Goal: Task Accomplishment & Management: Manage account settings

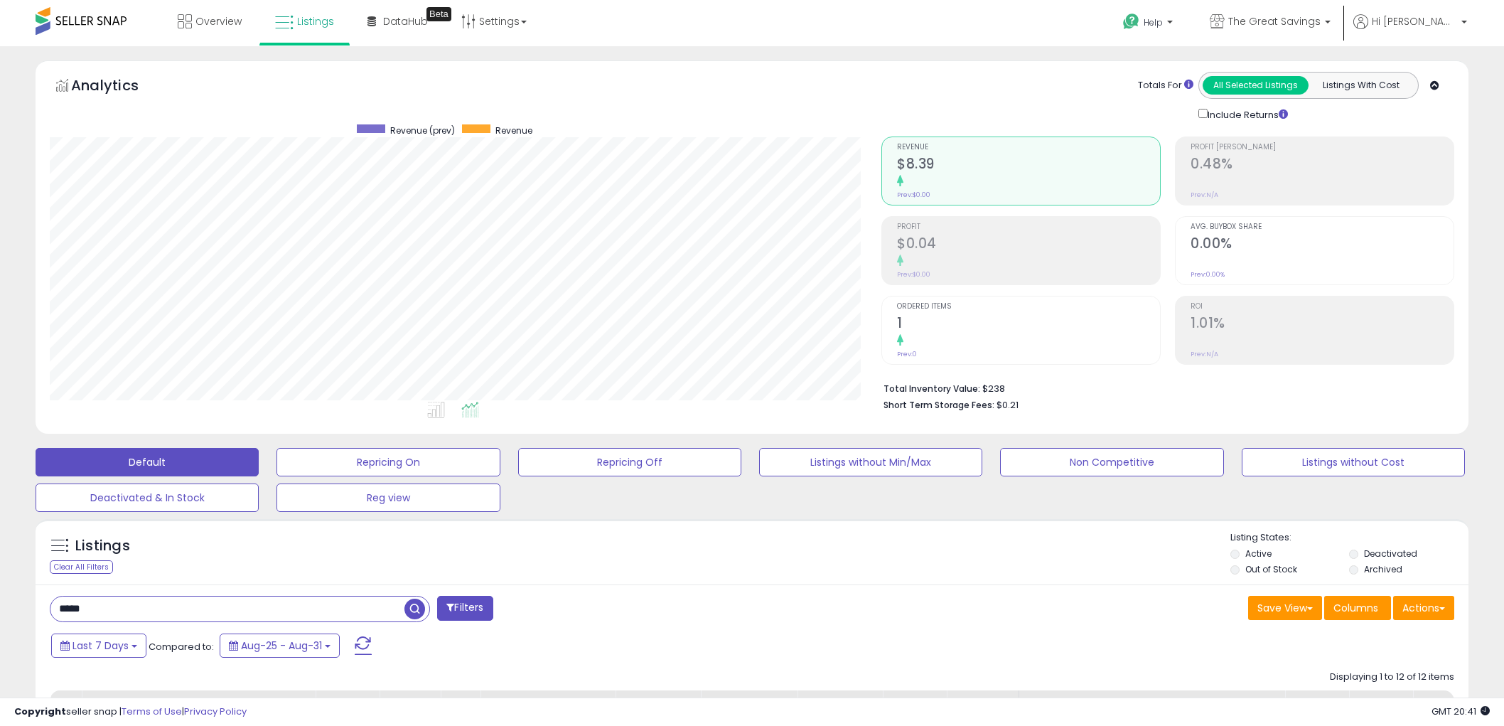
select select "**"
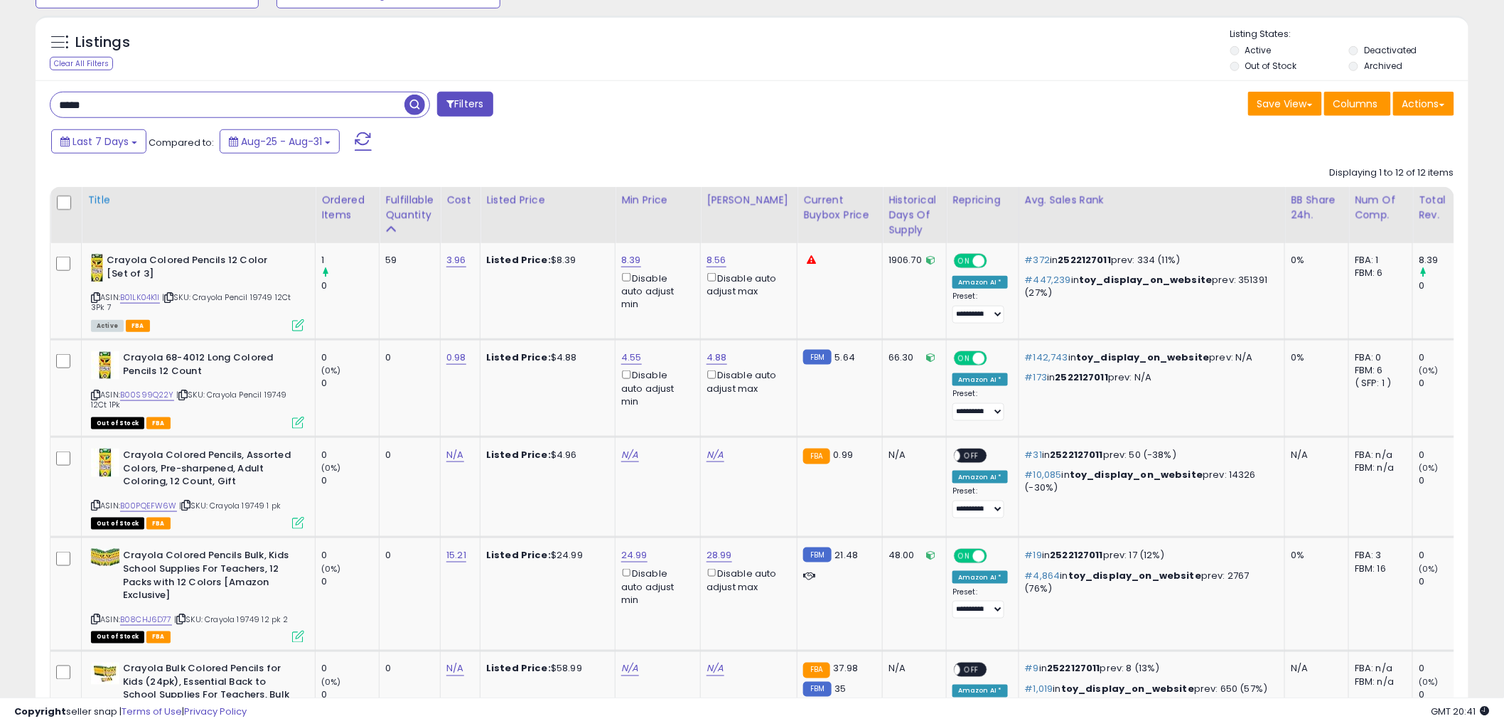
scroll to position [292, 832]
click at [214, 107] on input "*****" at bounding box center [227, 104] width 354 height 25
type input "****"
click at [411, 104] on span "button" at bounding box center [415, 105] width 21 height 21
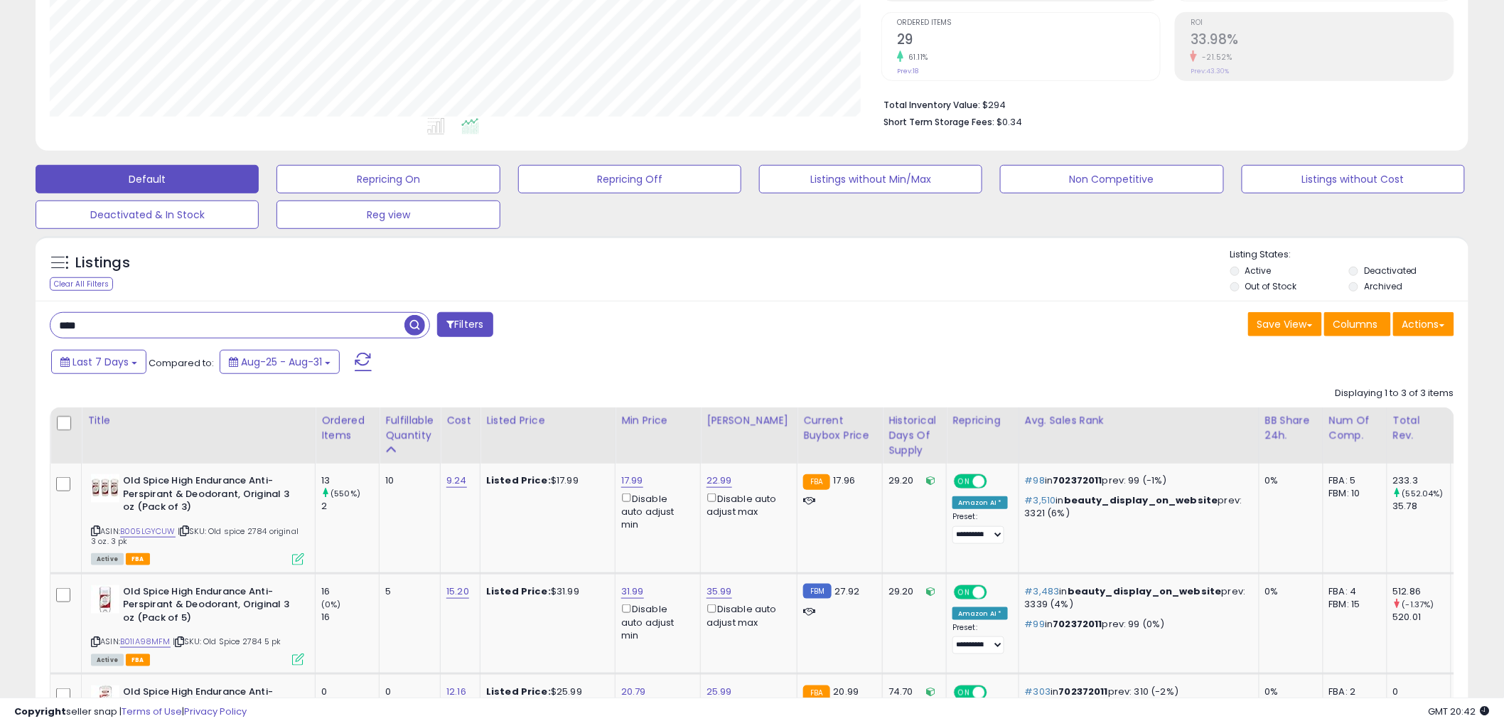
scroll to position [301, 0]
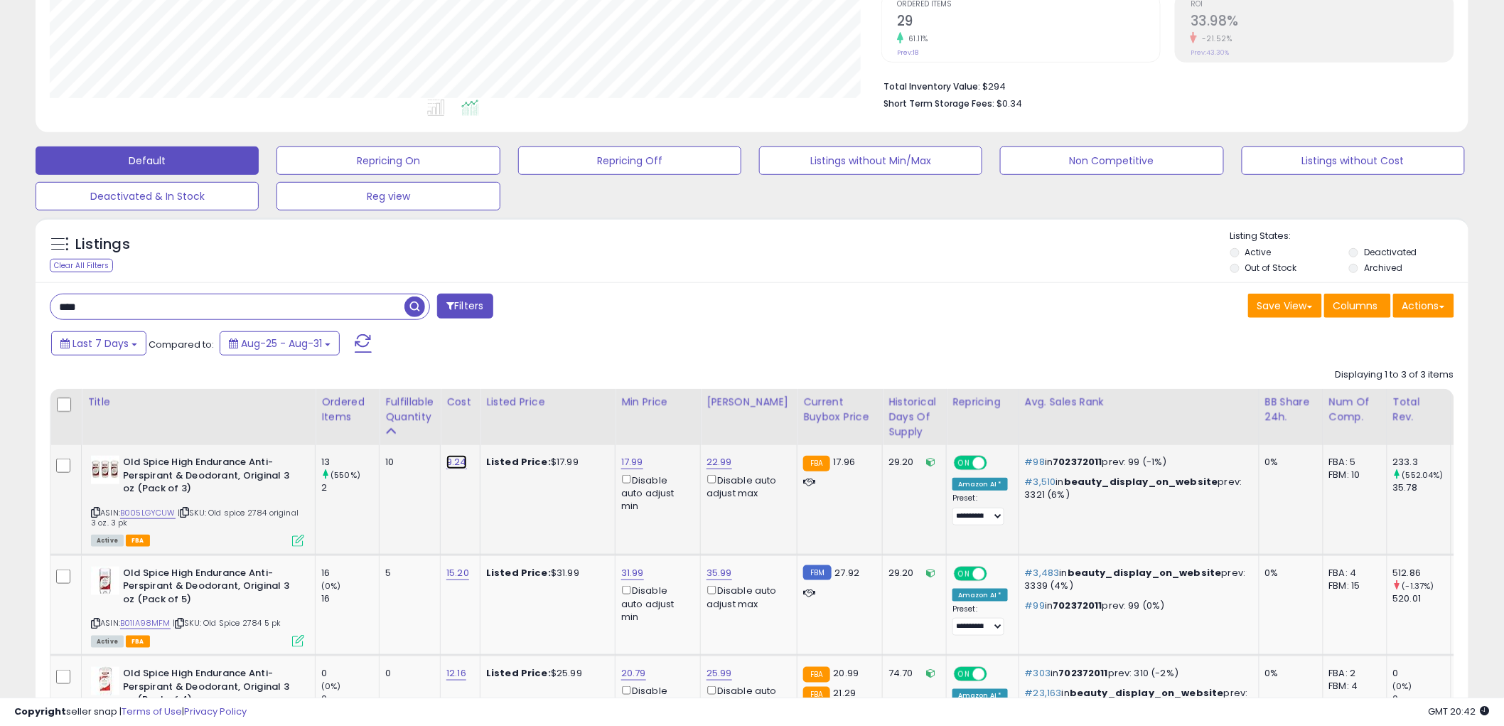
click at [456, 467] on link "9.24" at bounding box center [457, 462] width 21 height 14
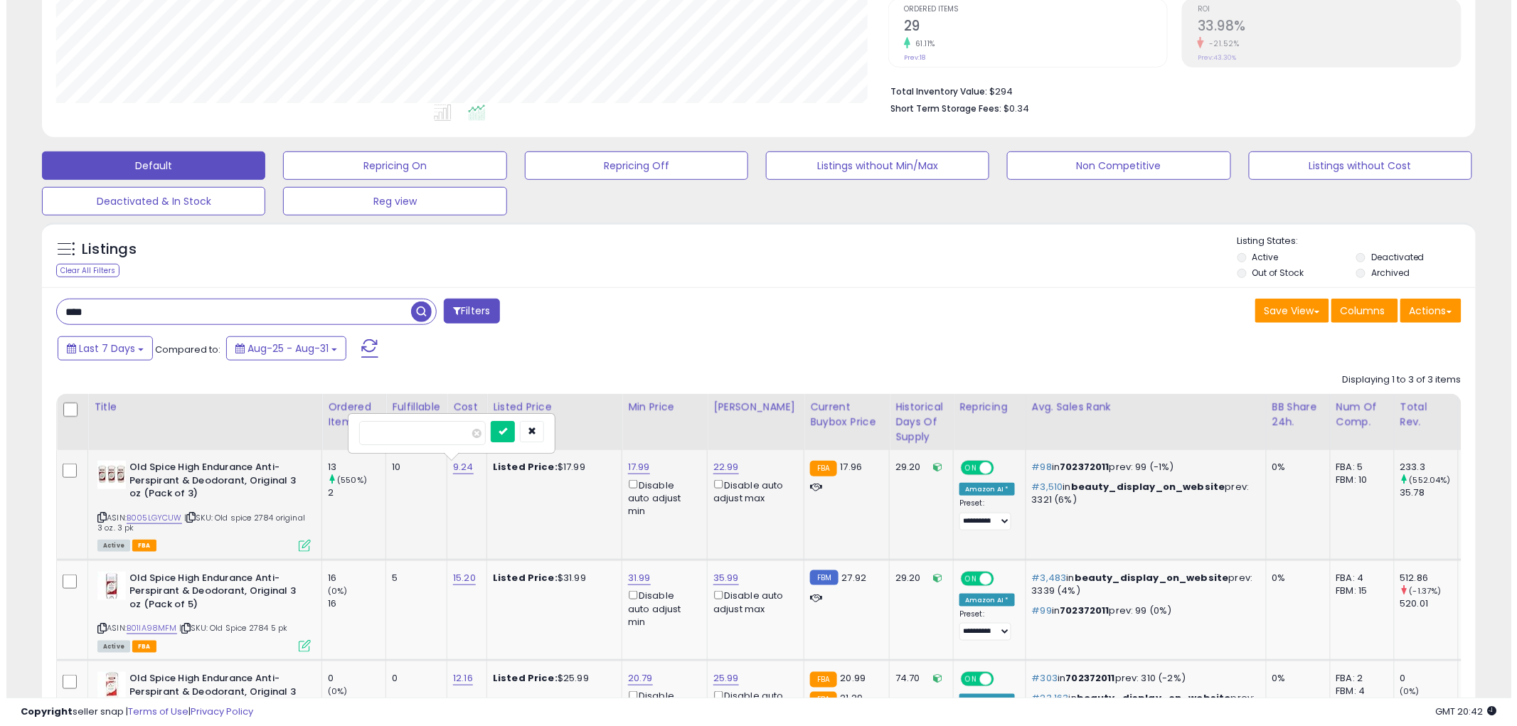
scroll to position [295, 0]
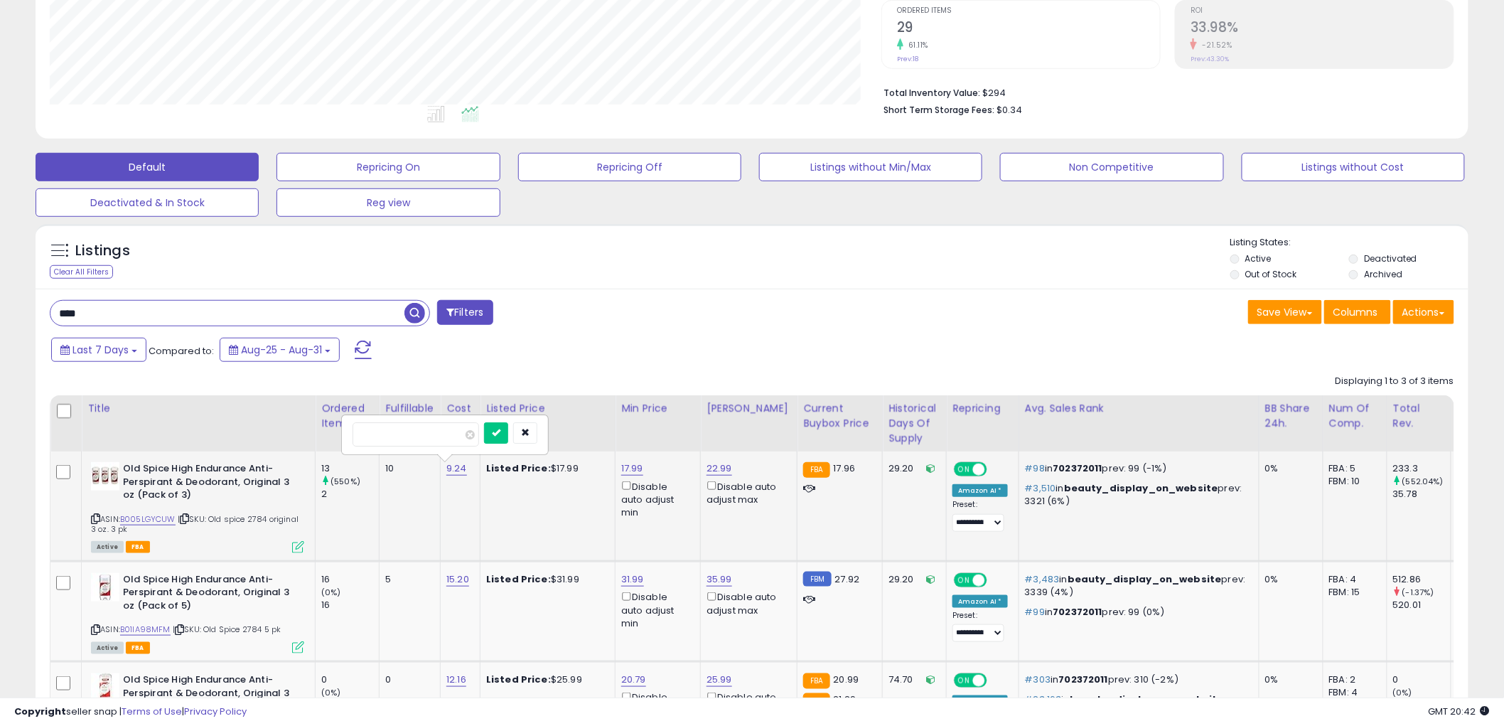
click at [408, 437] on input "****" at bounding box center [416, 434] width 127 height 24
type input "****"
click at [501, 431] on icon "submit" at bounding box center [496, 432] width 9 height 9
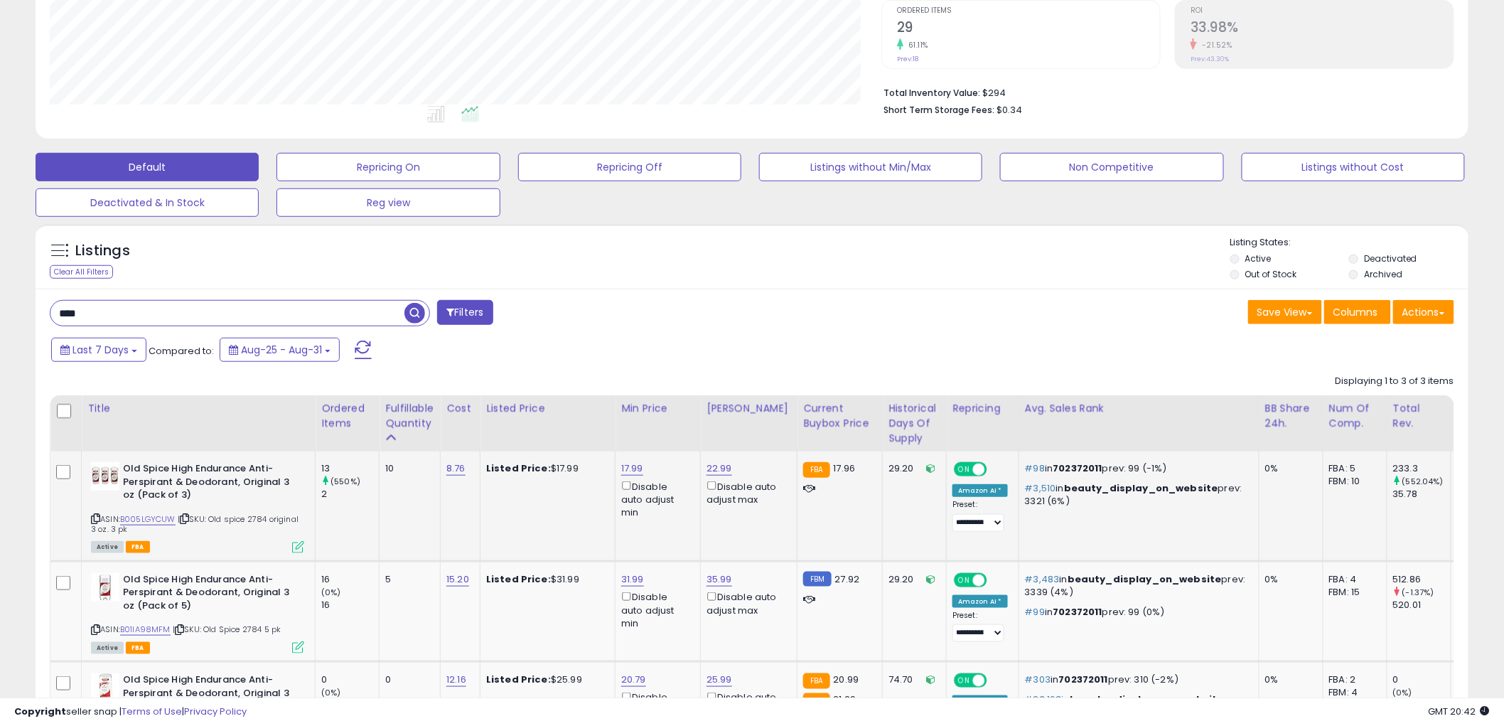
click at [97, 515] on icon at bounding box center [95, 519] width 9 height 8
click at [294, 544] on icon at bounding box center [298, 547] width 12 height 12
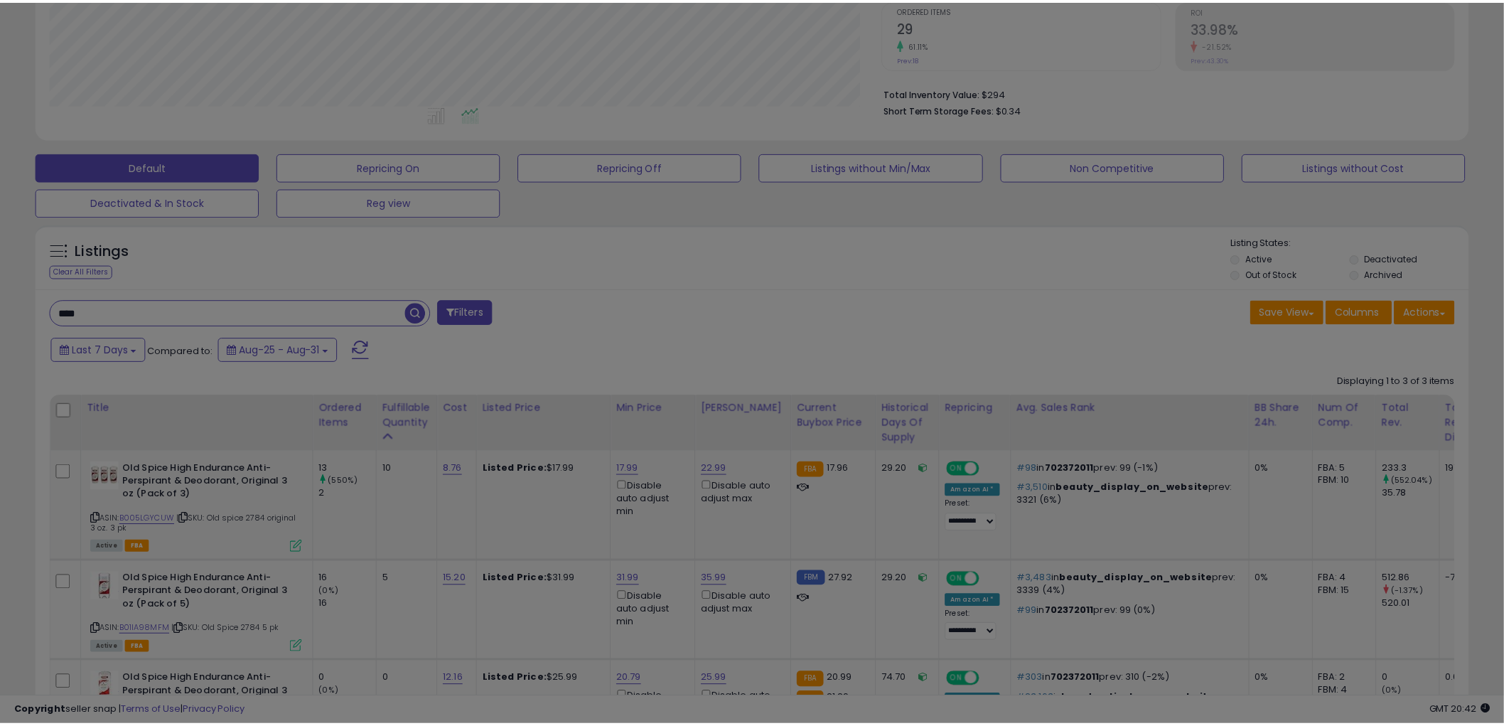
scroll to position [292, 840]
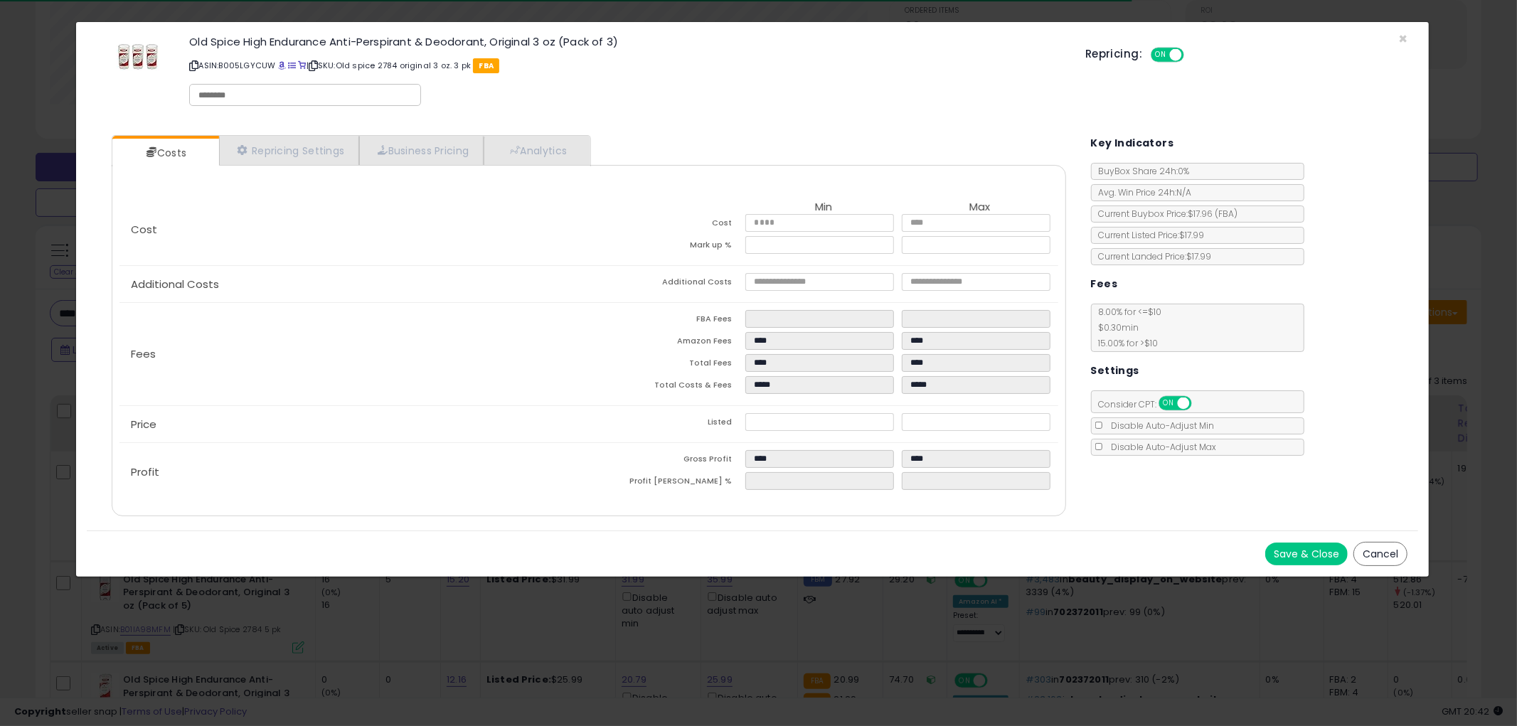
click at [1384, 552] on button "Cancel" at bounding box center [1380, 554] width 54 height 24
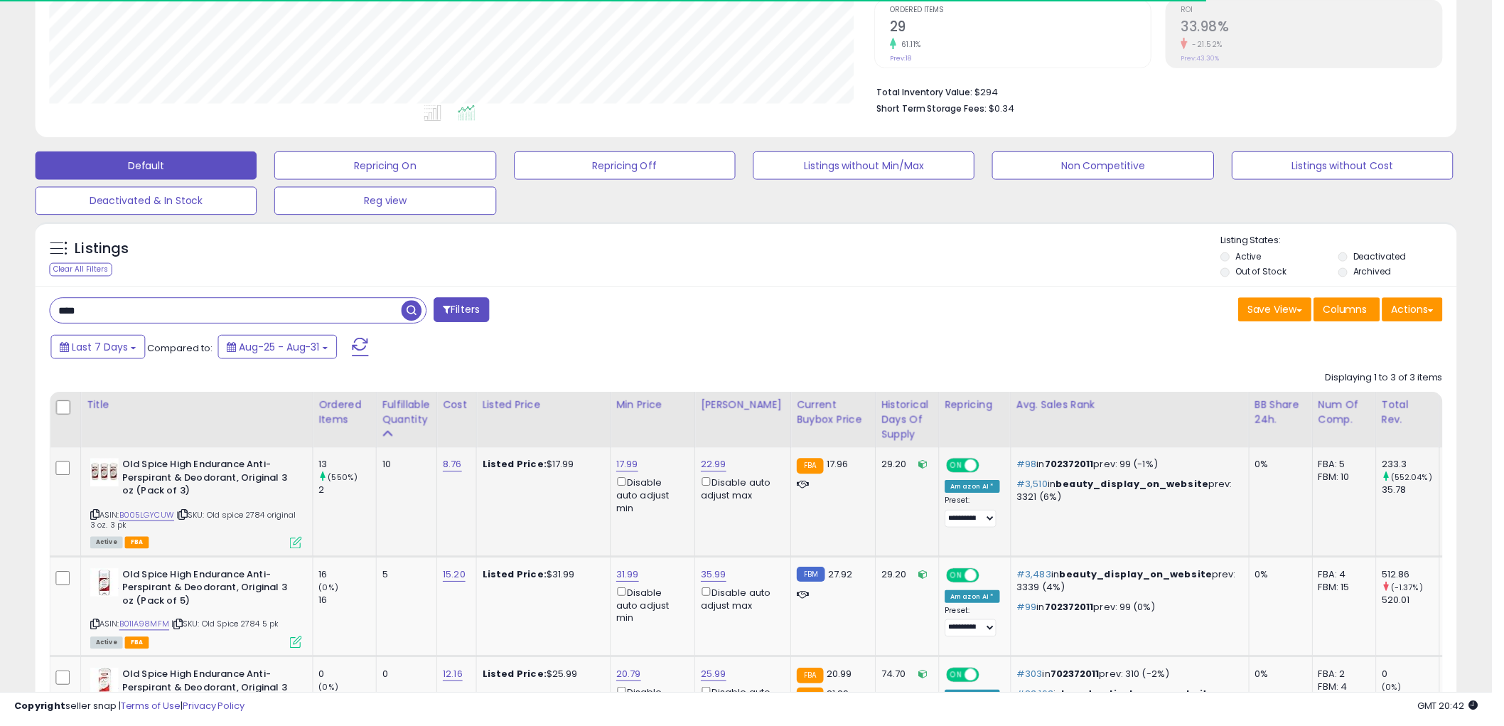
scroll to position [710709, 710167]
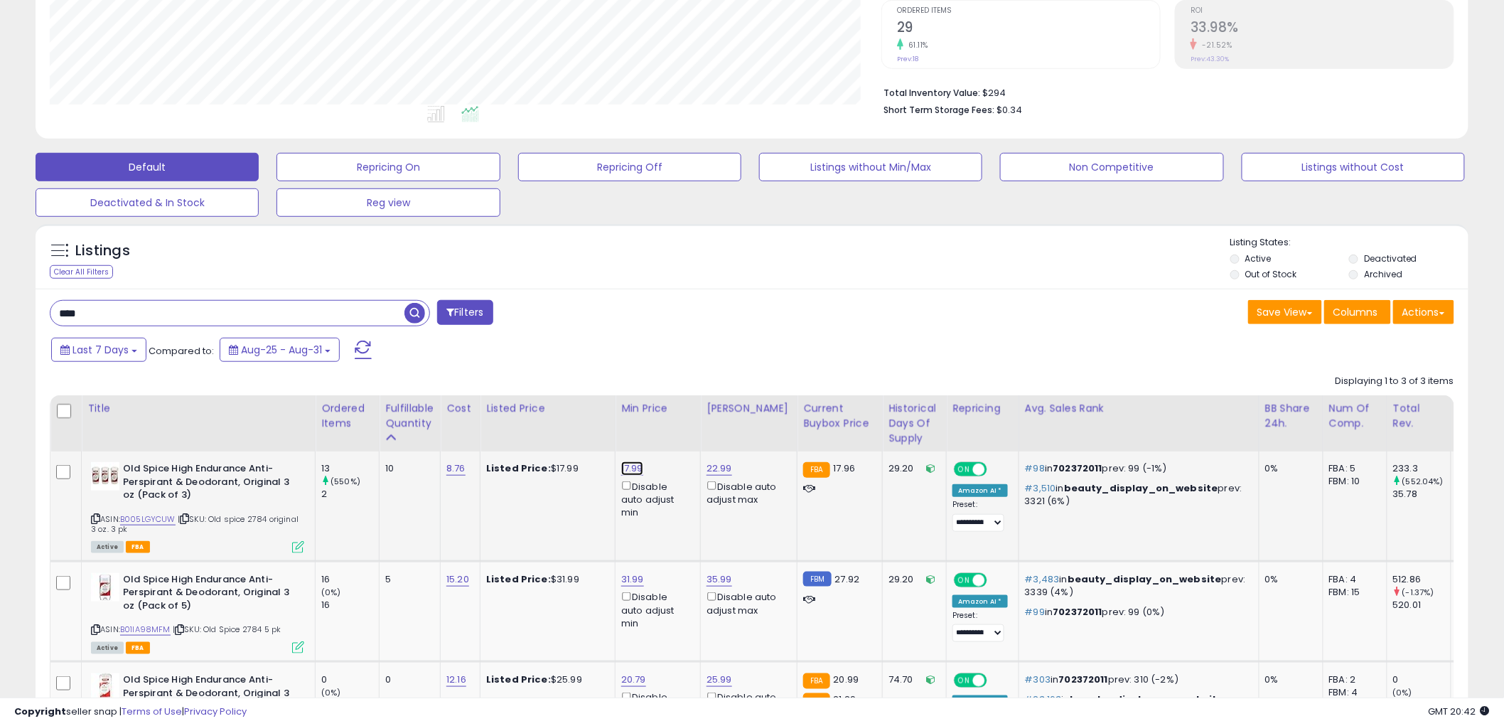
click at [635, 467] on link "17.99" at bounding box center [632, 468] width 22 height 14
type input "*****"
click at [677, 418] on icon "submit" at bounding box center [672, 418] width 9 height 9
click at [94, 515] on icon at bounding box center [95, 519] width 9 height 8
click at [196, 316] on input "****" at bounding box center [227, 313] width 354 height 25
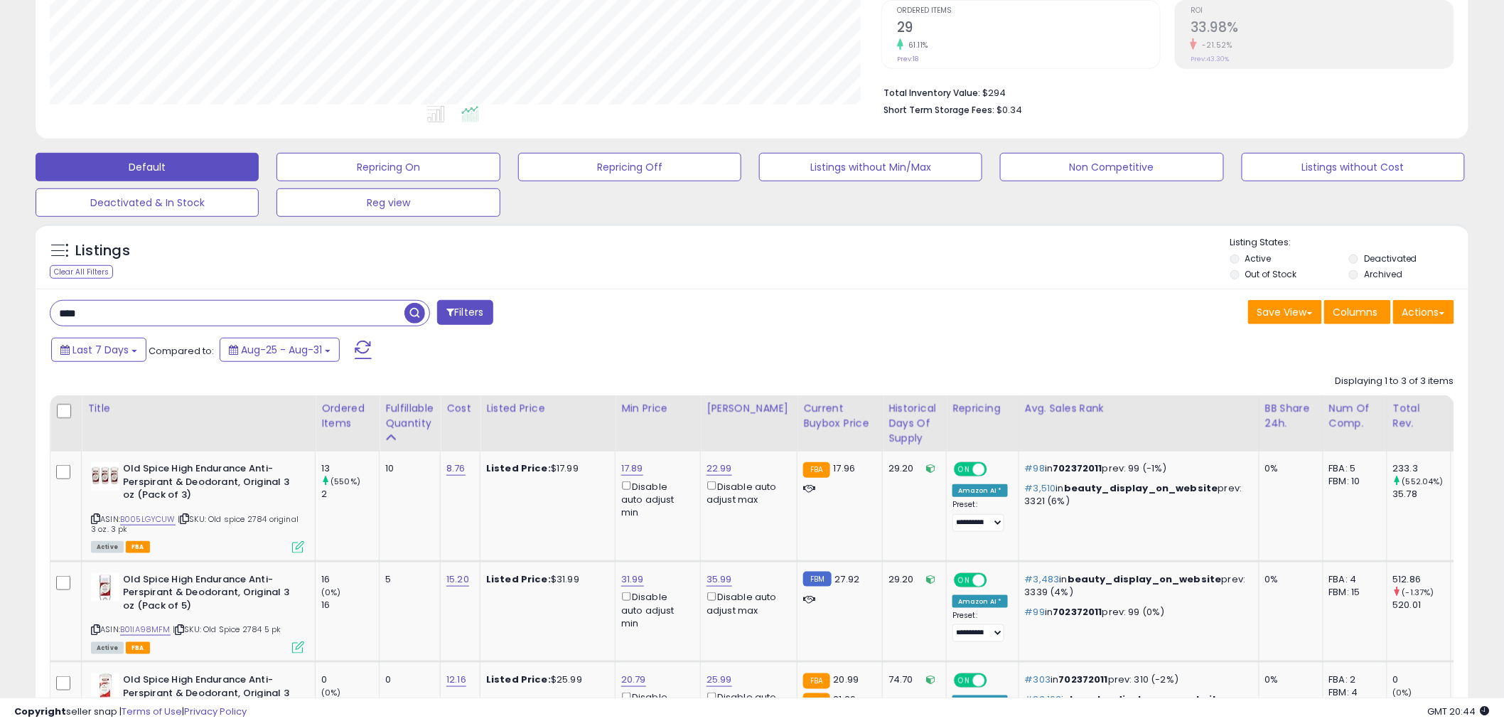
click at [196, 316] on input "****" at bounding box center [227, 313] width 354 height 25
click at [153, 309] on input "****" at bounding box center [227, 313] width 354 height 25
click at [421, 306] on span "button" at bounding box center [415, 313] width 21 height 21
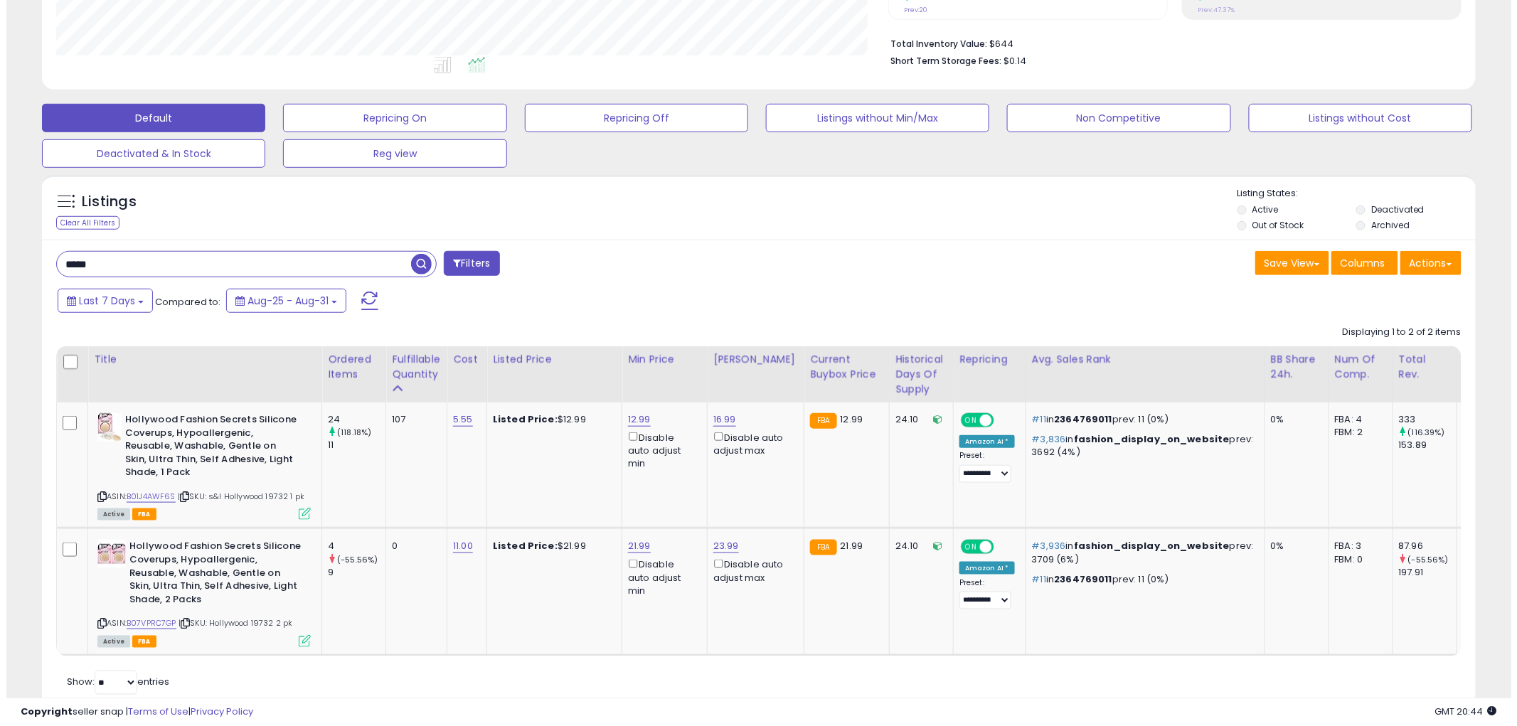
scroll to position [380, 0]
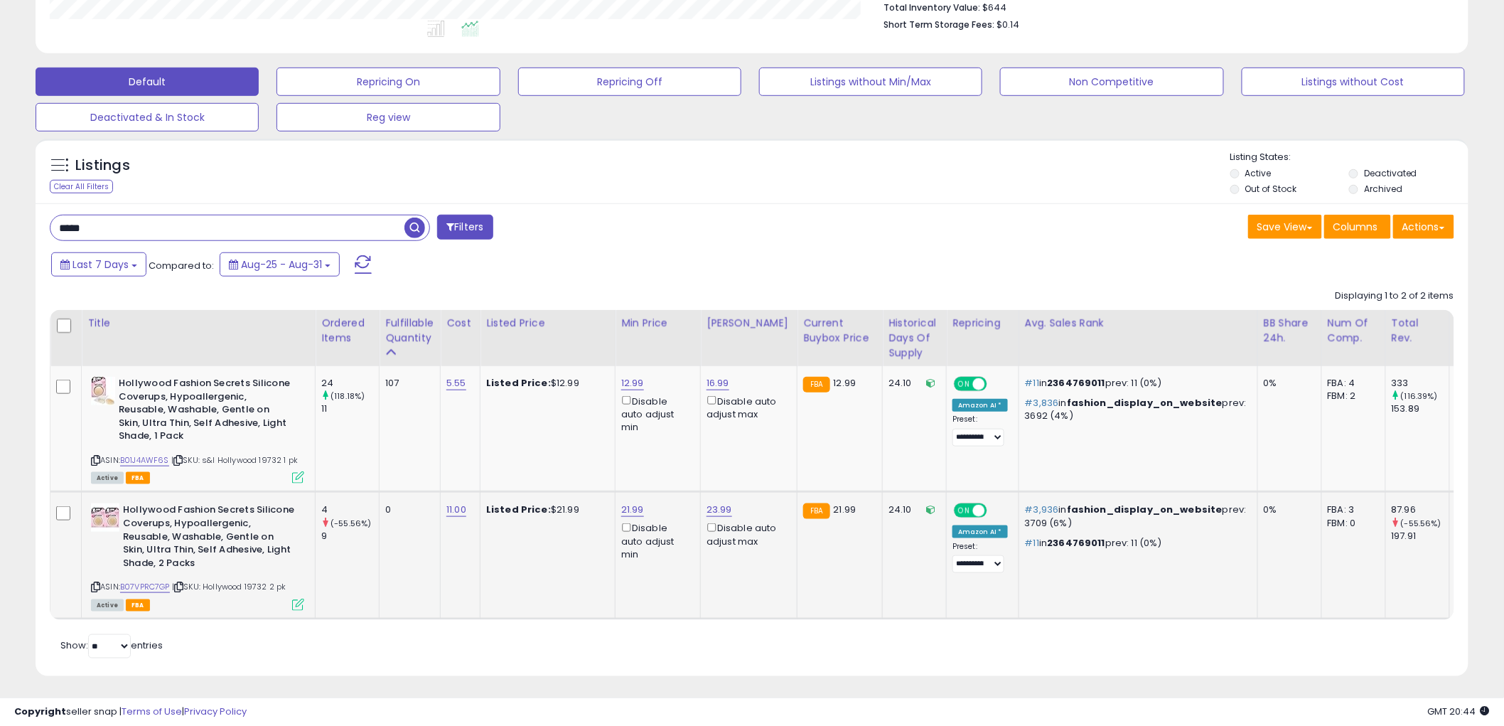
click at [301, 601] on icon at bounding box center [298, 605] width 12 height 12
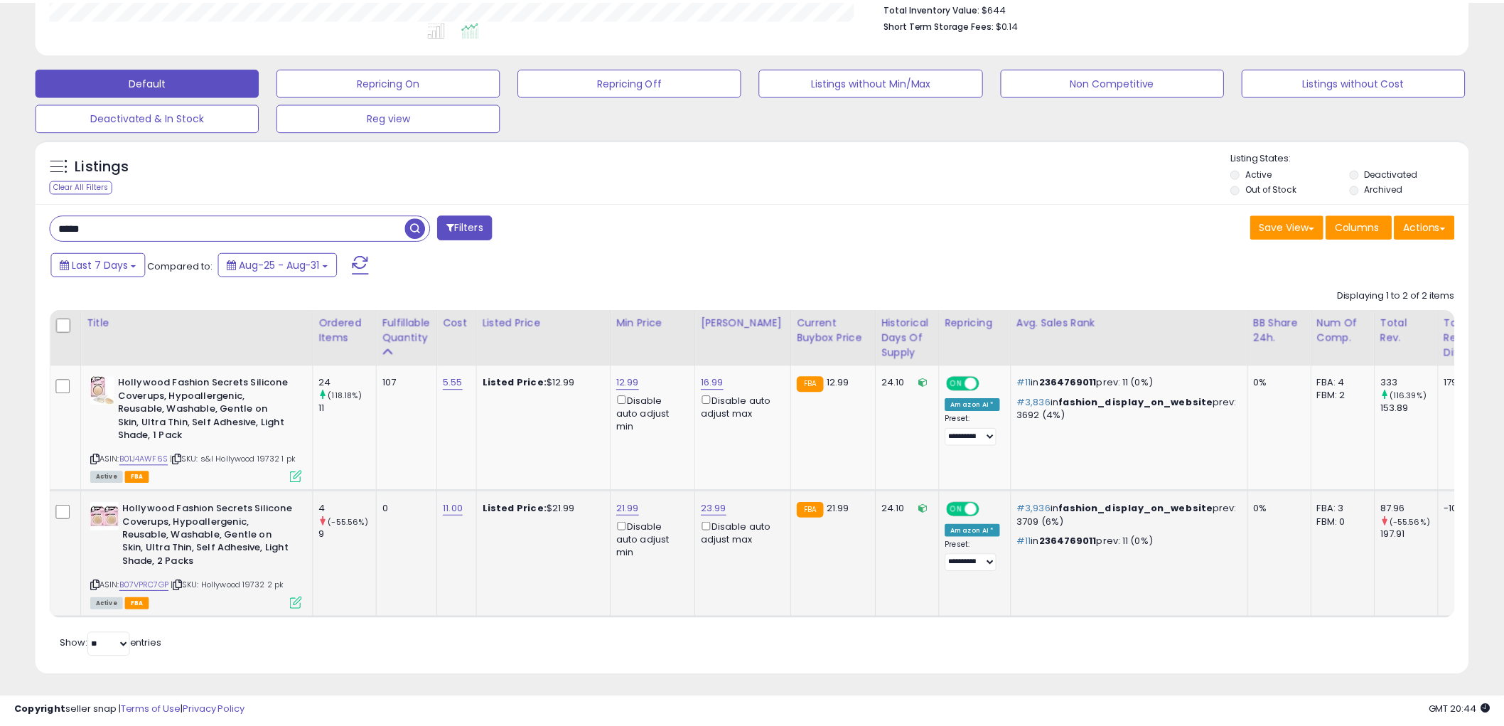
scroll to position [292, 840]
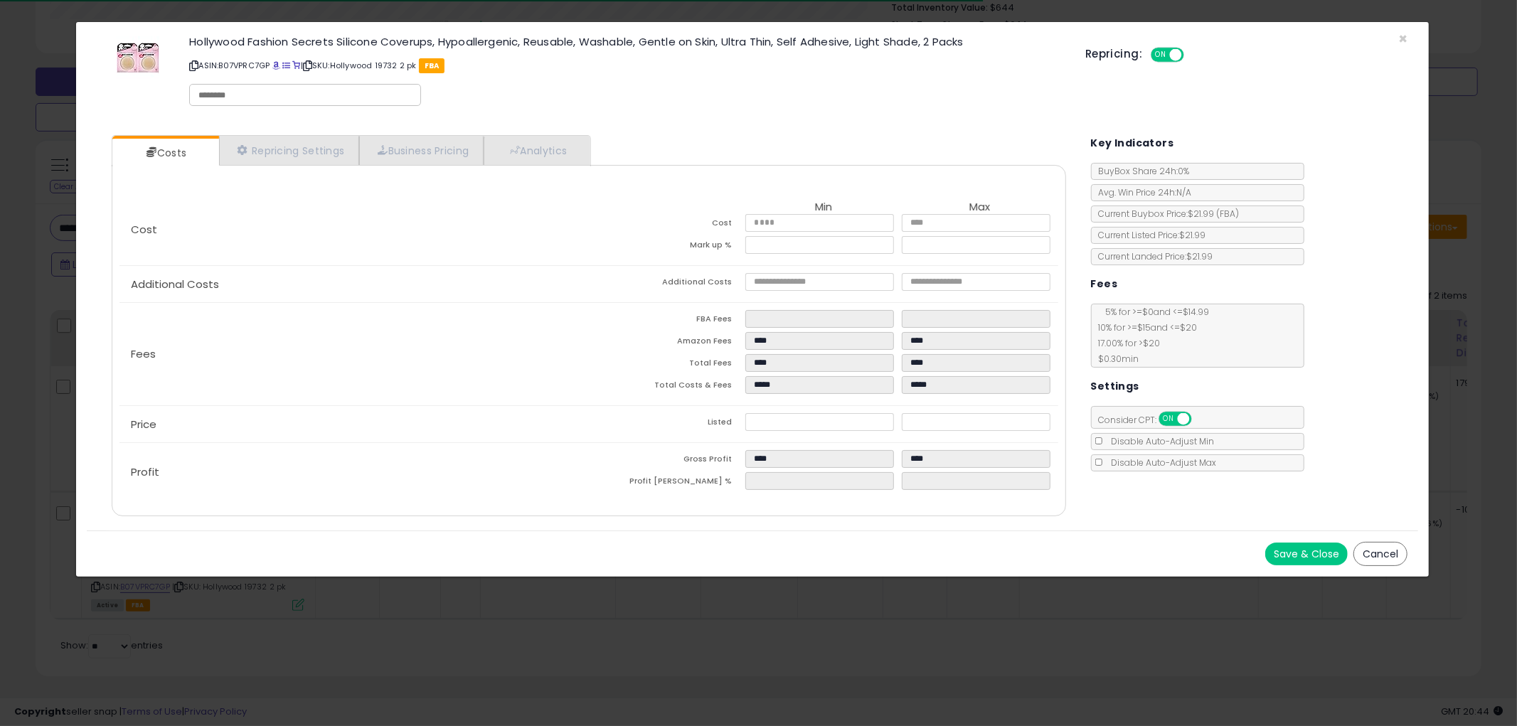
click at [1375, 552] on button "Cancel" at bounding box center [1380, 554] width 54 height 24
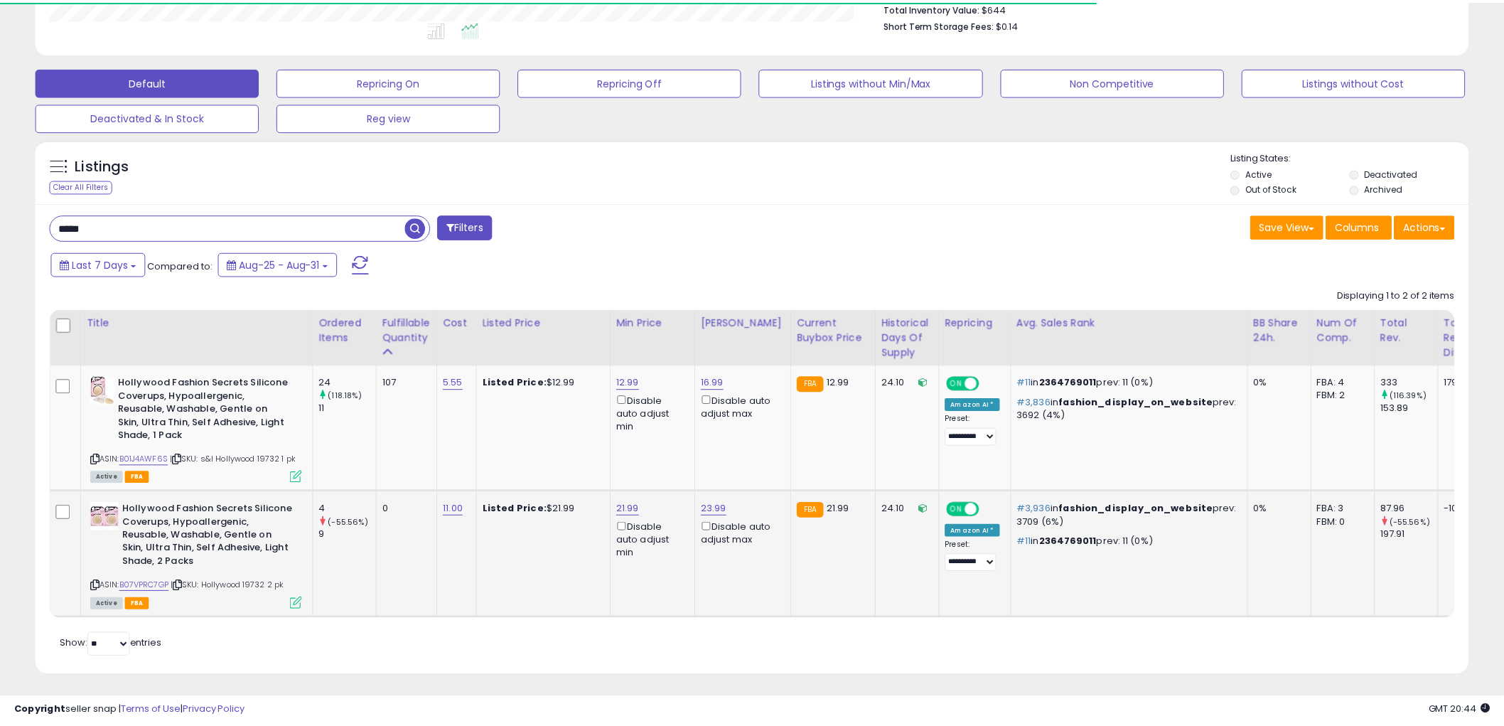
scroll to position [710709, 710167]
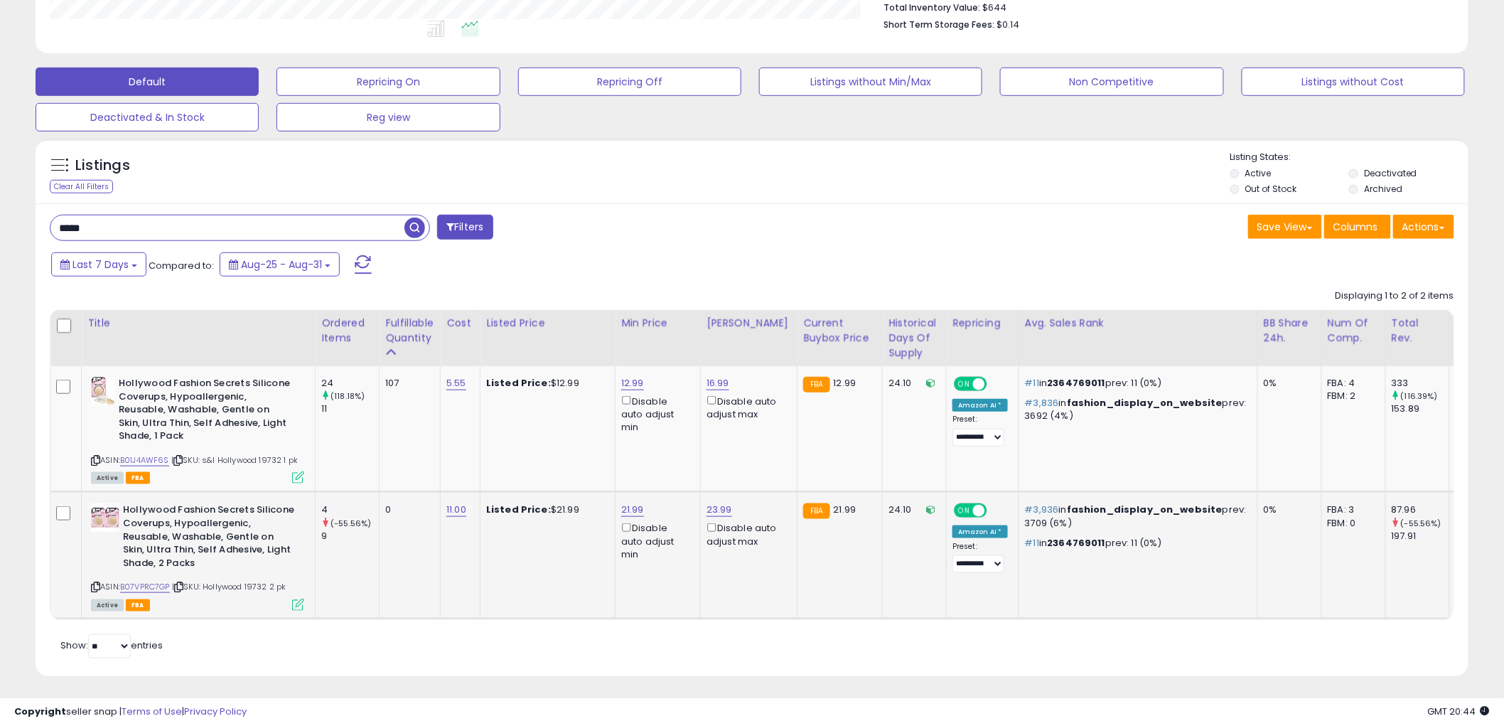
click at [95, 586] on icon at bounding box center [95, 587] width 9 height 8
click at [285, 224] on input "*****" at bounding box center [227, 227] width 354 height 25
click at [415, 231] on span "button" at bounding box center [415, 228] width 21 height 21
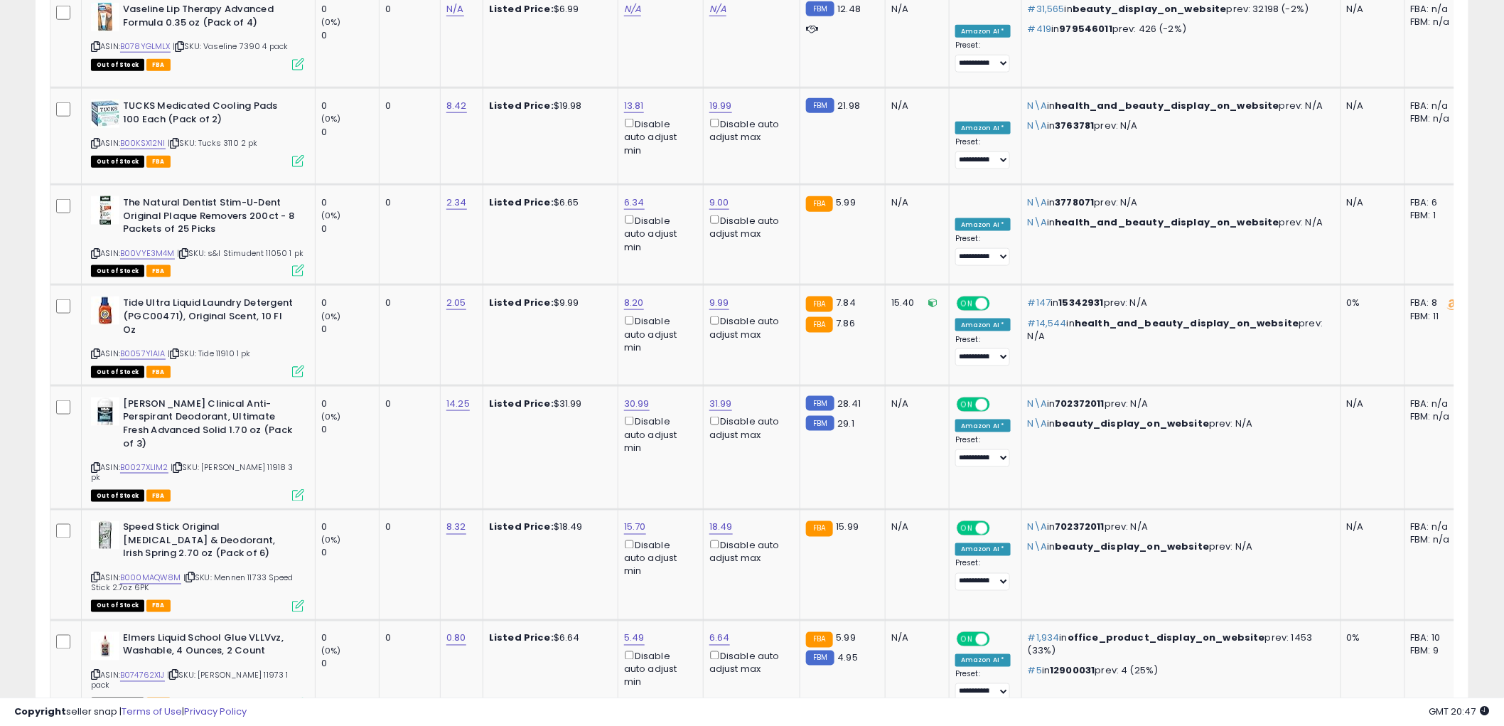
scroll to position [5200, 0]
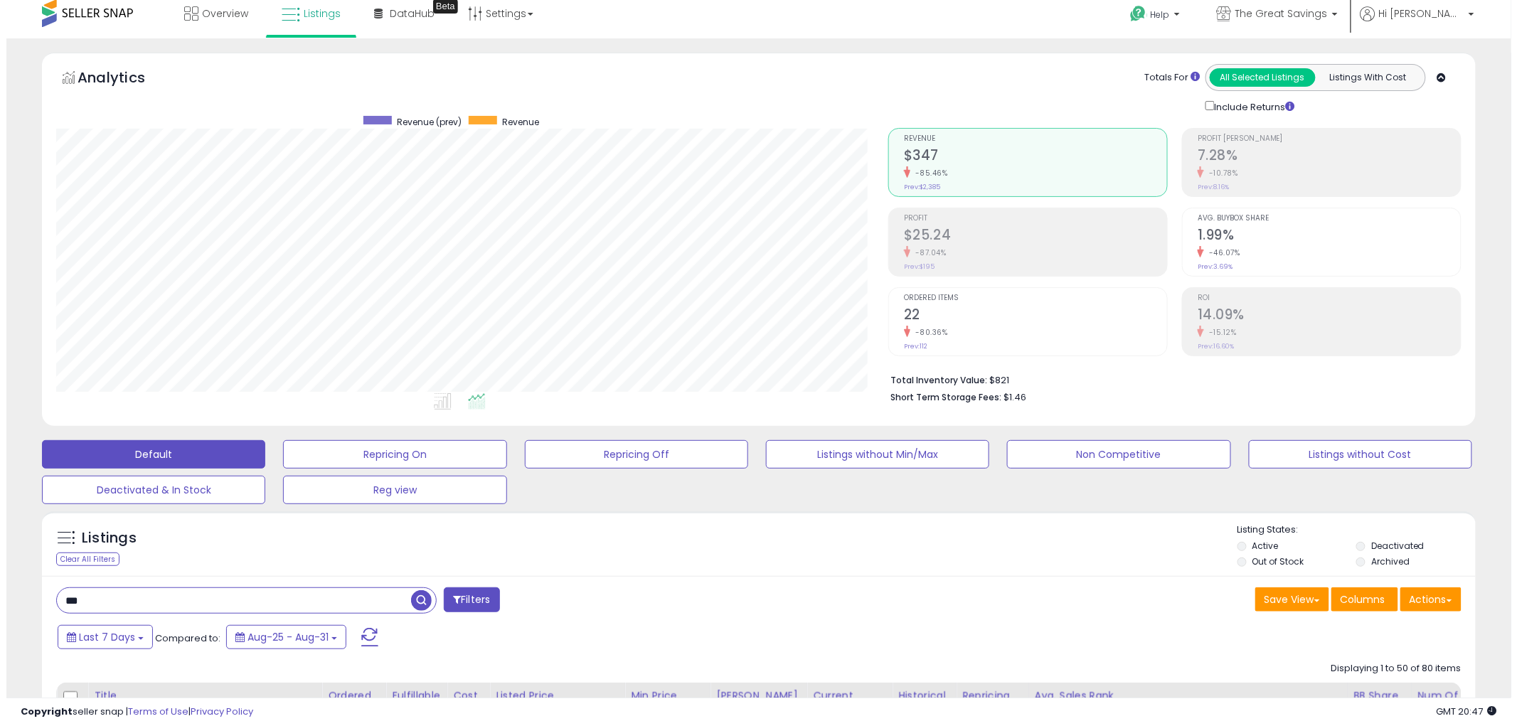
scroll to position [0, 0]
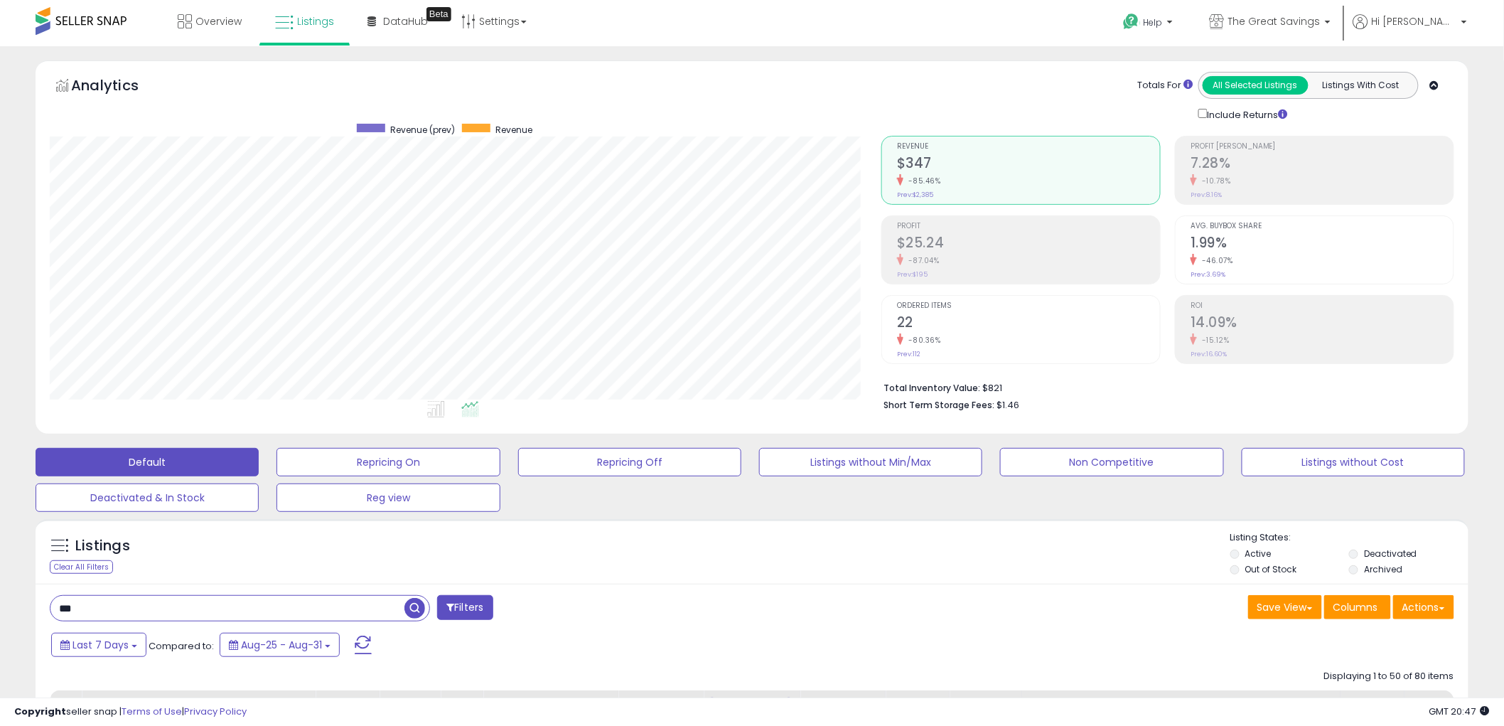
click at [60, 611] on input "***" at bounding box center [227, 608] width 354 height 25
drag, startPoint x: 414, startPoint y: 610, endPoint x: 392, endPoint y: 524, distance: 88.8
click at [413, 612] on span "button" at bounding box center [415, 608] width 21 height 21
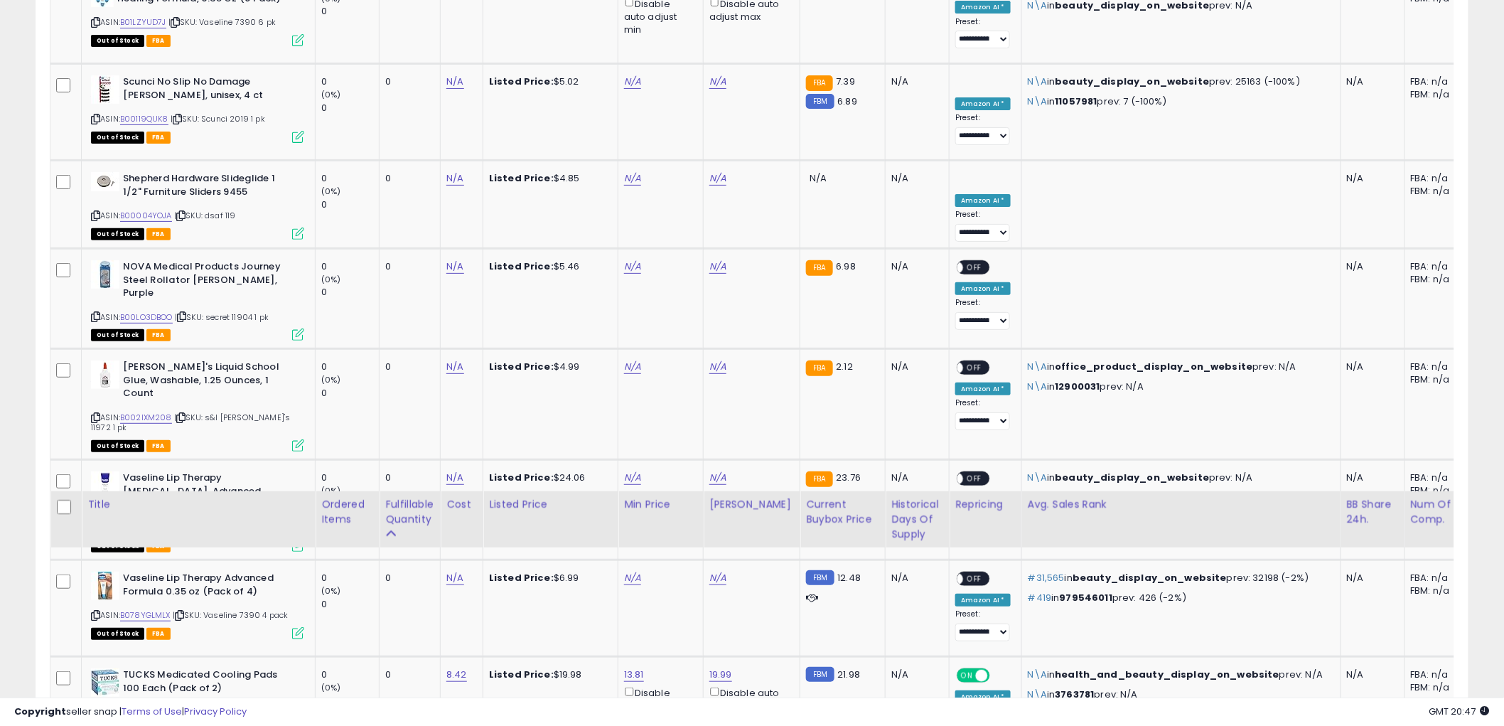
scroll to position [5207, 0]
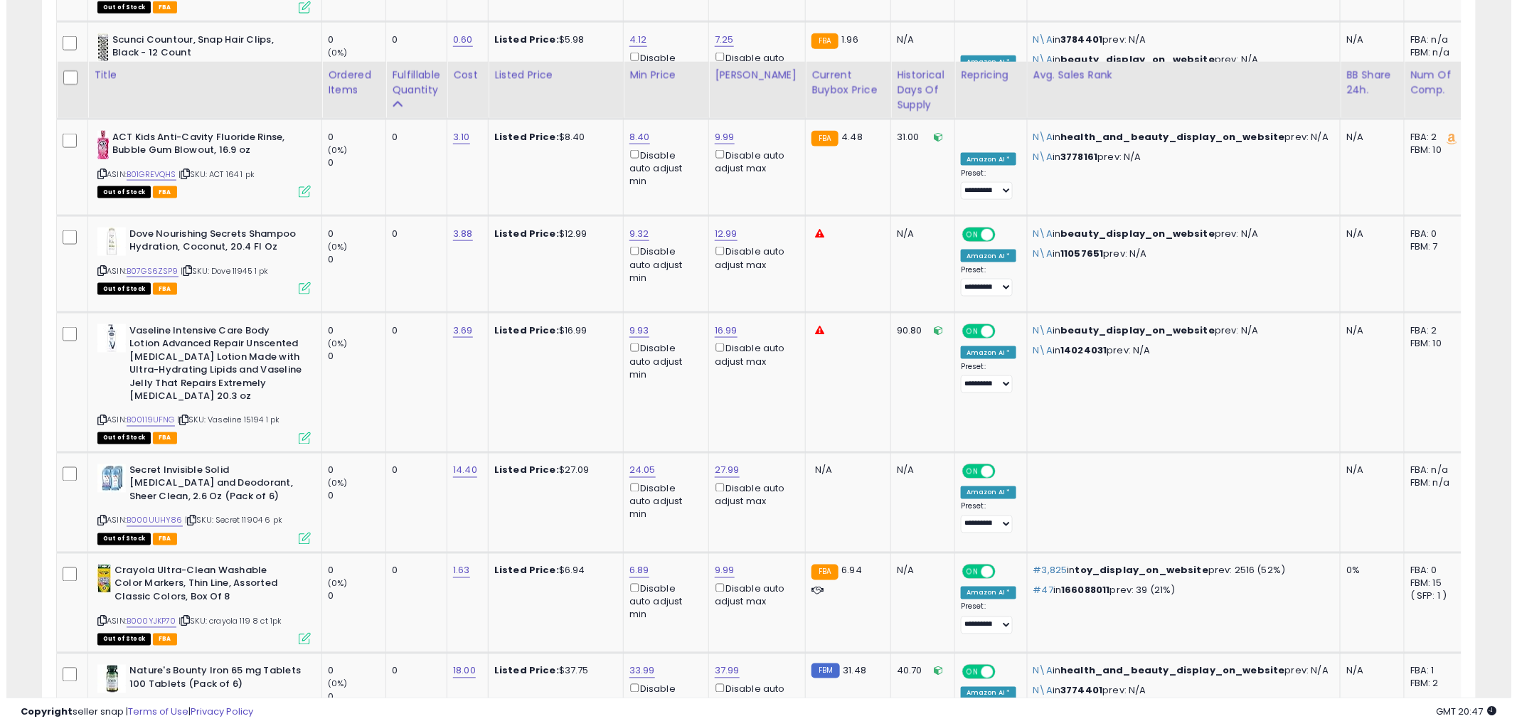
scroll to position [3081, 0]
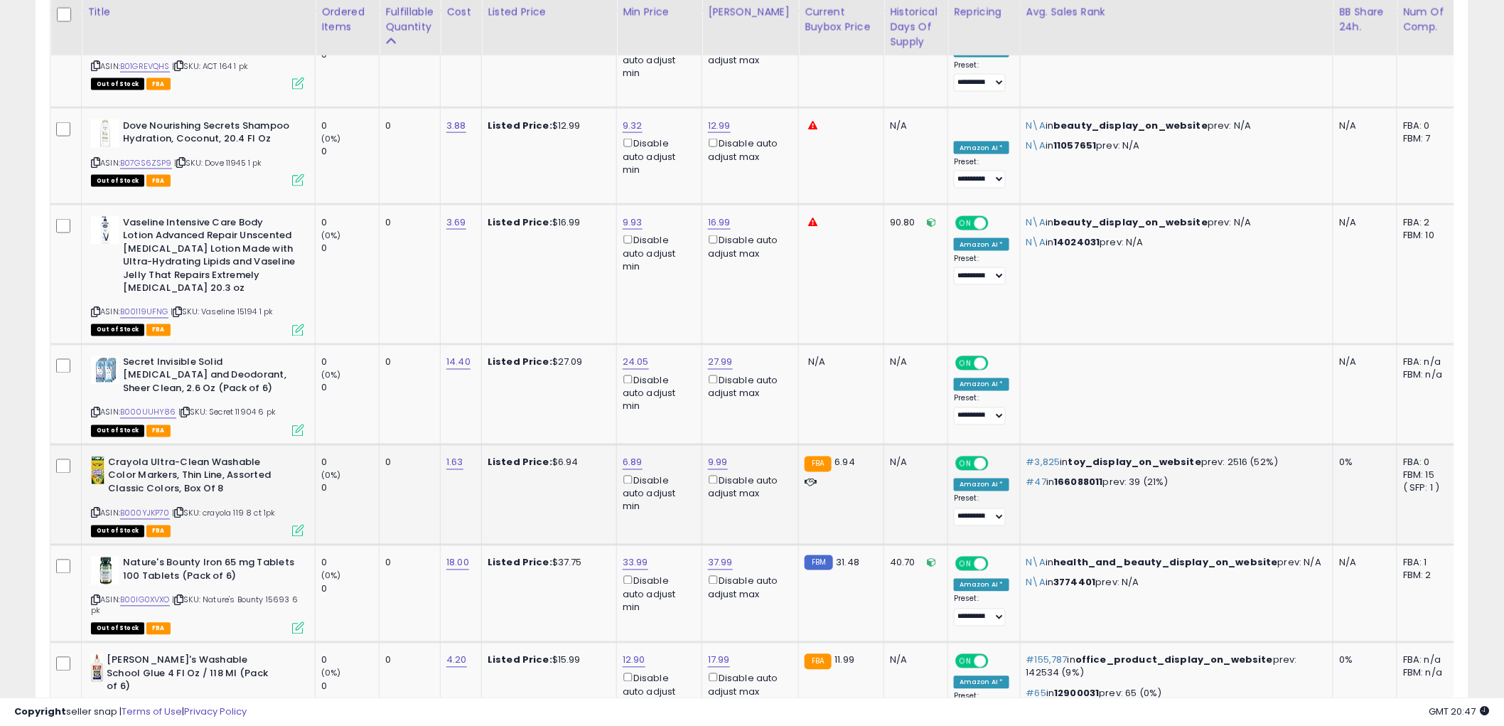
click at [296, 525] on icon at bounding box center [298, 531] width 12 height 12
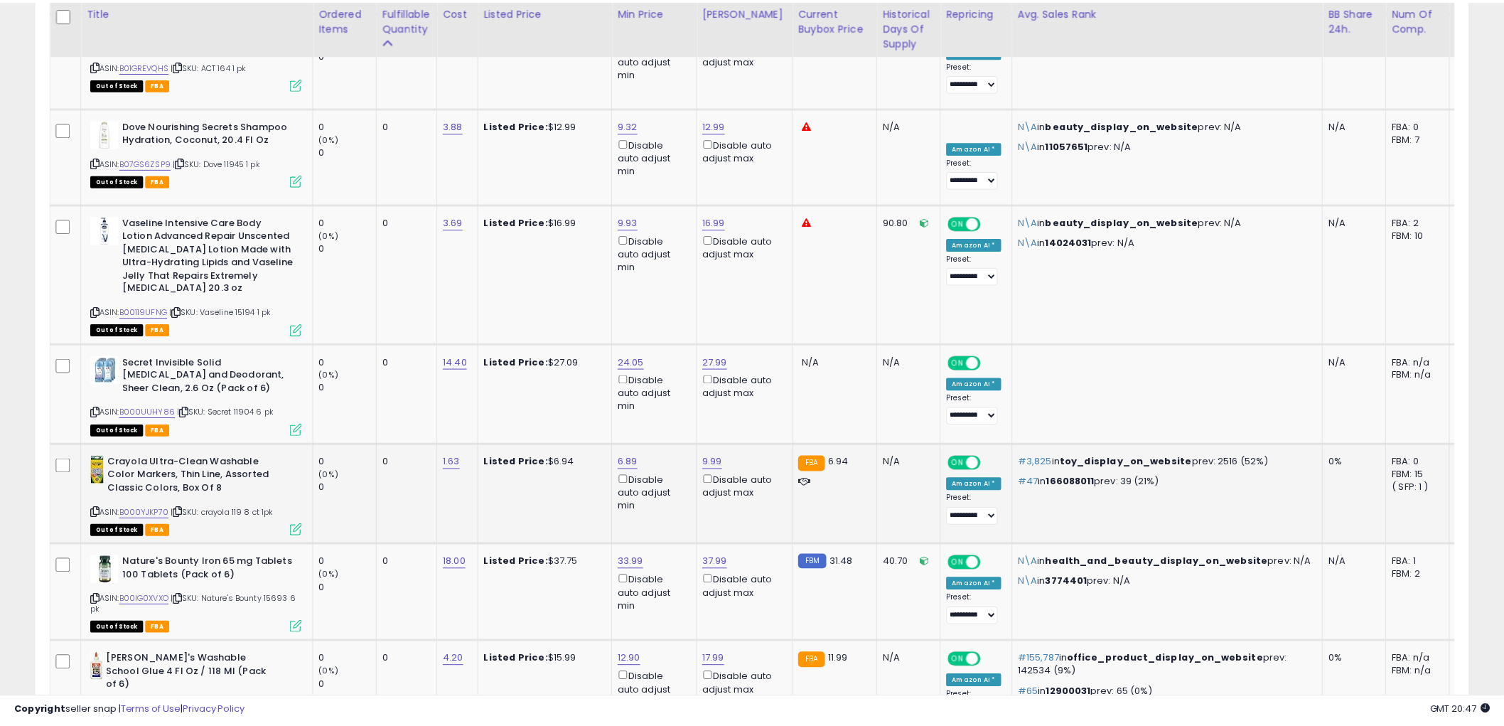
scroll to position [292, 840]
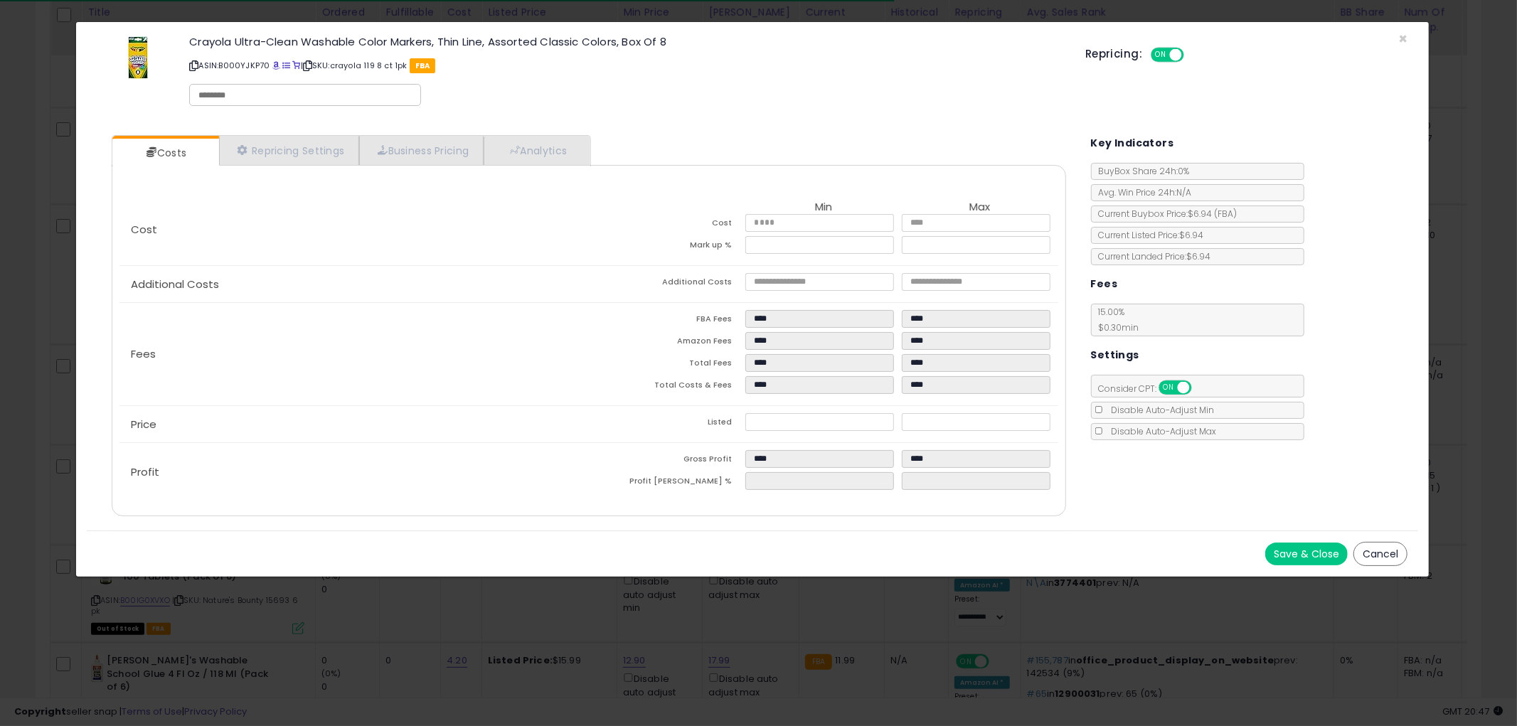
click at [1372, 543] on button "Cancel" at bounding box center [1380, 554] width 54 height 24
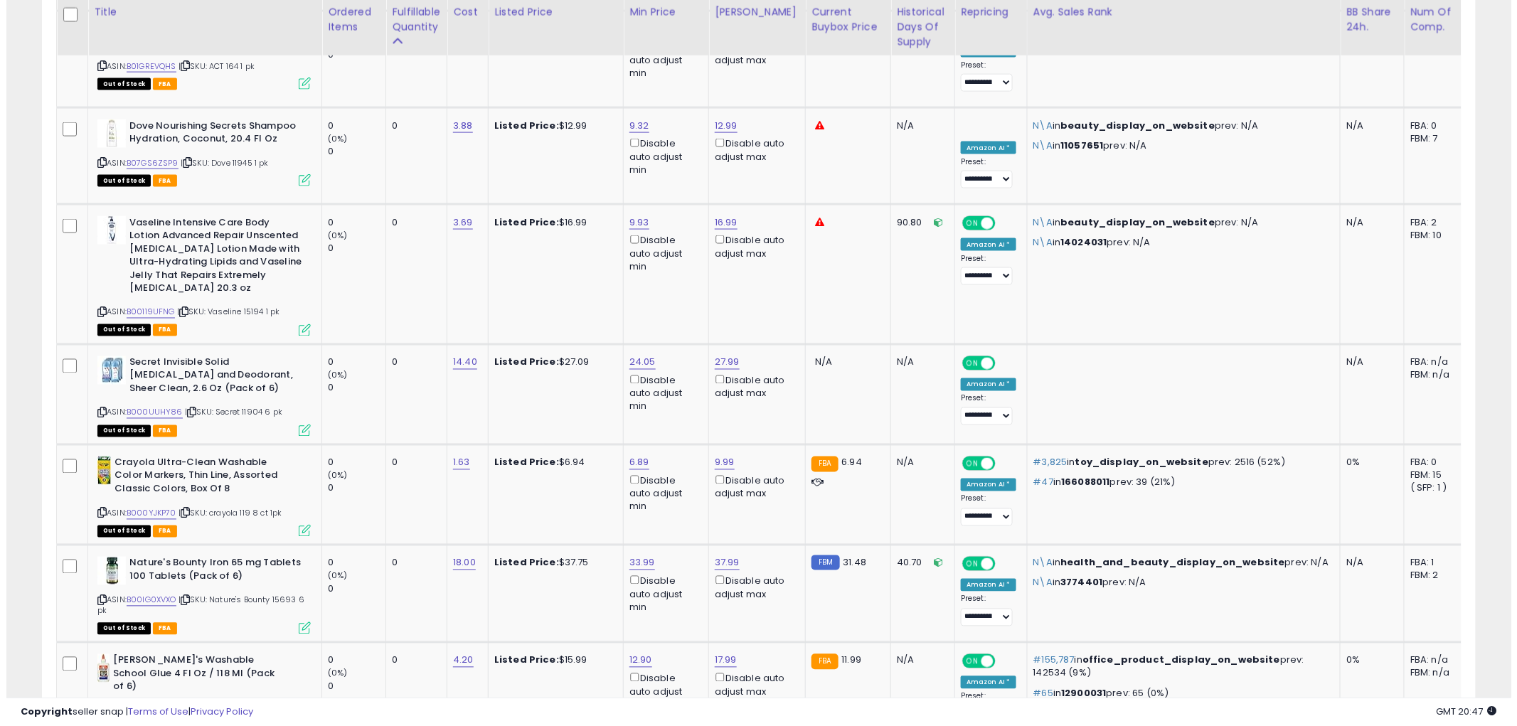
scroll to position [710709, 710167]
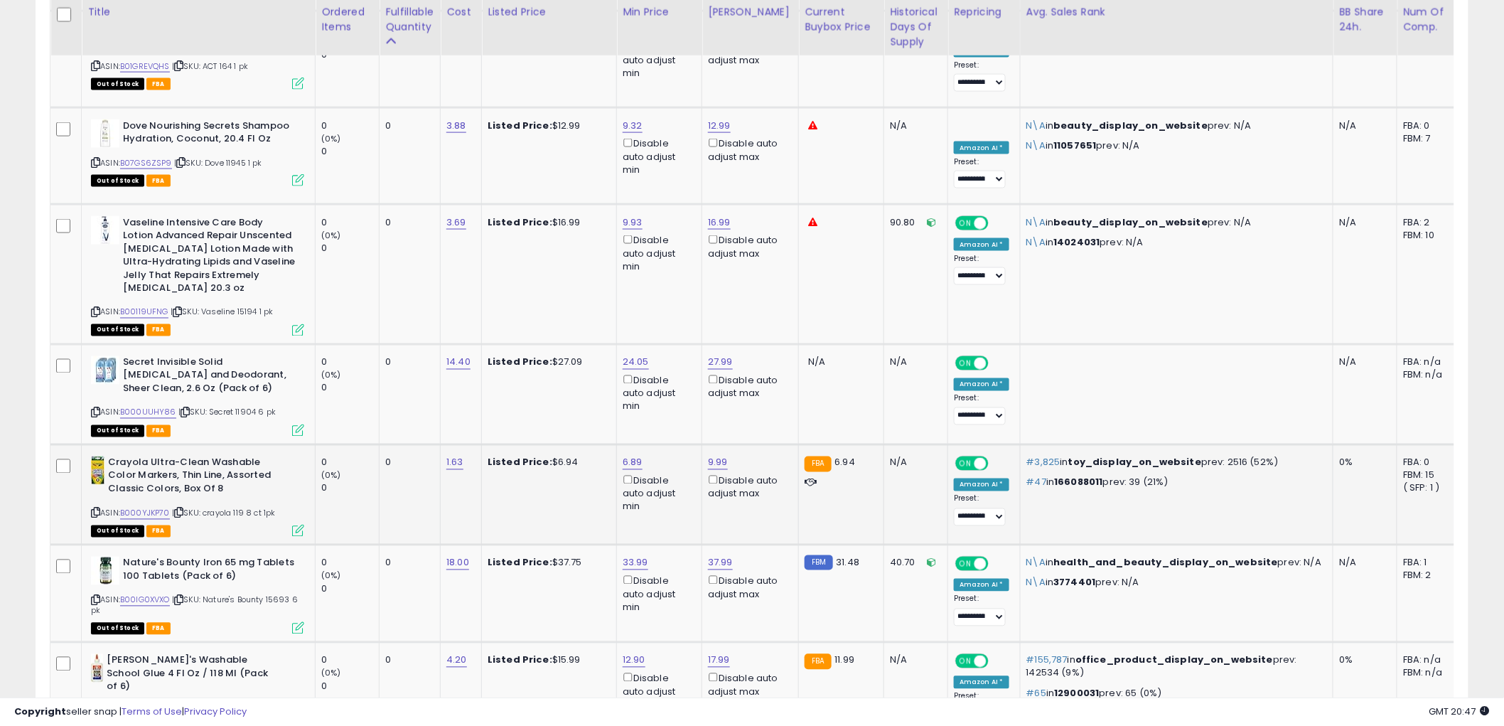
click at [98, 509] on icon at bounding box center [95, 513] width 9 height 8
click at [302, 525] on icon at bounding box center [298, 531] width 12 height 12
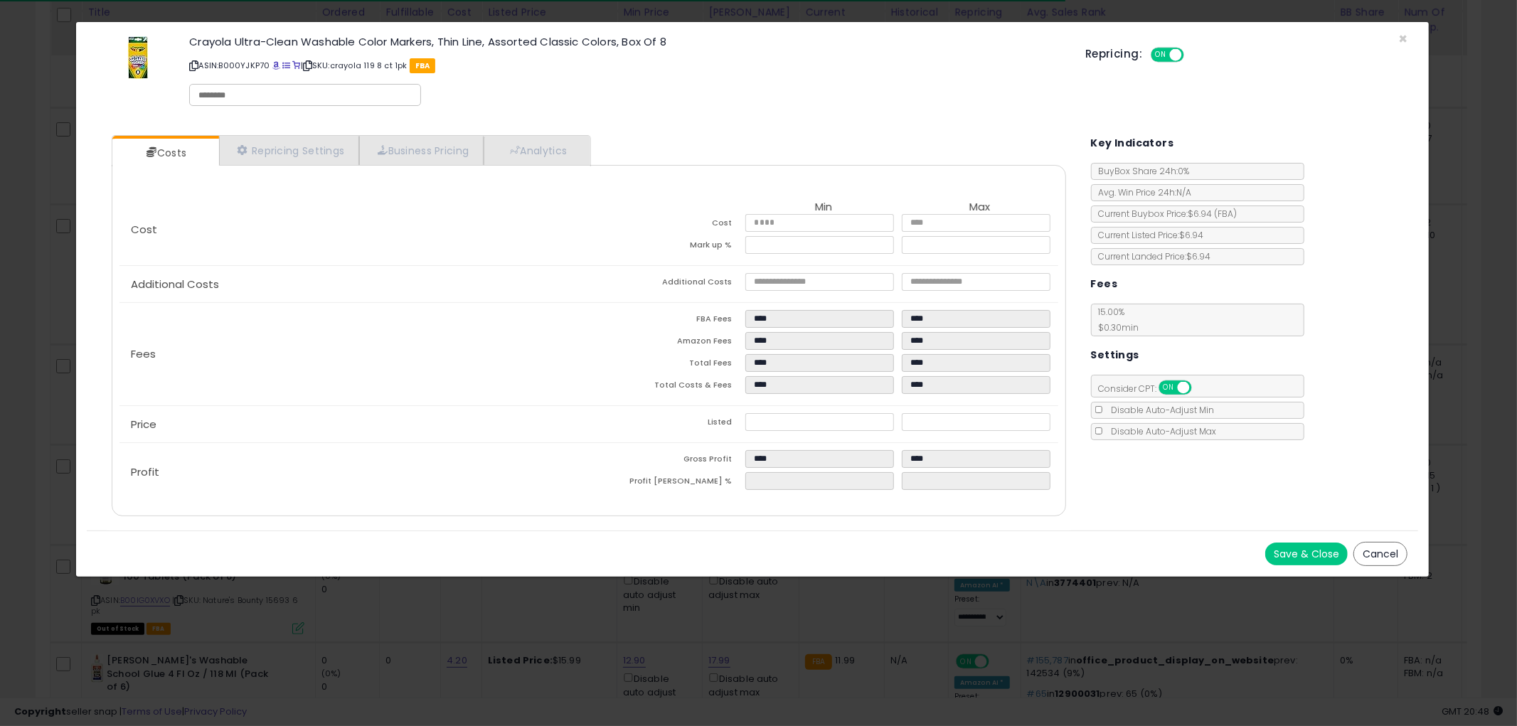
click at [1399, 545] on button "Cancel" at bounding box center [1380, 554] width 54 height 24
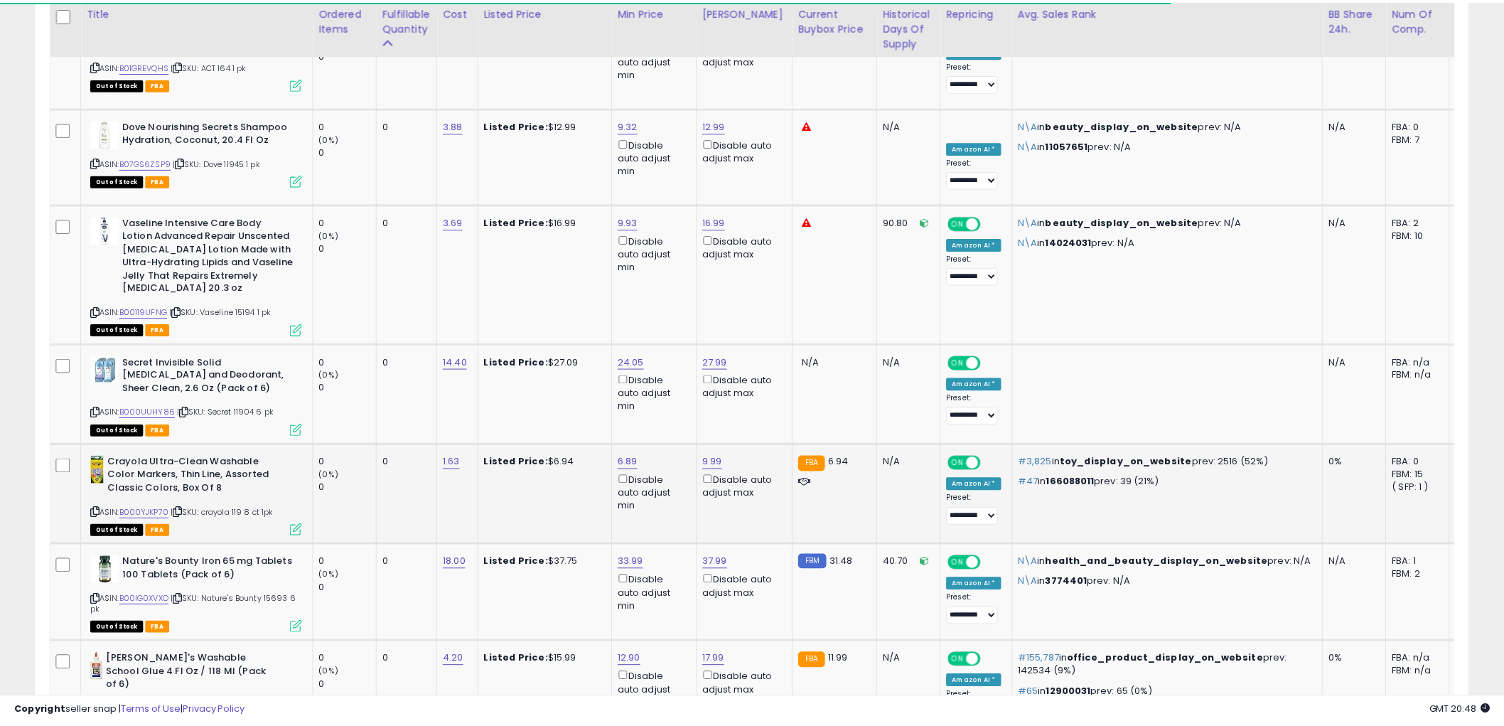
scroll to position [710709, 710167]
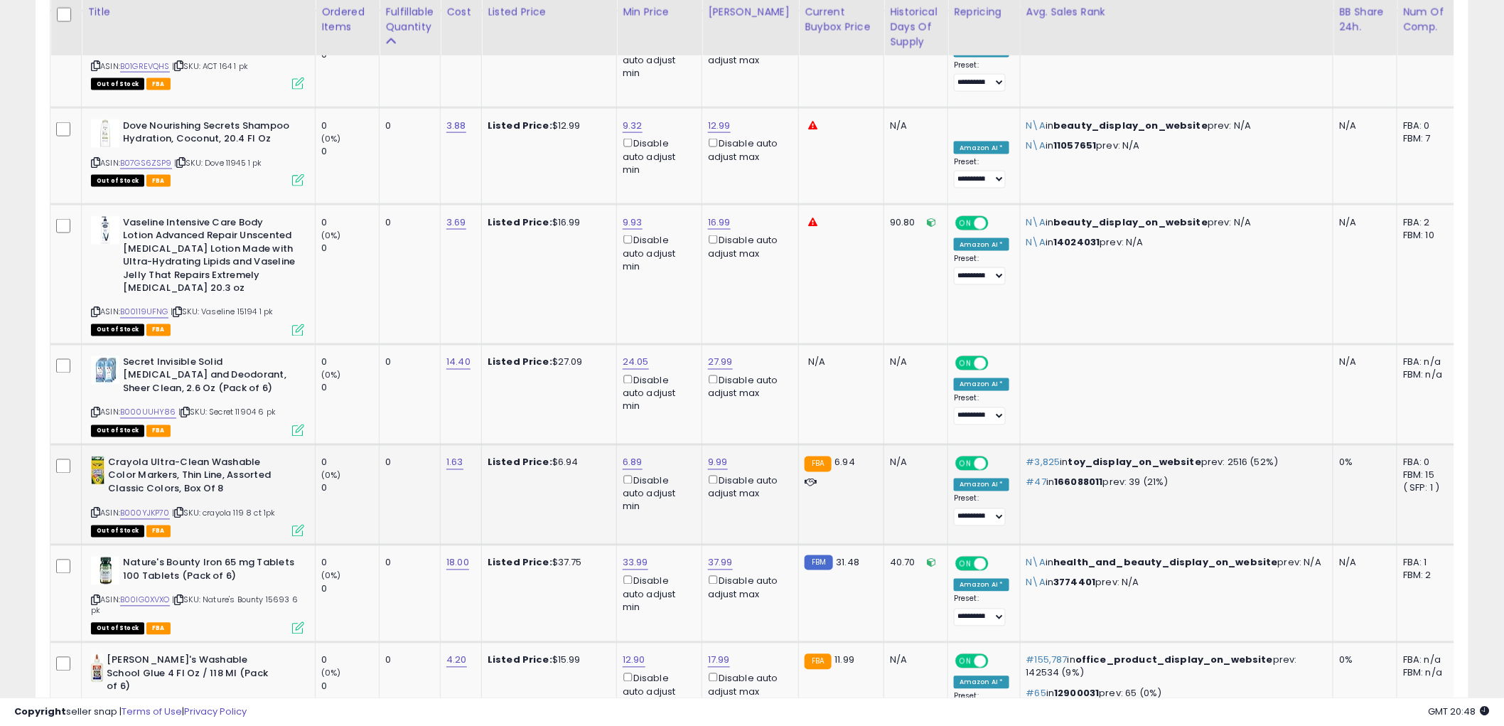
click at [95, 509] on icon at bounding box center [95, 513] width 9 height 8
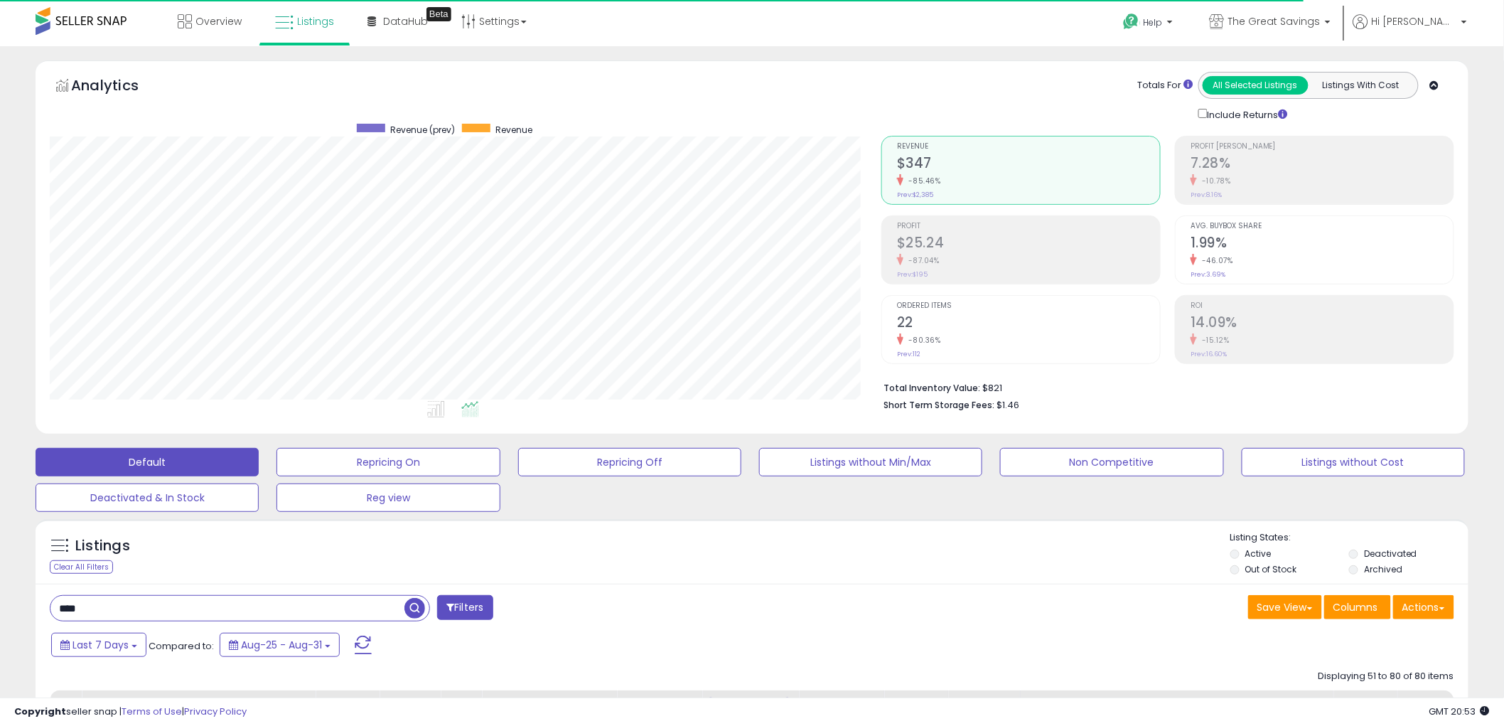
scroll to position [237, 0]
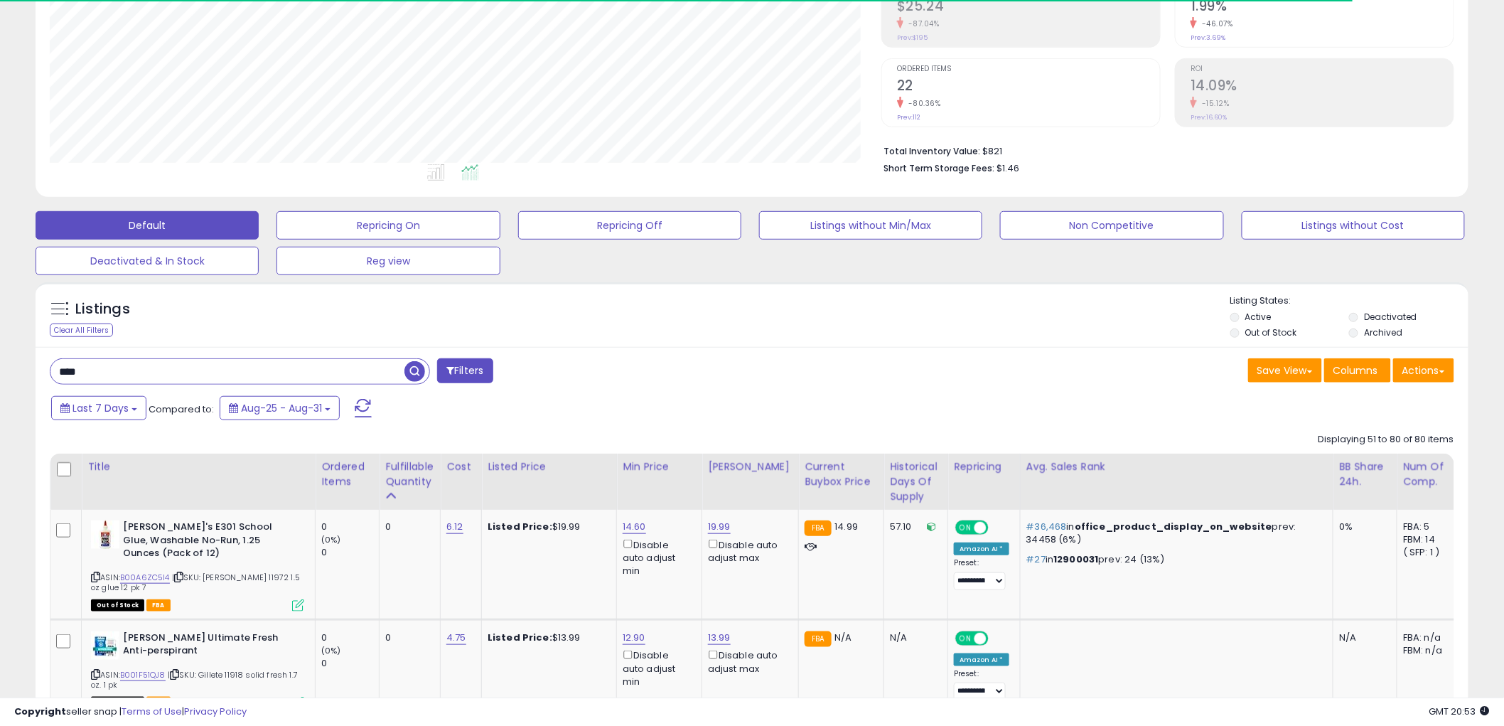
click at [116, 375] on input "***" at bounding box center [227, 371] width 354 height 25
click at [410, 374] on span "button" at bounding box center [415, 371] width 21 height 21
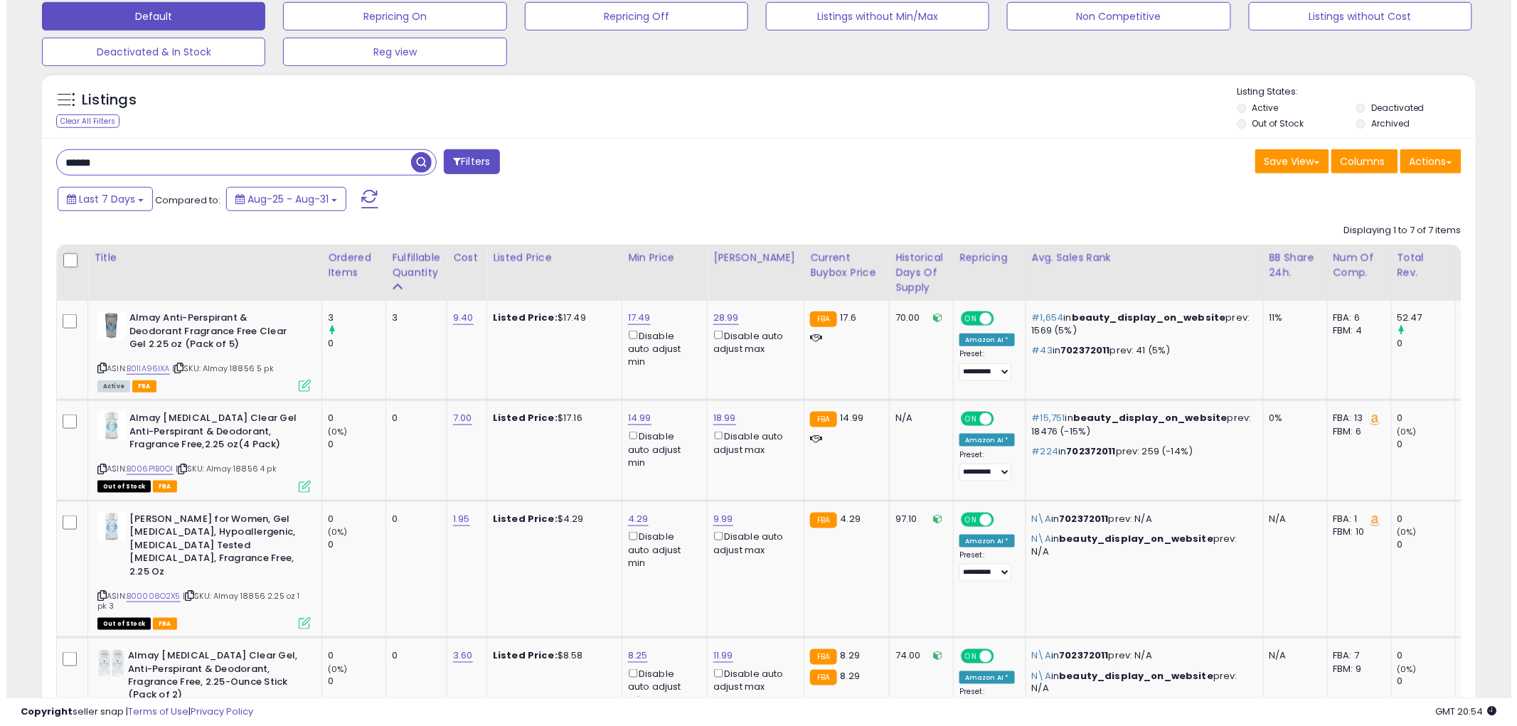
scroll to position [474, 0]
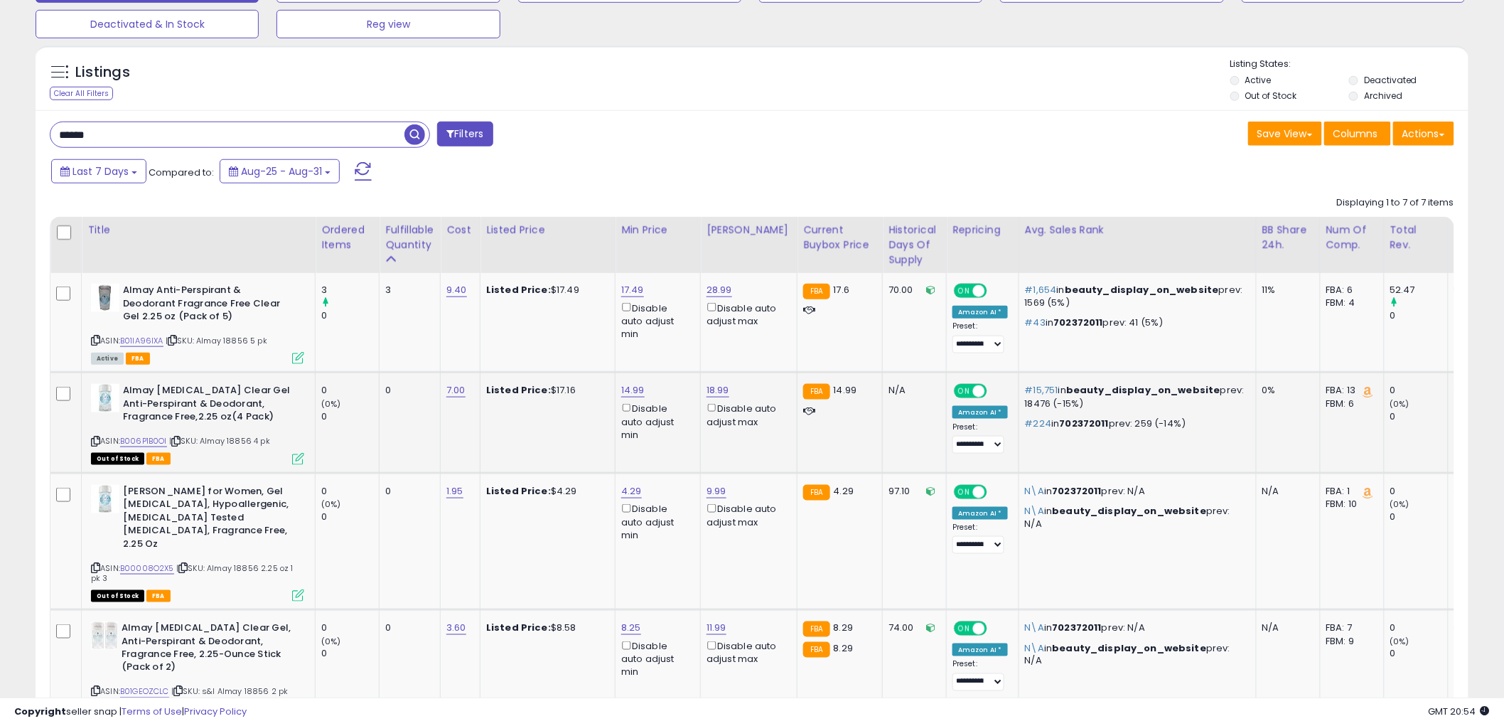
click at [296, 458] on icon at bounding box center [298, 459] width 12 height 12
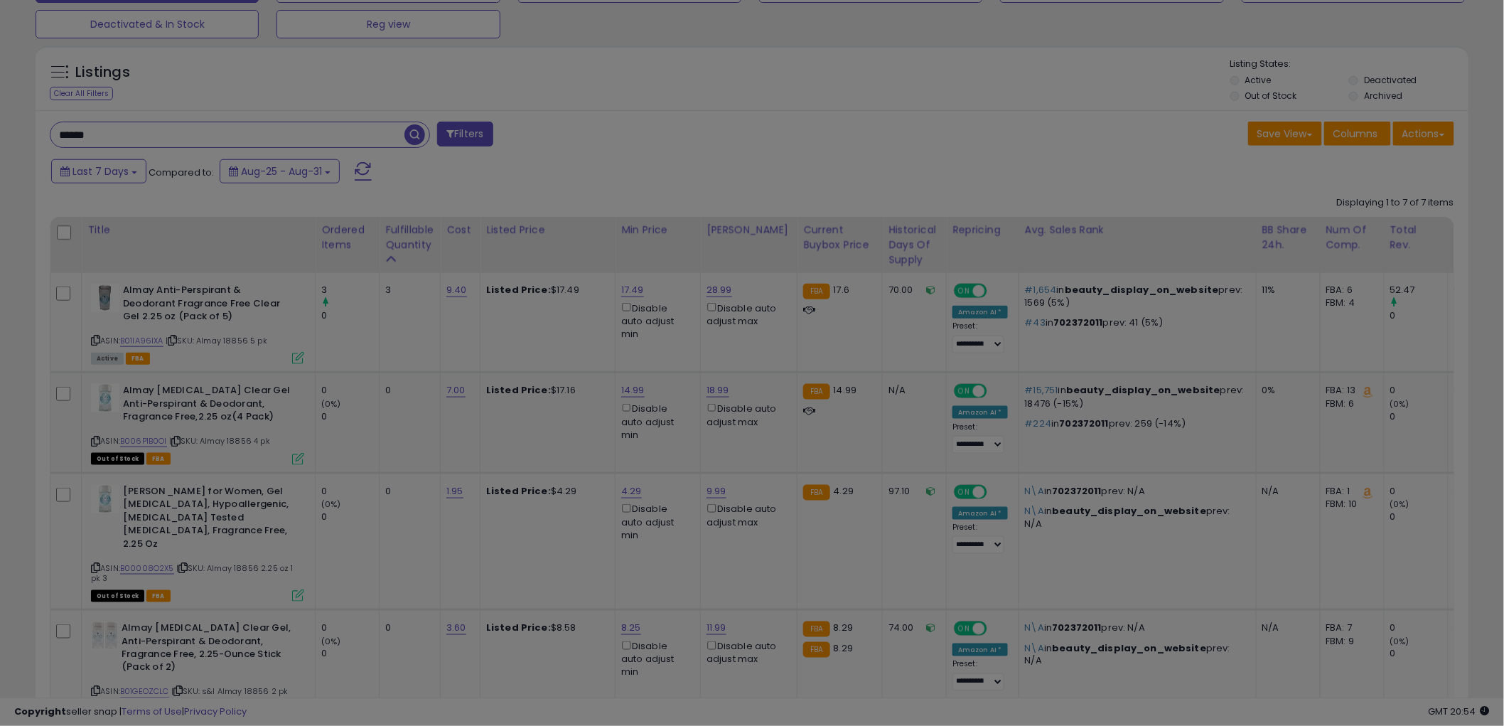
scroll to position [292, 840]
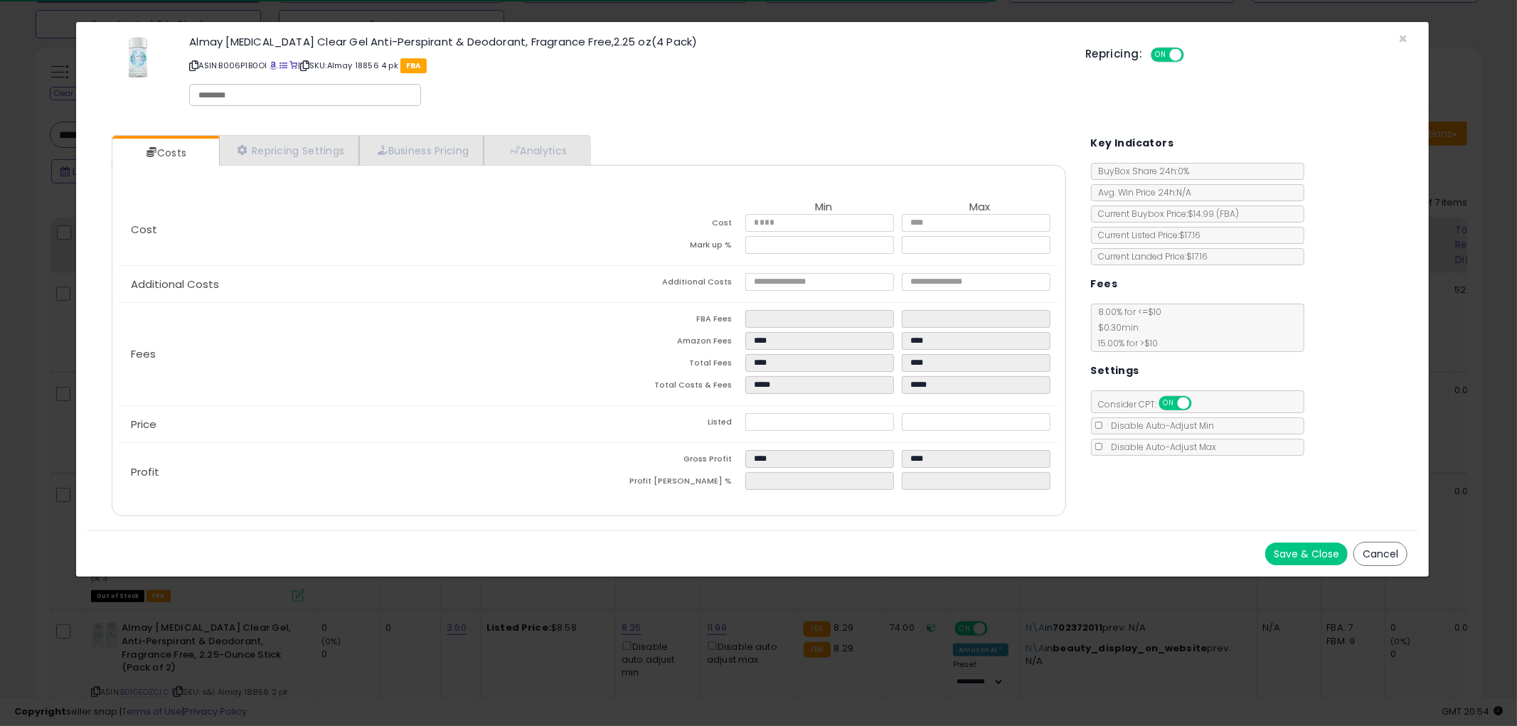
click at [1382, 542] on button "Cancel" at bounding box center [1380, 554] width 54 height 24
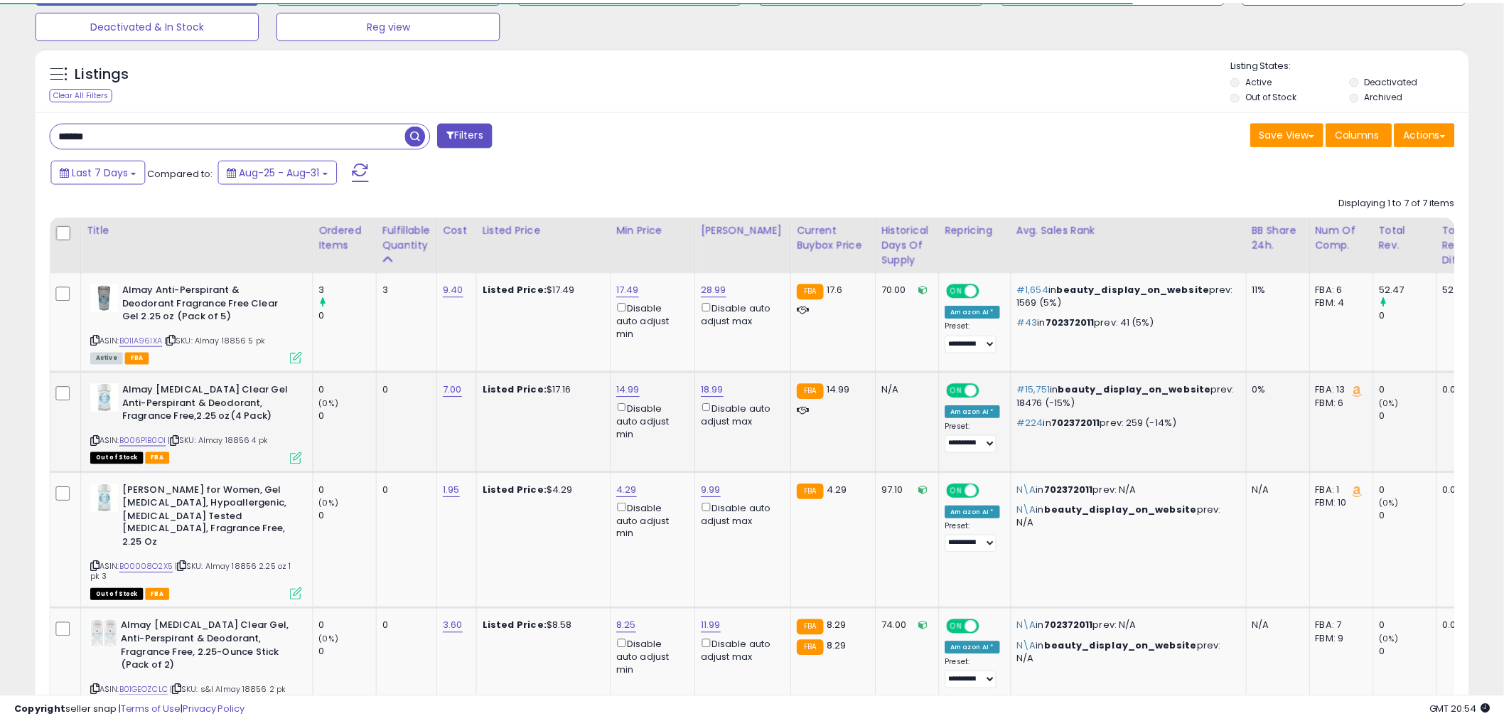
scroll to position [710709, 710167]
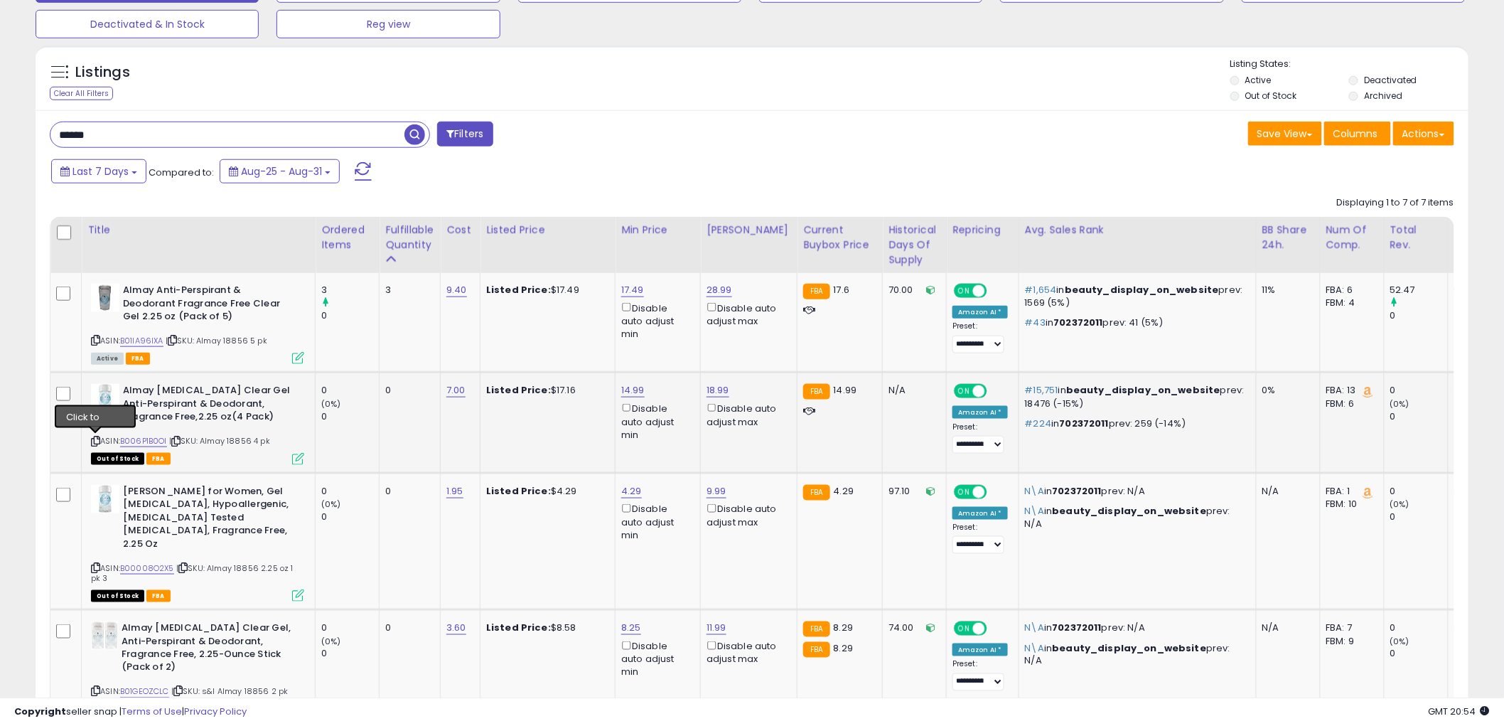
click at [96, 439] on icon at bounding box center [95, 441] width 9 height 8
click at [338, 144] on input "*****" at bounding box center [227, 134] width 354 height 25
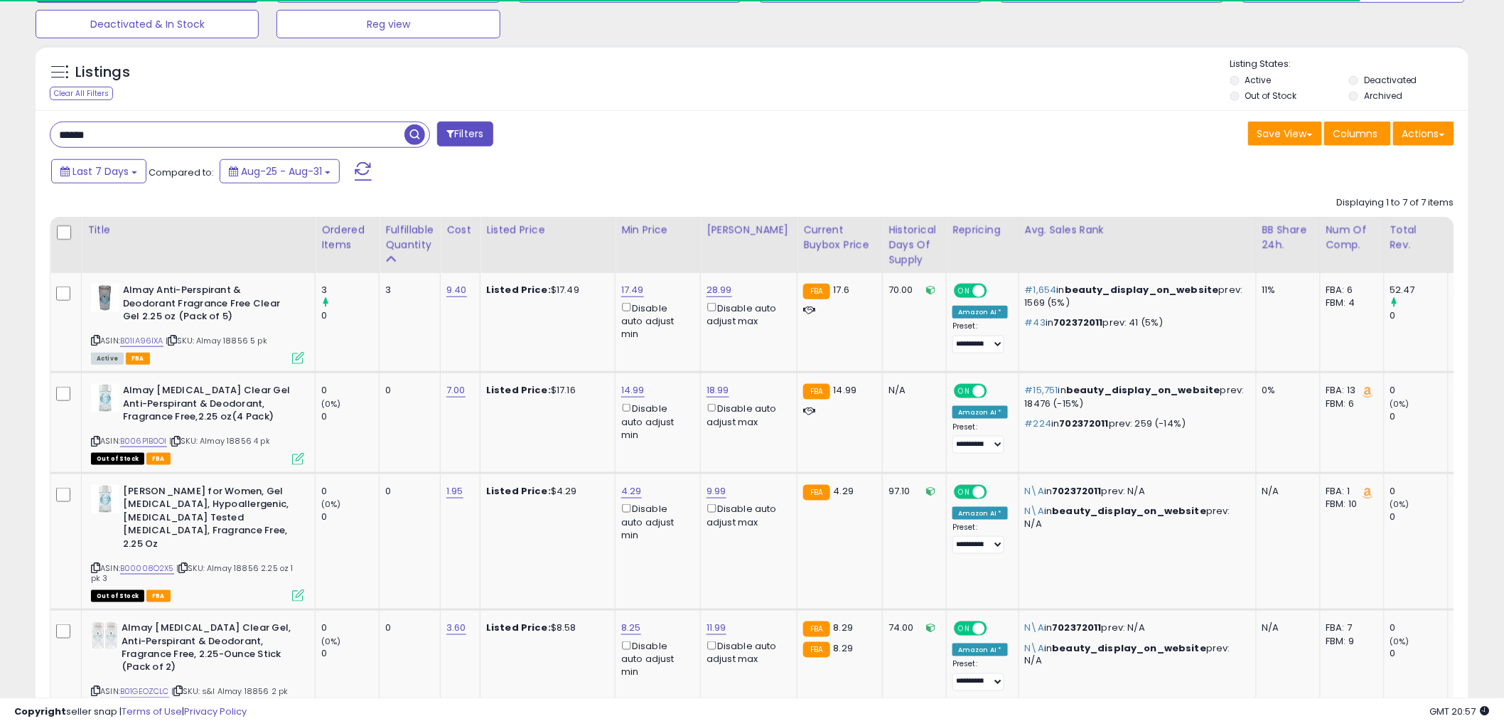
click at [338, 144] on input "*****" at bounding box center [227, 134] width 354 height 25
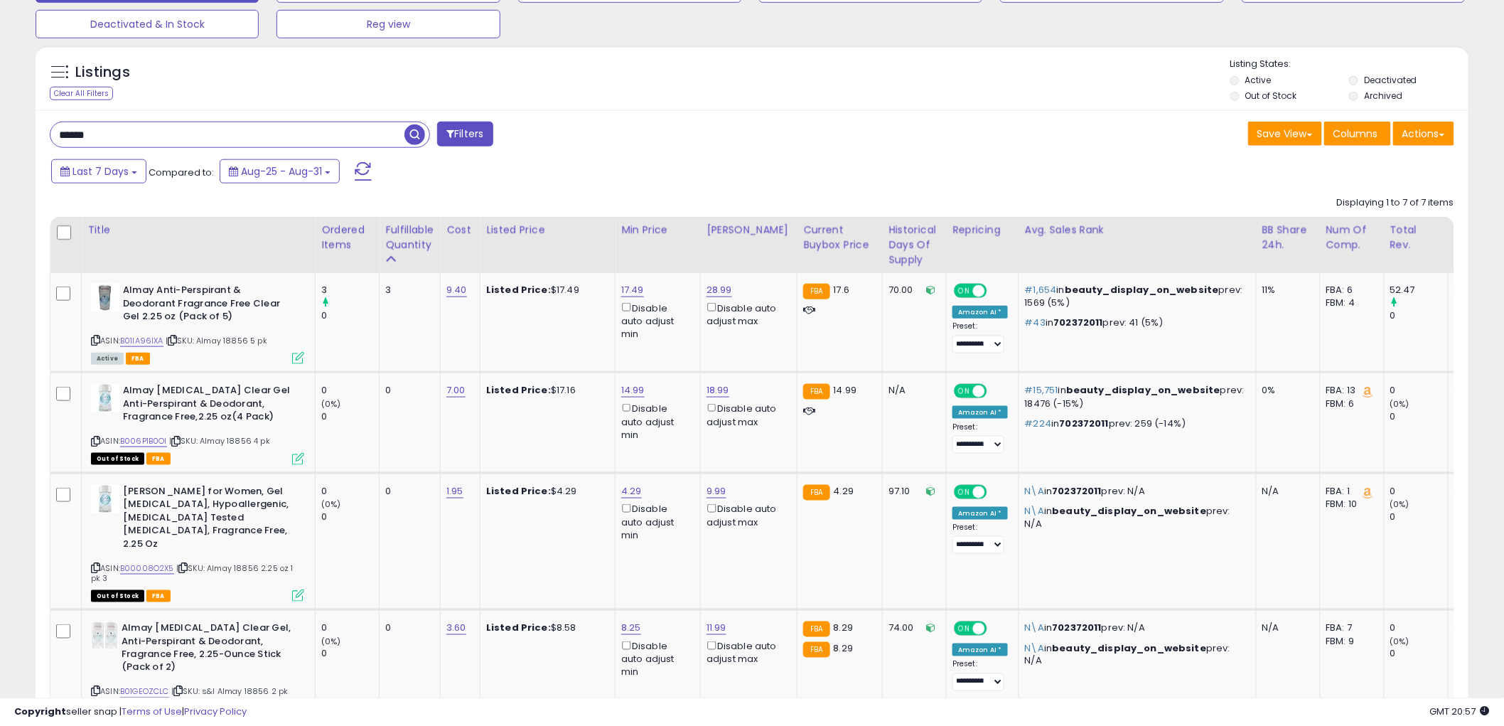
type input "*****"
click at [413, 129] on span "button" at bounding box center [415, 134] width 21 height 21
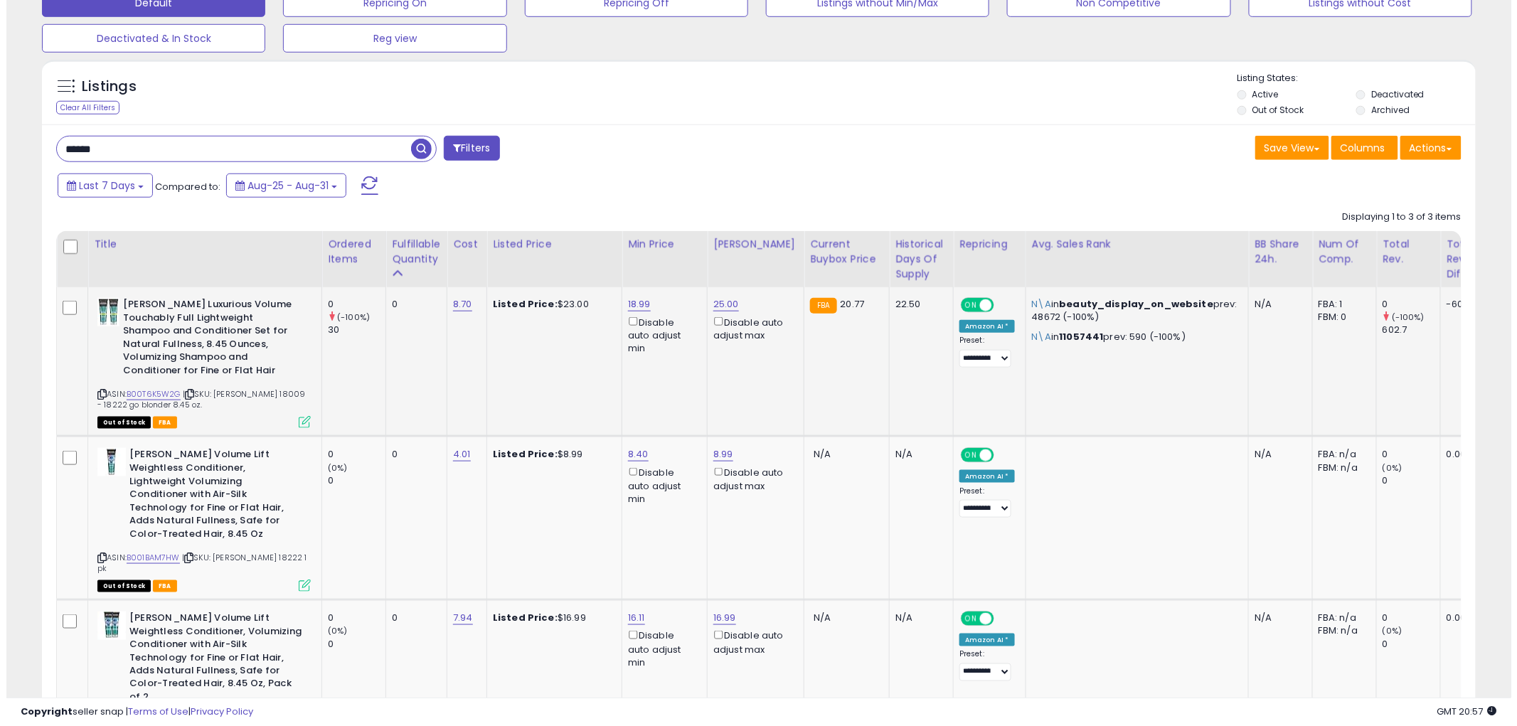
scroll to position [538, 0]
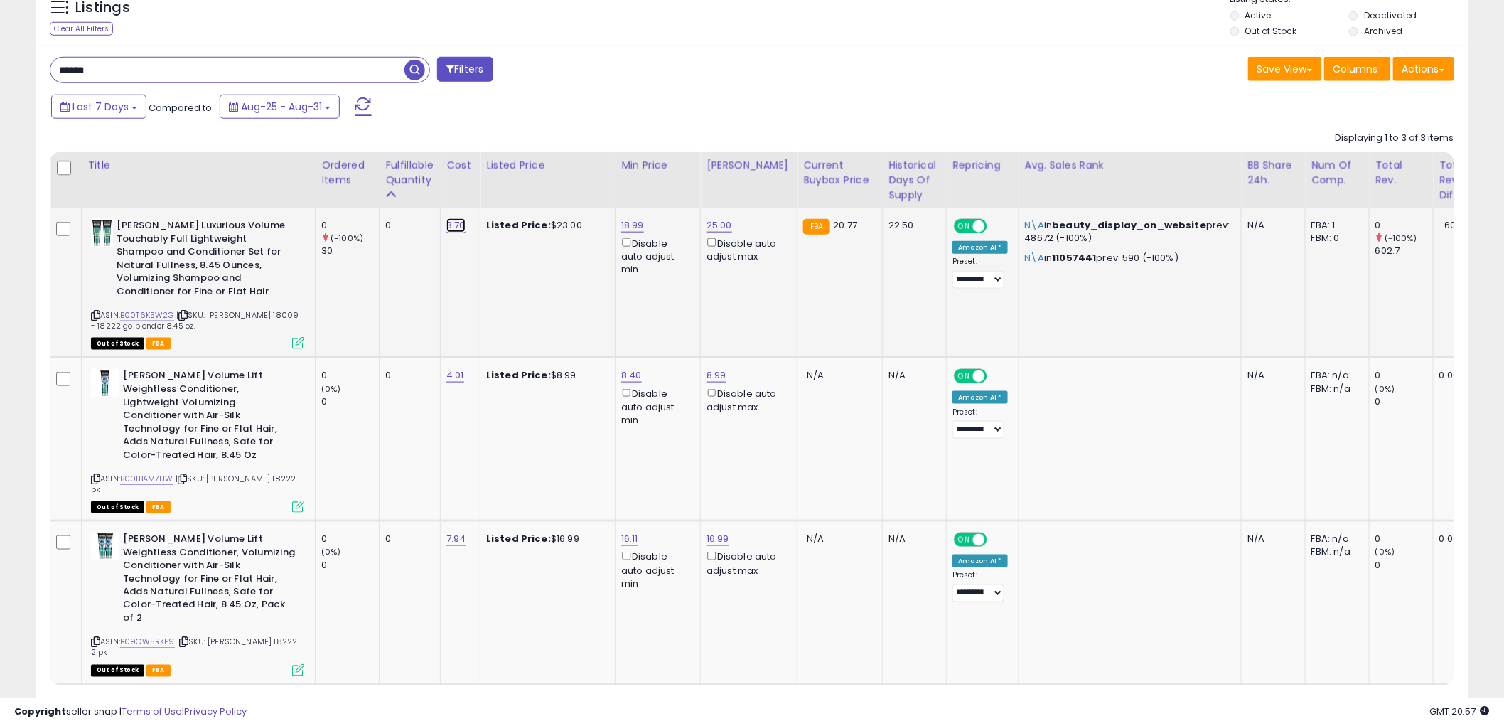
click at [457, 221] on link "8.70" at bounding box center [456, 225] width 19 height 14
type input "****"
click at [501, 193] on icon "submit" at bounding box center [496, 189] width 9 height 9
click at [94, 638] on icon at bounding box center [95, 642] width 9 height 8
click at [296, 343] on icon at bounding box center [298, 343] width 12 height 12
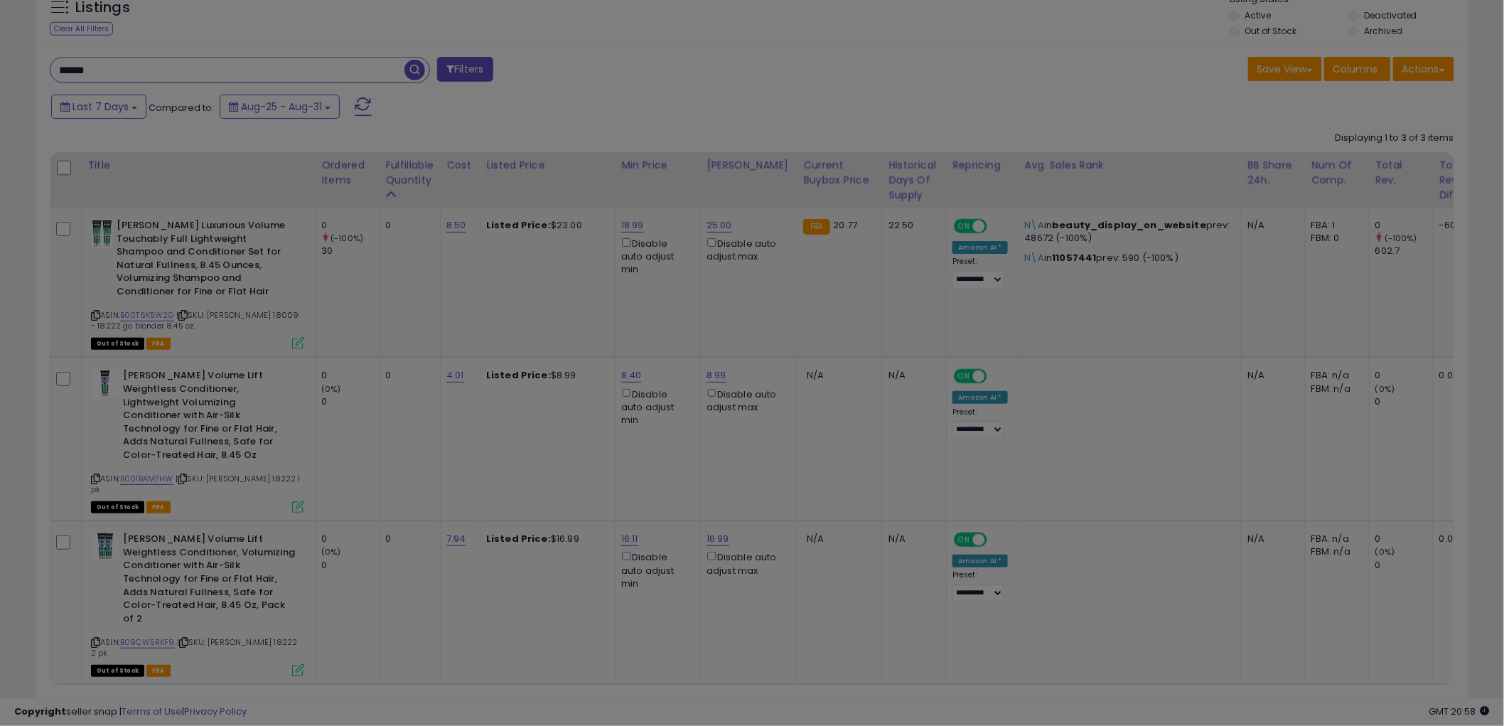
scroll to position [292, 840]
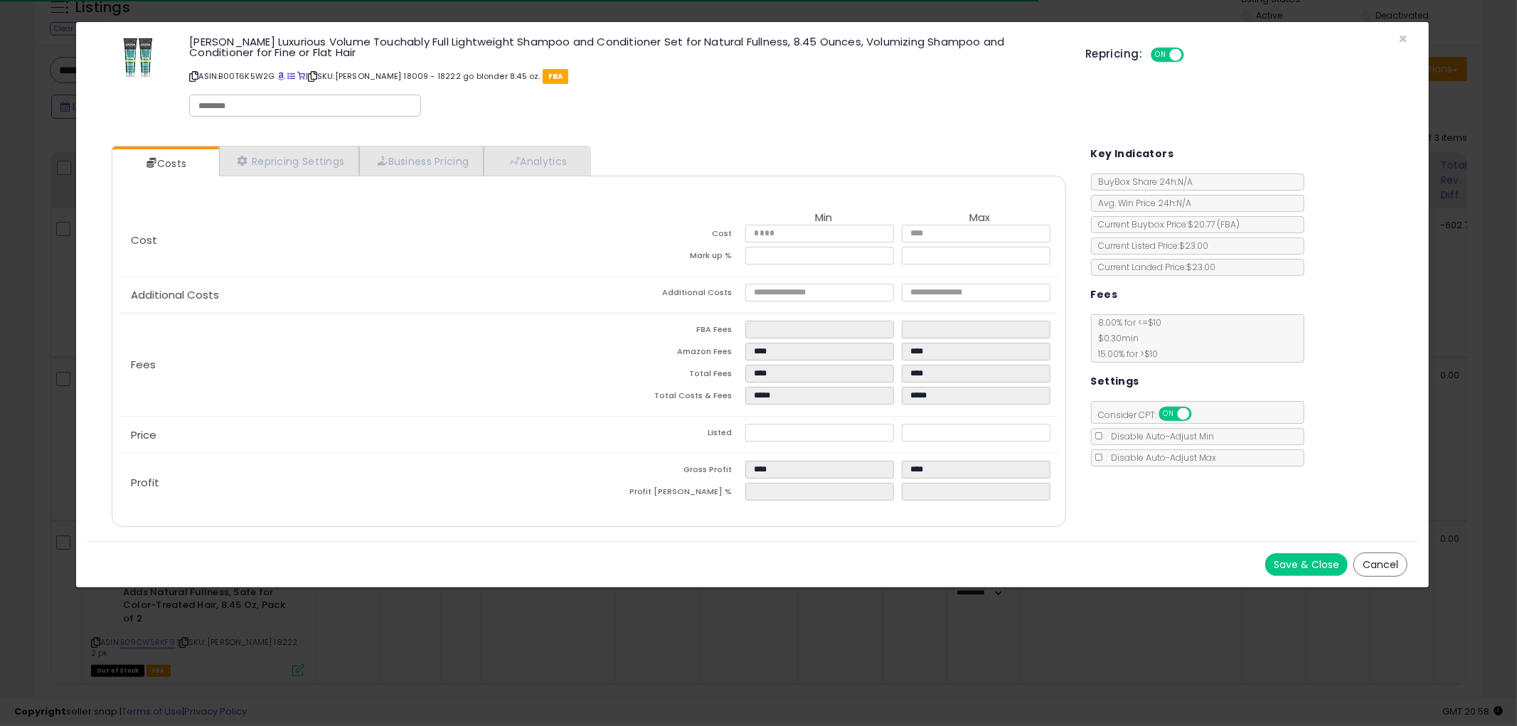
click at [1371, 564] on button "Cancel" at bounding box center [1380, 564] width 54 height 24
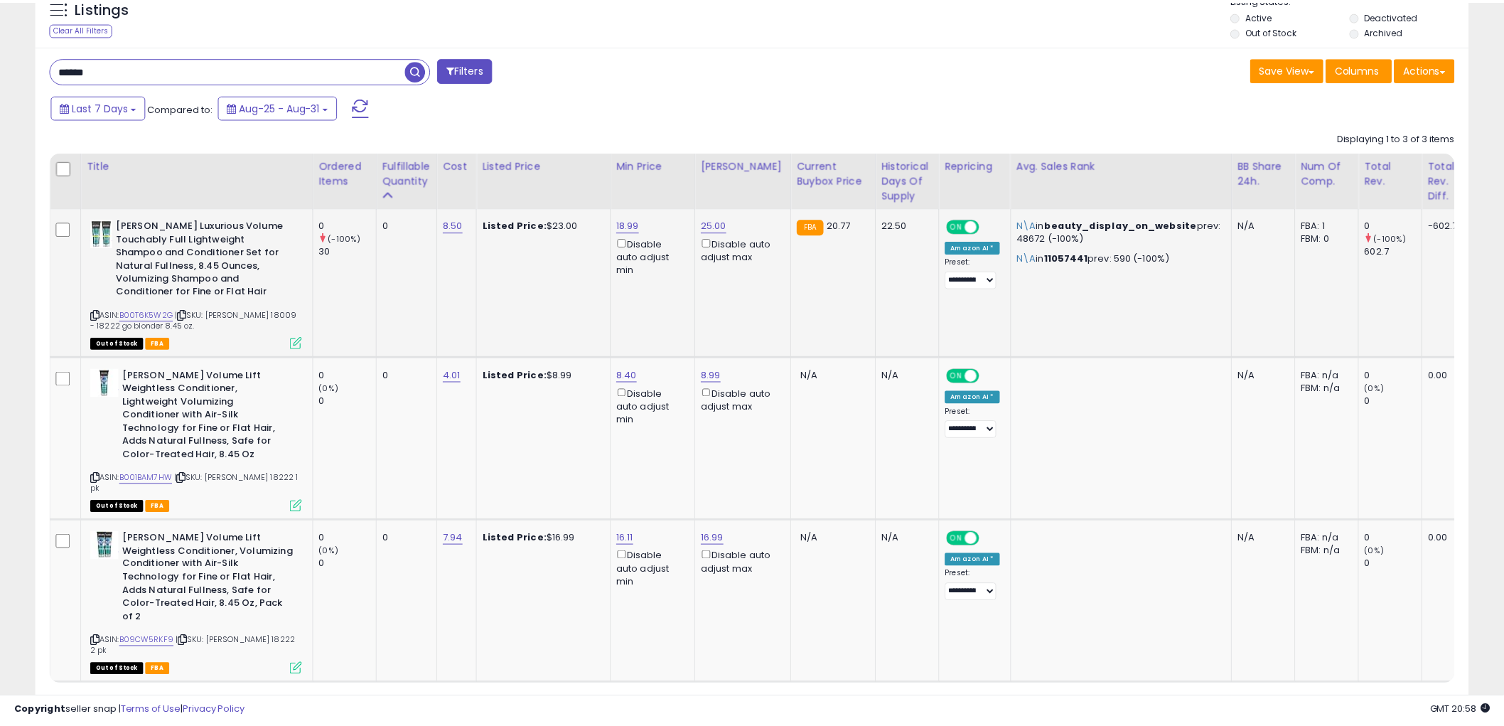
scroll to position [710709, 710167]
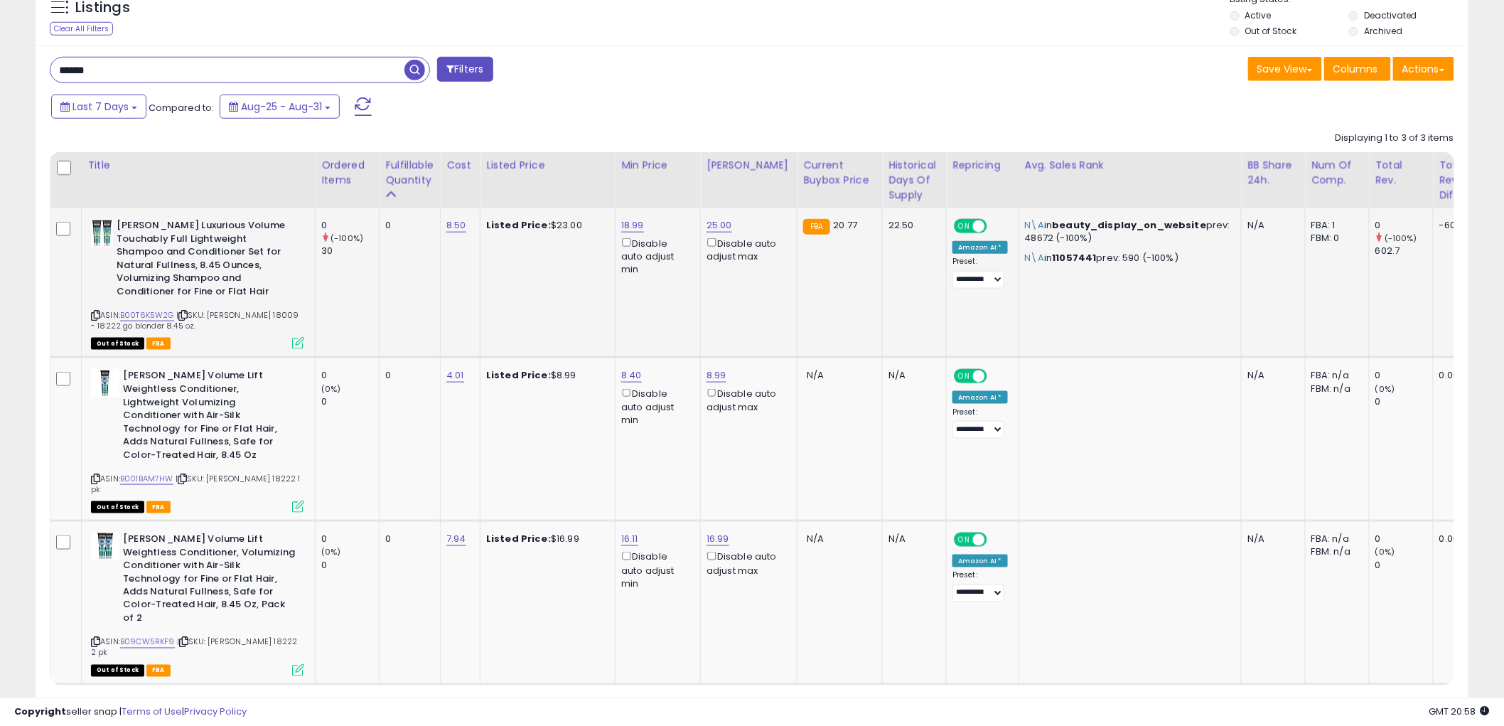
click at [97, 311] on icon at bounding box center [95, 315] width 9 height 8
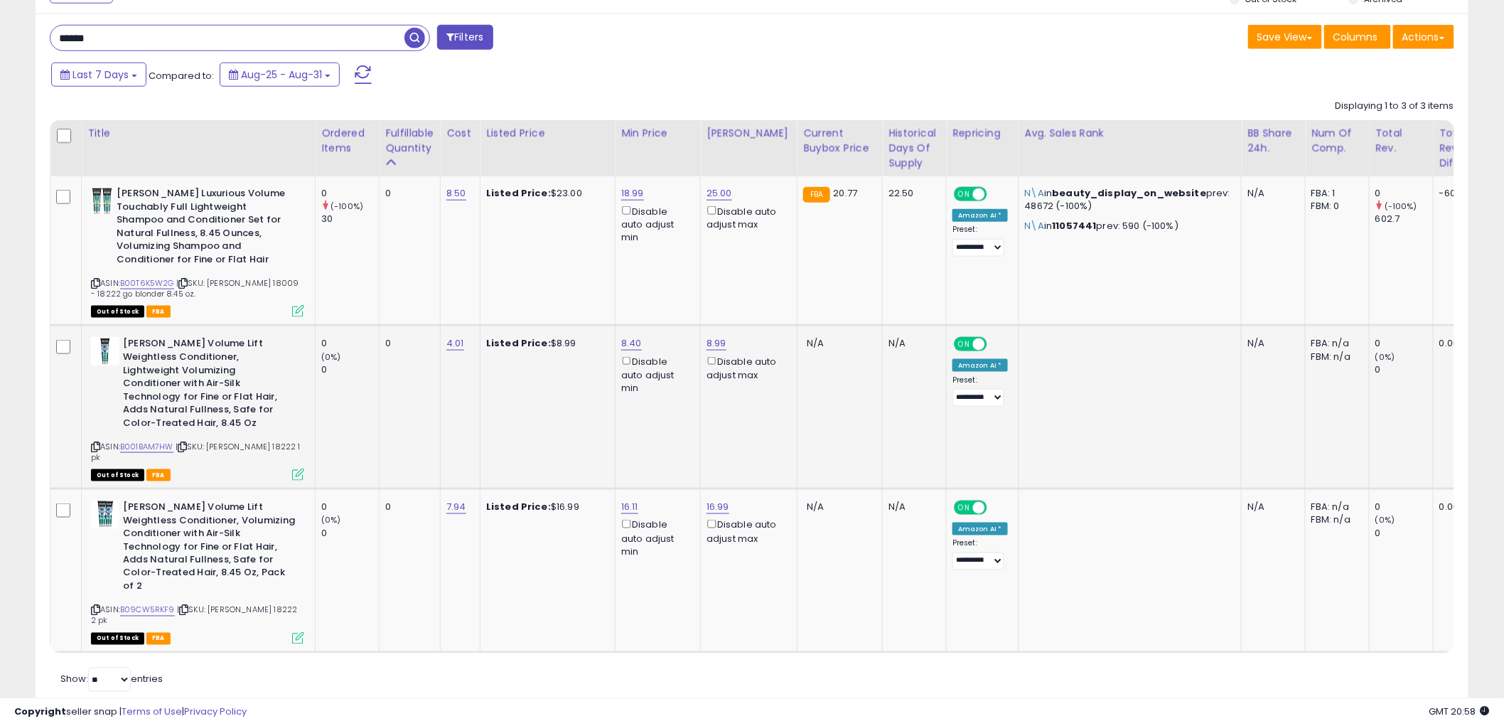
scroll to position [585, 0]
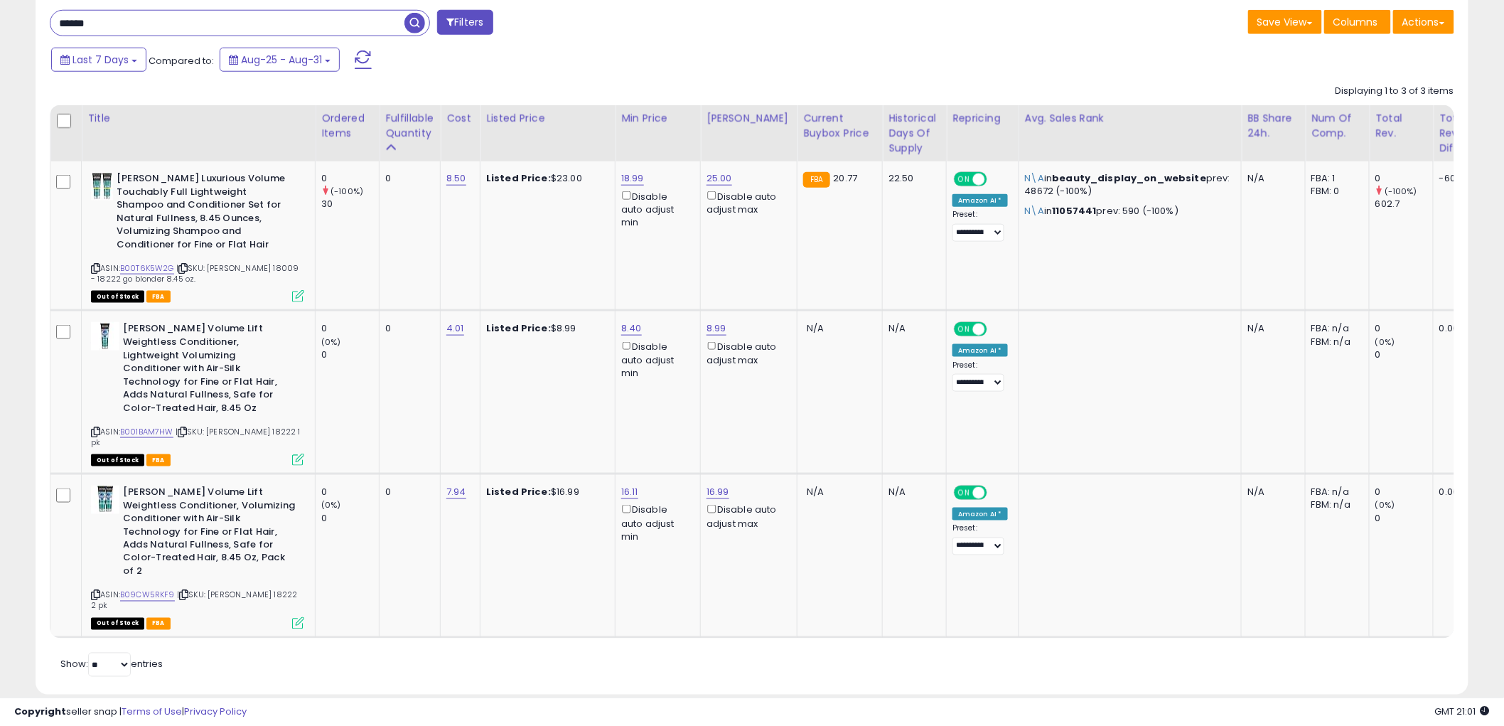
click at [182, 29] on input "*****" at bounding box center [227, 23] width 354 height 25
type input "****"
click at [414, 25] on span "button" at bounding box center [415, 23] width 21 height 21
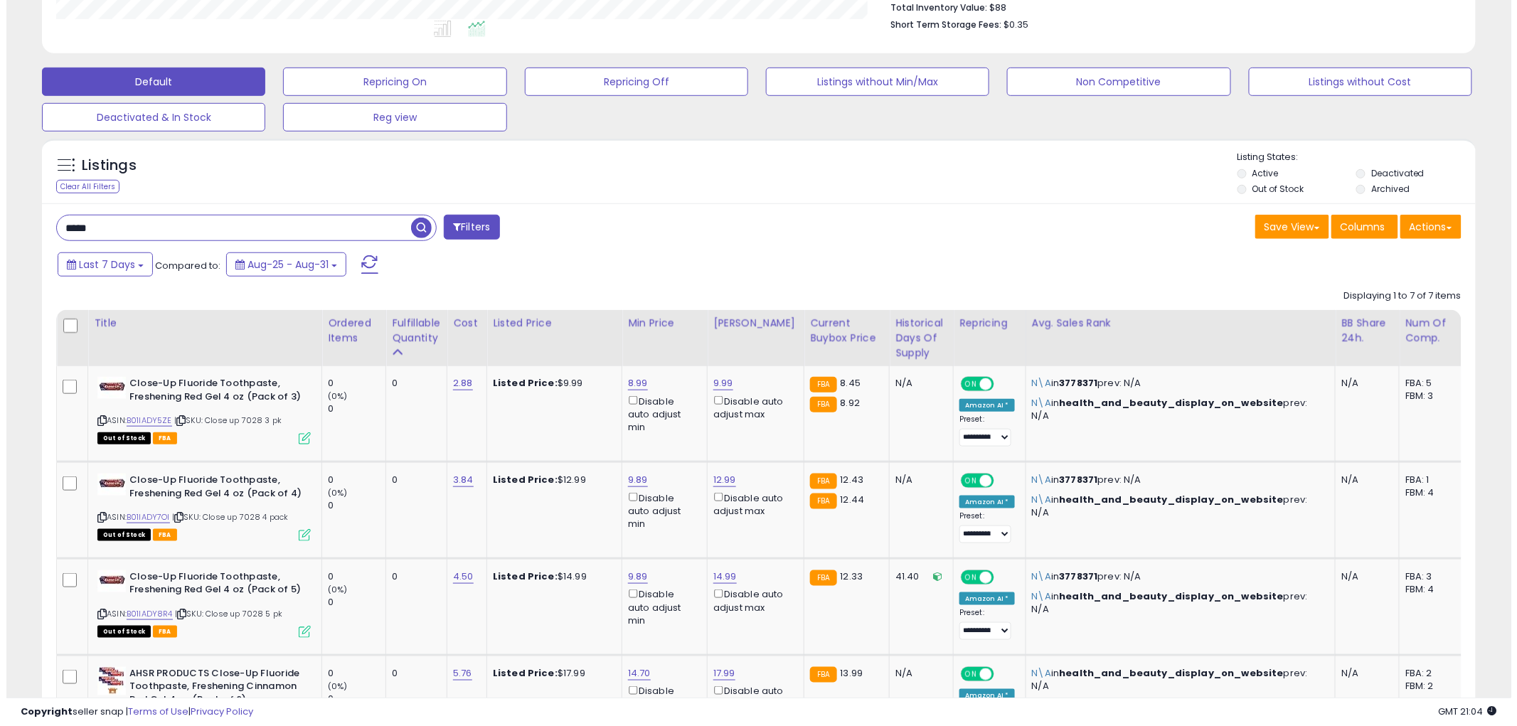
scroll to position [459, 0]
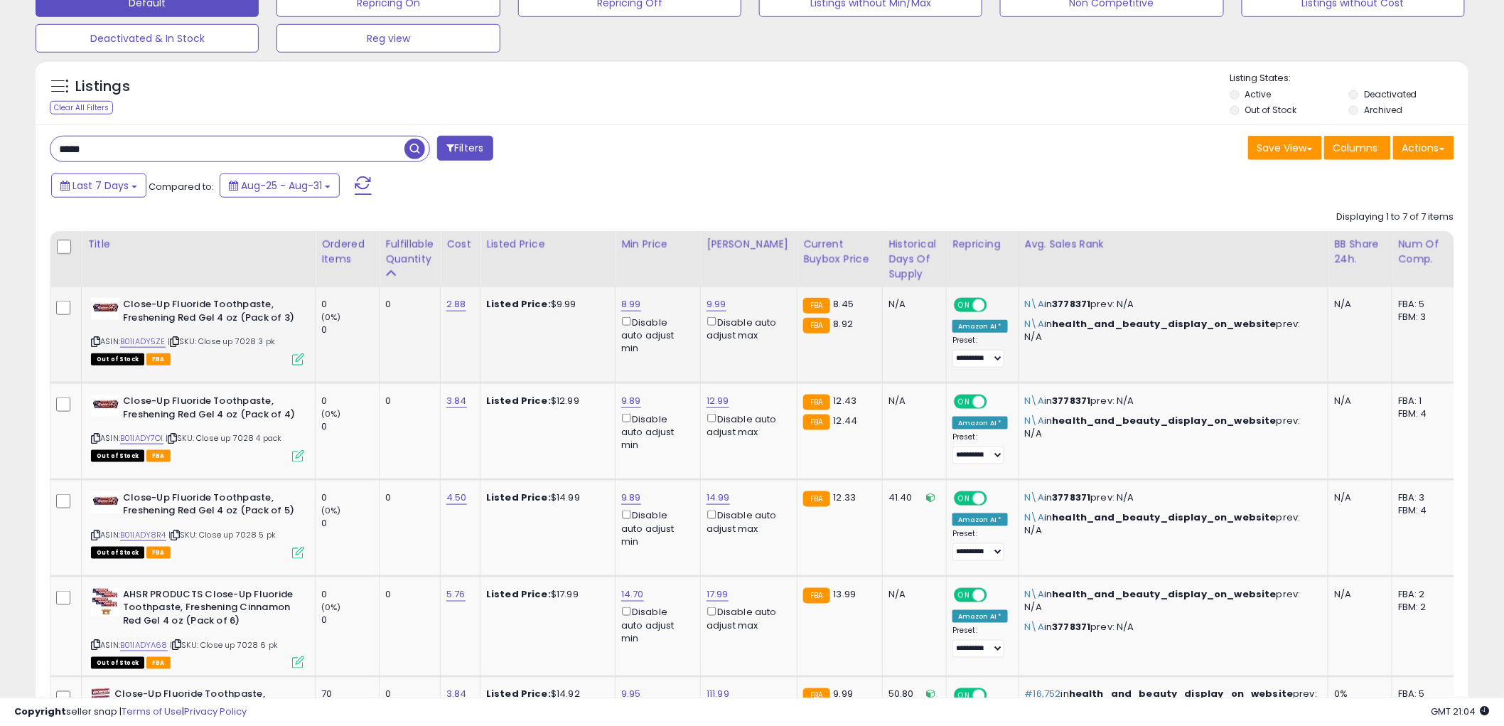
click at [296, 357] on icon at bounding box center [298, 359] width 12 height 12
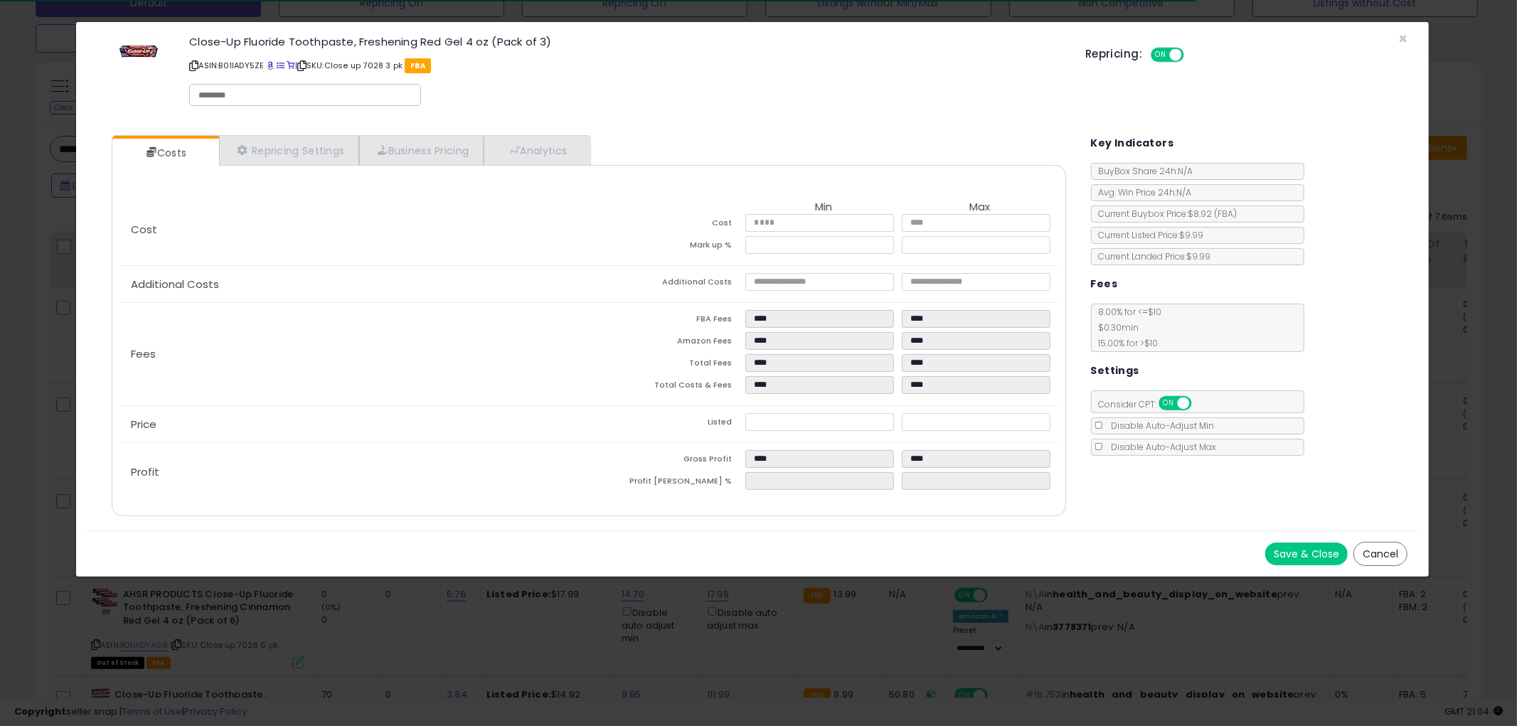
click at [1375, 549] on button "Cancel" at bounding box center [1380, 554] width 54 height 24
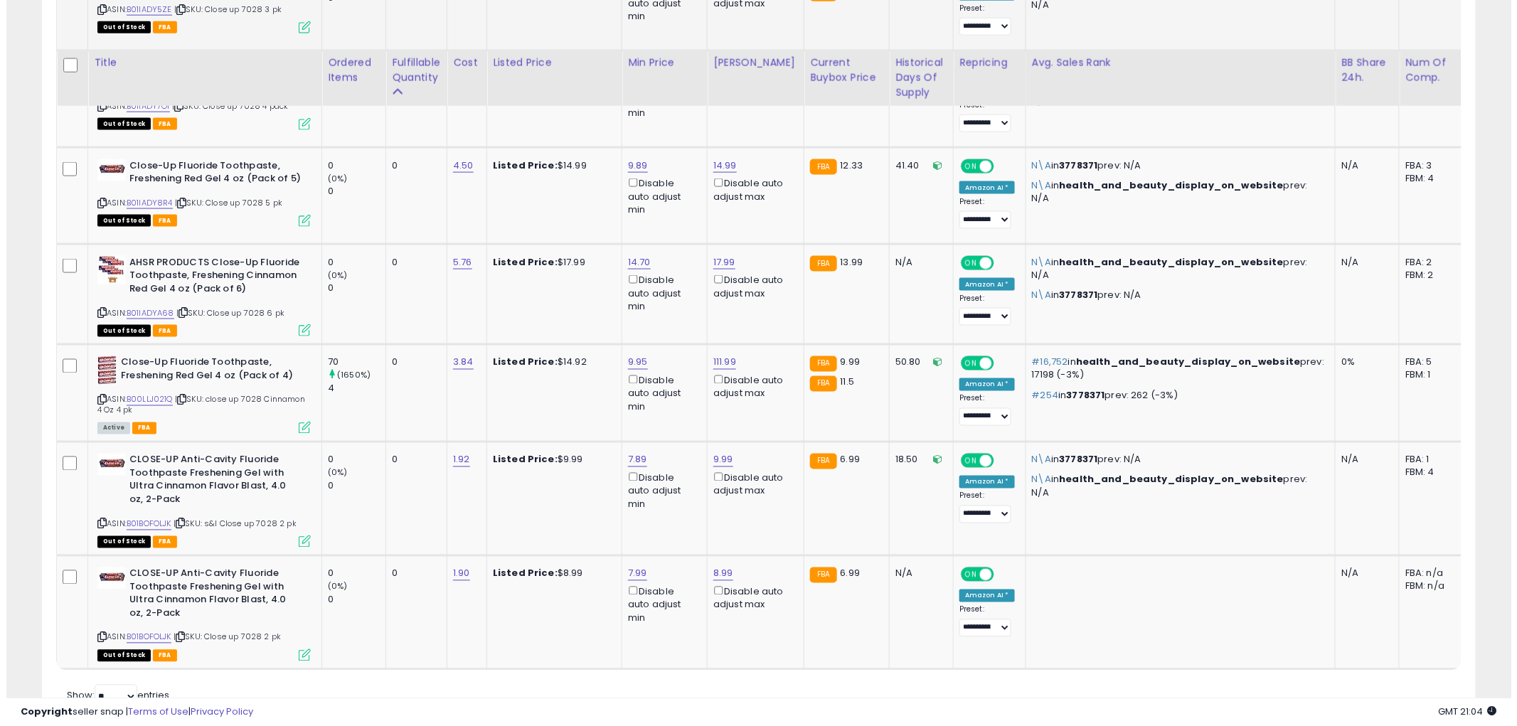
scroll to position [855, 0]
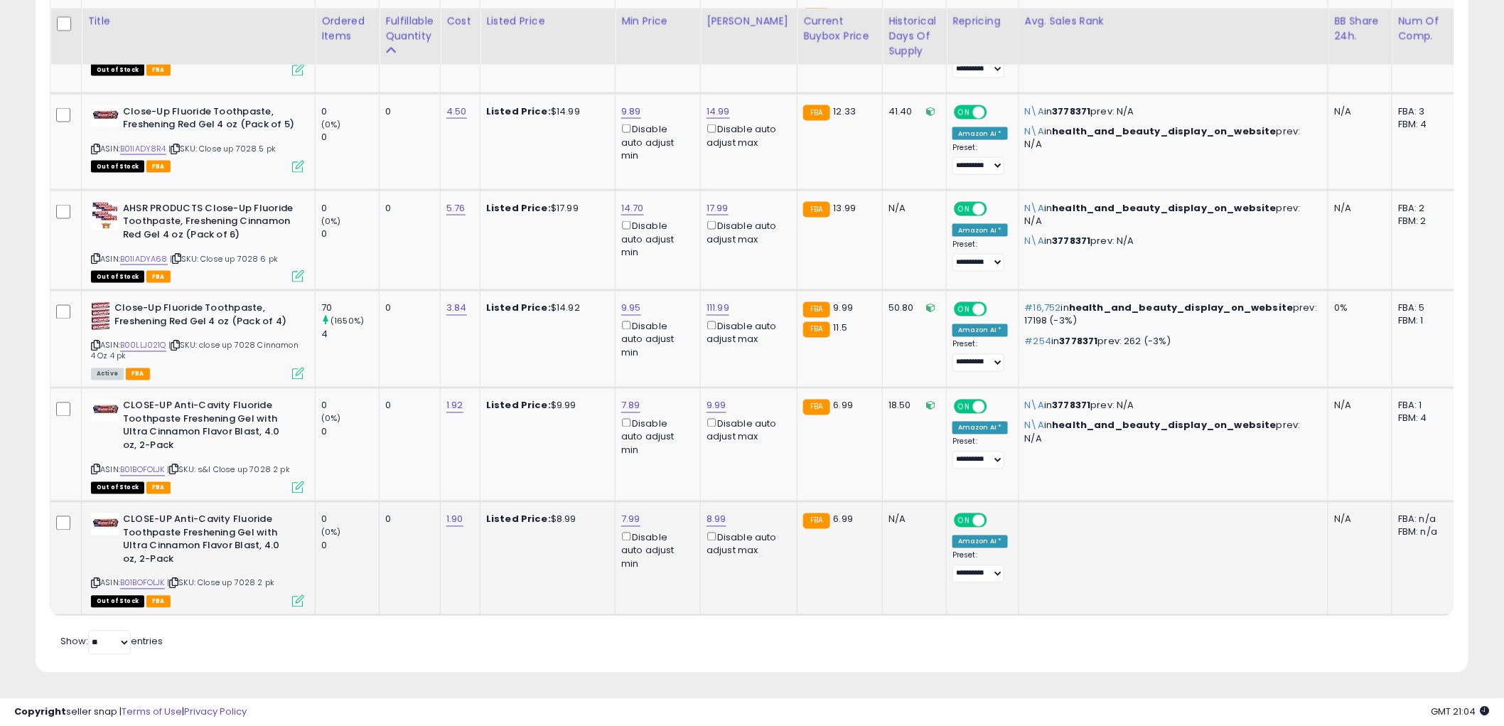
click at [94, 579] on icon at bounding box center [95, 583] width 9 height 8
click at [456, 513] on link "1.90" at bounding box center [455, 520] width 17 height 14
type input "****"
click at [508, 473] on button "submit" at bounding box center [495, 480] width 24 height 21
click at [294, 595] on icon at bounding box center [298, 601] width 12 height 12
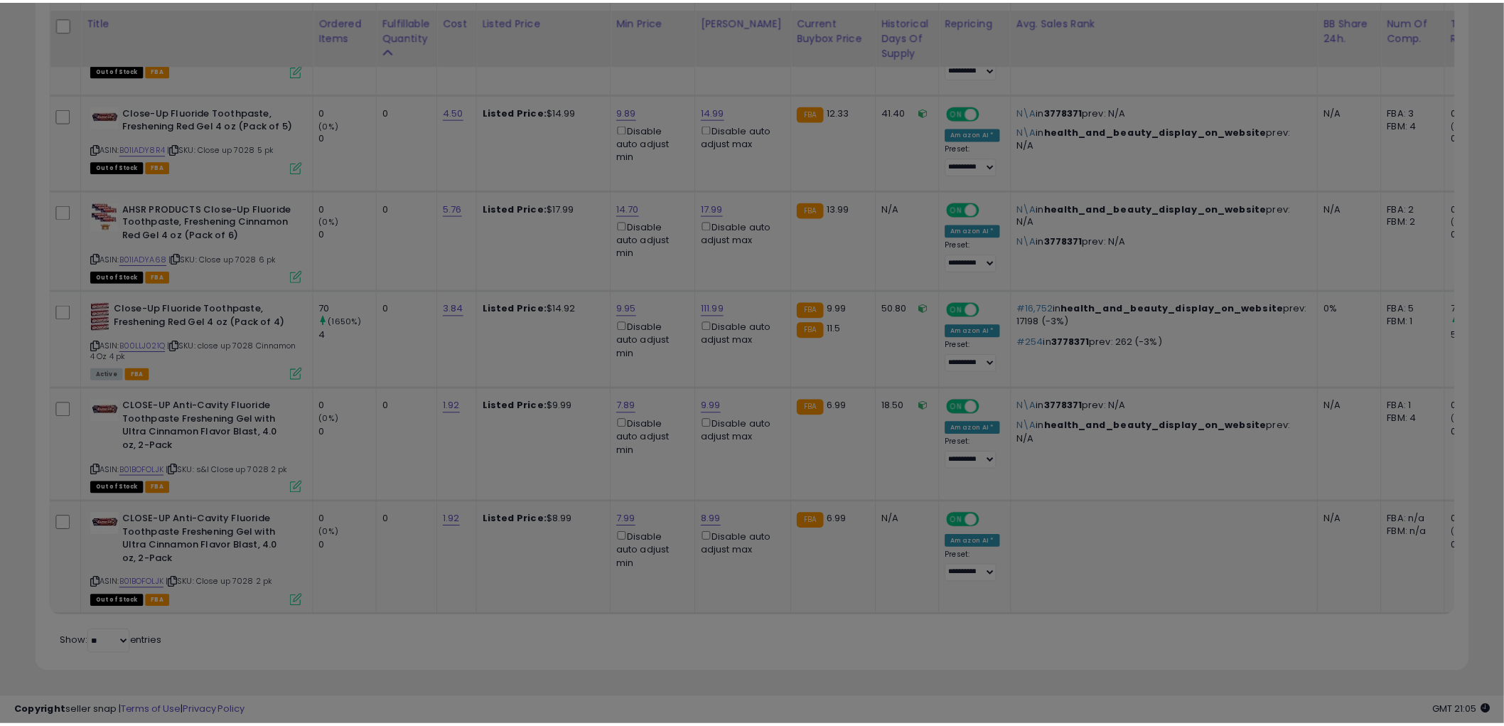
scroll to position [292, 840]
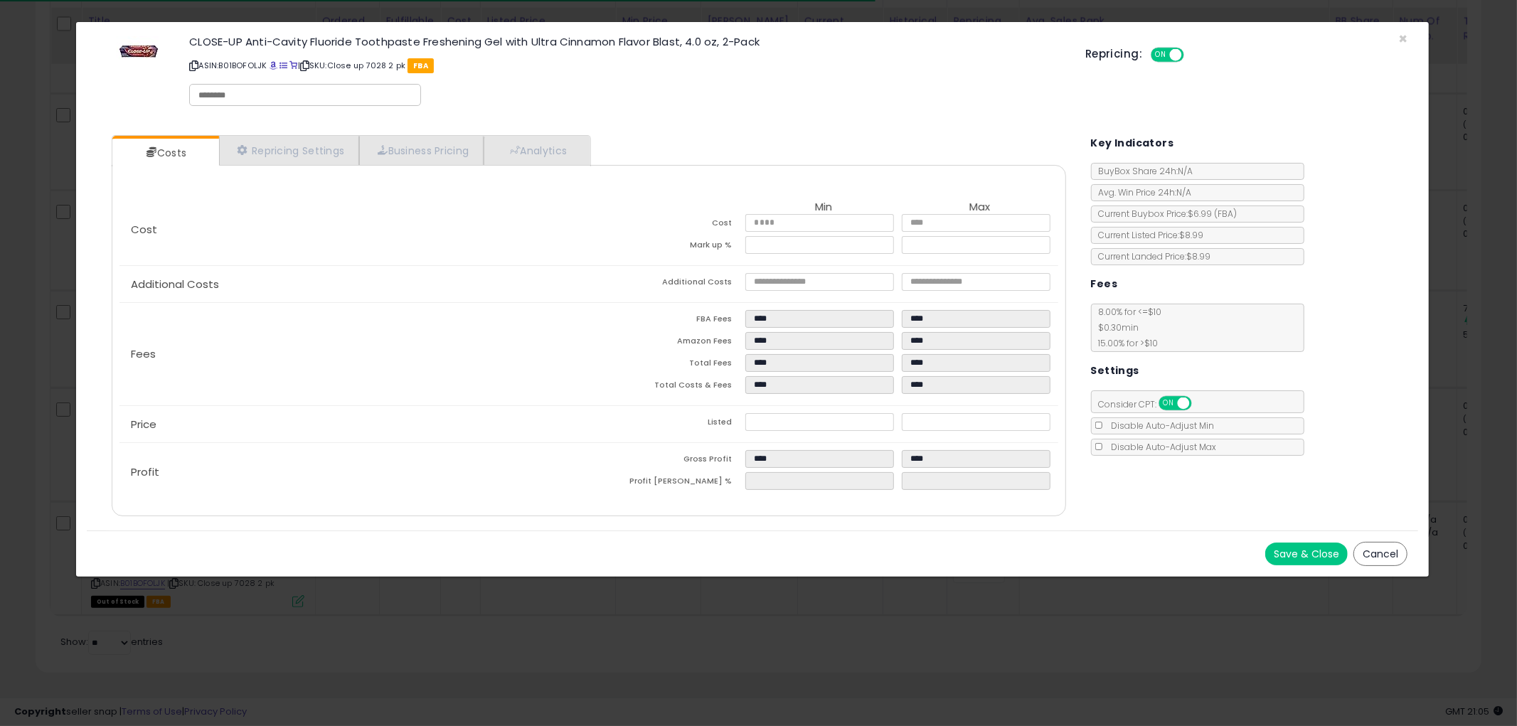
drag, startPoint x: 1392, startPoint y: 550, endPoint x: 44, endPoint y: 572, distance: 1348.2
click at [1391, 550] on button "Cancel" at bounding box center [1380, 554] width 54 height 24
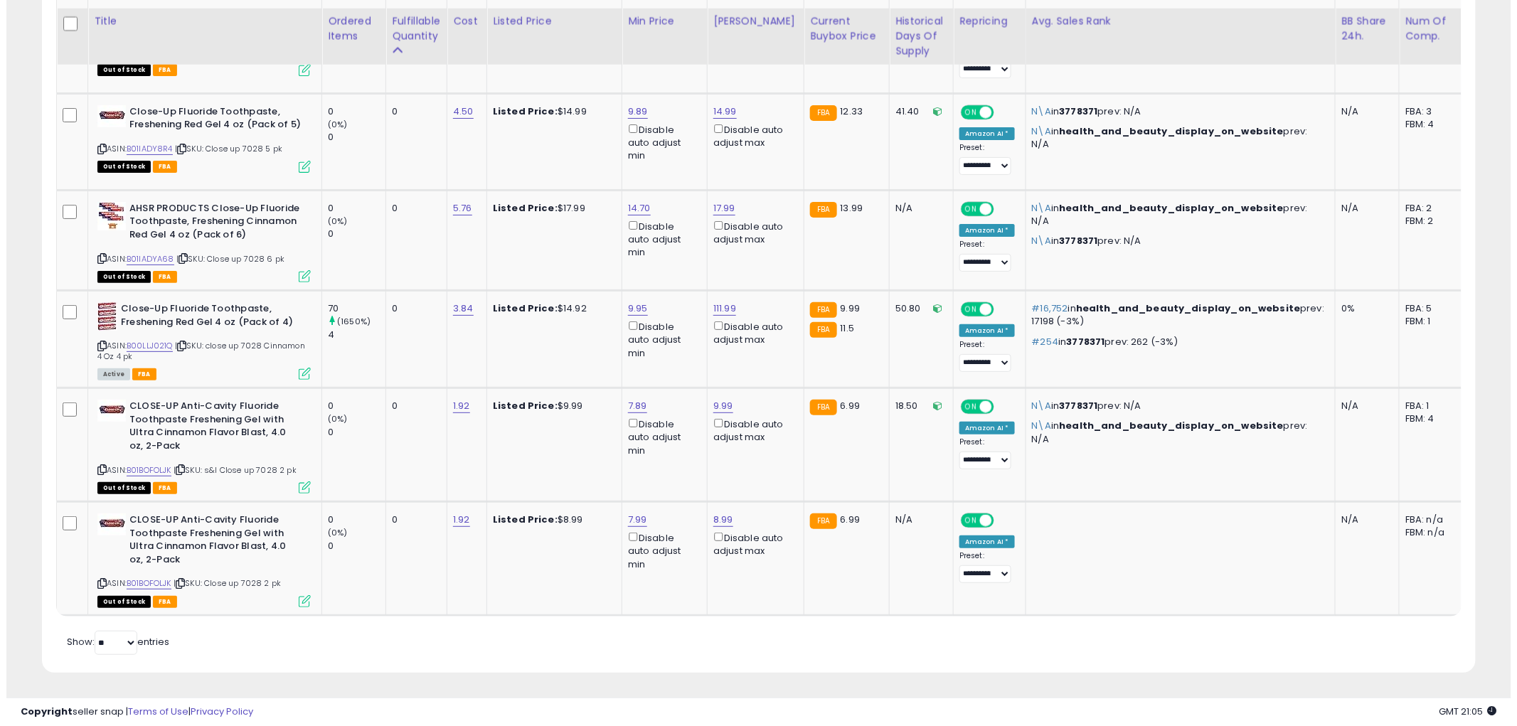
scroll to position [710709, 710167]
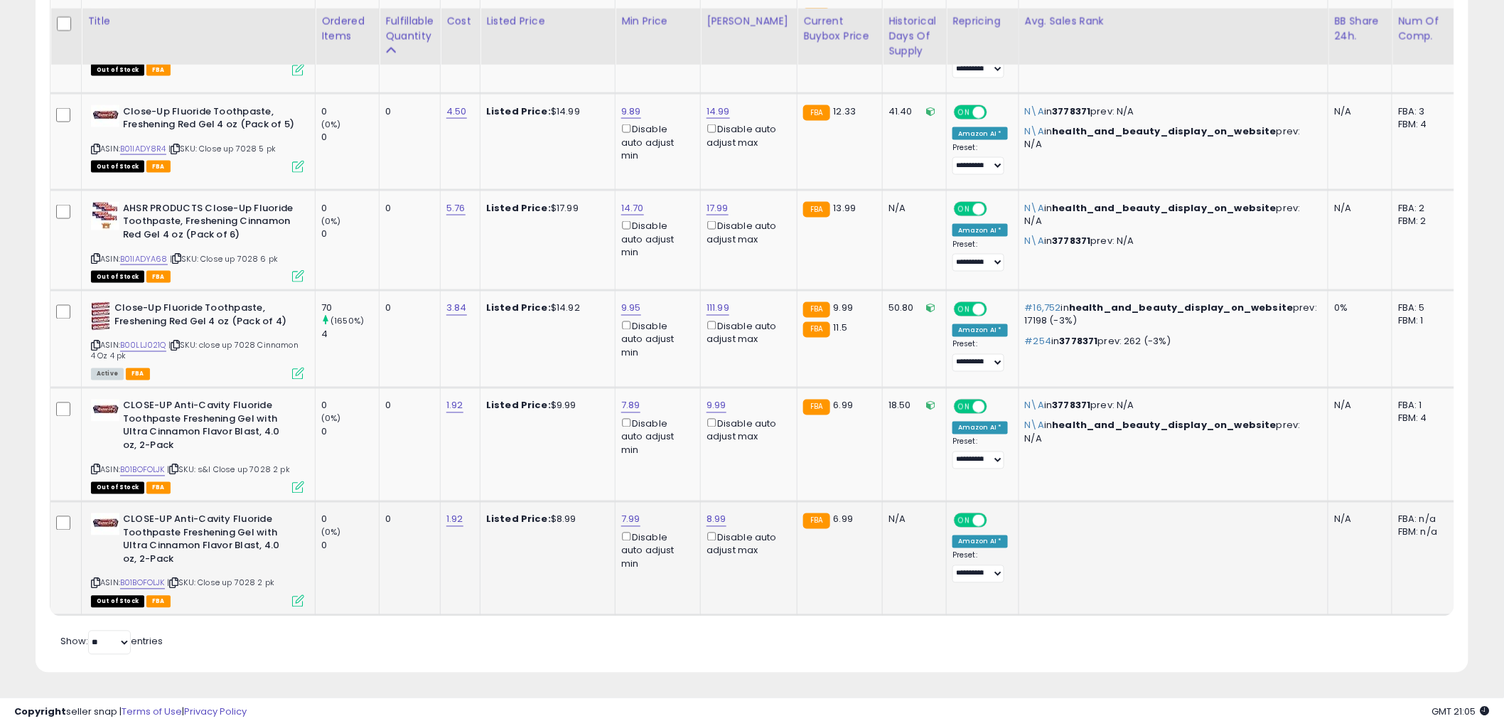
click at [296, 595] on icon at bounding box center [298, 601] width 12 height 12
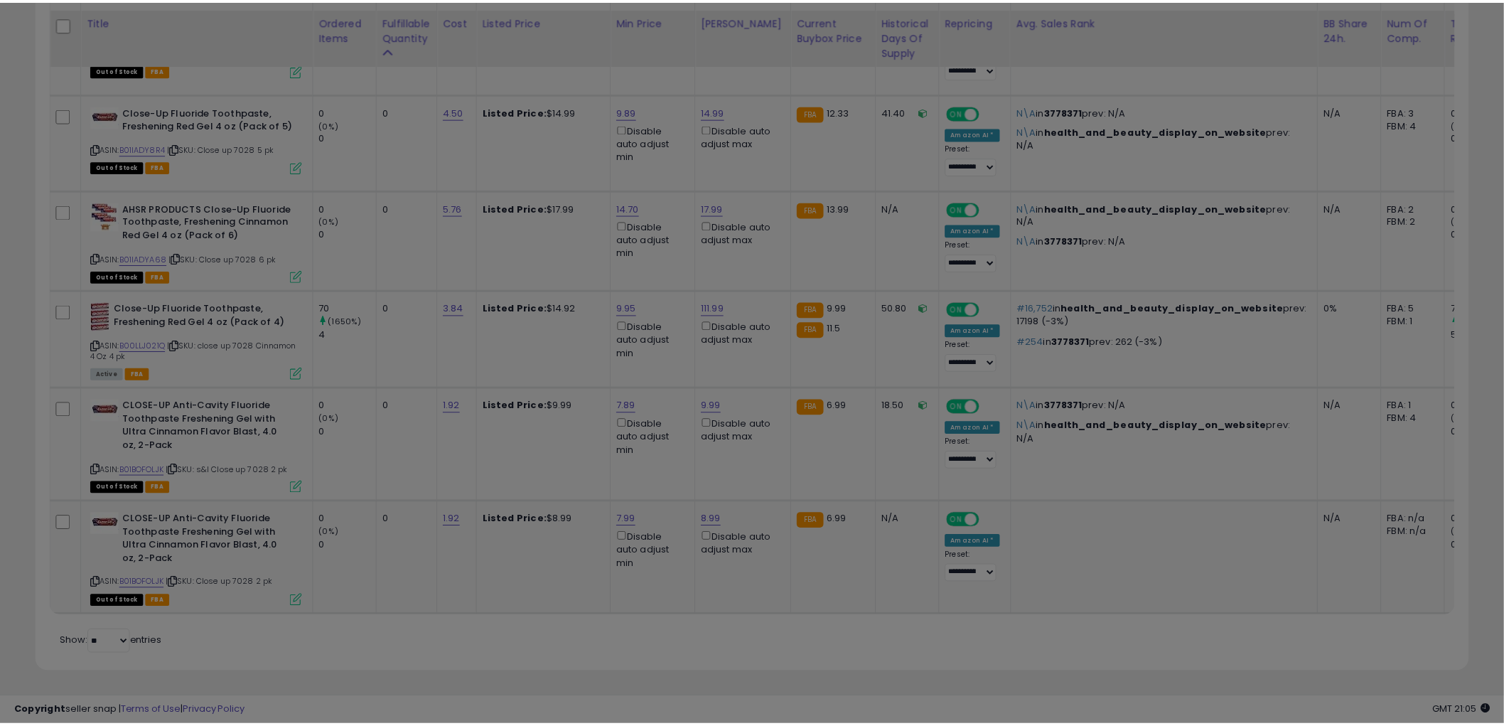
scroll to position [292, 840]
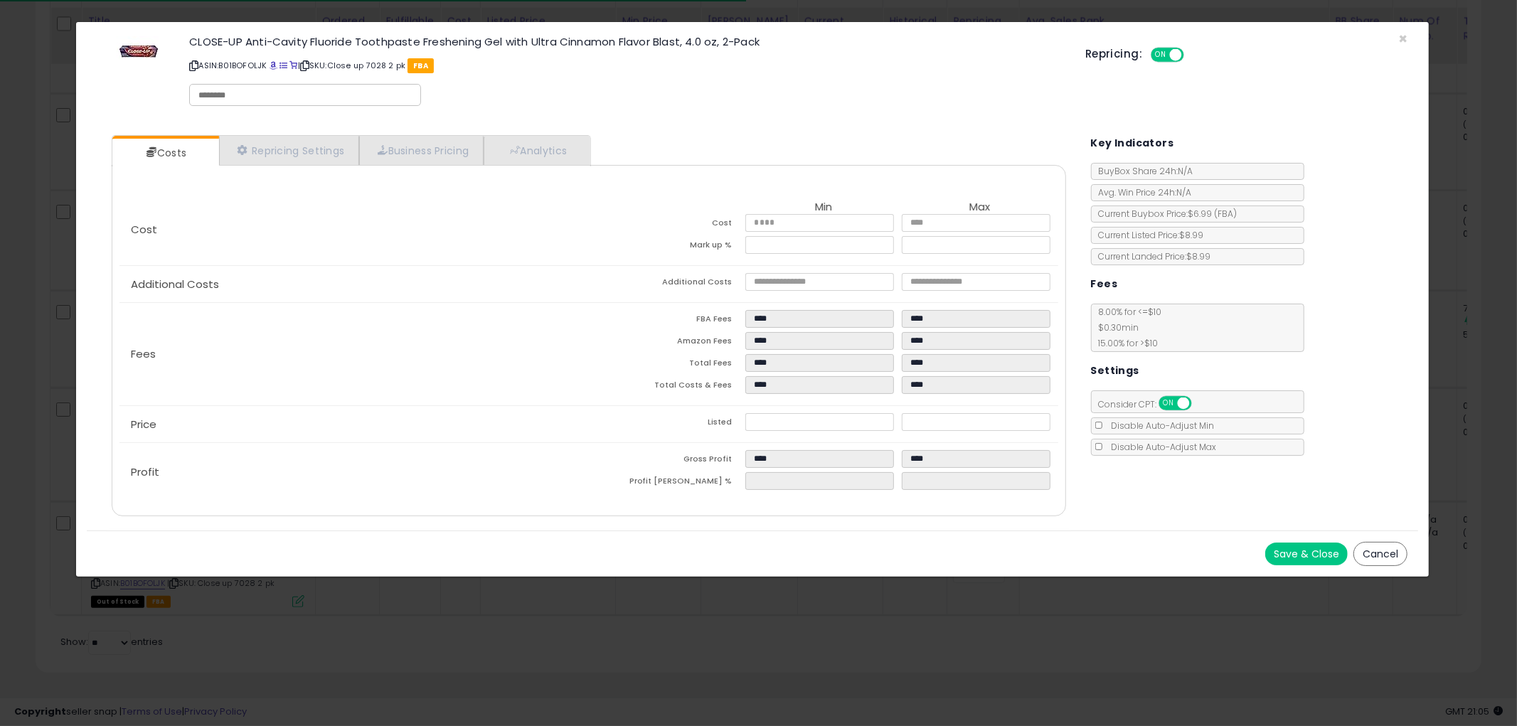
click at [1382, 548] on button "Cancel" at bounding box center [1380, 554] width 54 height 24
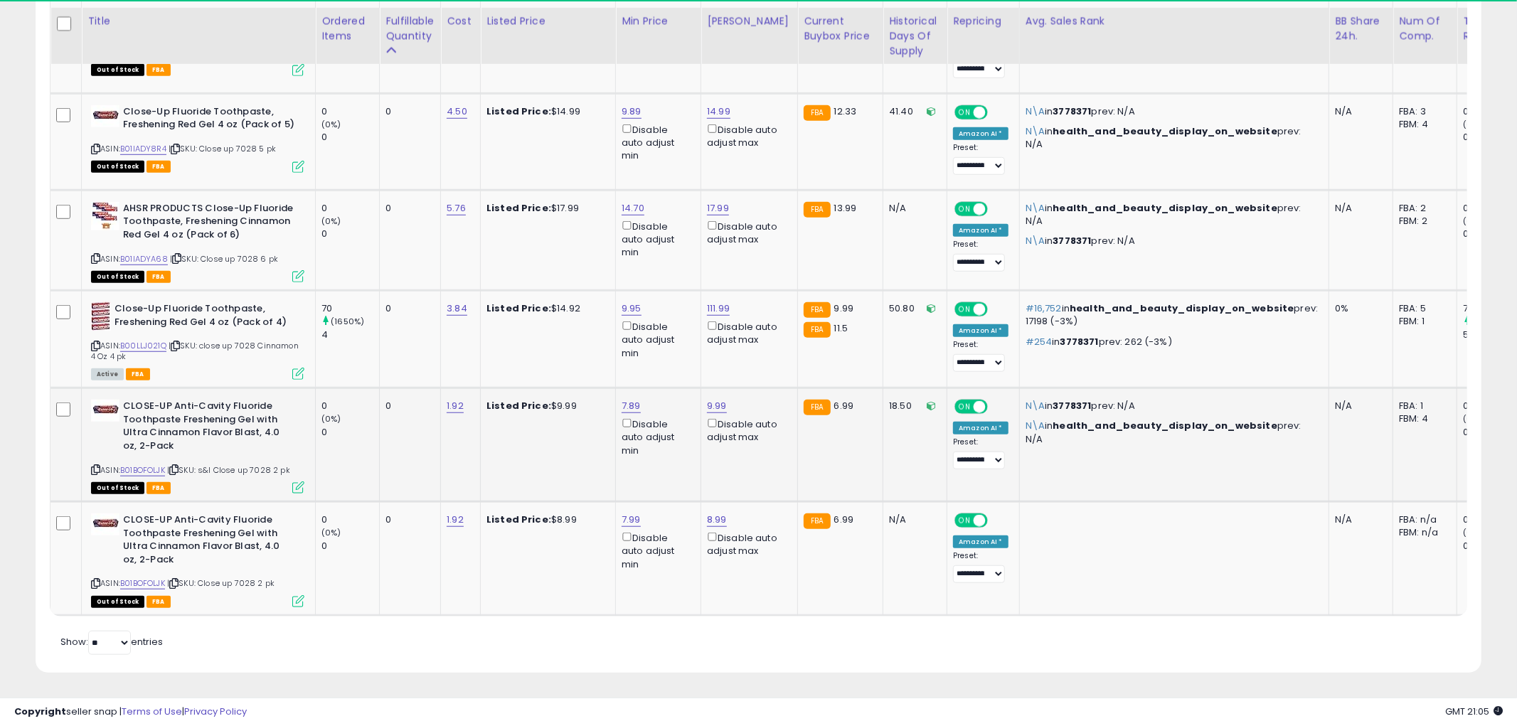
scroll to position [710709, 710167]
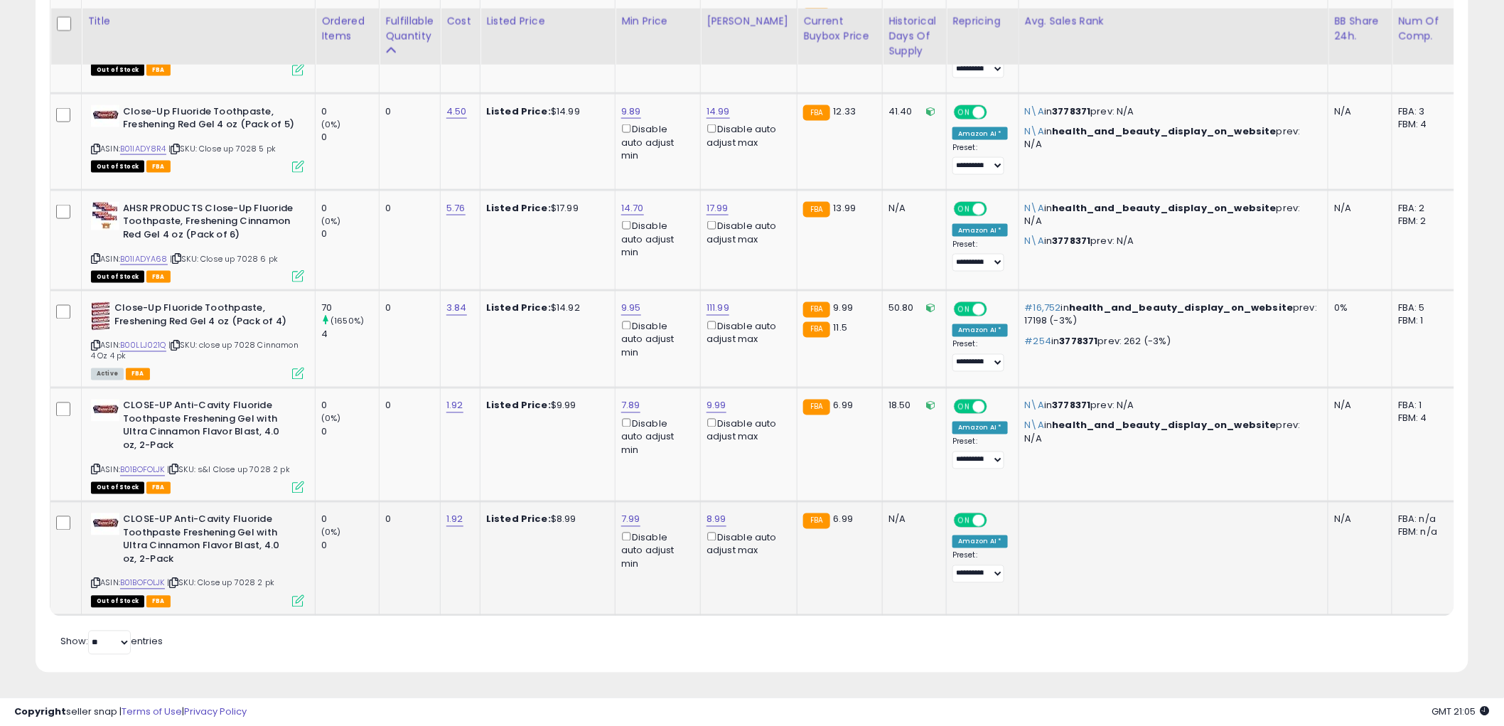
click at [294, 595] on icon at bounding box center [298, 601] width 12 height 12
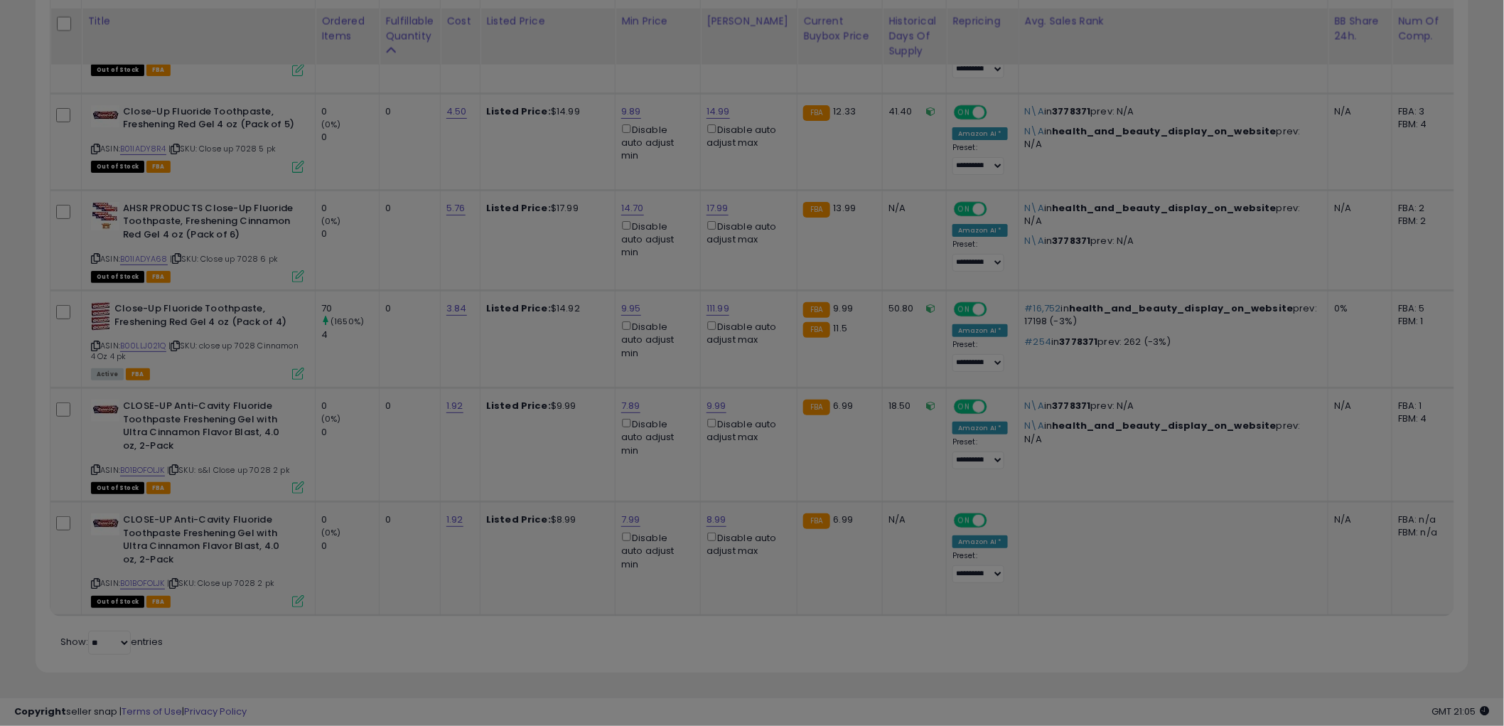
scroll to position [292, 840]
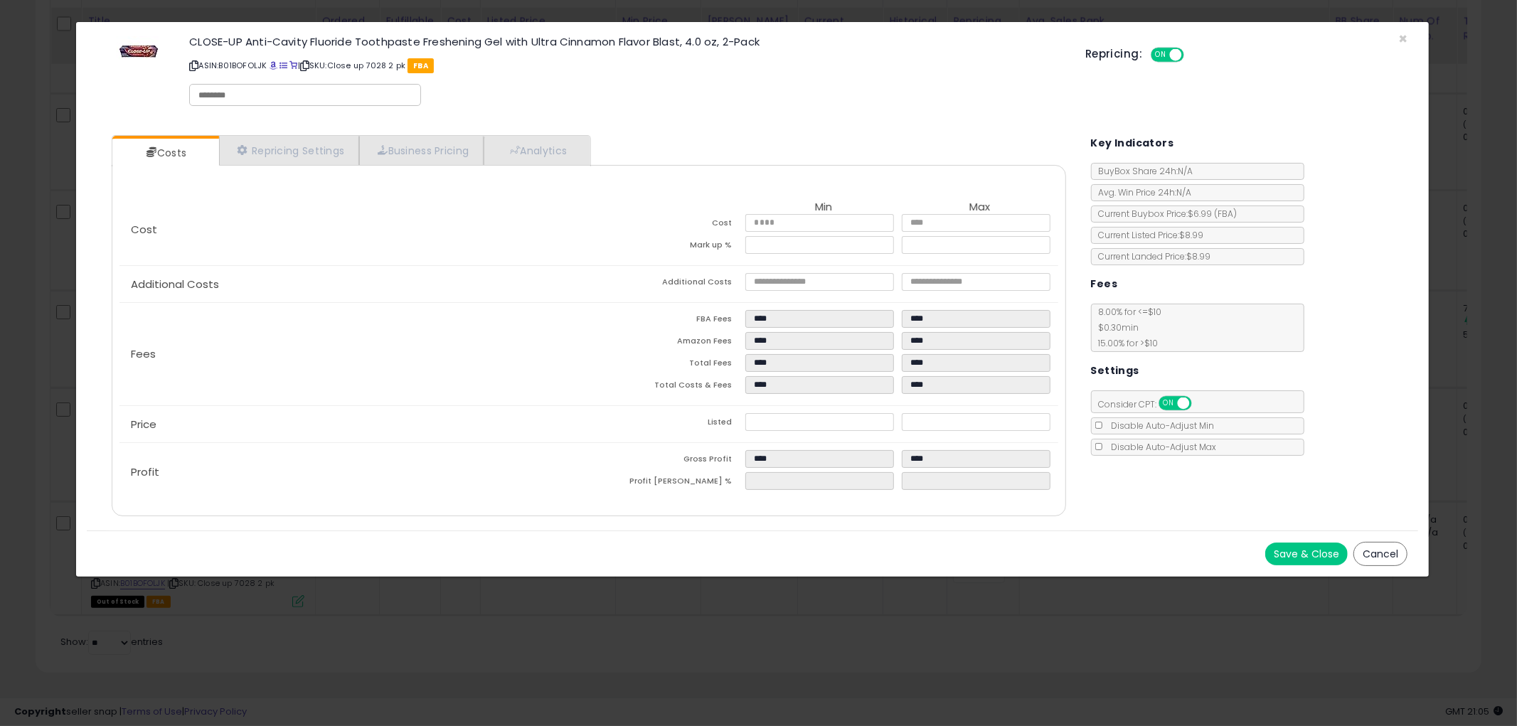
click at [1385, 551] on button "Cancel" at bounding box center [1380, 554] width 54 height 24
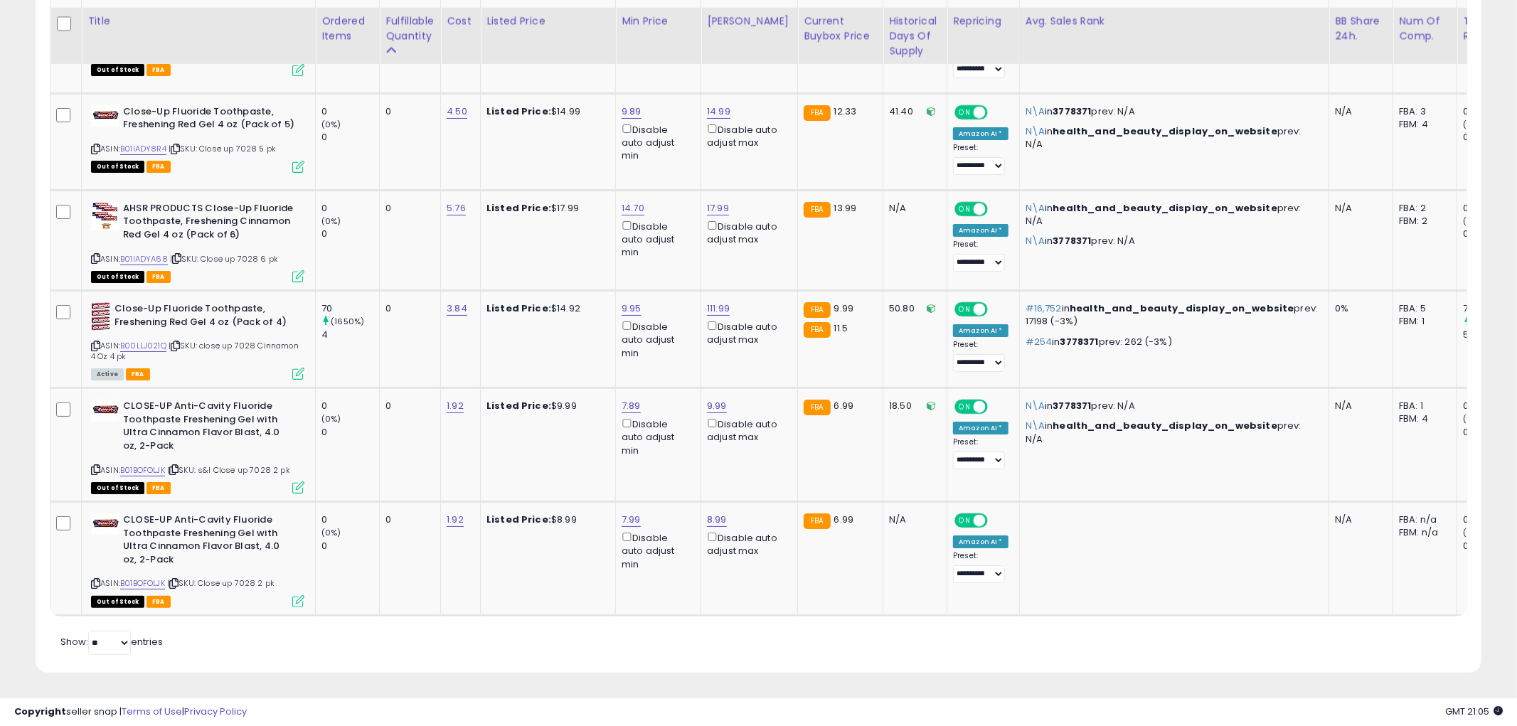
scroll to position [710709, 710167]
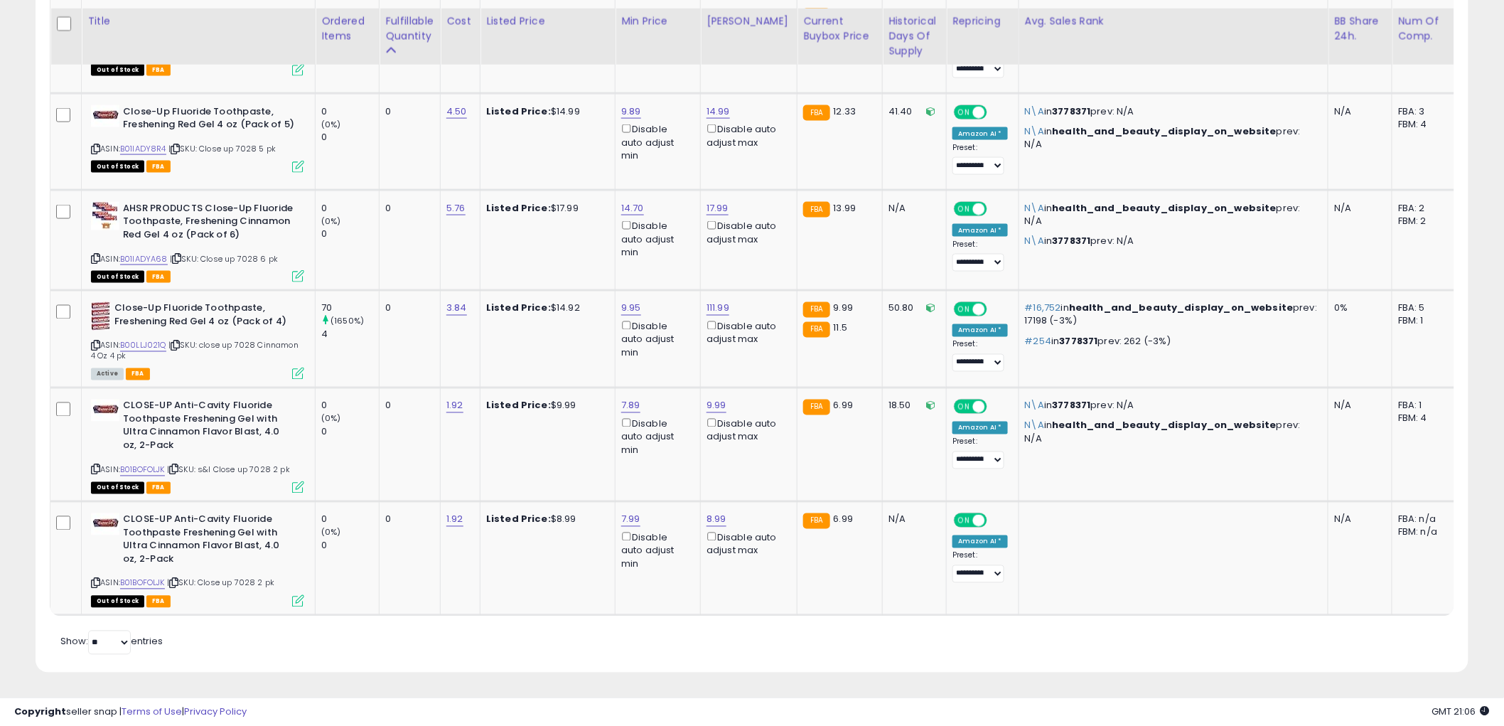
click at [445, 565] on td "1.92" at bounding box center [461, 559] width 40 height 114
click at [94, 342] on icon at bounding box center [95, 346] width 9 height 8
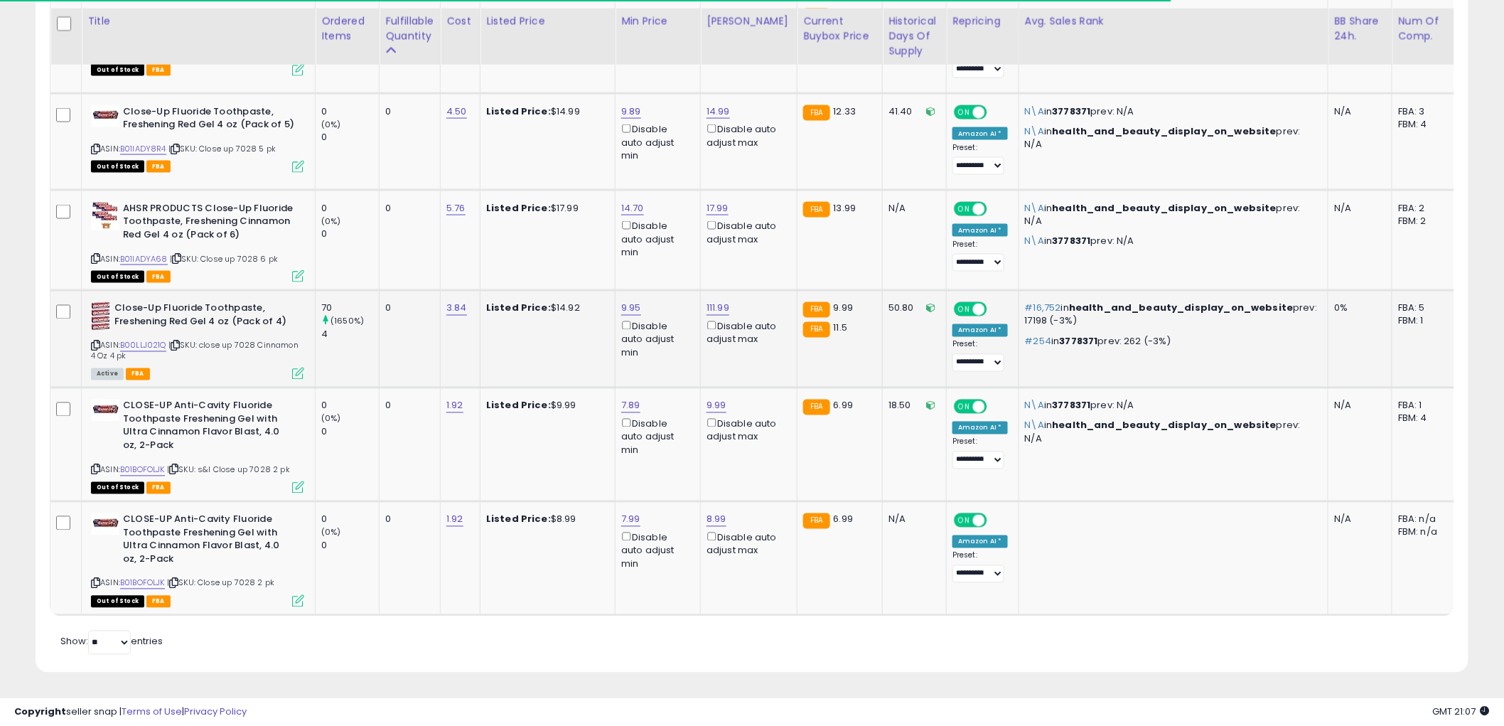
click at [296, 368] on icon at bounding box center [298, 374] width 12 height 12
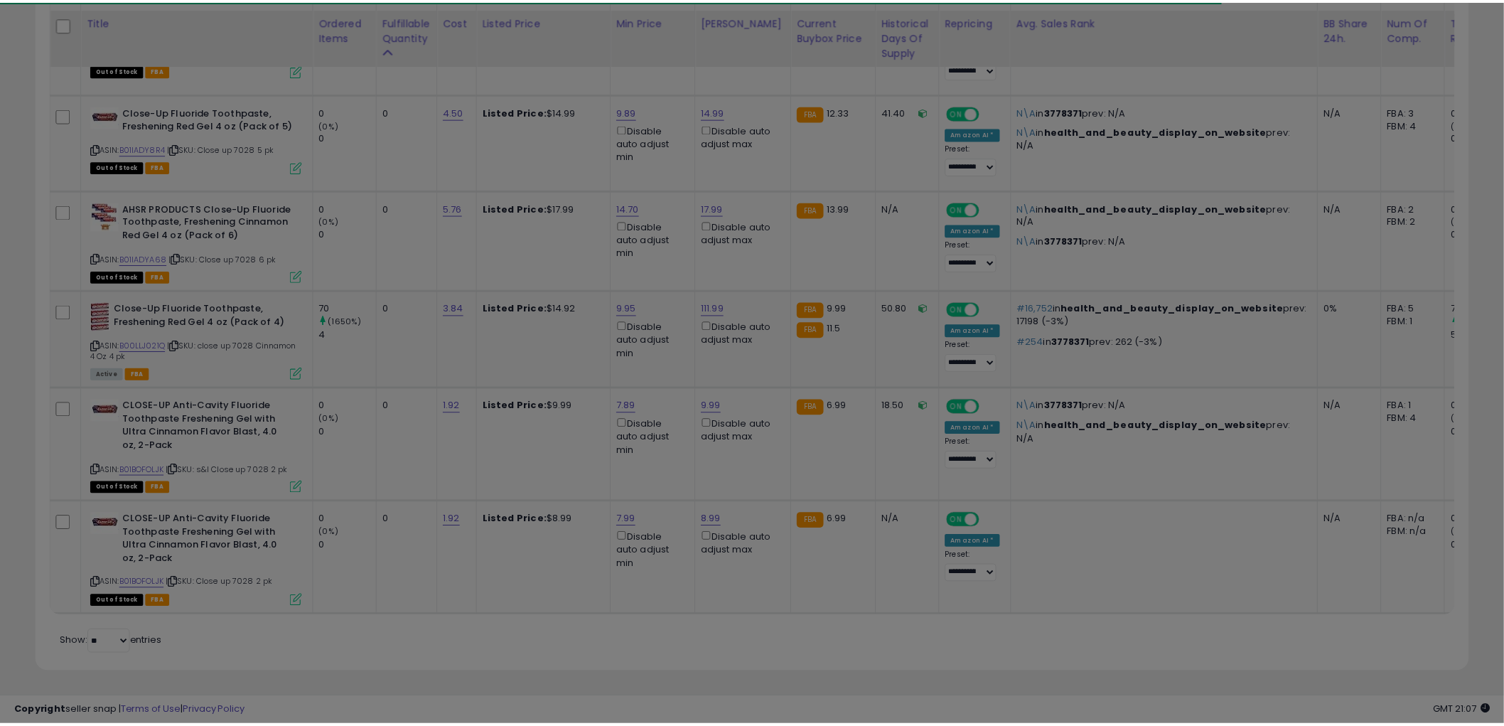
scroll to position [292, 840]
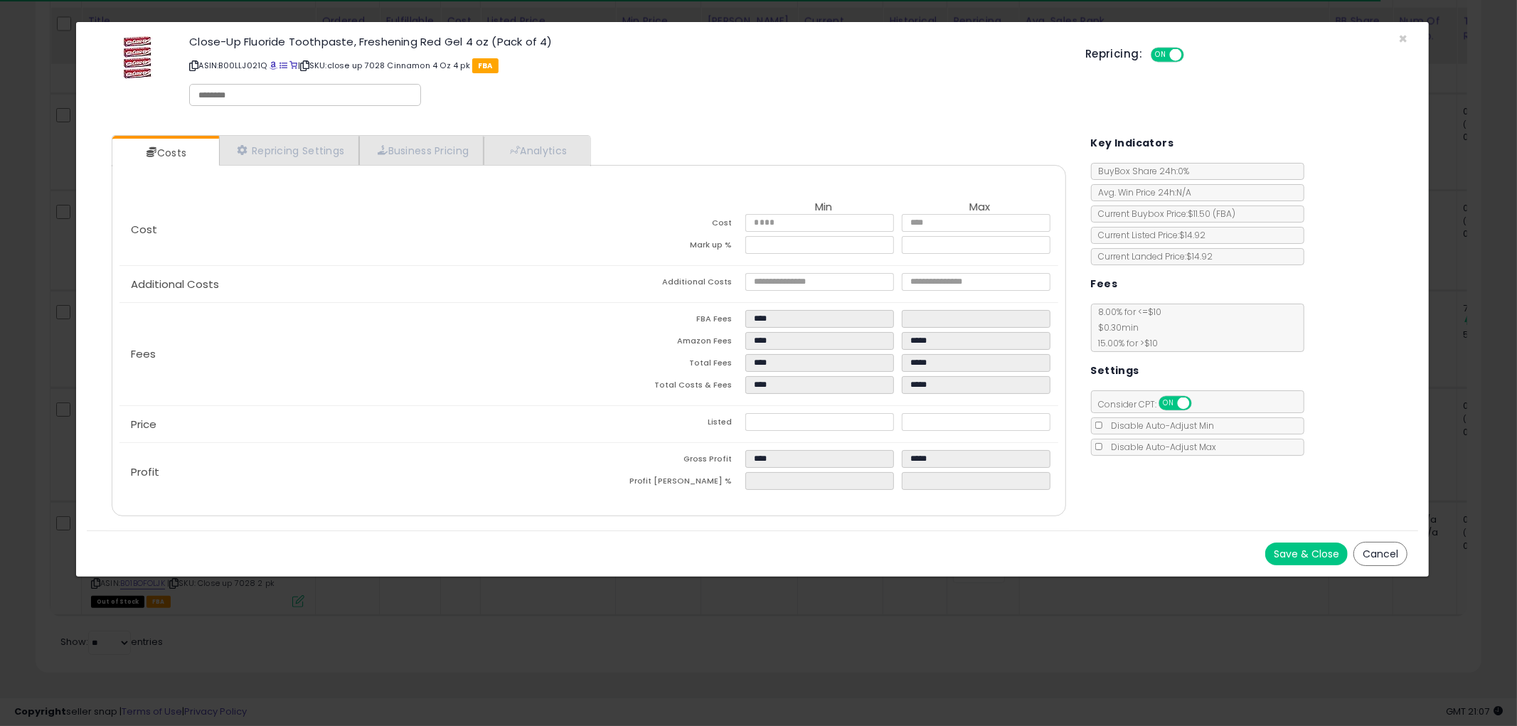
click at [1376, 548] on button "Cancel" at bounding box center [1380, 554] width 54 height 24
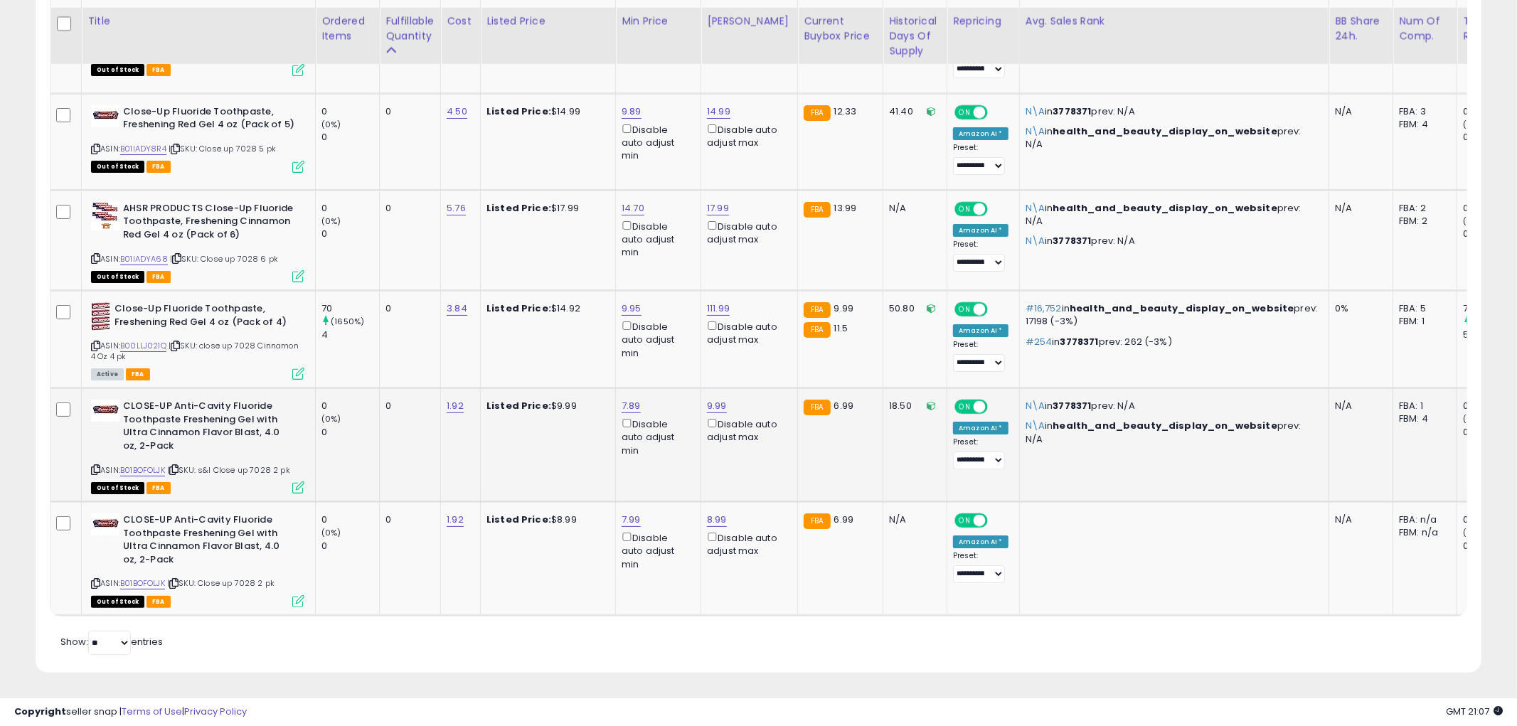
scroll to position [710709, 710167]
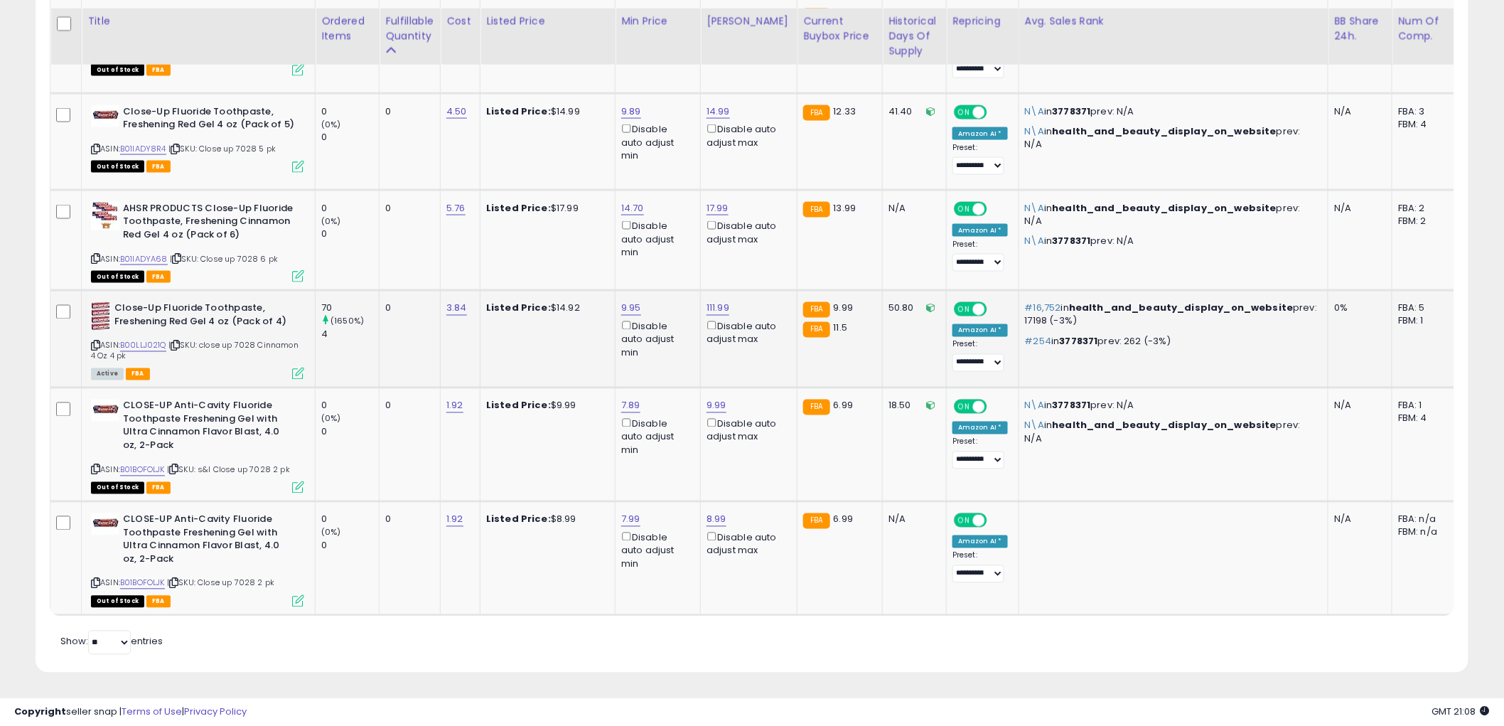
click at [299, 368] on icon at bounding box center [298, 374] width 12 height 12
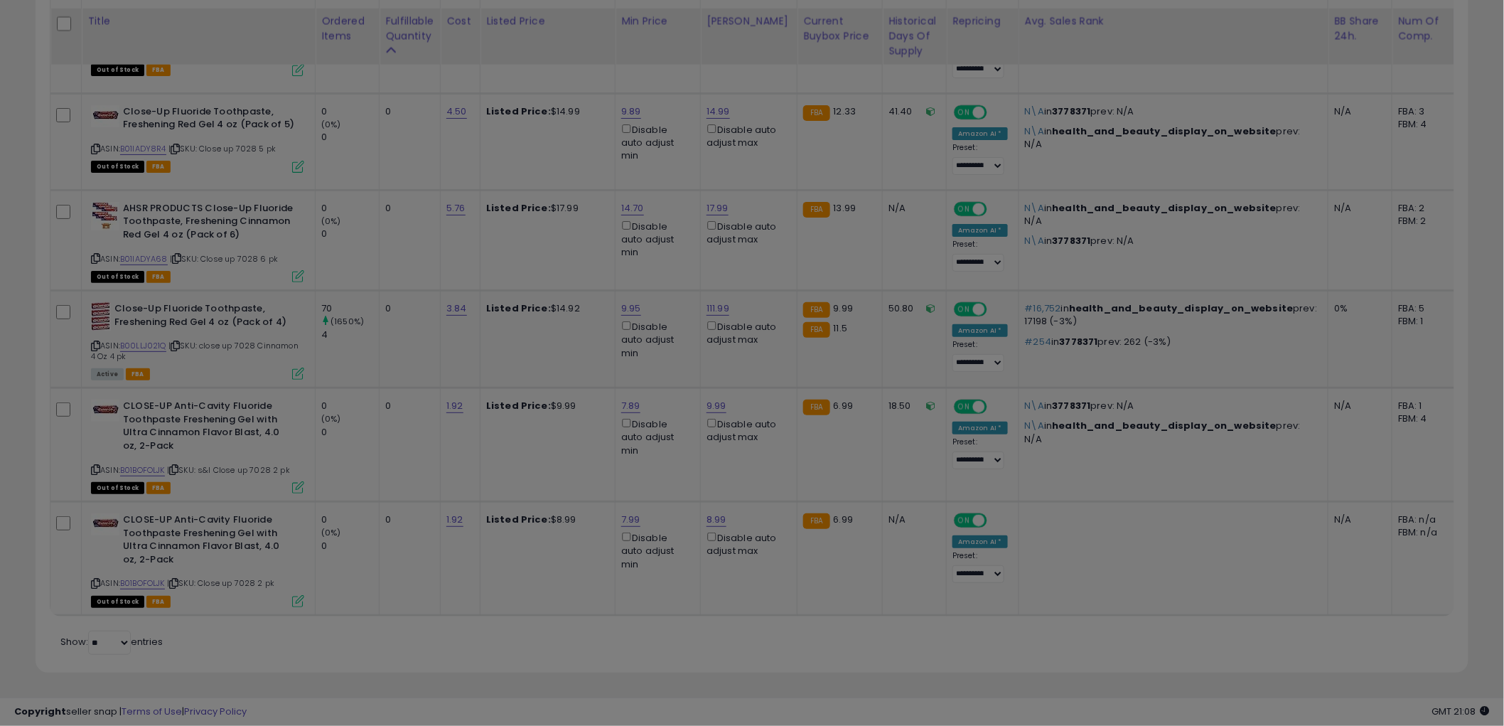
scroll to position [292, 840]
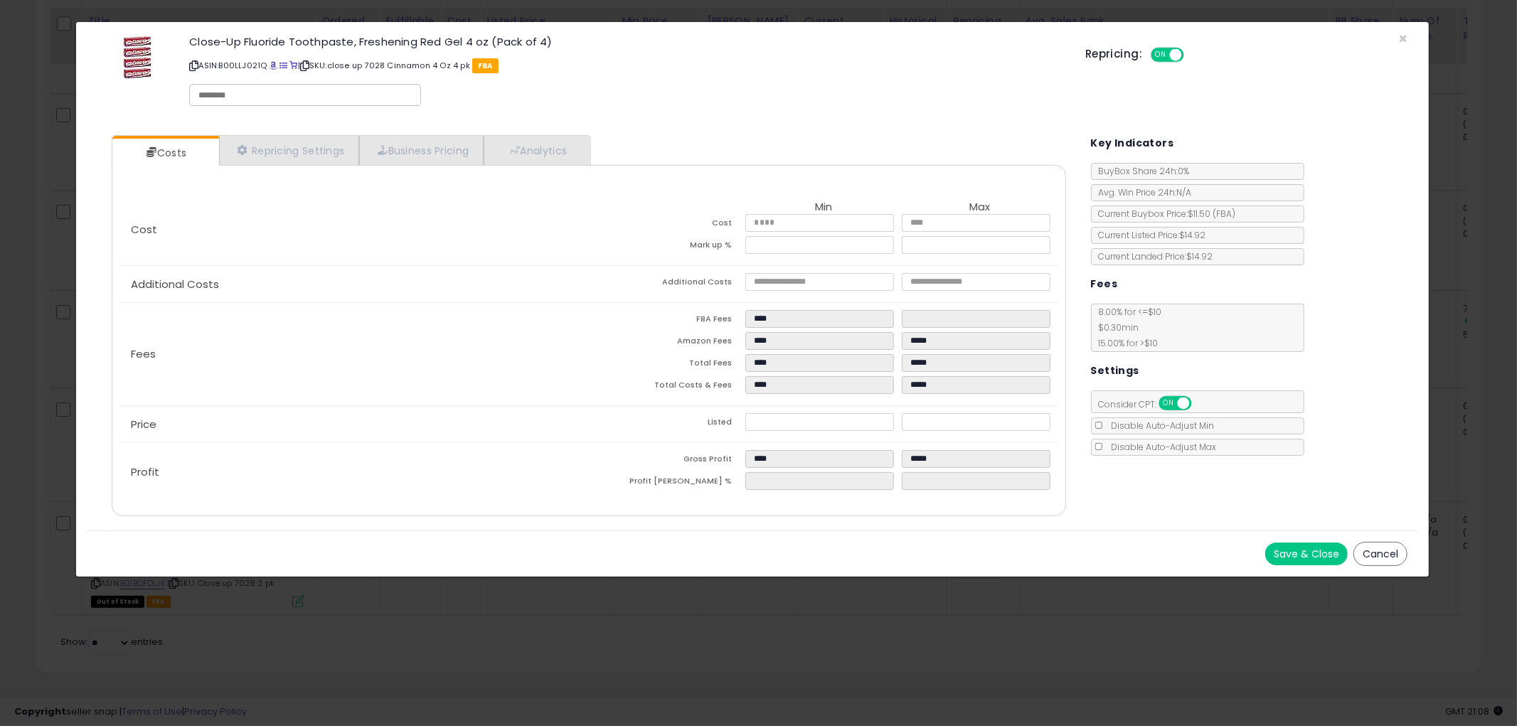
click at [1371, 557] on button "Cancel" at bounding box center [1380, 554] width 54 height 24
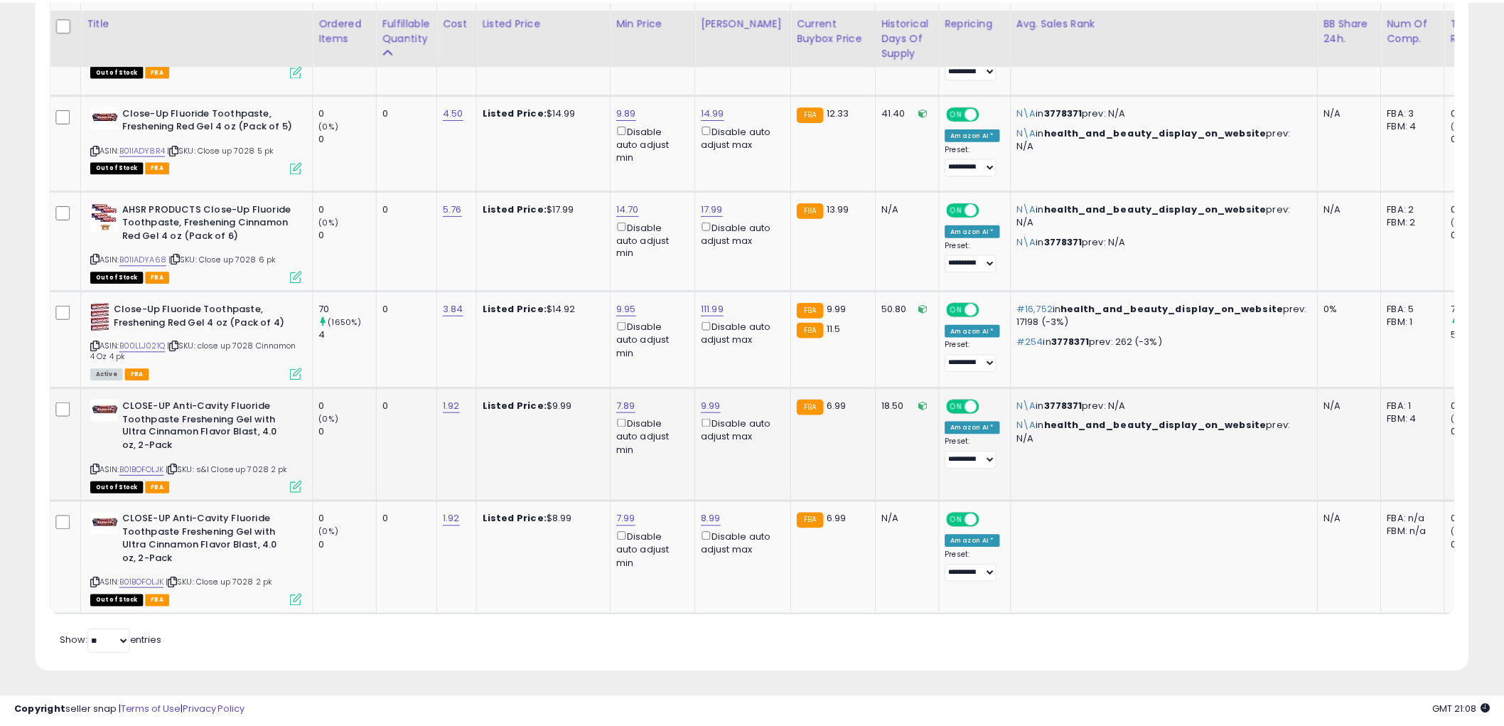
scroll to position [710709, 710167]
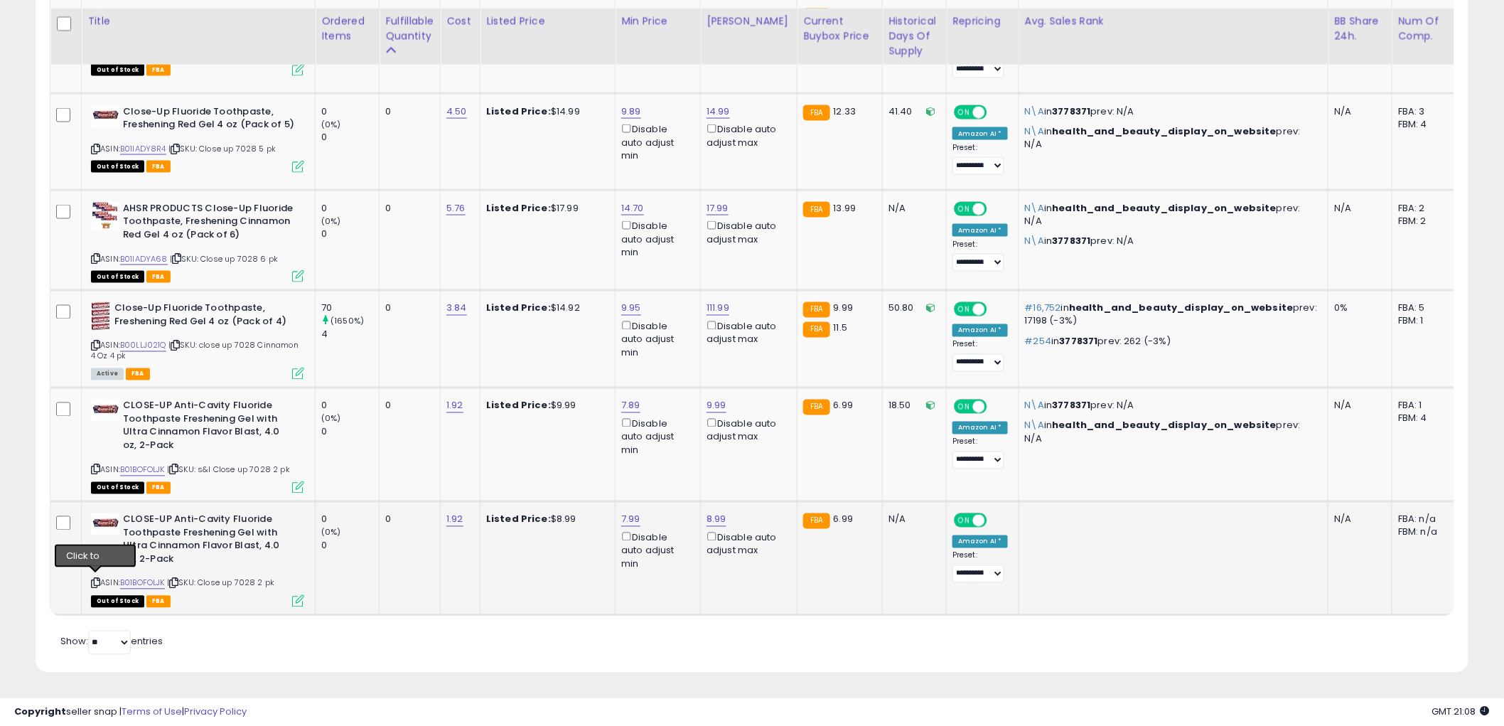
click at [97, 579] on icon at bounding box center [95, 583] width 9 height 8
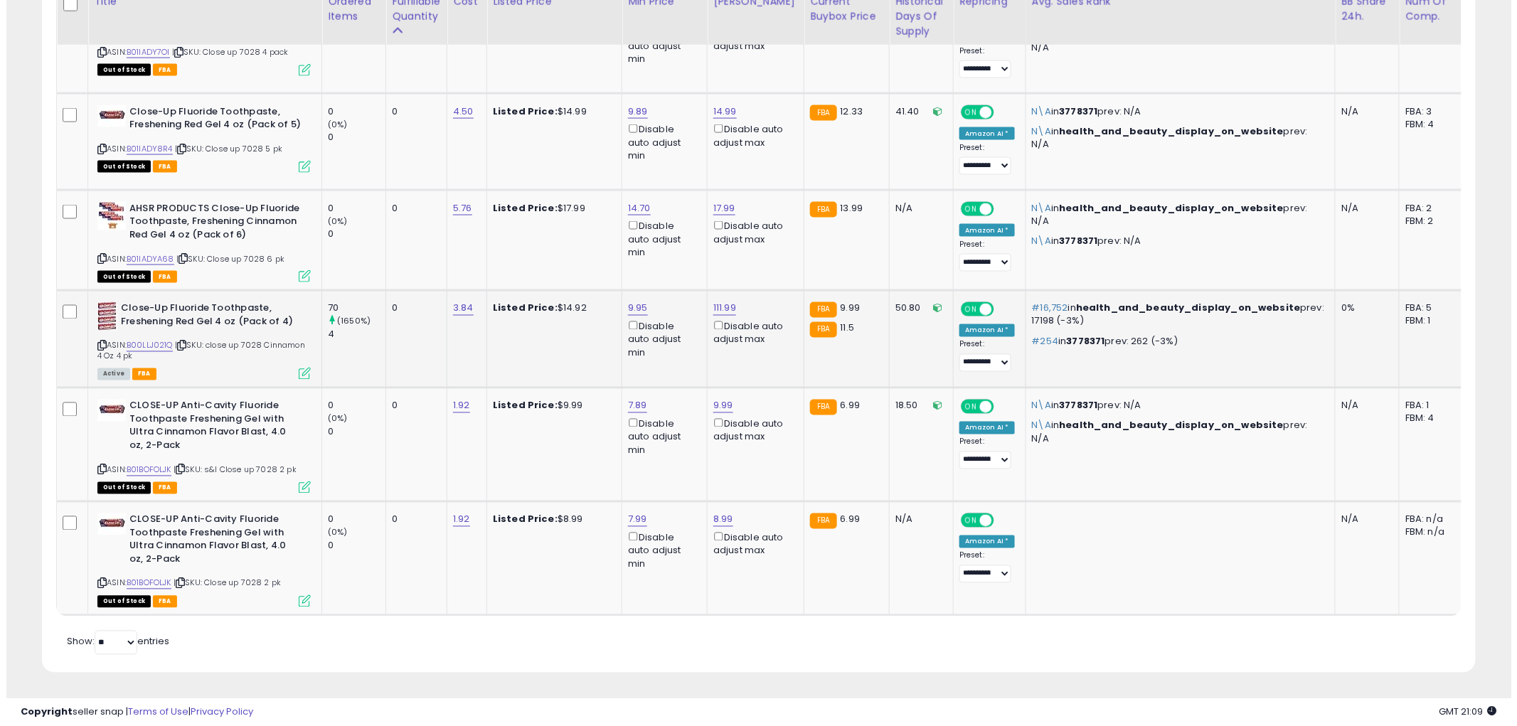
scroll to position [617, 0]
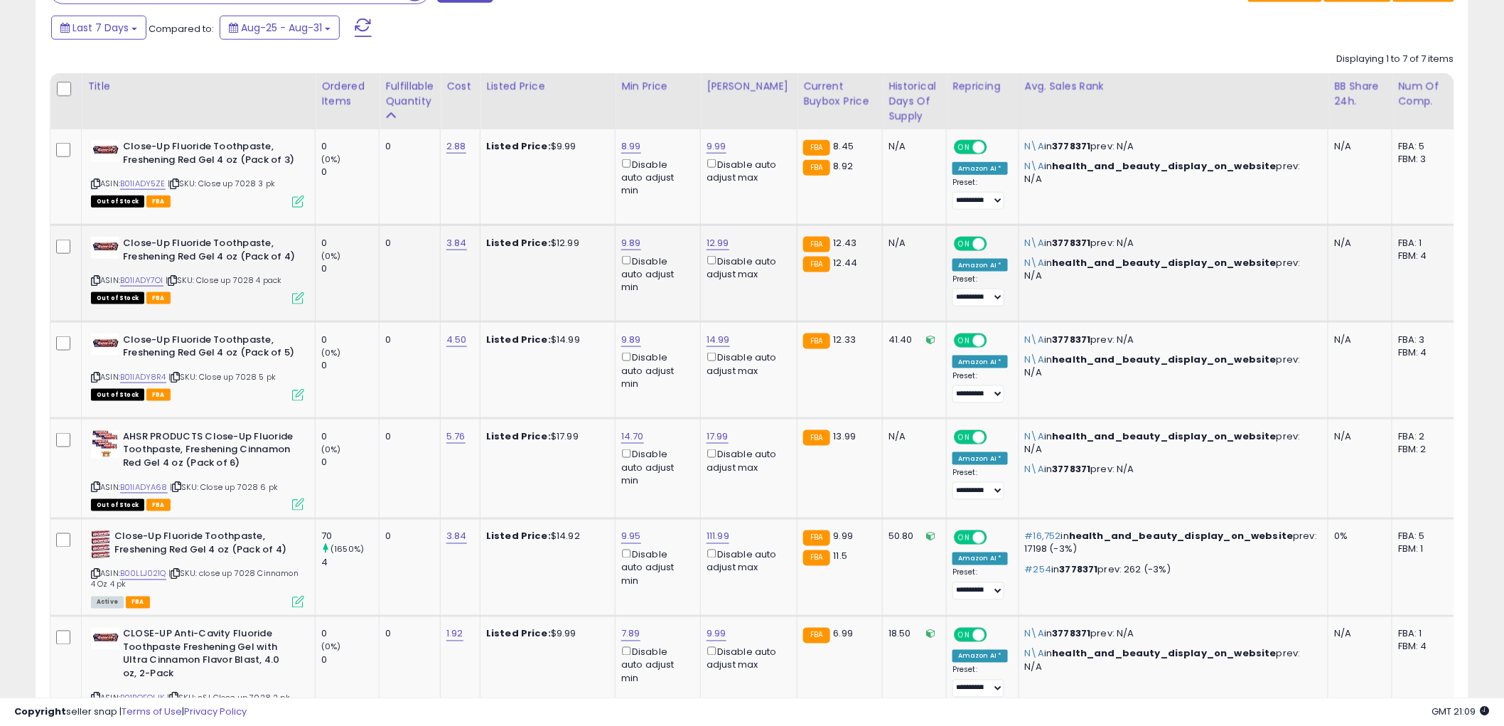
click at [297, 295] on icon at bounding box center [298, 298] width 12 height 12
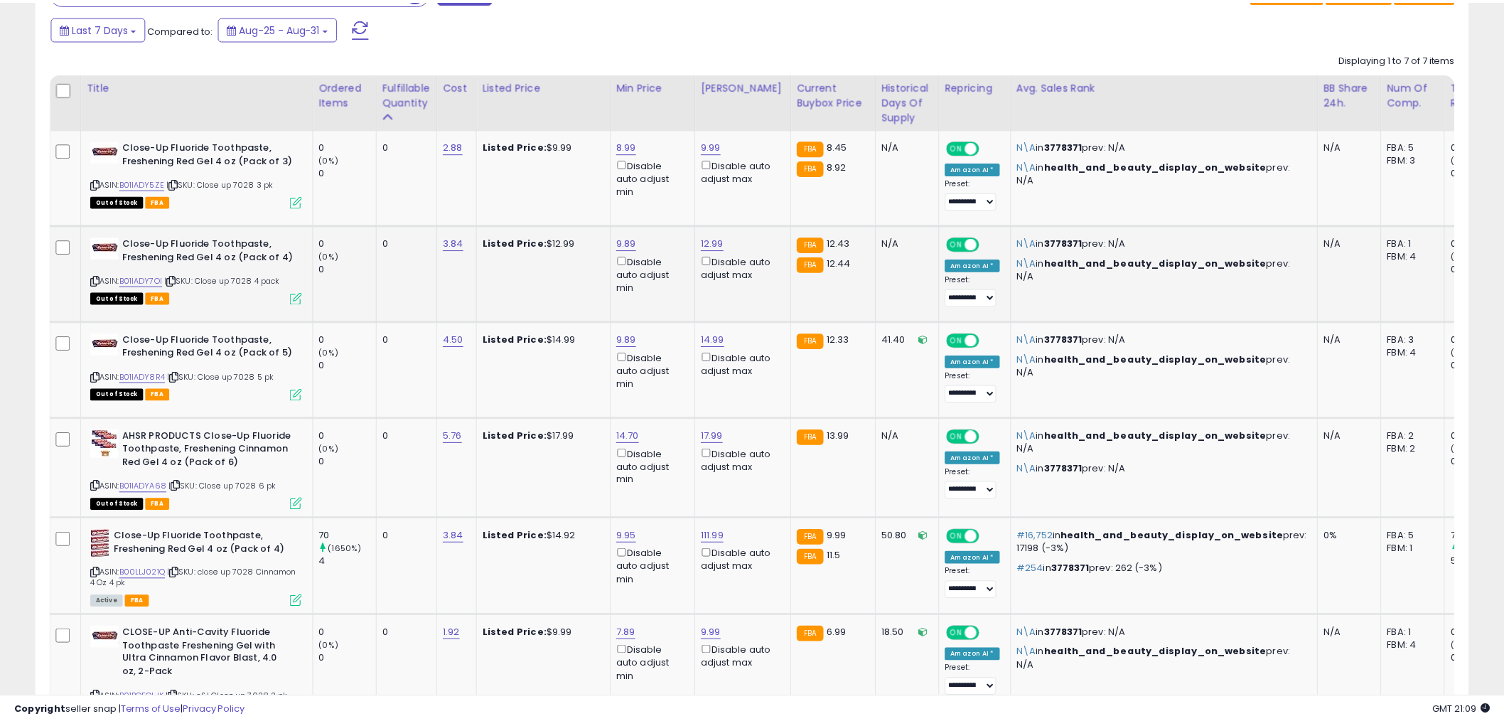
scroll to position [292, 840]
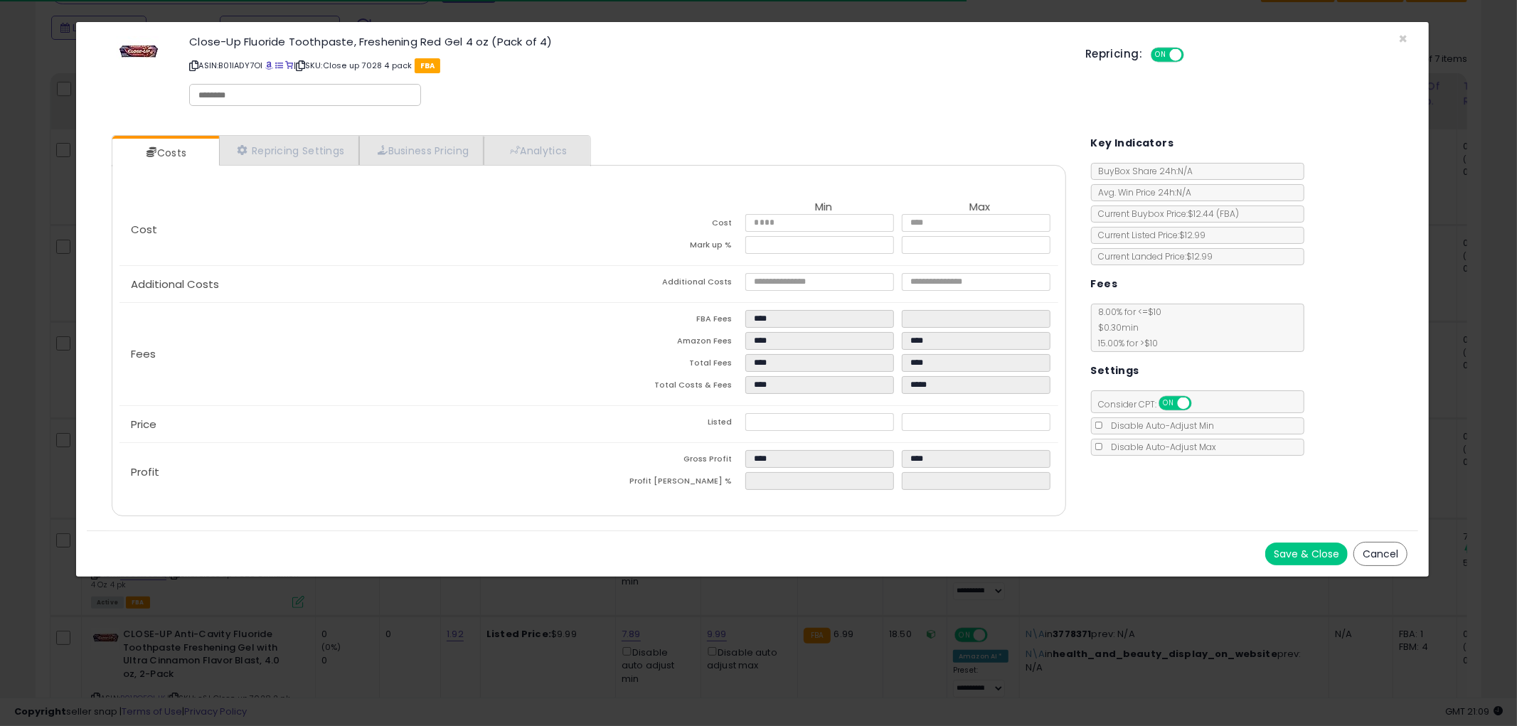
click at [1379, 549] on button "Cancel" at bounding box center [1380, 554] width 54 height 24
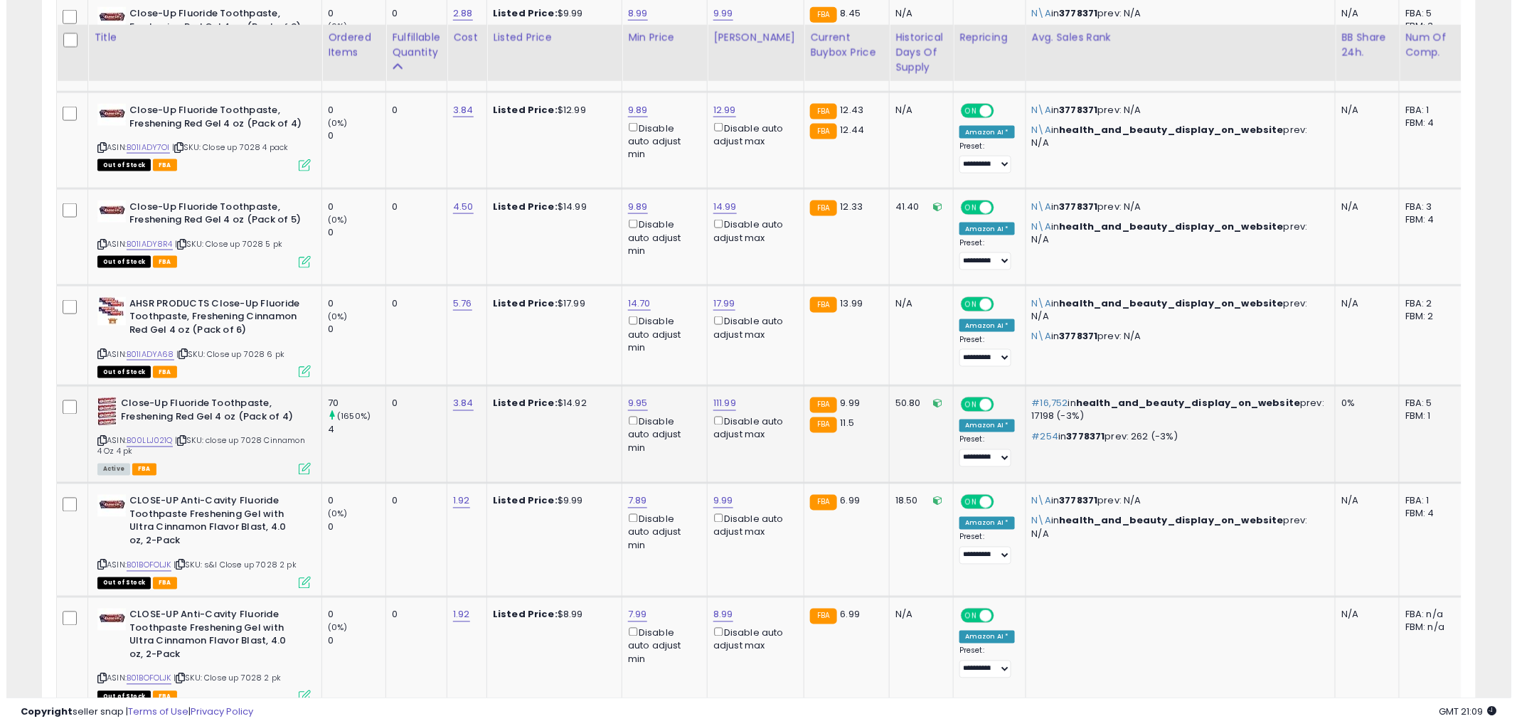
scroll to position [776, 0]
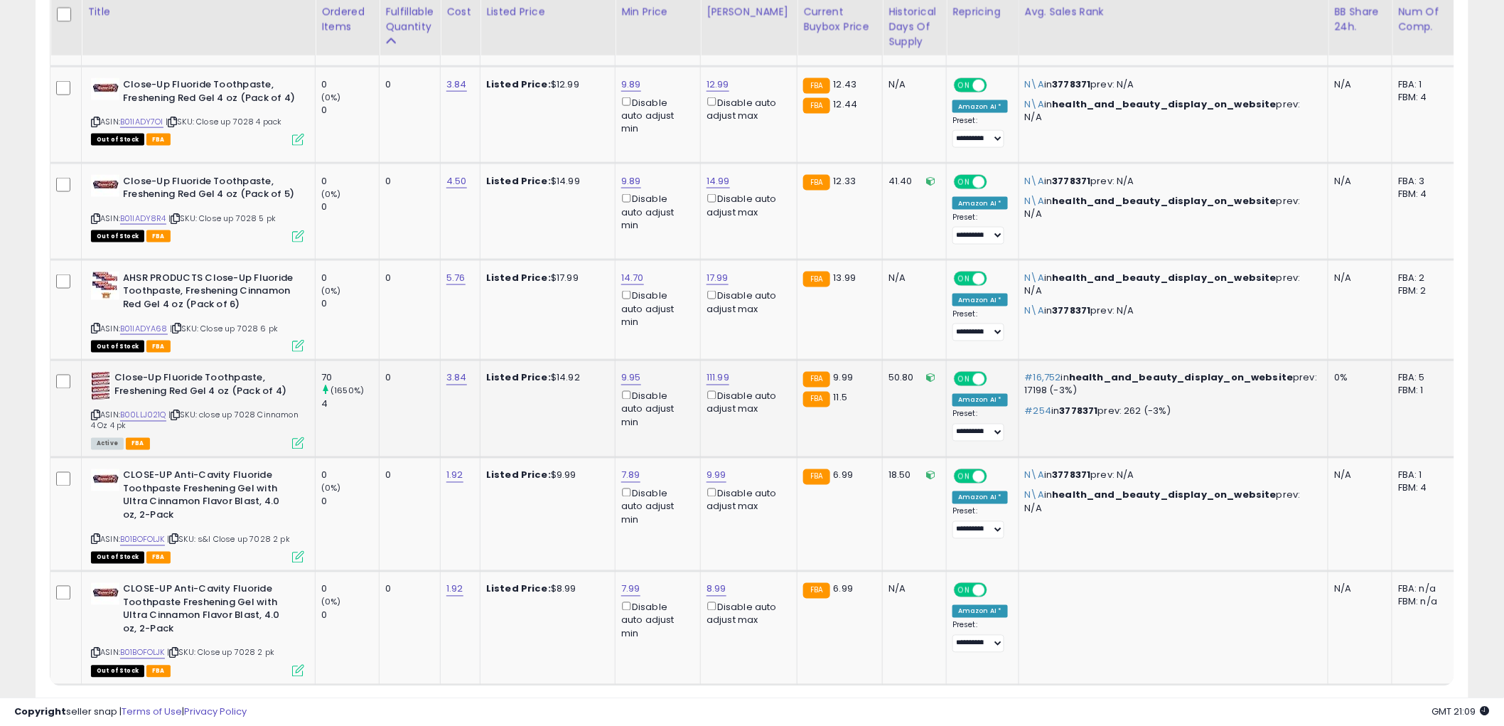
click at [295, 444] on icon at bounding box center [298, 443] width 12 height 12
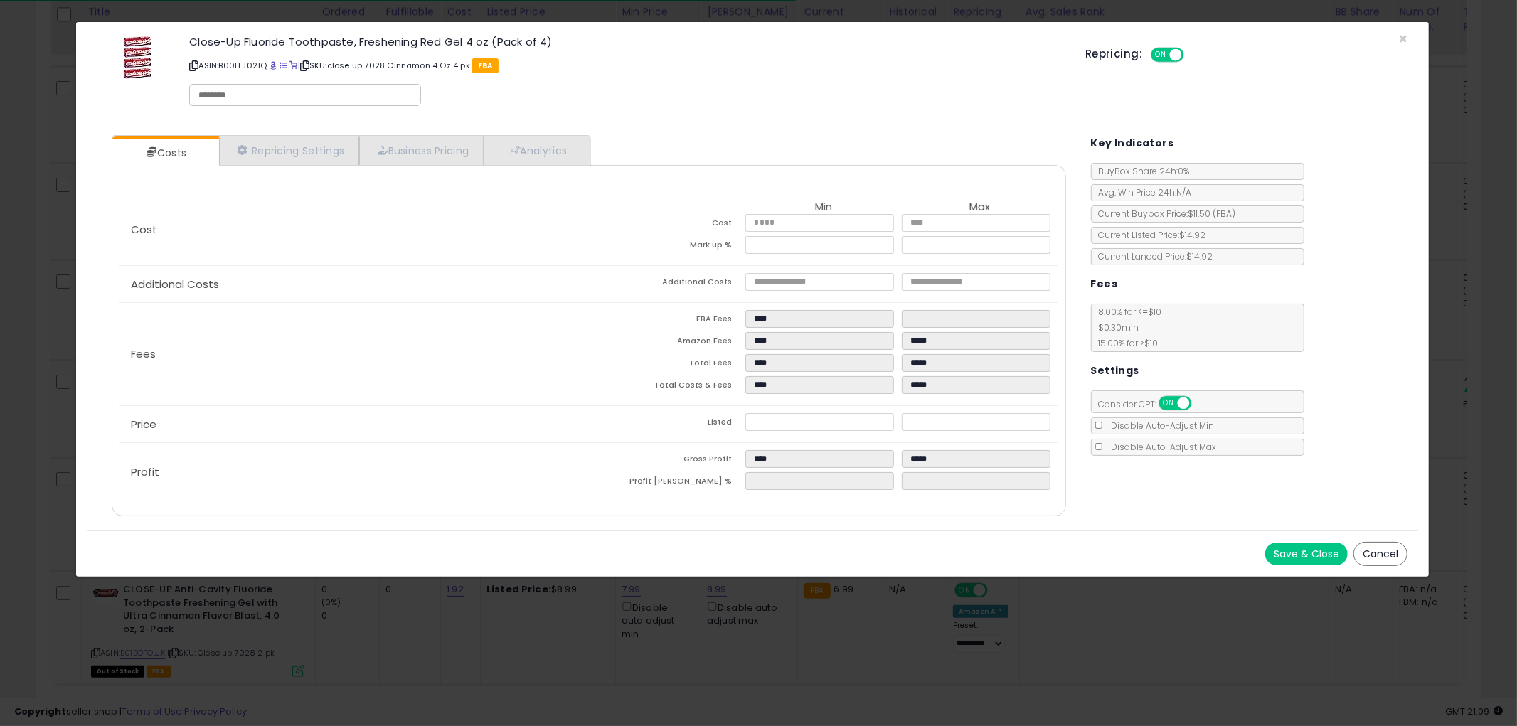
click at [1378, 545] on button "Cancel" at bounding box center [1380, 554] width 54 height 24
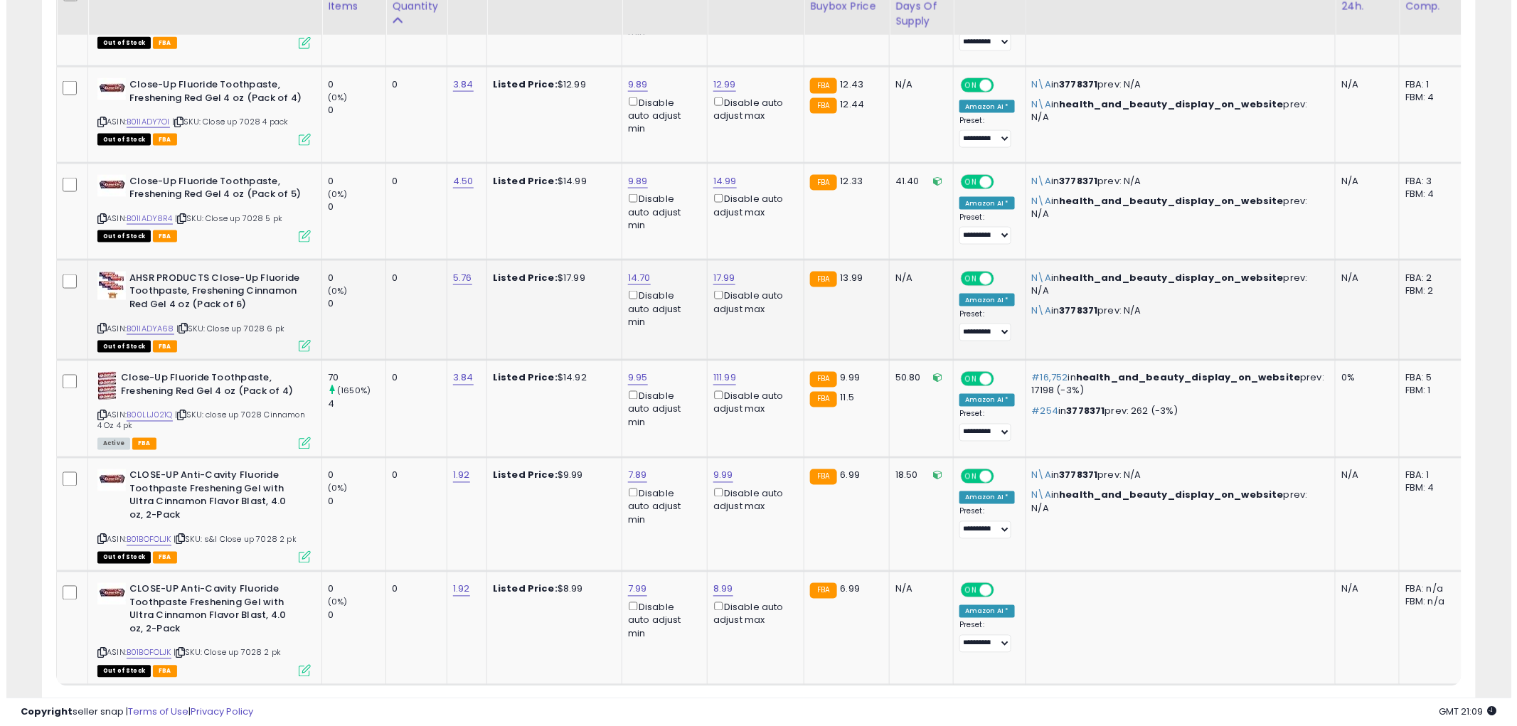
scroll to position [697, 0]
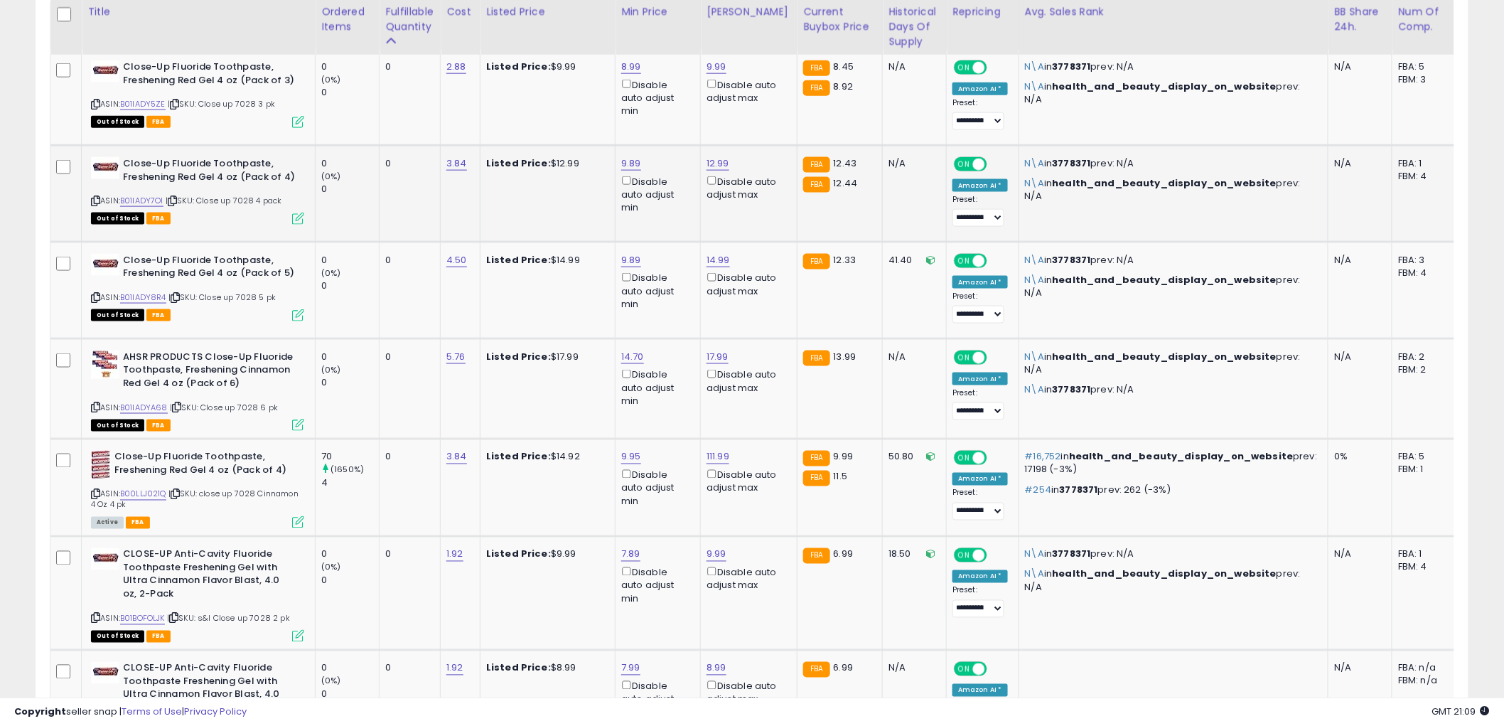
click at [299, 217] on icon at bounding box center [298, 219] width 12 height 12
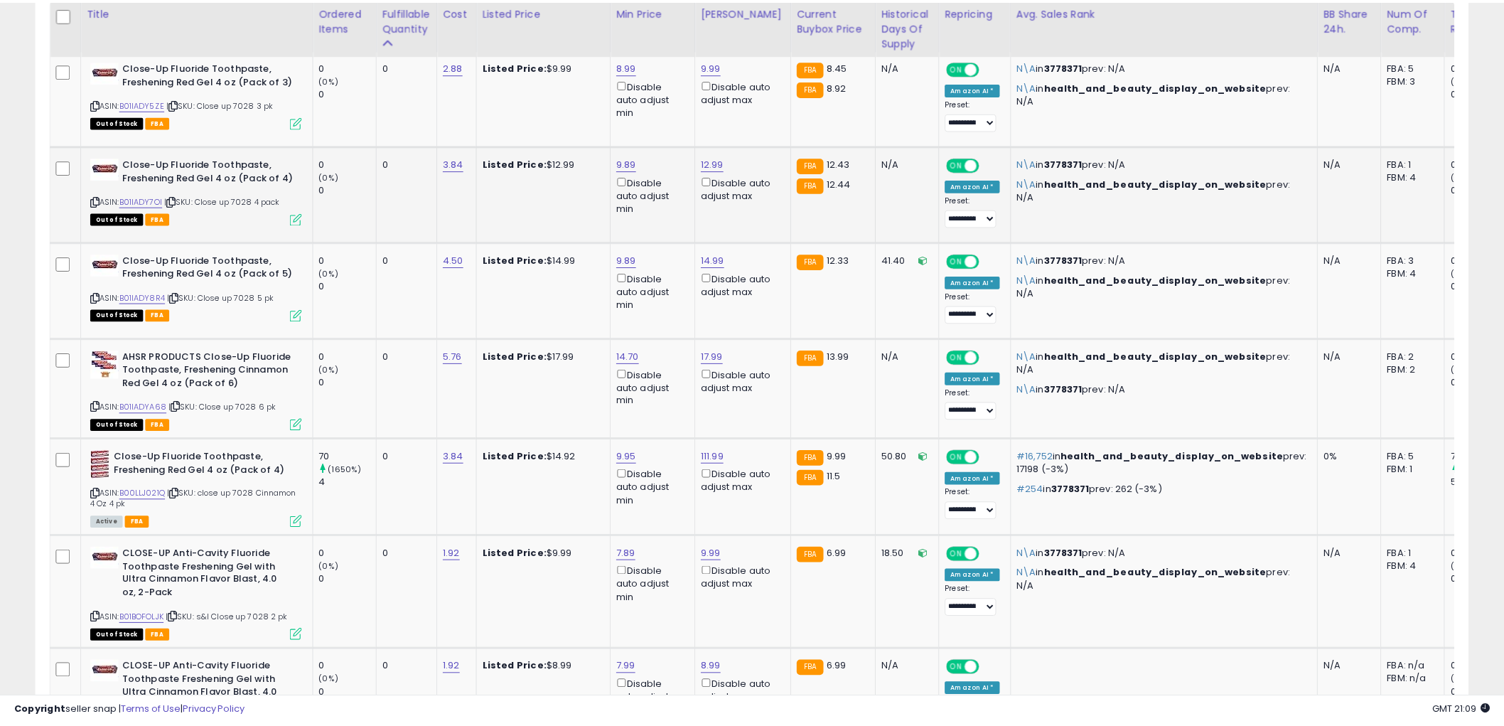
scroll to position [292, 840]
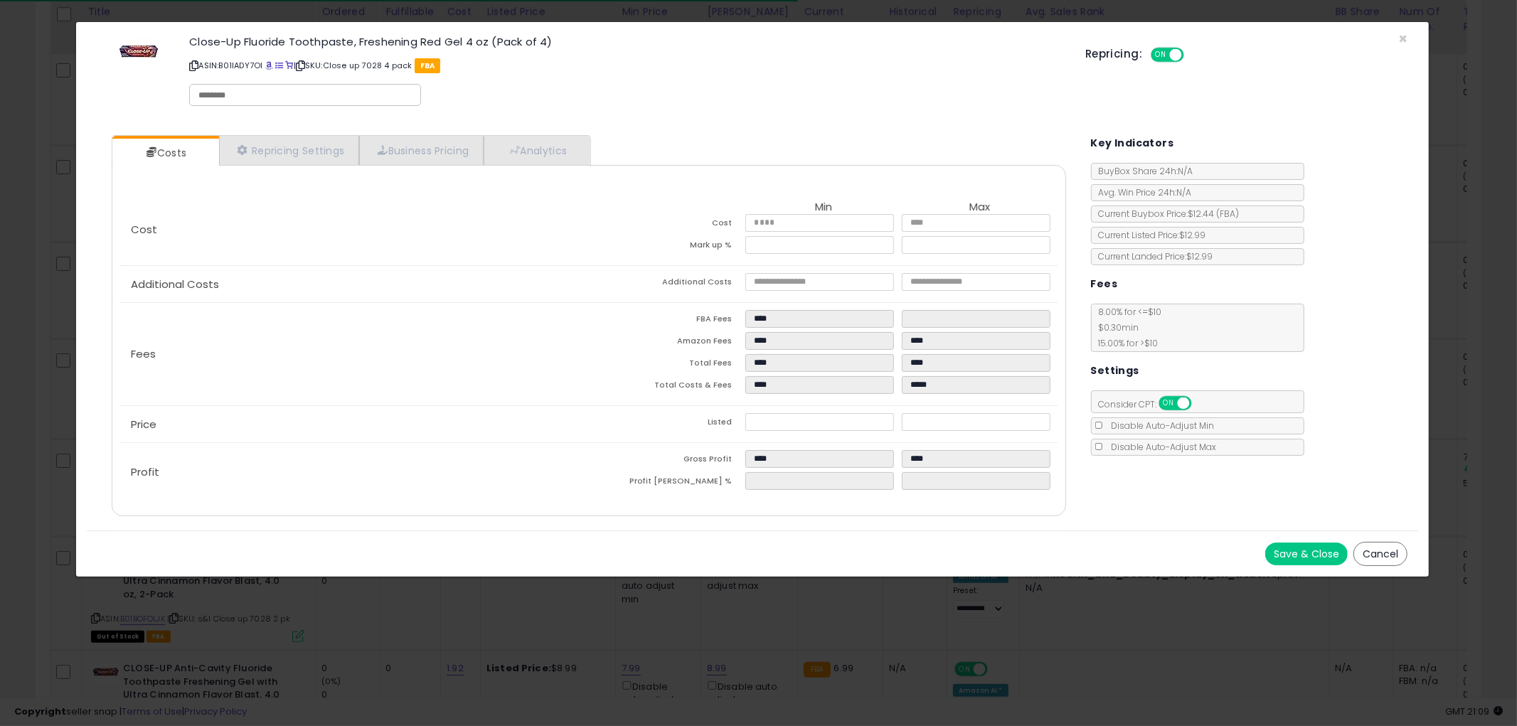
click at [1381, 545] on button "Cancel" at bounding box center [1380, 554] width 54 height 24
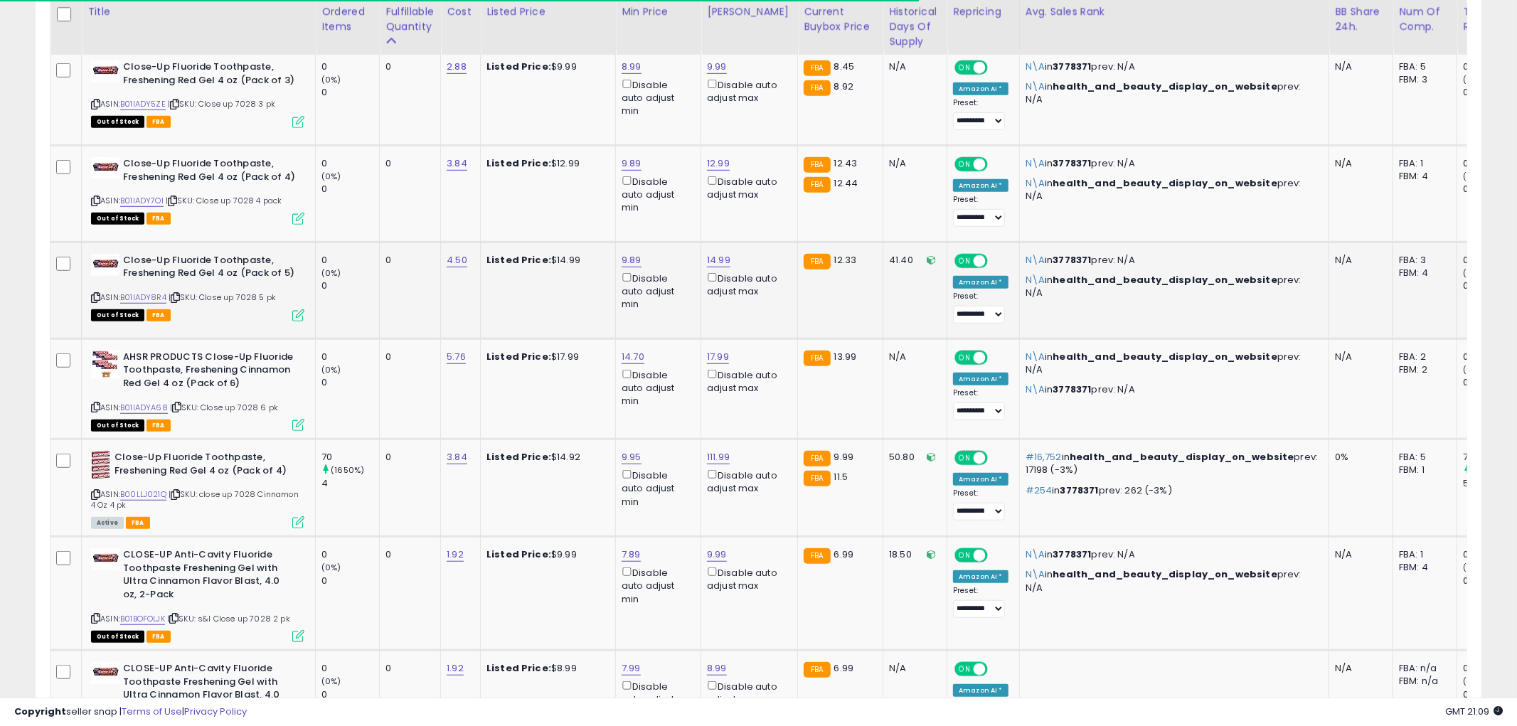
scroll to position [710709, 710167]
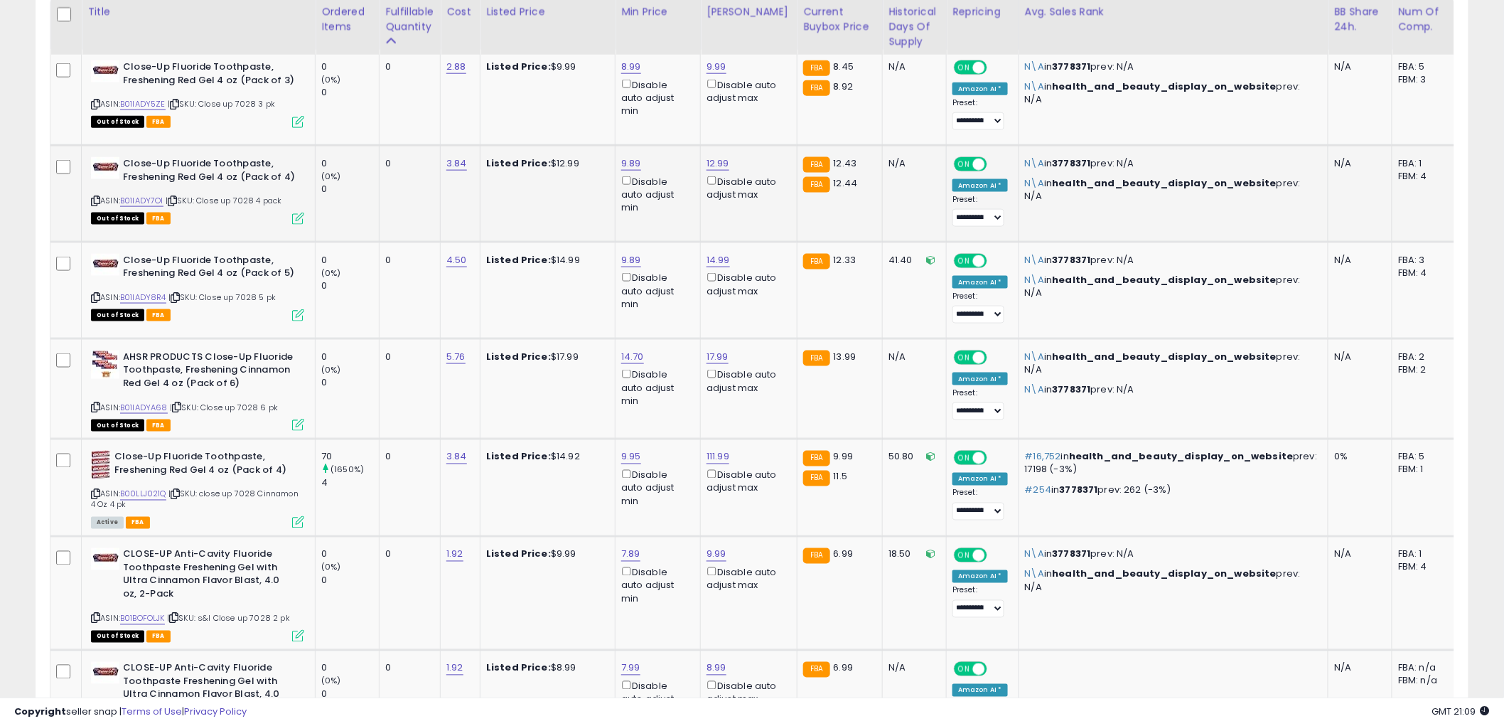
click at [96, 198] on icon at bounding box center [95, 201] width 9 height 8
click at [299, 217] on icon at bounding box center [298, 219] width 12 height 12
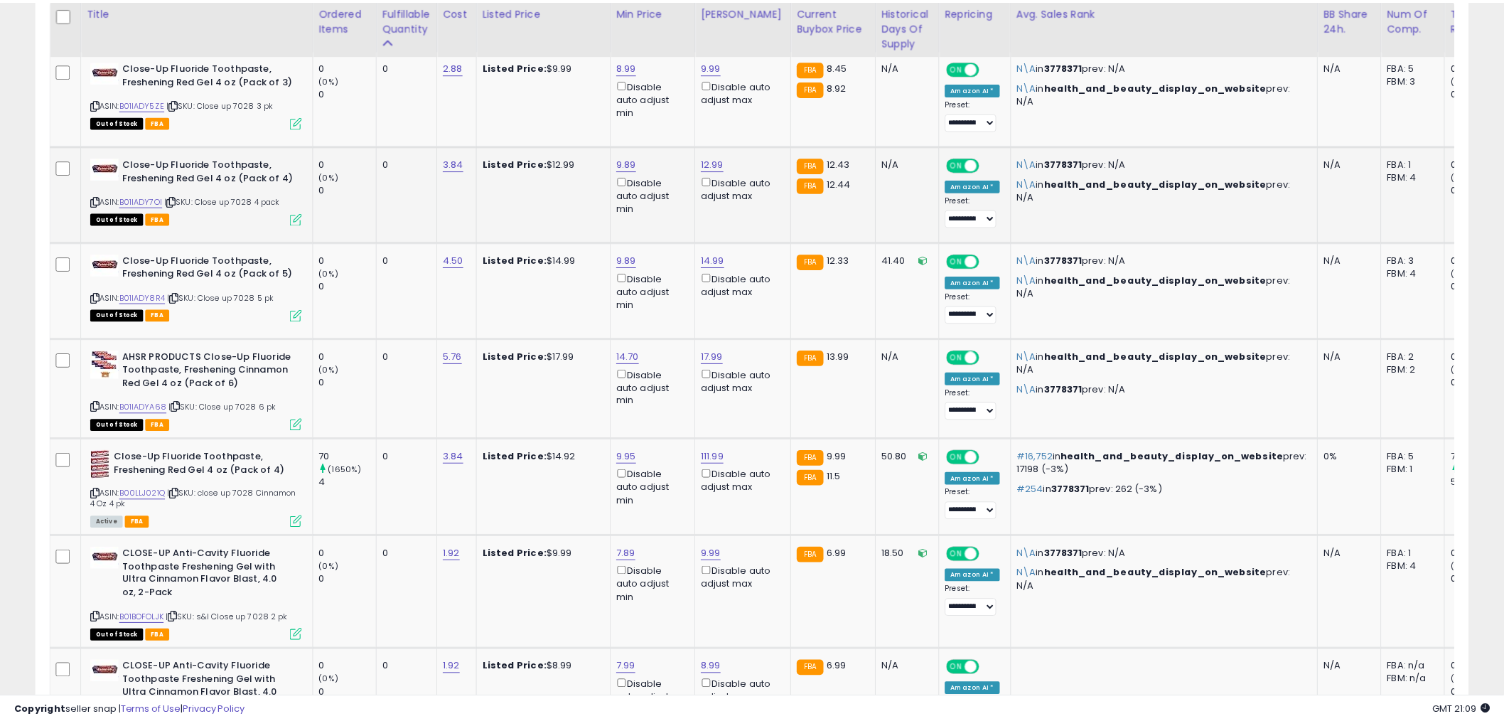
scroll to position [292, 840]
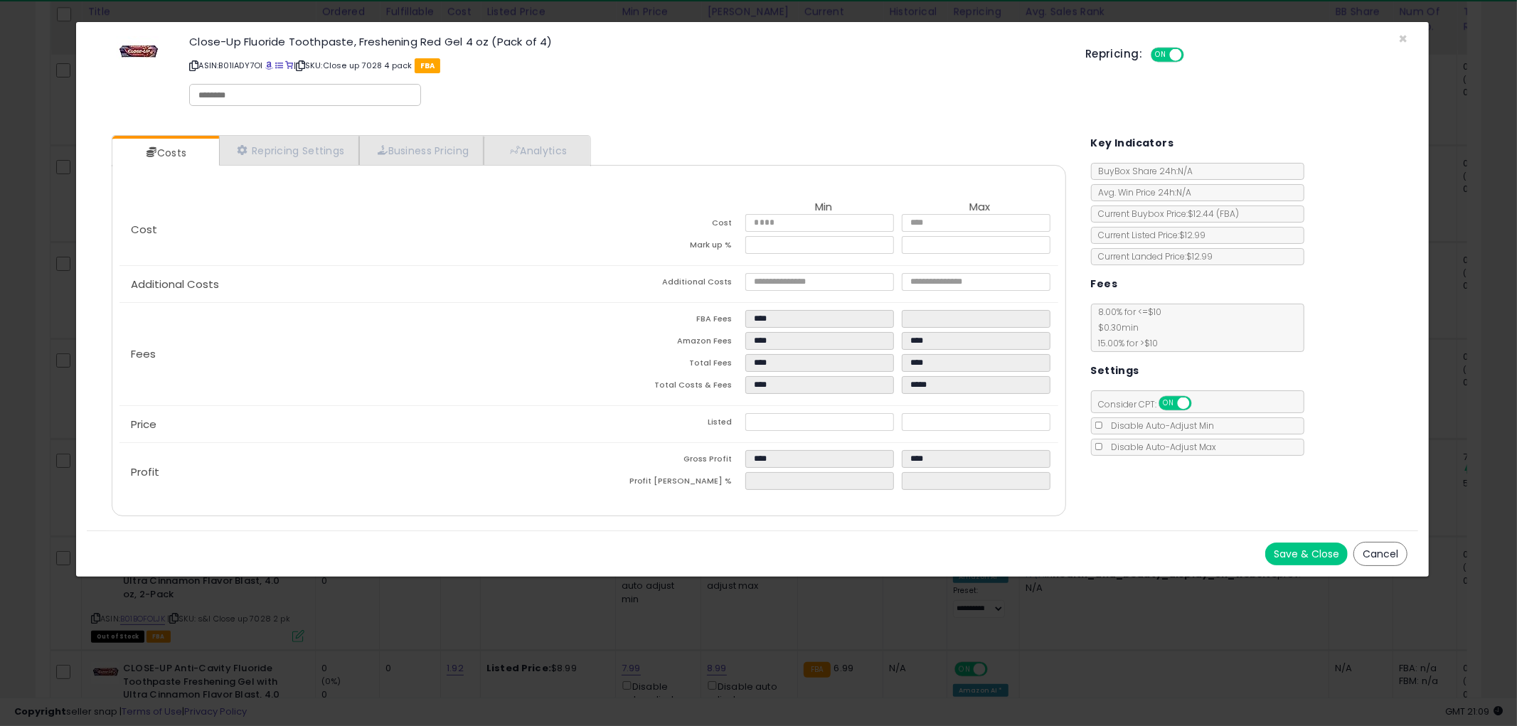
click at [1359, 550] on button "Cancel" at bounding box center [1380, 554] width 54 height 24
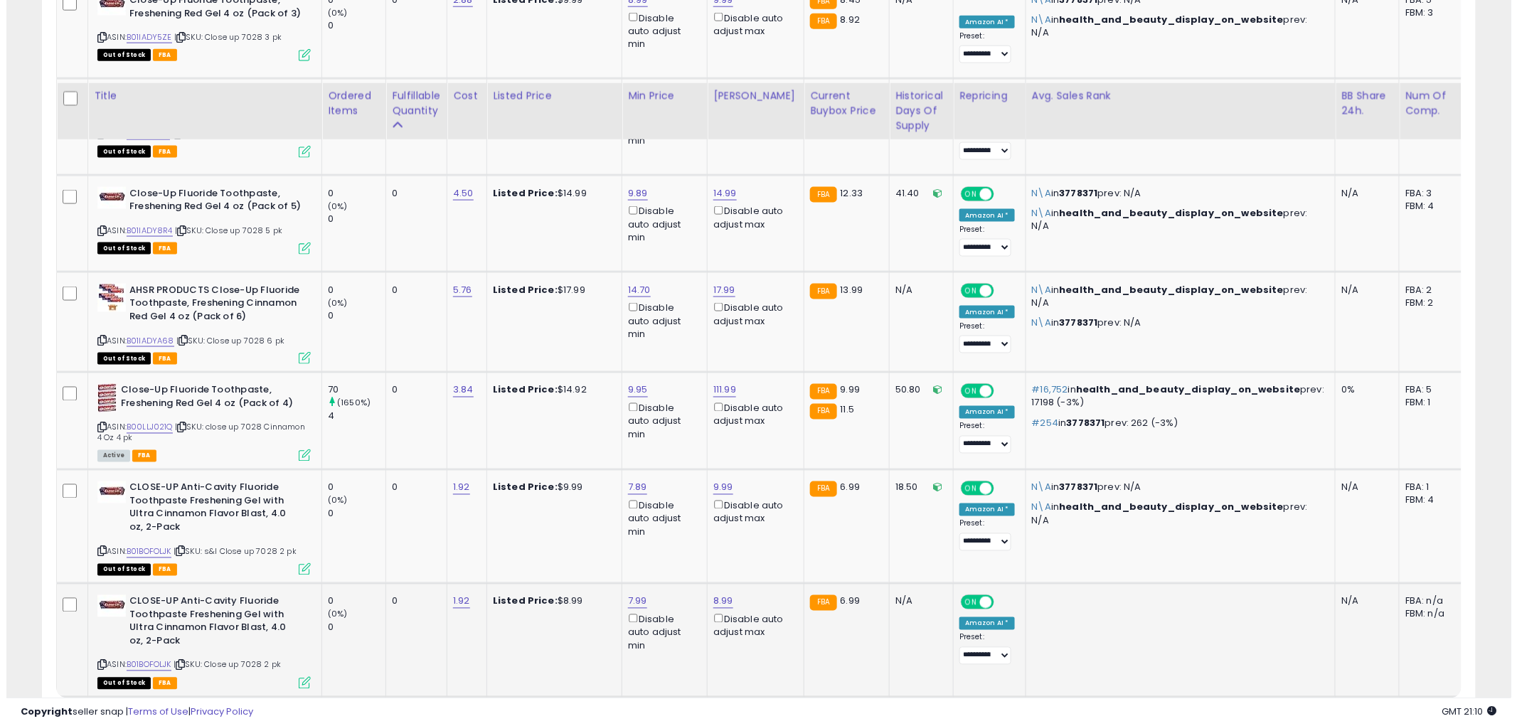
scroll to position [855, 0]
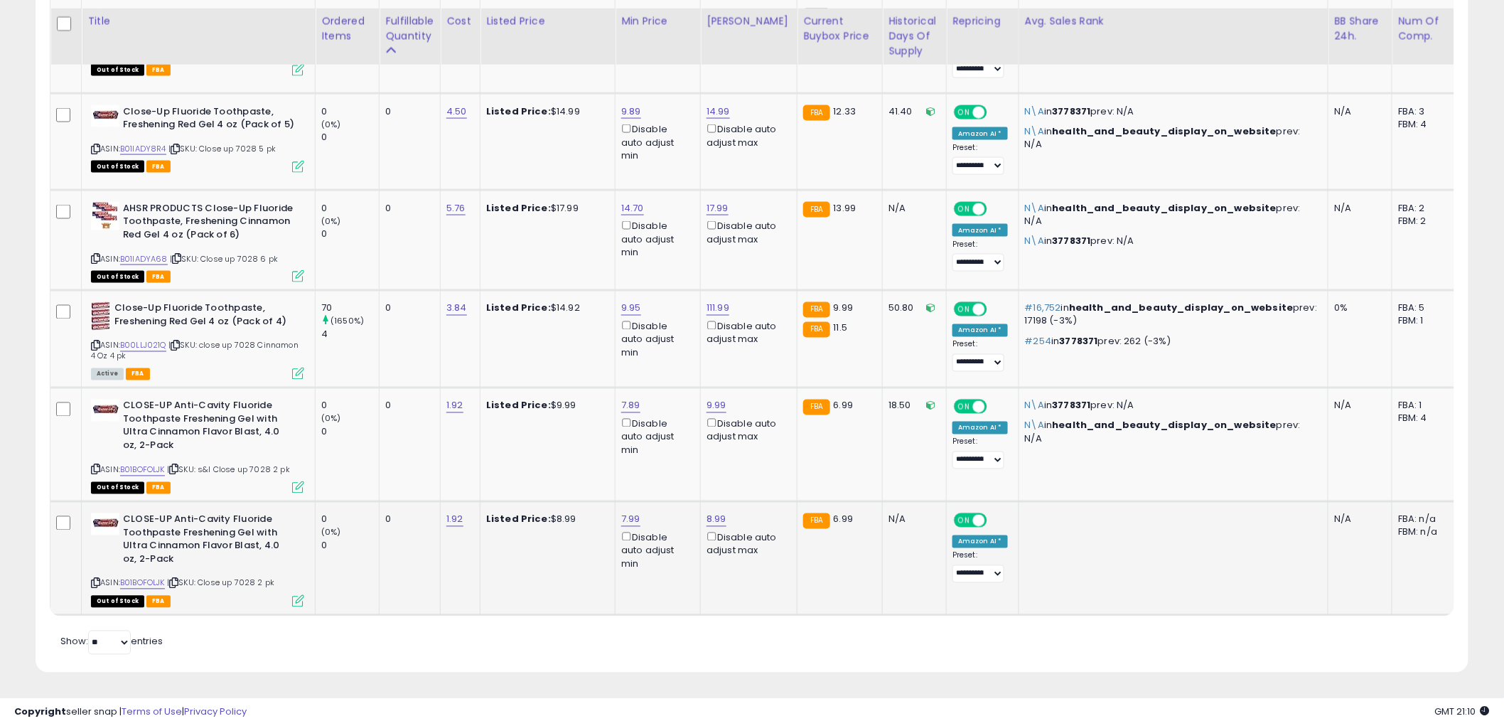
click at [297, 595] on icon at bounding box center [298, 601] width 12 height 12
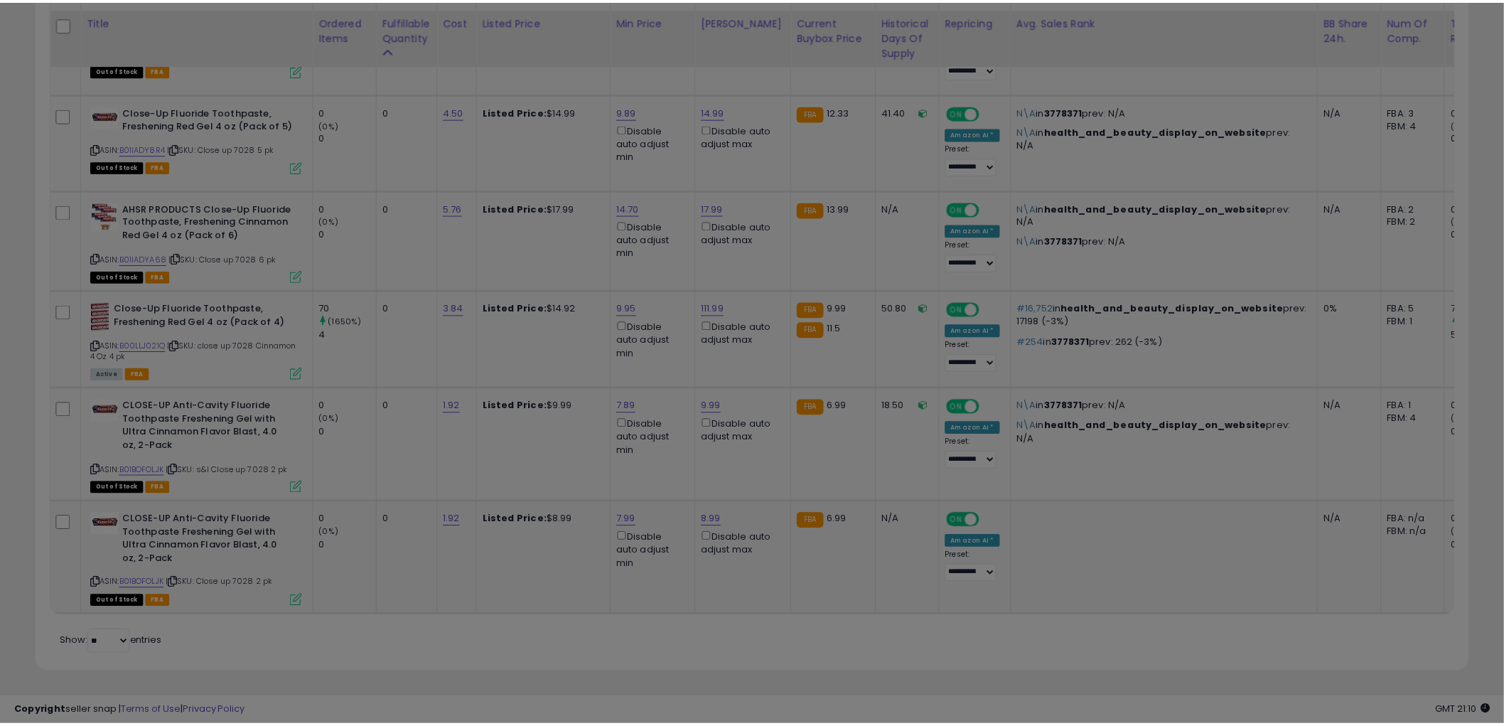
scroll to position [292, 840]
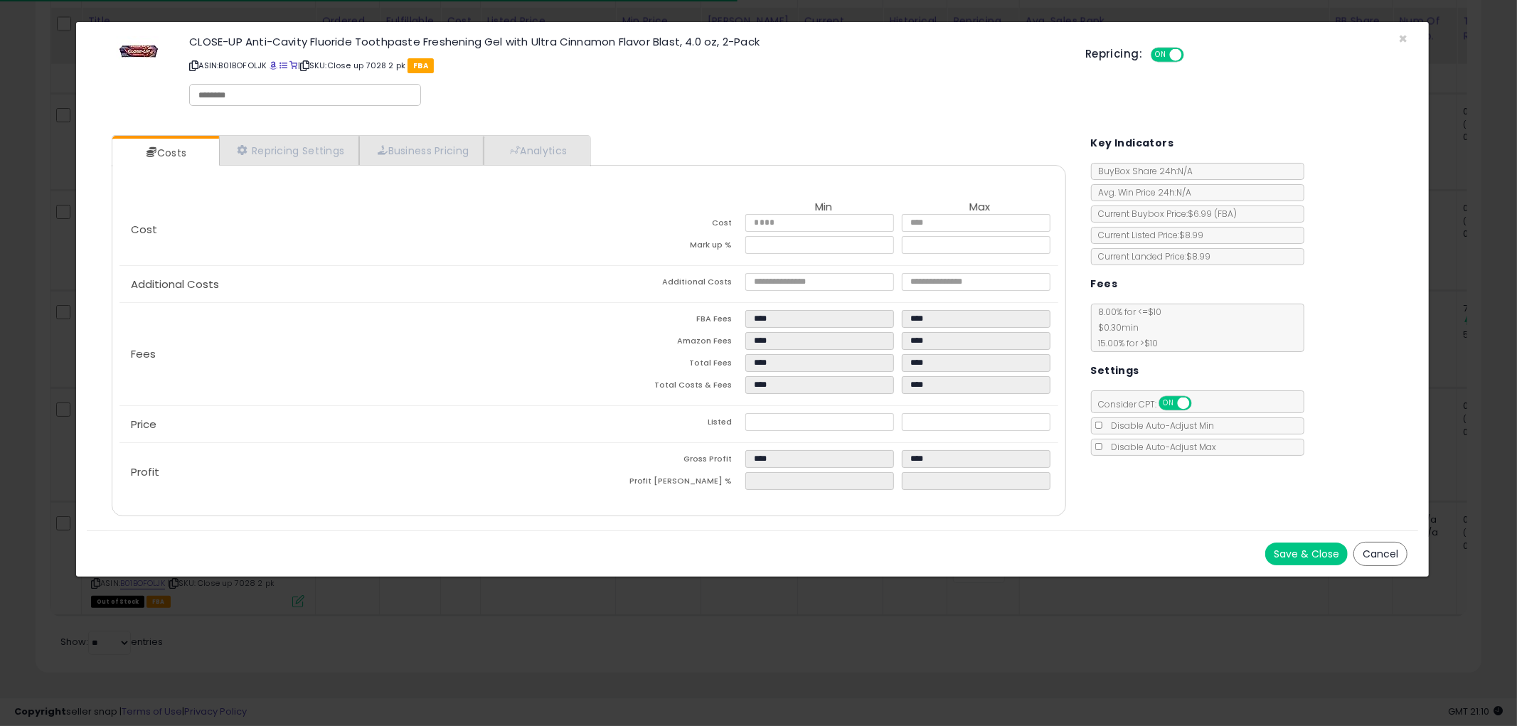
click at [1397, 548] on button "Cancel" at bounding box center [1380, 554] width 54 height 24
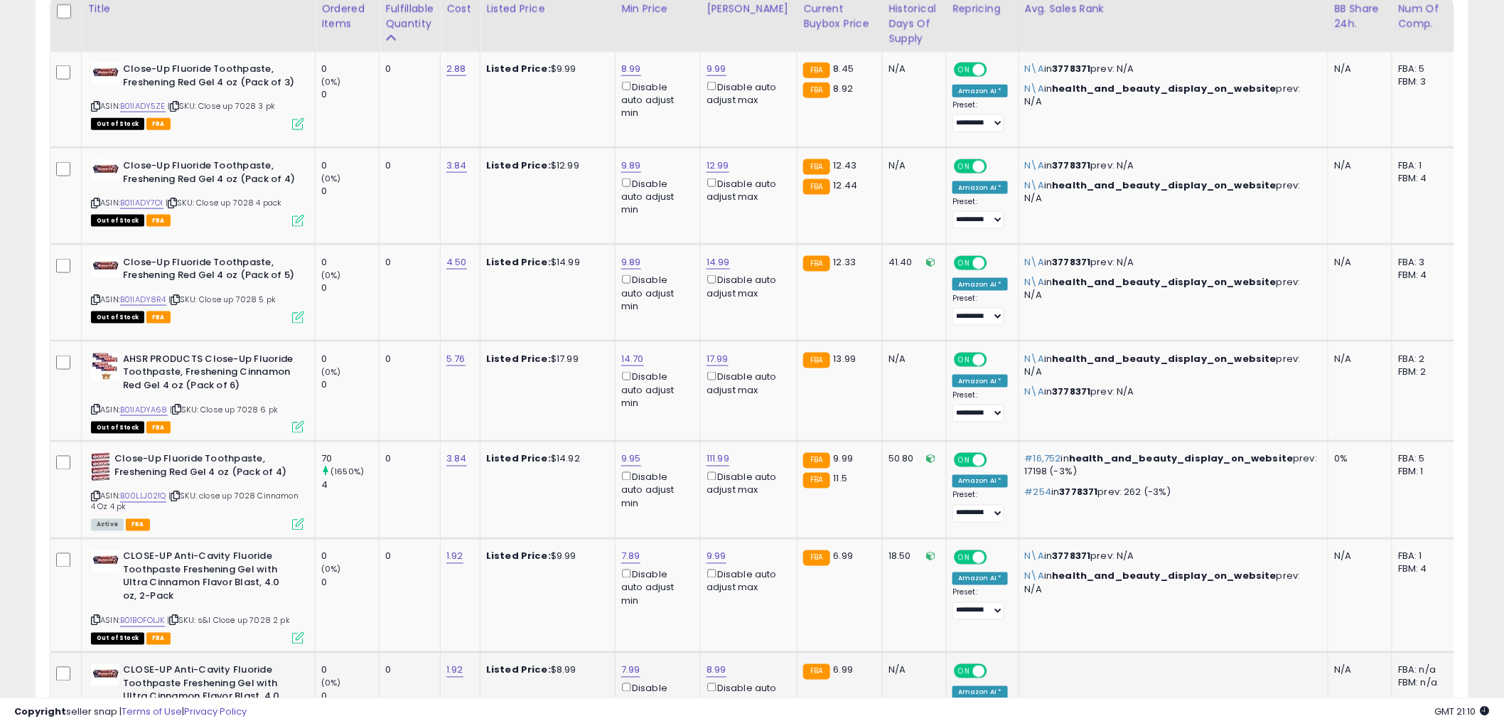
scroll to position [855, 0]
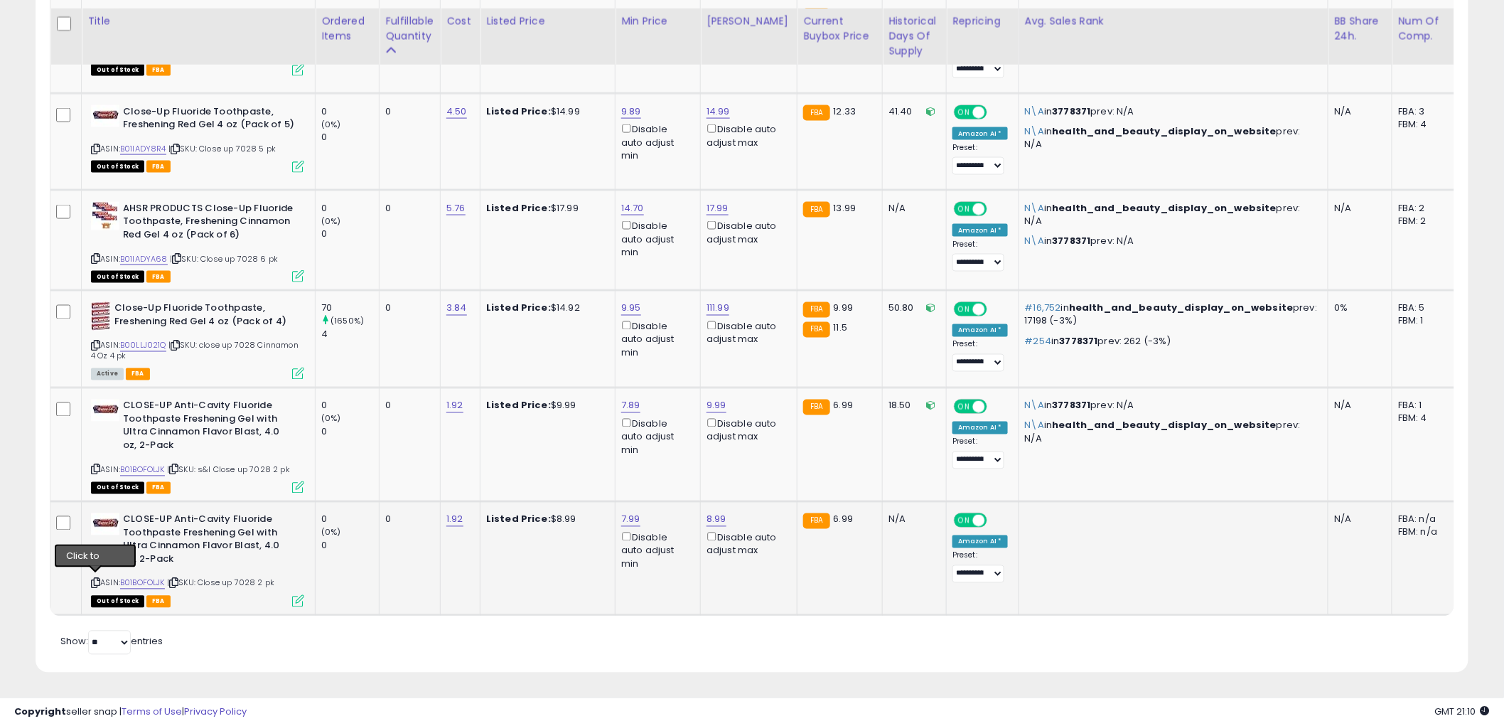
click at [93, 579] on icon at bounding box center [95, 583] width 9 height 8
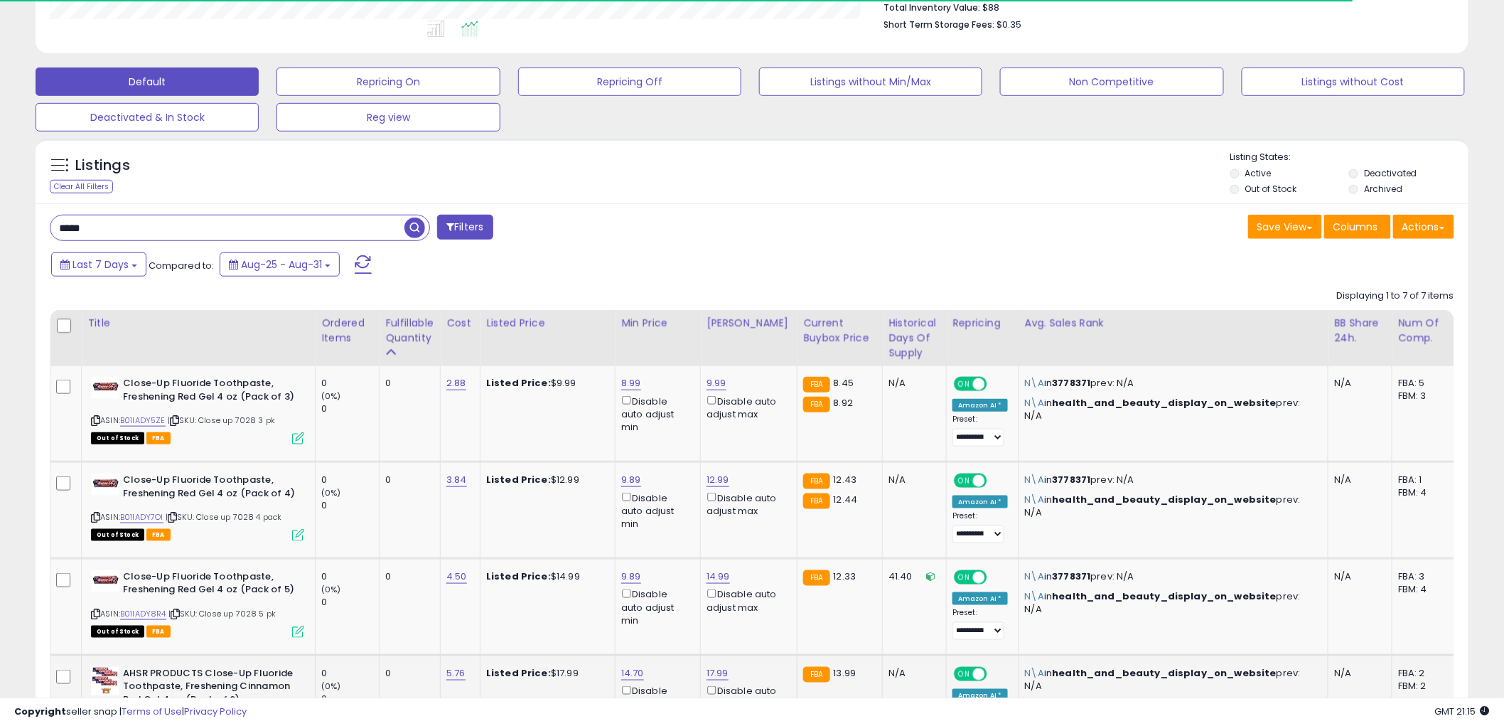
scroll to position [301, 0]
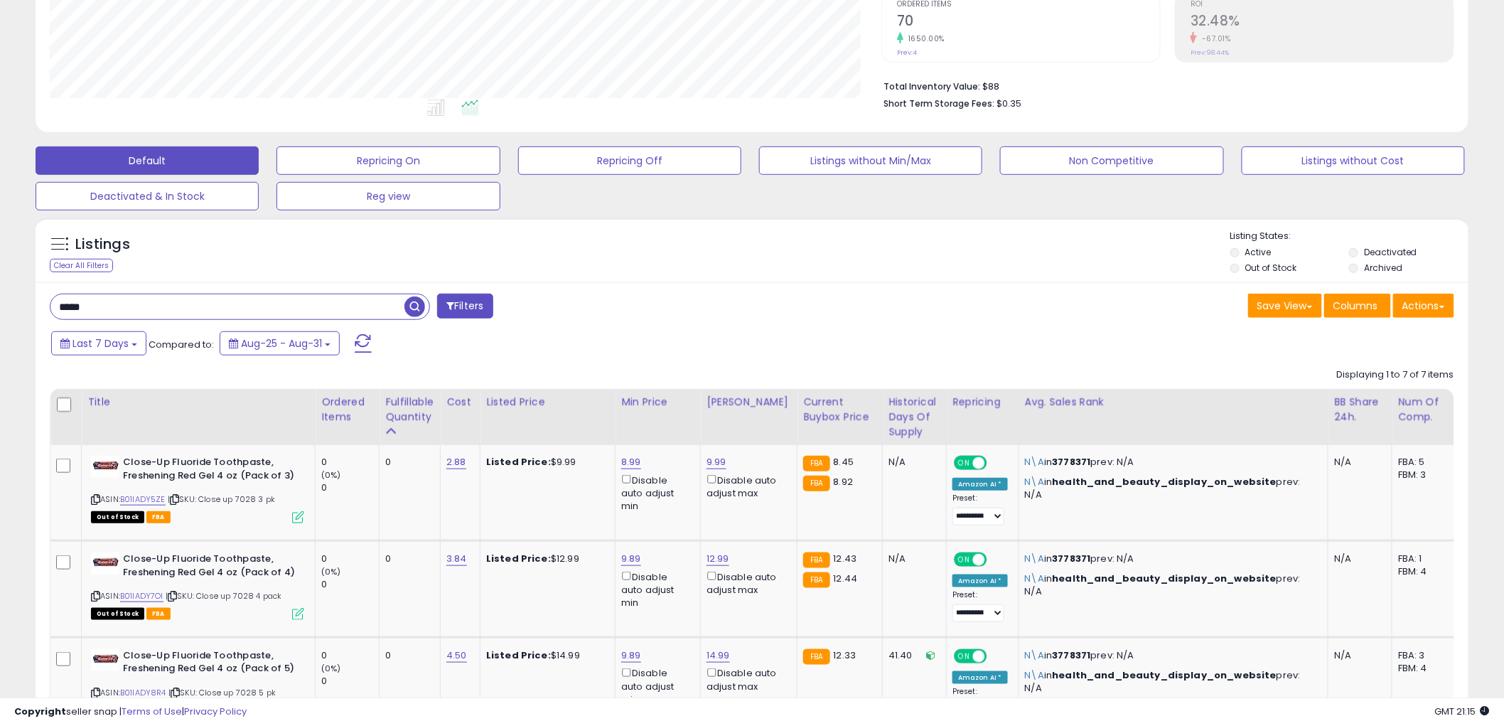
drag, startPoint x: 159, startPoint y: 324, endPoint x: 164, endPoint y: 311, distance: 13.5
click at [164, 311] on input "****" at bounding box center [227, 306] width 354 height 25
click at [415, 304] on span "button" at bounding box center [415, 306] width 21 height 21
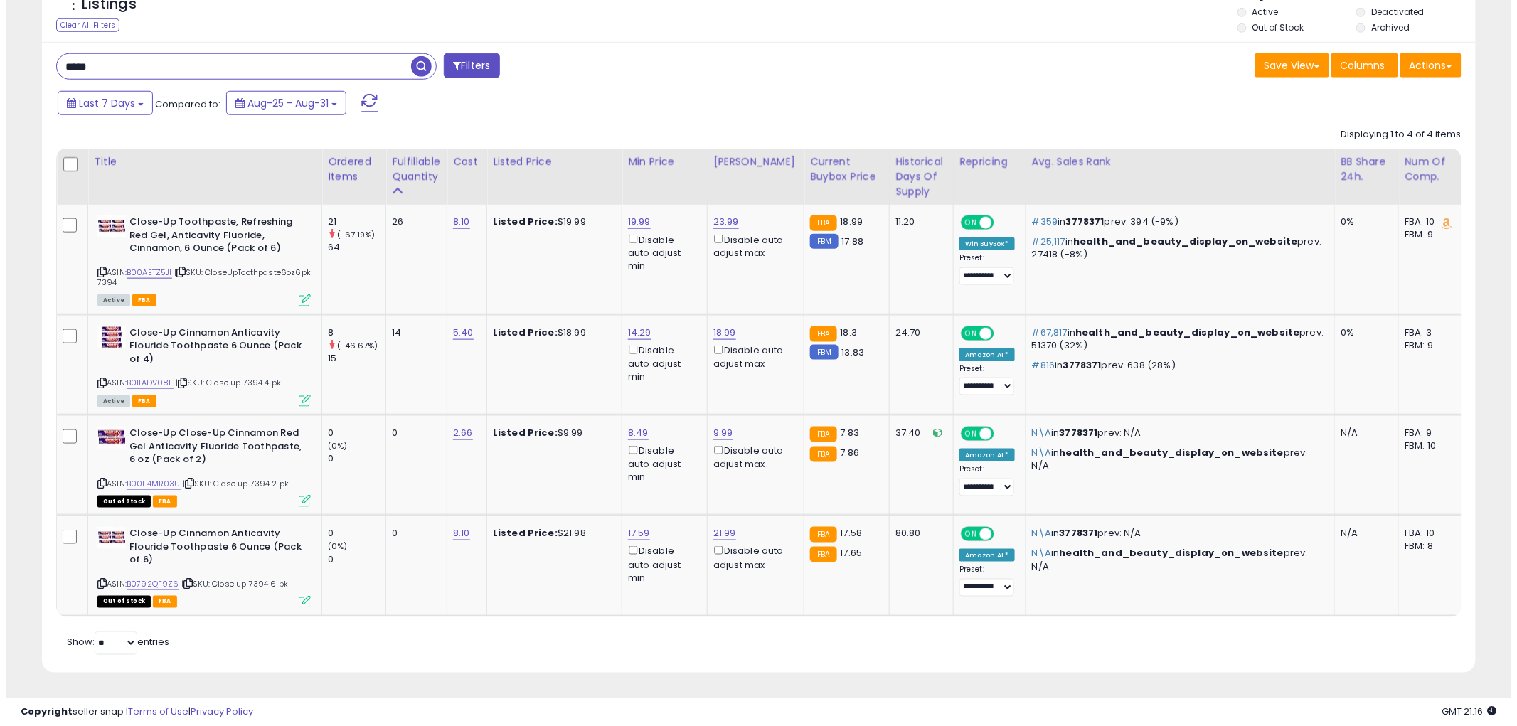
scroll to position [552, 0]
click at [296, 495] on icon at bounding box center [298, 501] width 12 height 12
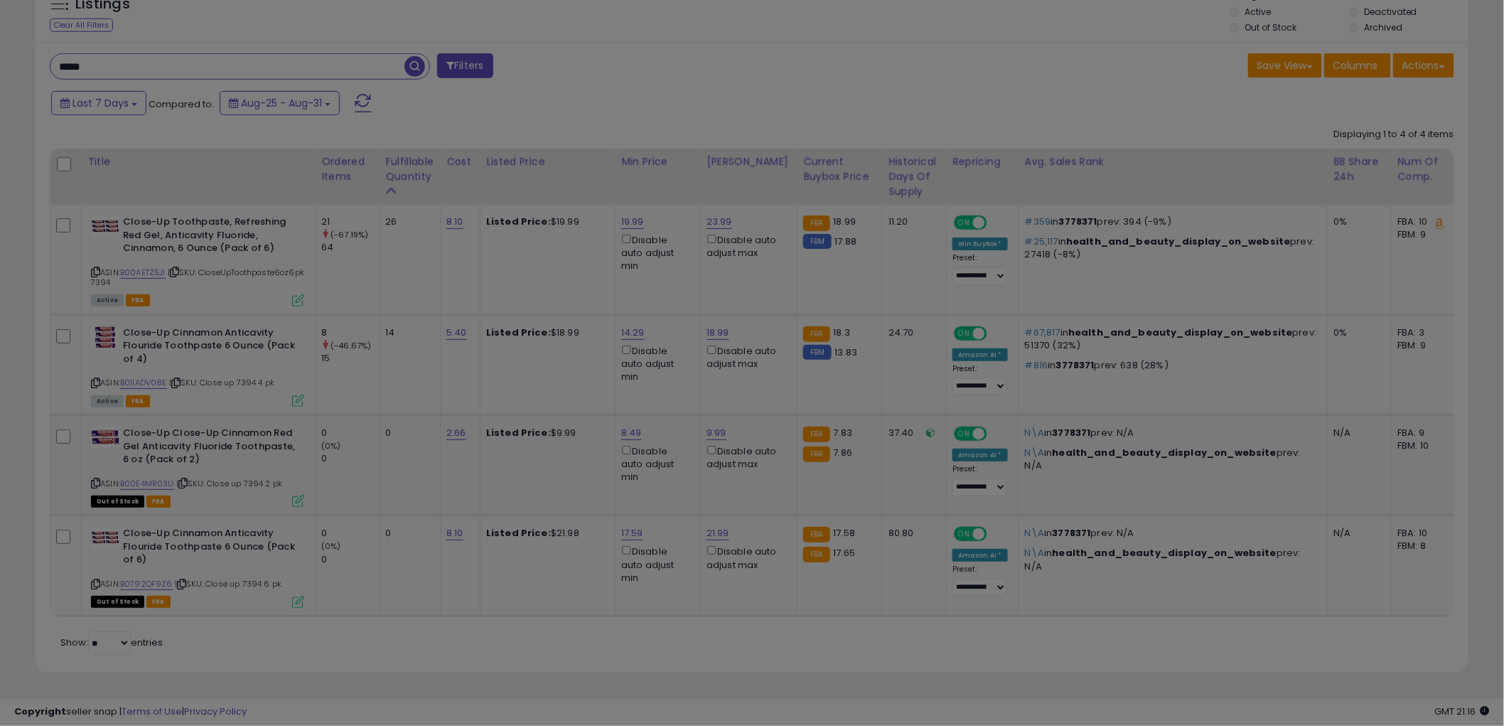
scroll to position [292, 840]
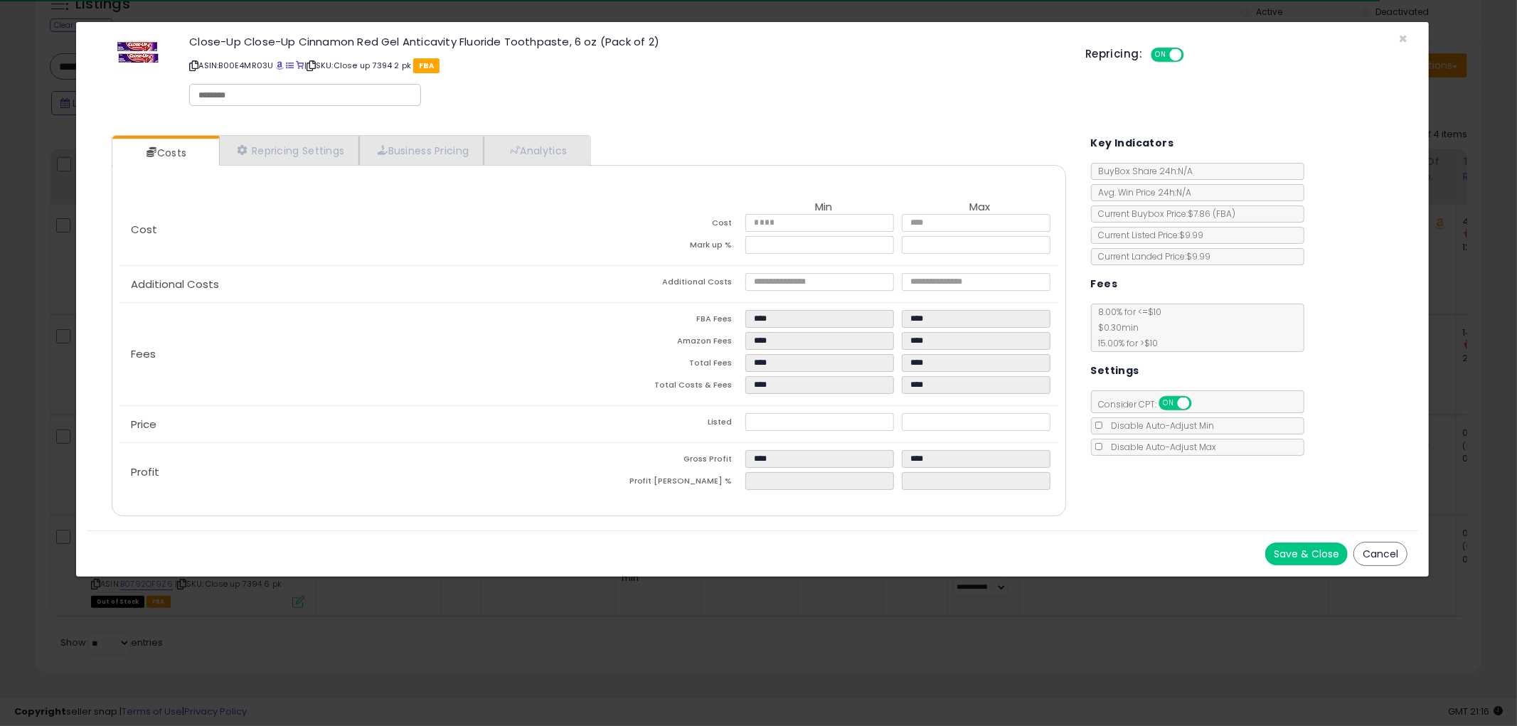
click at [1364, 545] on button "Cancel" at bounding box center [1380, 554] width 54 height 24
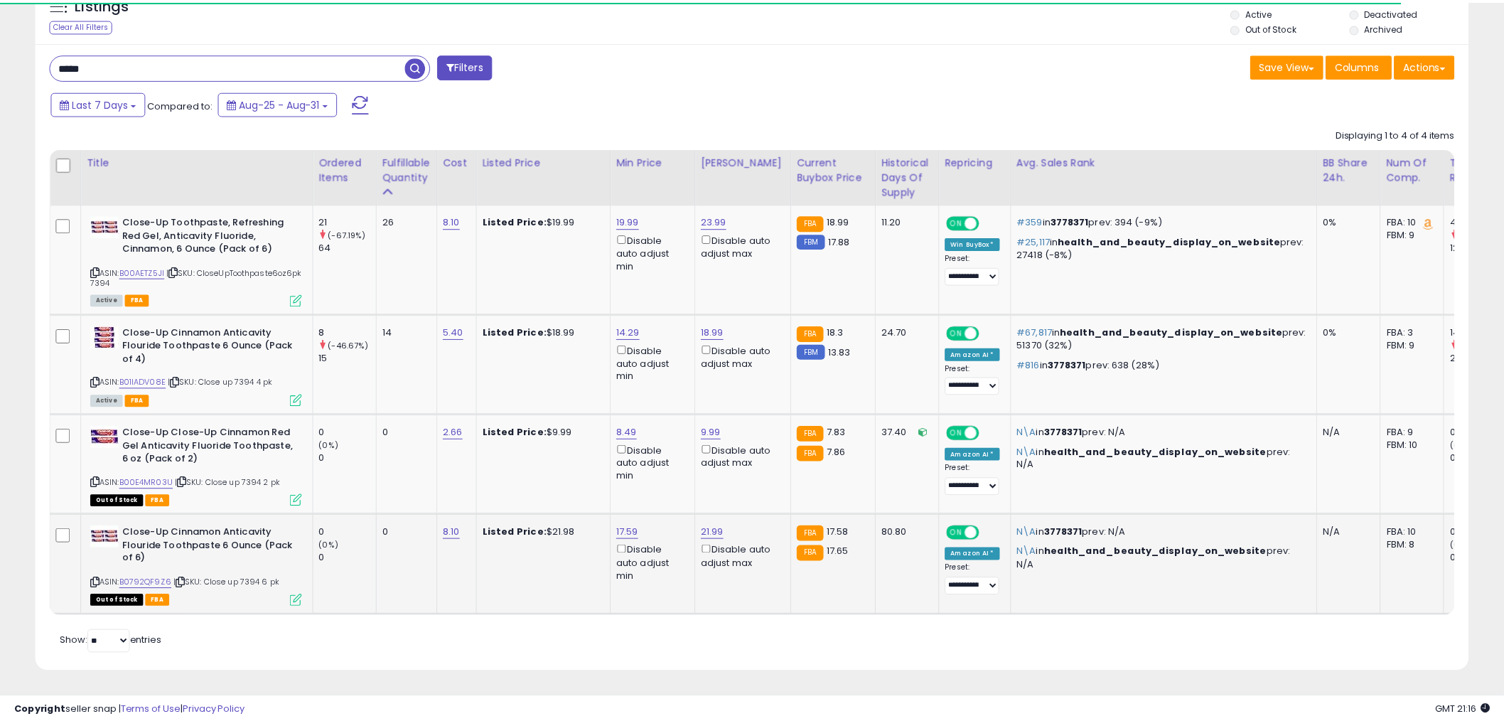
scroll to position [710709, 710167]
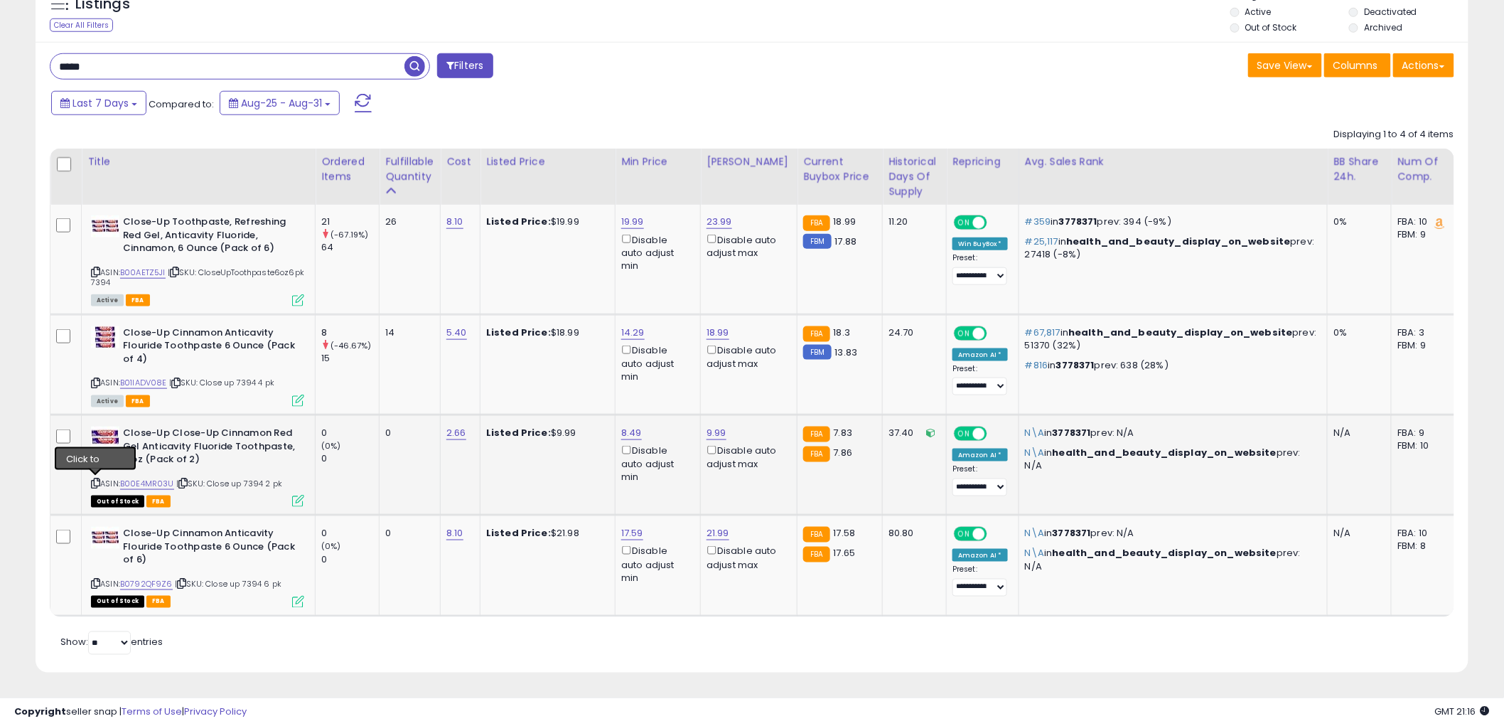
click at [95, 479] on icon at bounding box center [95, 483] width 9 height 8
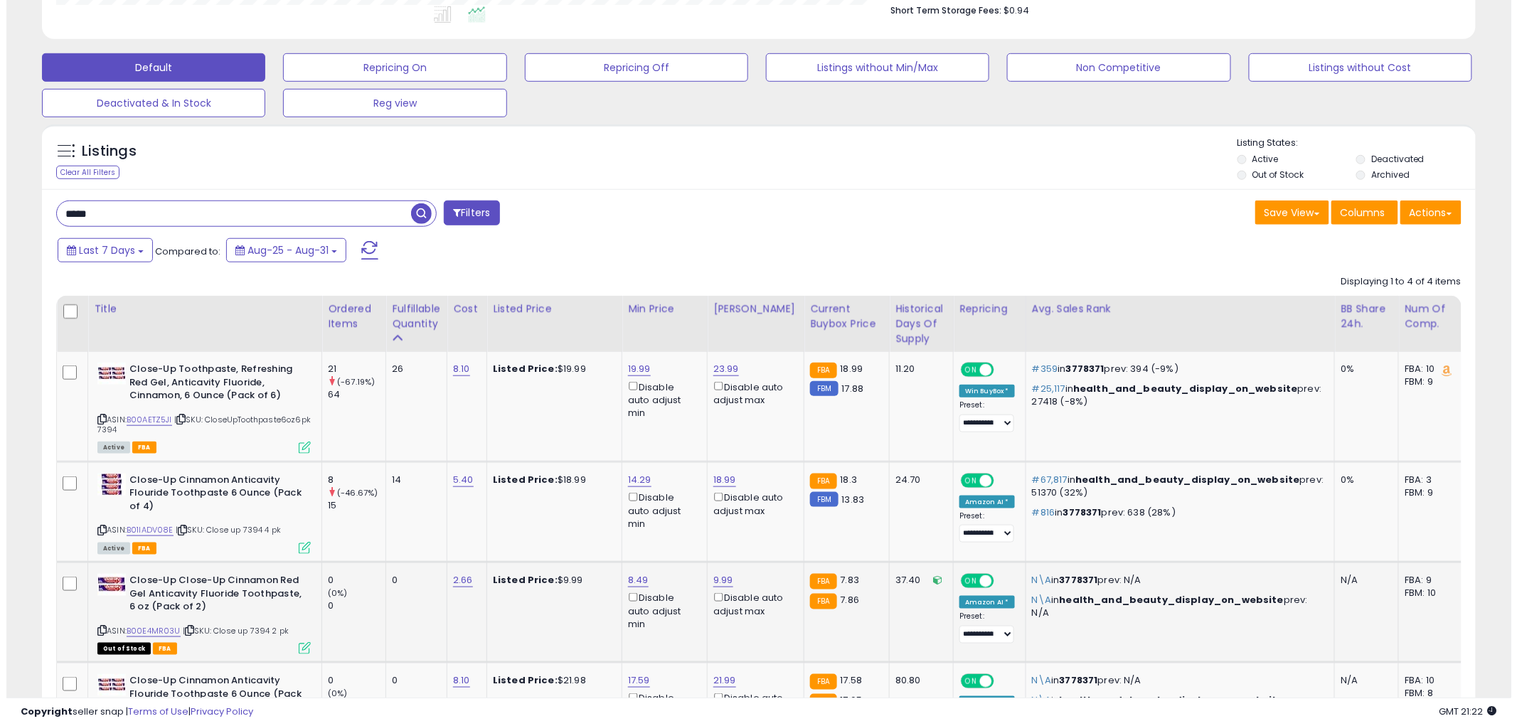
scroll to position [474, 0]
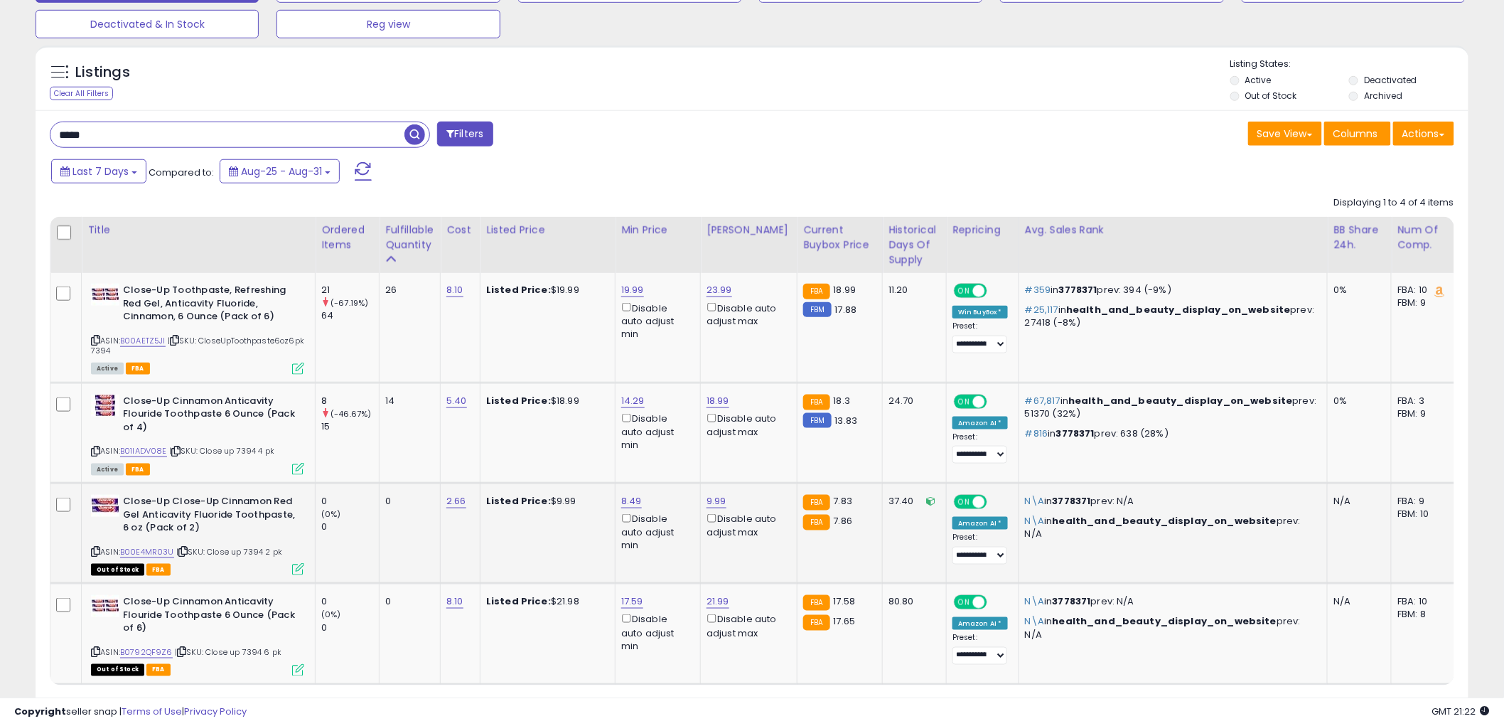
click at [296, 572] on icon at bounding box center [298, 569] width 12 height 12
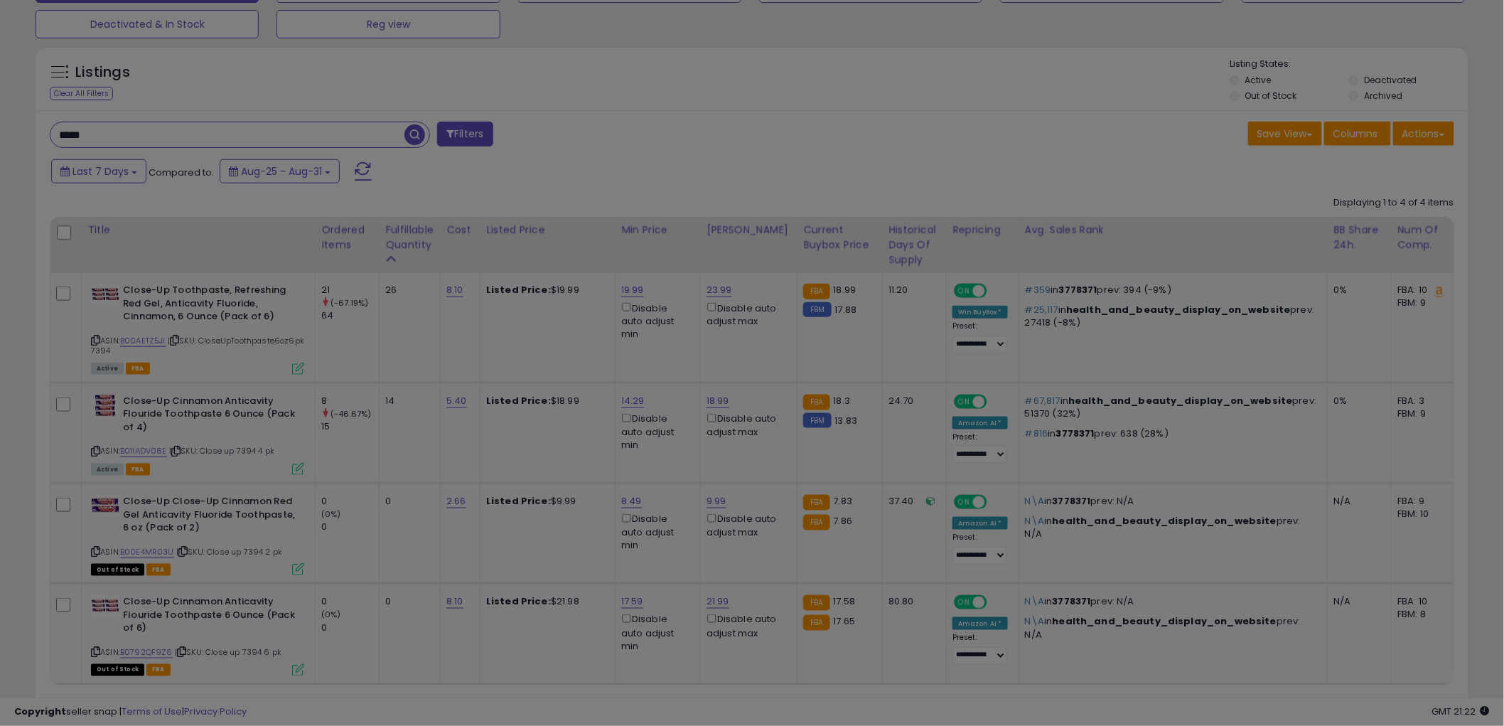
scroll to position [292, 840]
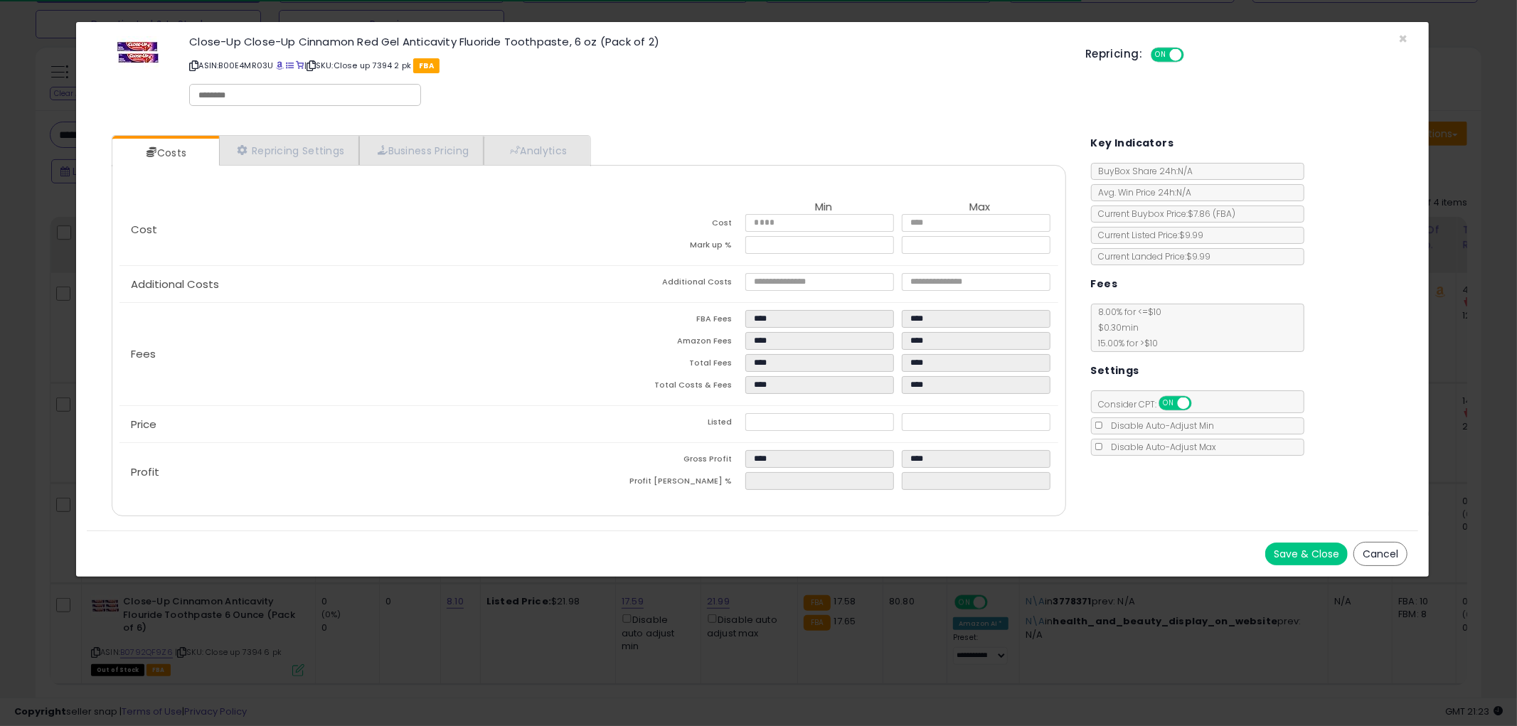
click at [1376, 551] on button "Cancel" at bounding box center [1380, 554] width 54 height 24
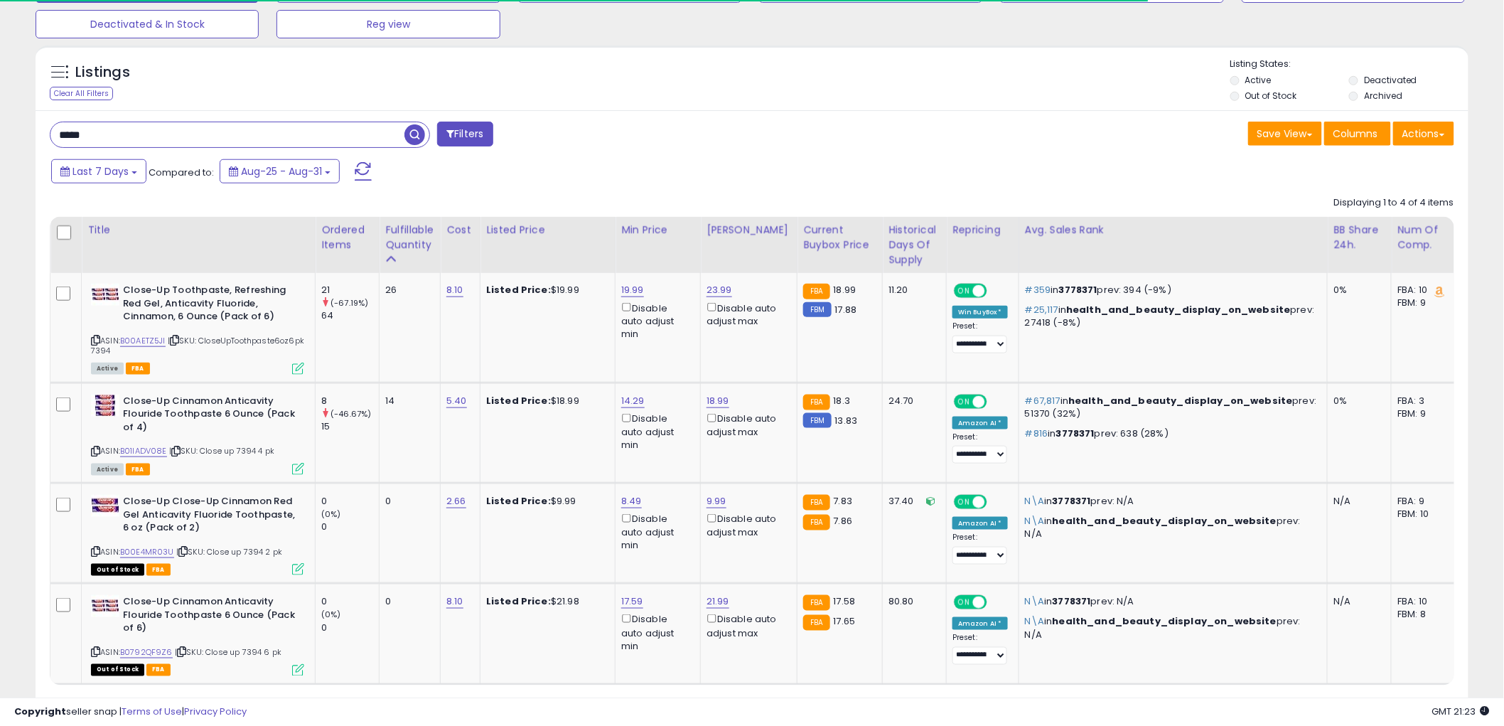
scroll to position [710709, 710167]
click at [159, 130] on input "****" at bounding box center [227, 134] width 354 height 25
click at [410, 131] on span "button" at bounding box center [415, 134] width 21 height 21
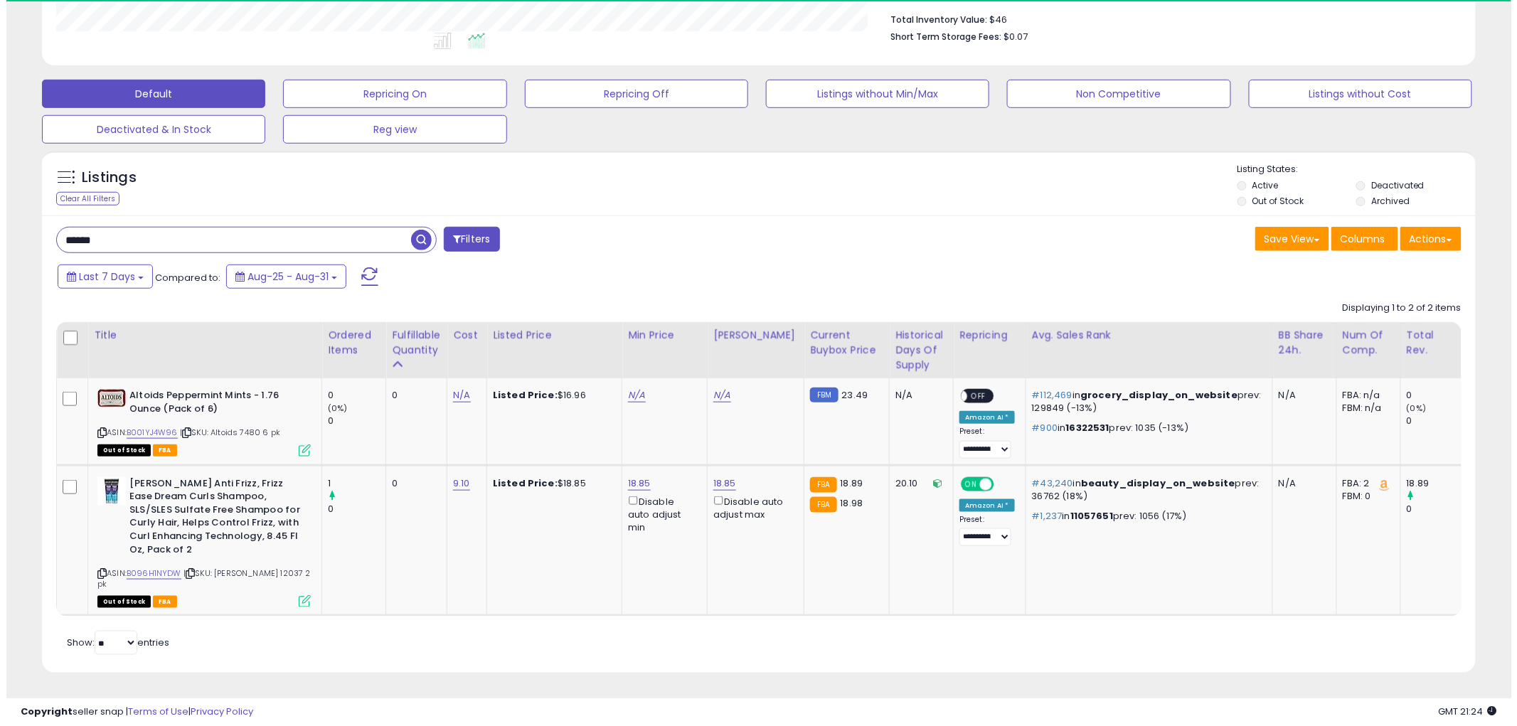
scroll to position [292, 832]
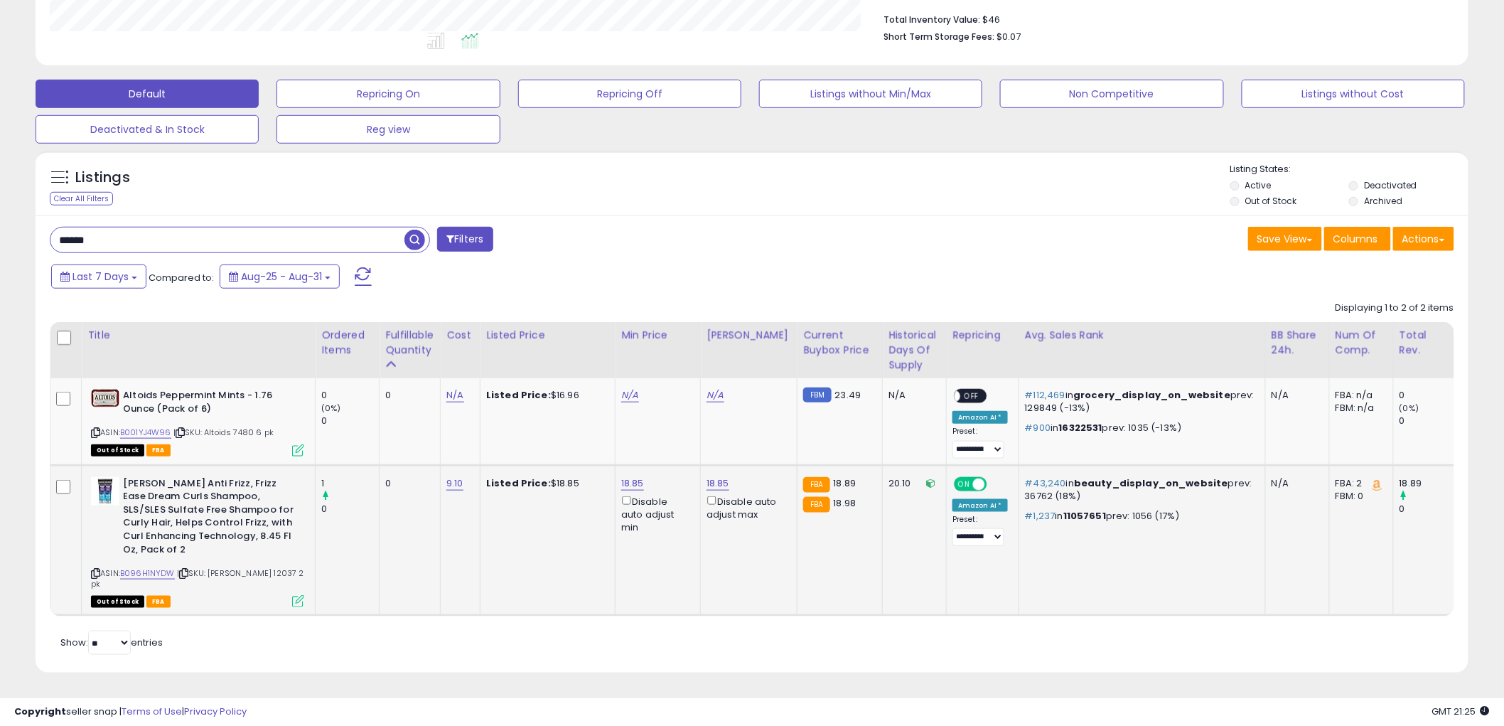
click at [301, 595] on icon at bounding box center [298, 601] width 12 height 12
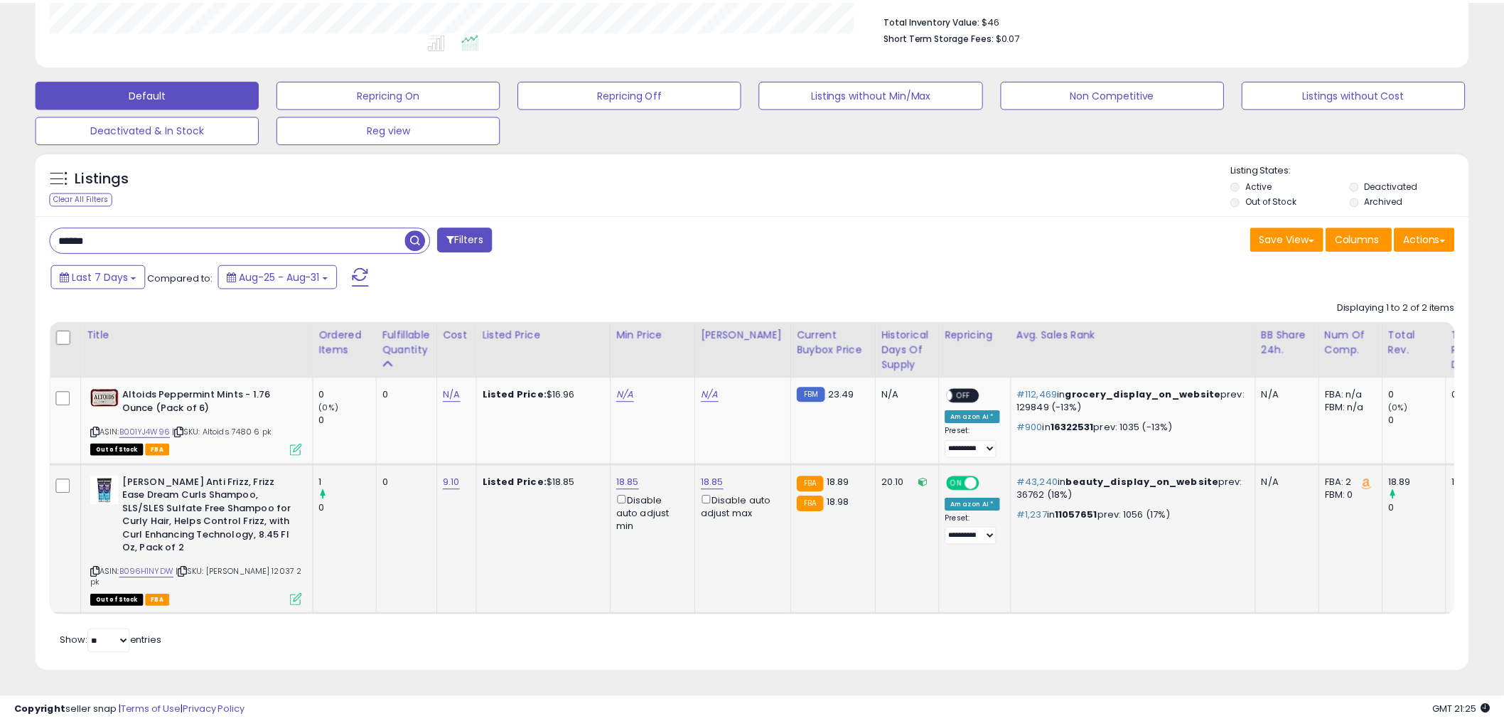
scroll to position [292, 840]
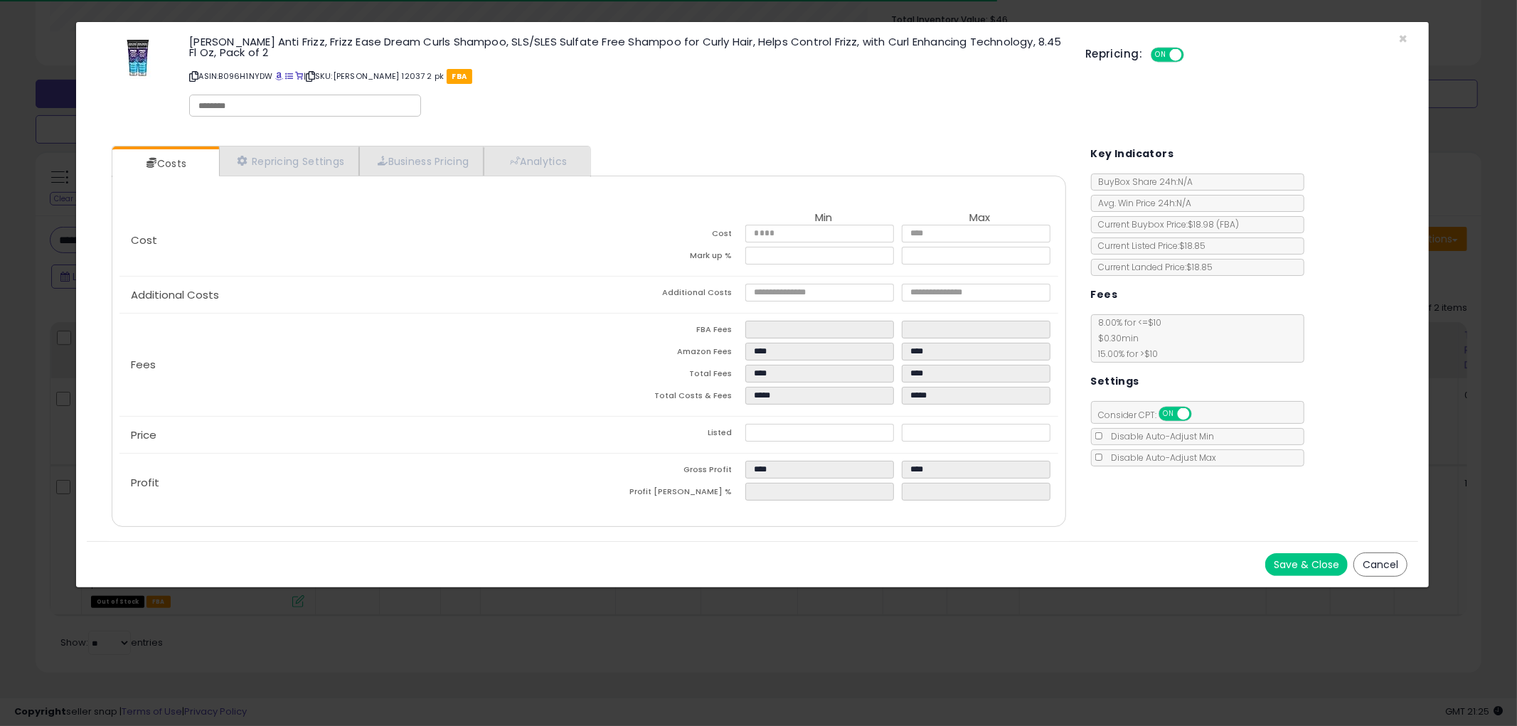
click at [1376, 546] on div "Save & Close Cancel" at bounding box center [752, 564] width 1331 height 46
click at [1378, 562] on button "Cancel" at bounding box center [1380, 564] width 54 height 24
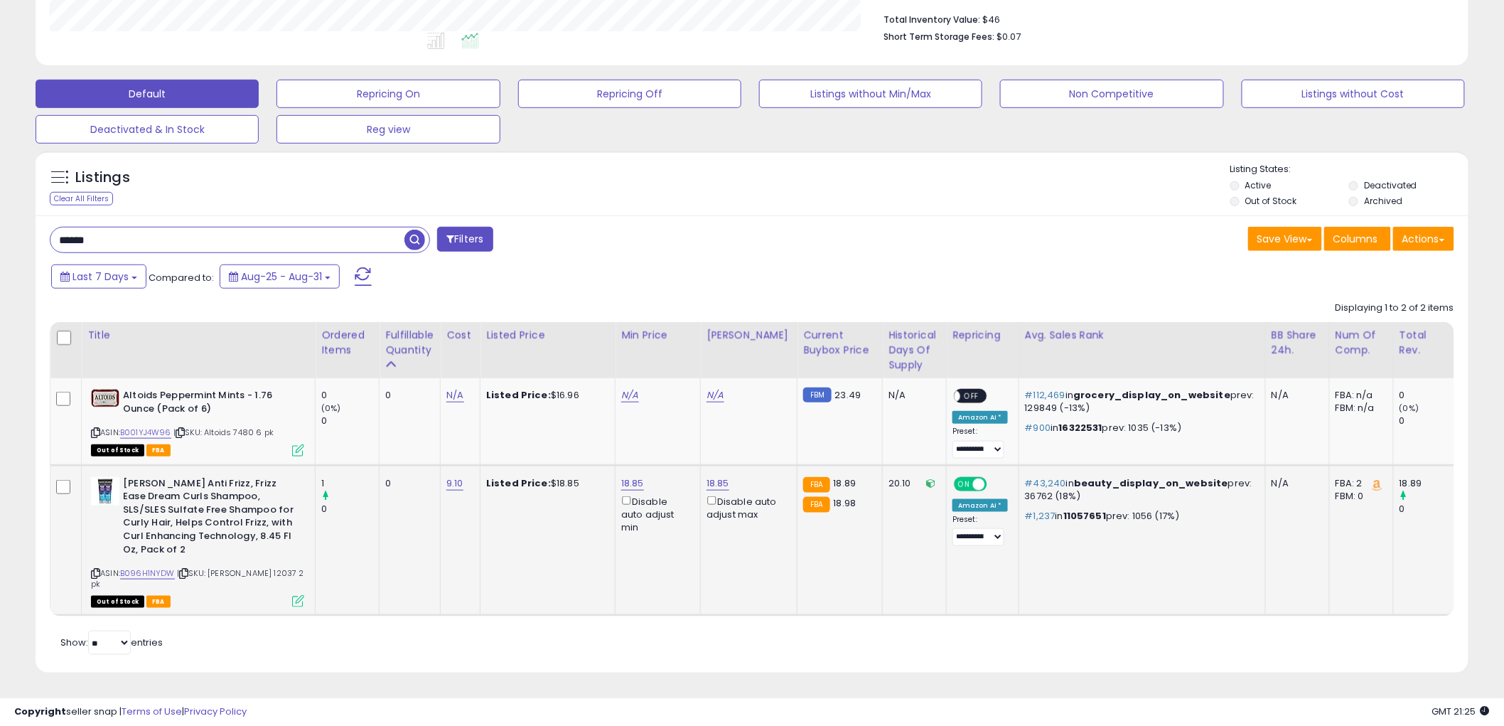
scroll to position [710709, 710167]
drag, startPoint x: 95, startPoint y: 569, endPoint x: 102, endPoint y: 571, distance: 7.4
click at [95, 570] on icon at bounding box center [95, 574] width 9 height 8
click at [160, 230] on input "*****" at bounding box center [227, 240] width 354 height 25
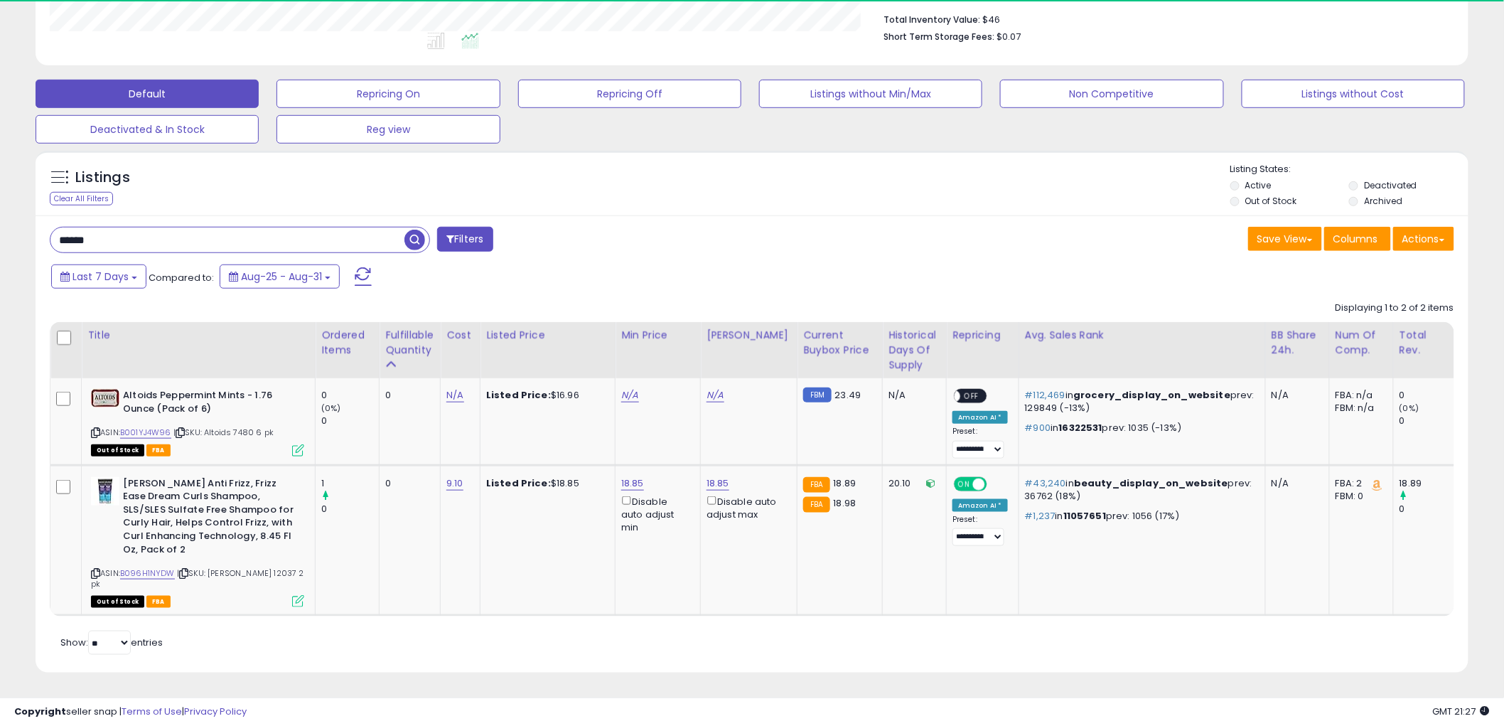
click at [160, 230] on input "*****" at bounding box center [227, 240] width 354 height 25
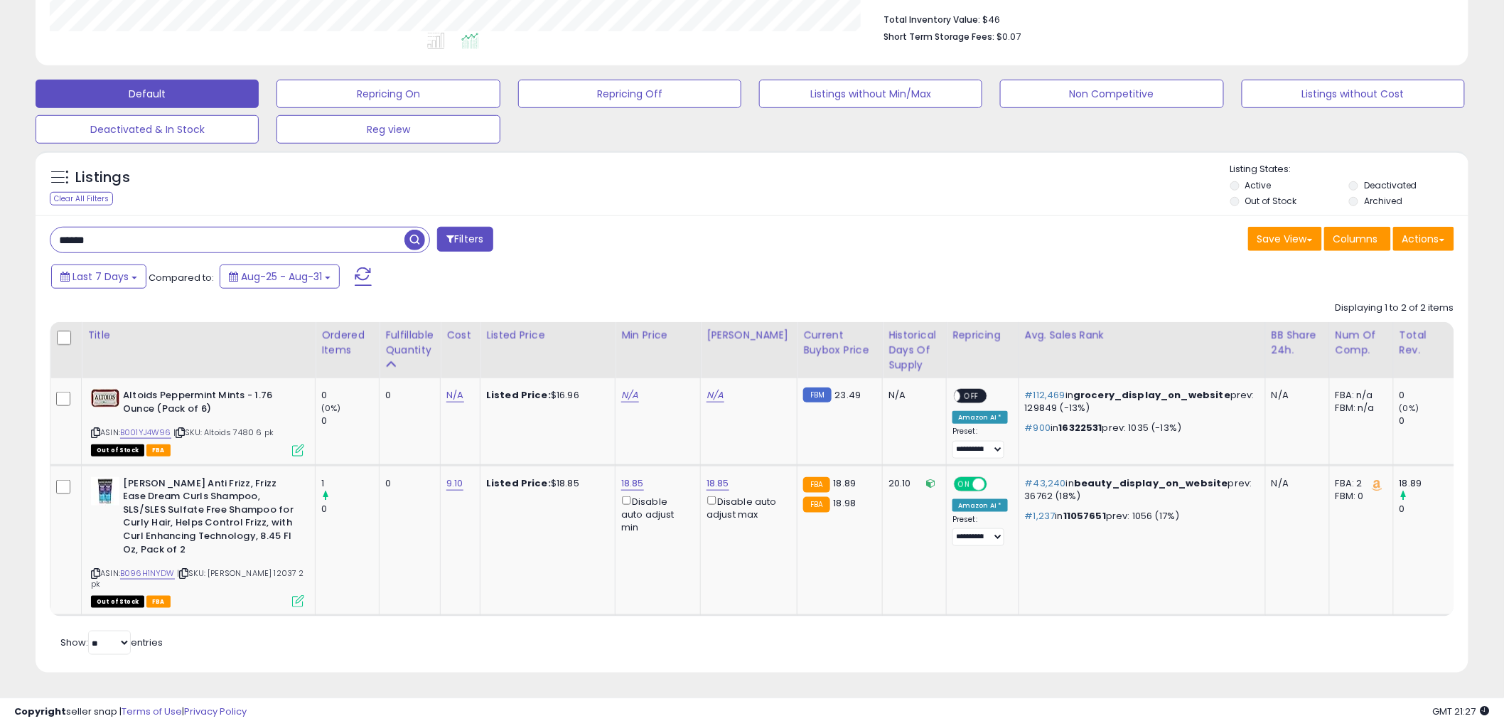
click at [406, 230] on span "button" at bounding box center [415, 240] width 21 height 21
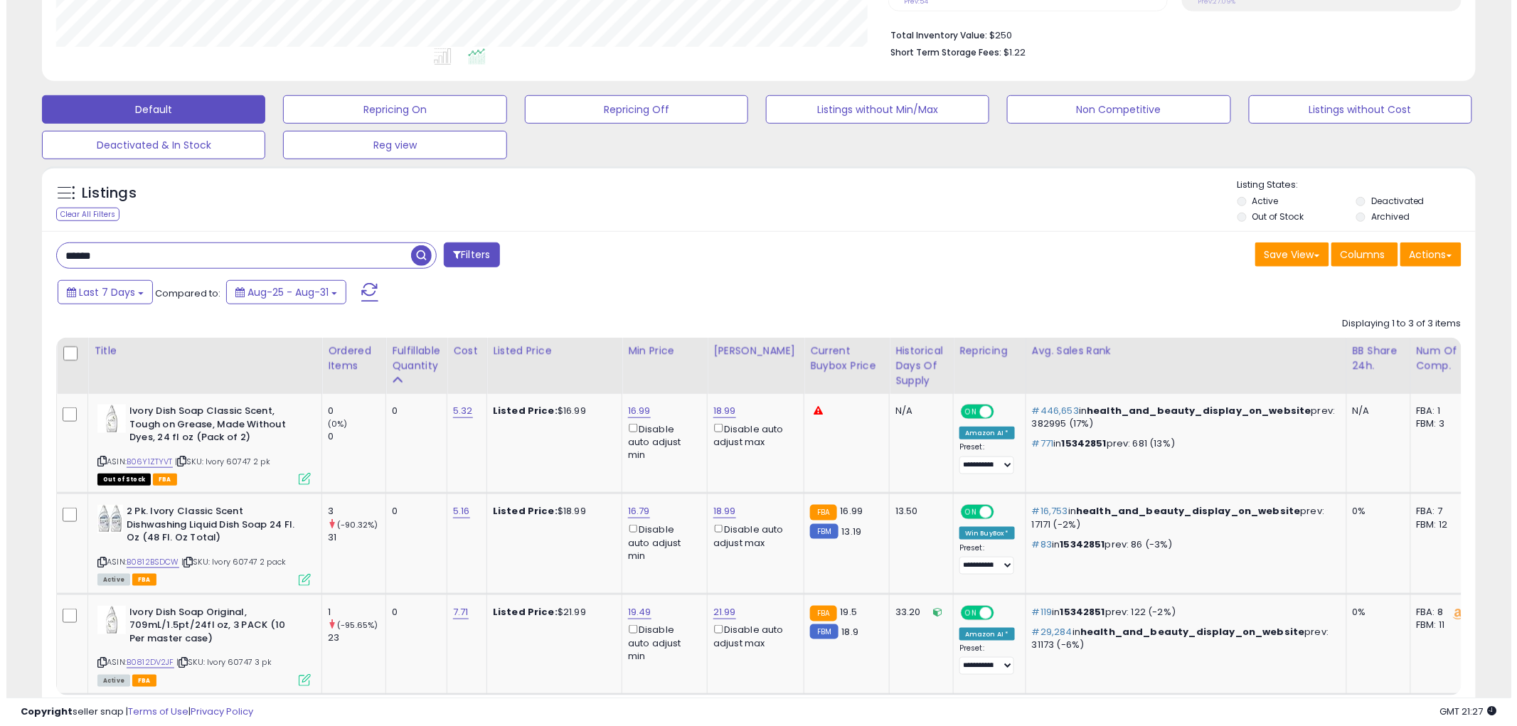
scroll to position [443, 0]
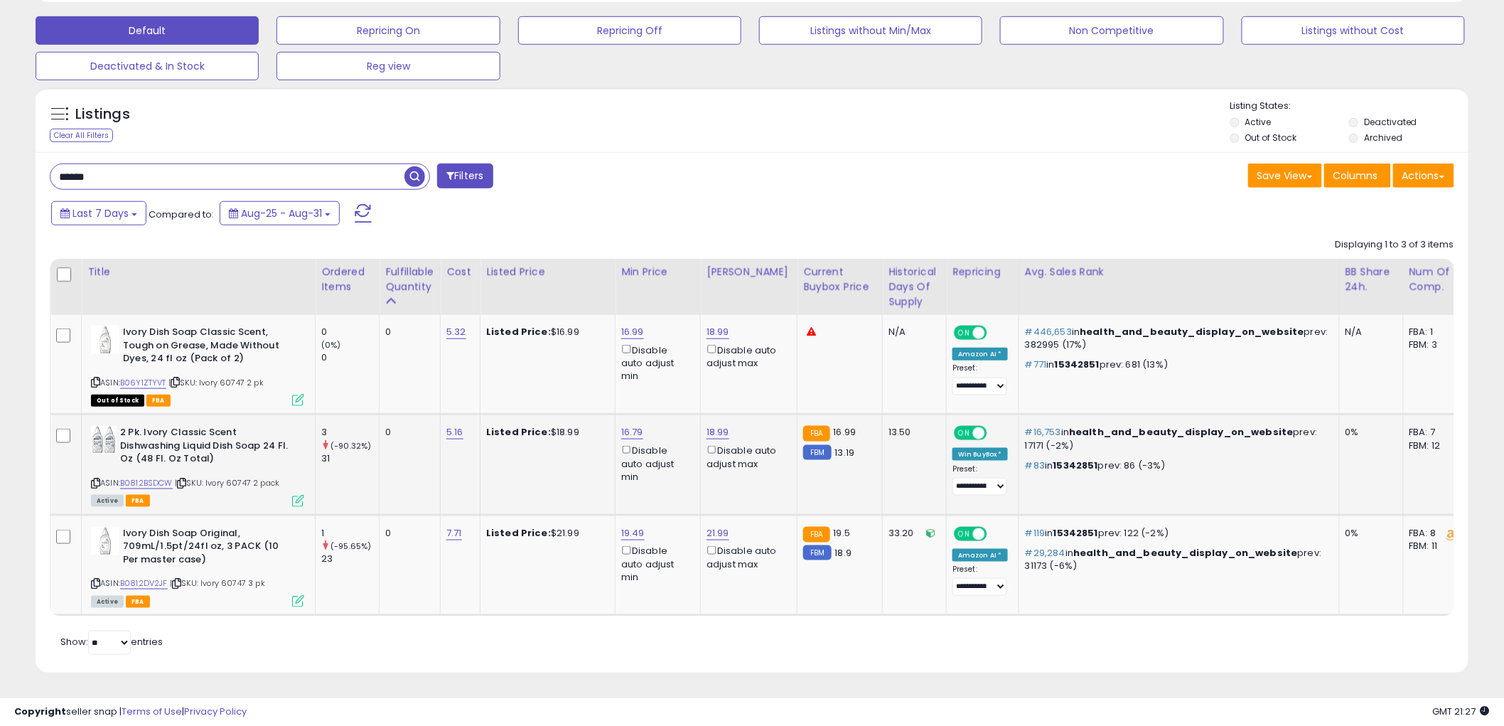
click at [296, 495] on icon at bounding box center [298, 501] width 12 height 12
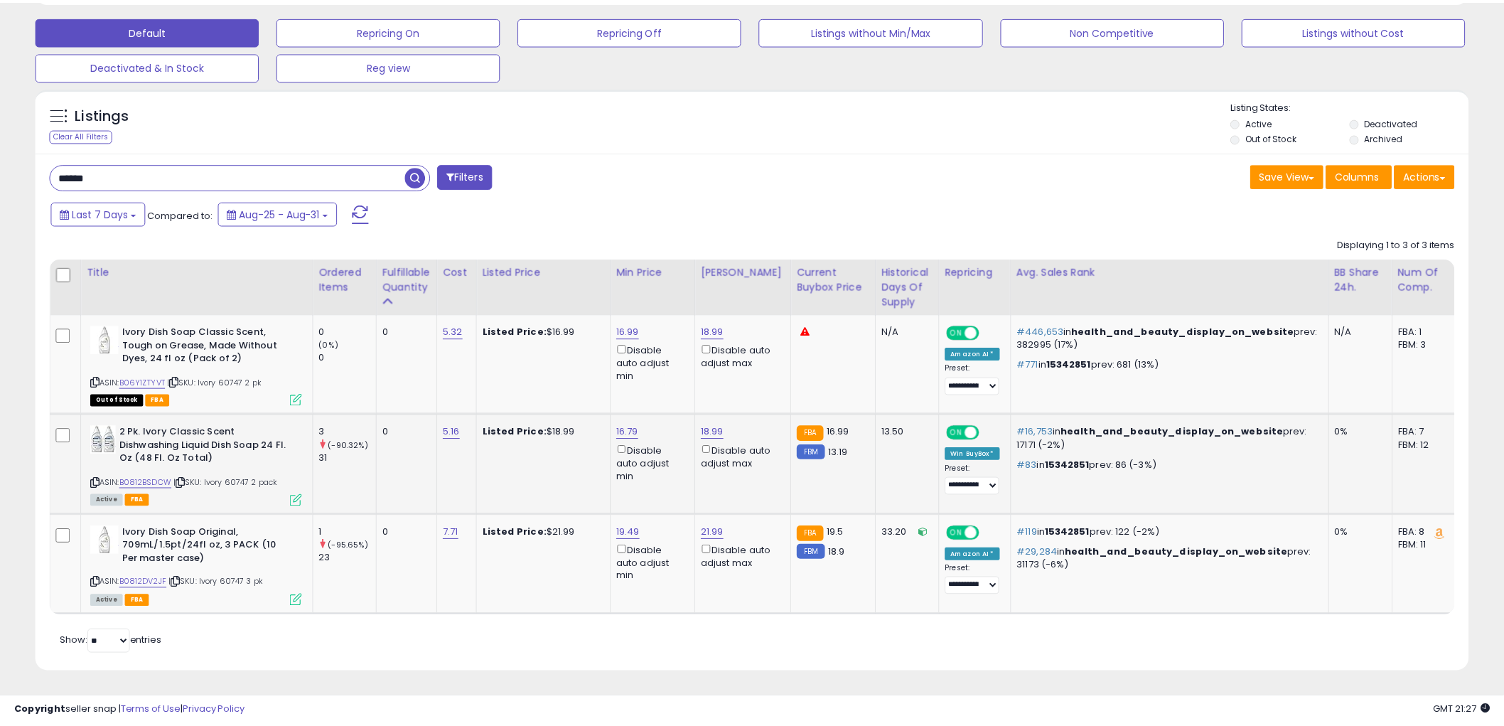
scroll to position [292, 840]
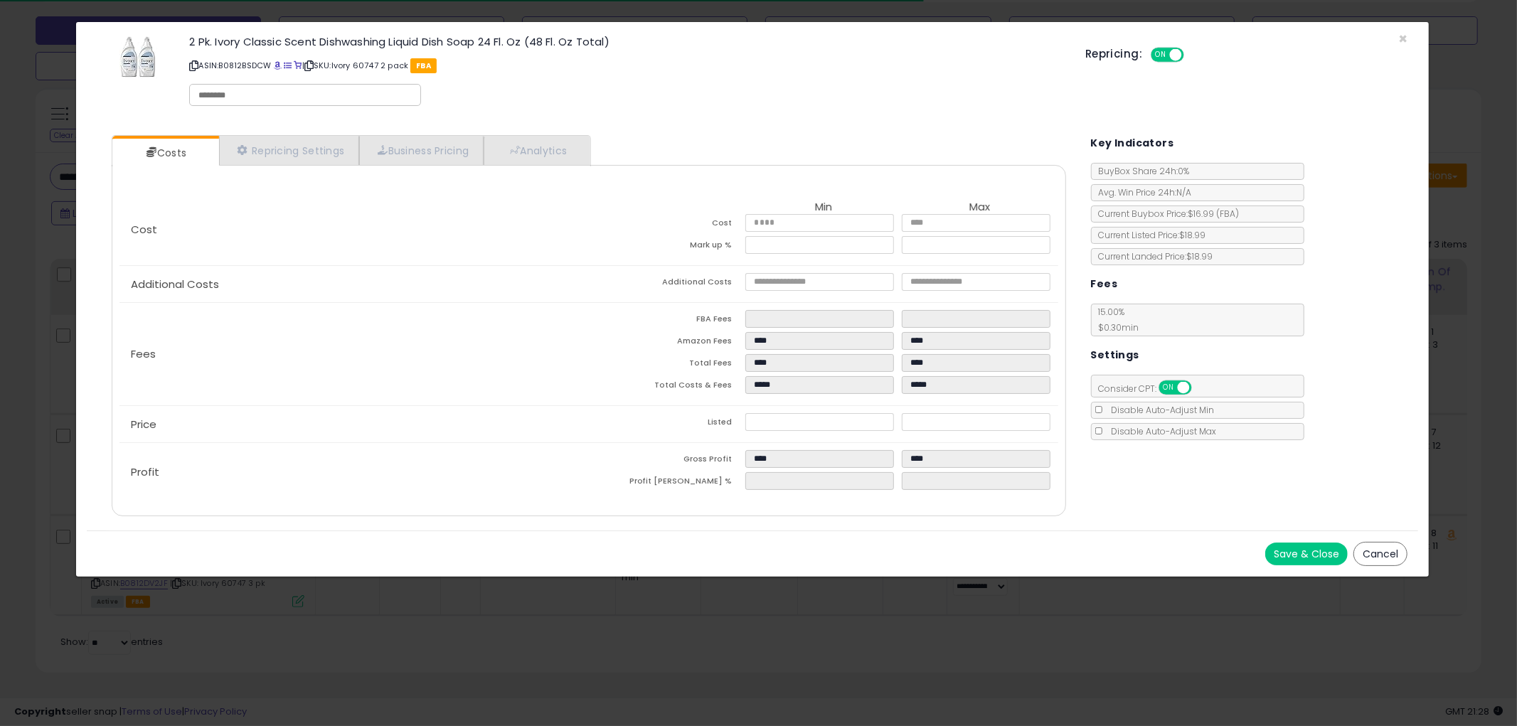
click at [1384, 550] on button "Cancel" at bounding box center [1380, 554] width 54 height 24
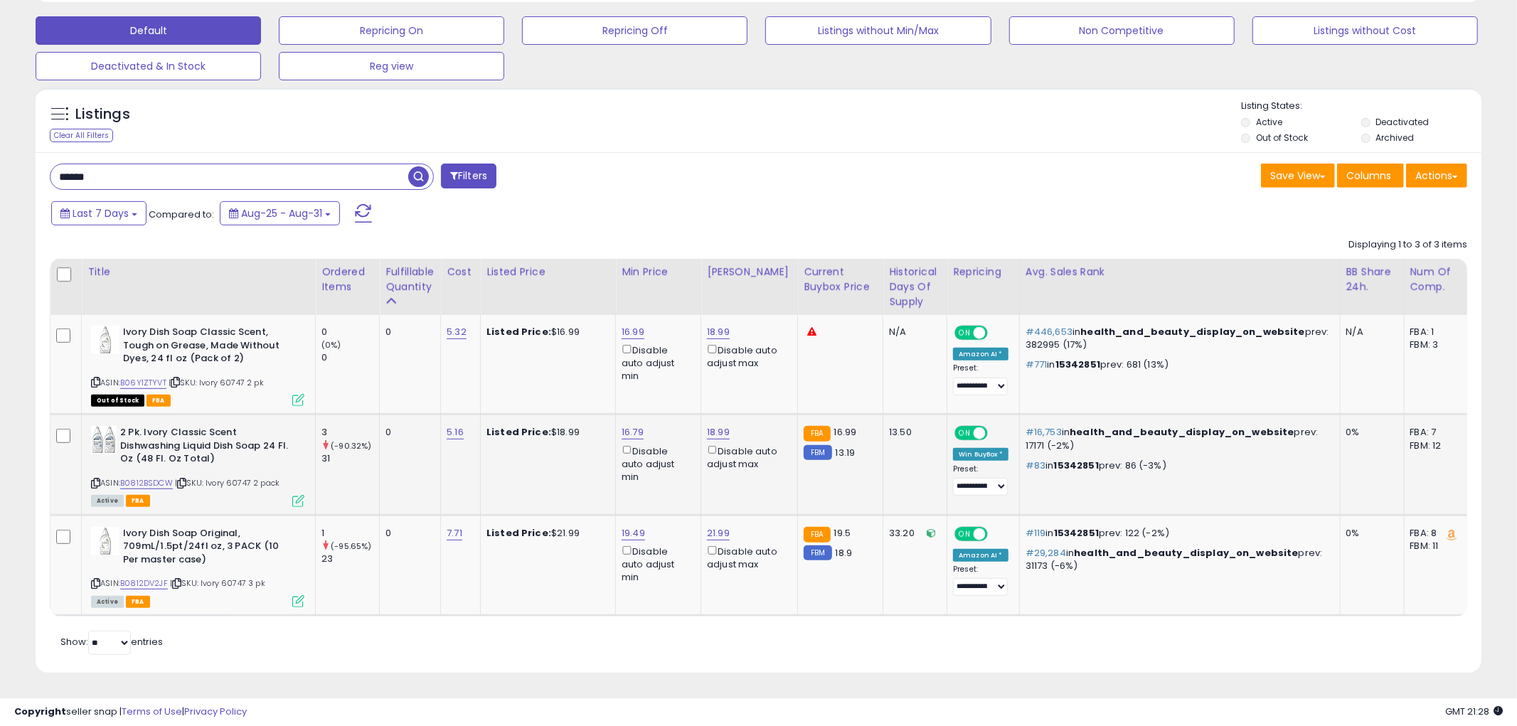
scroll to position [710709, 710167]
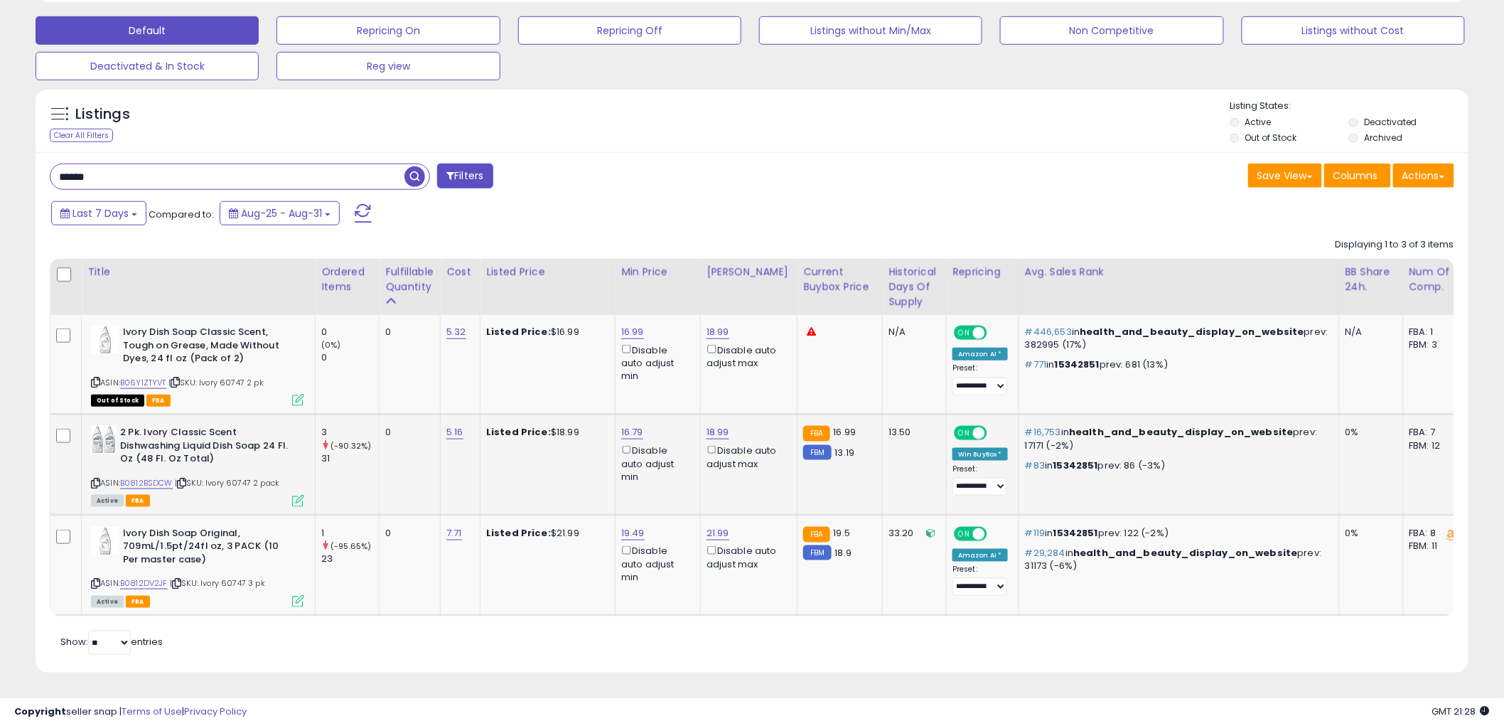
click at [97, 479] on icon at bounding box center [95, 483] width 9 height 8
click at [95, 479] on icon at bounding box center [95, 483] width 9 height 8
click at [297, 495] on icon at bounding box center [298, 501] width 12 height 12
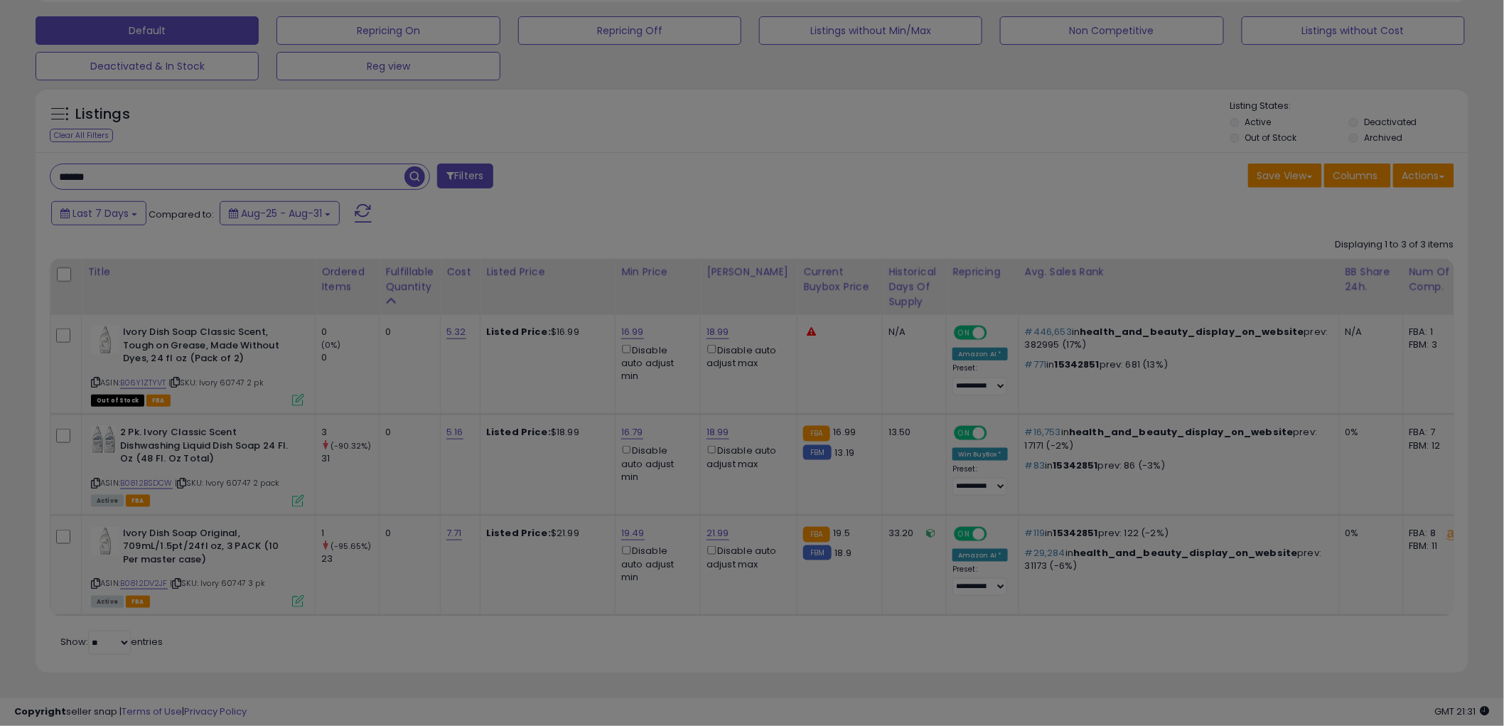
scroll to position [292, 840]
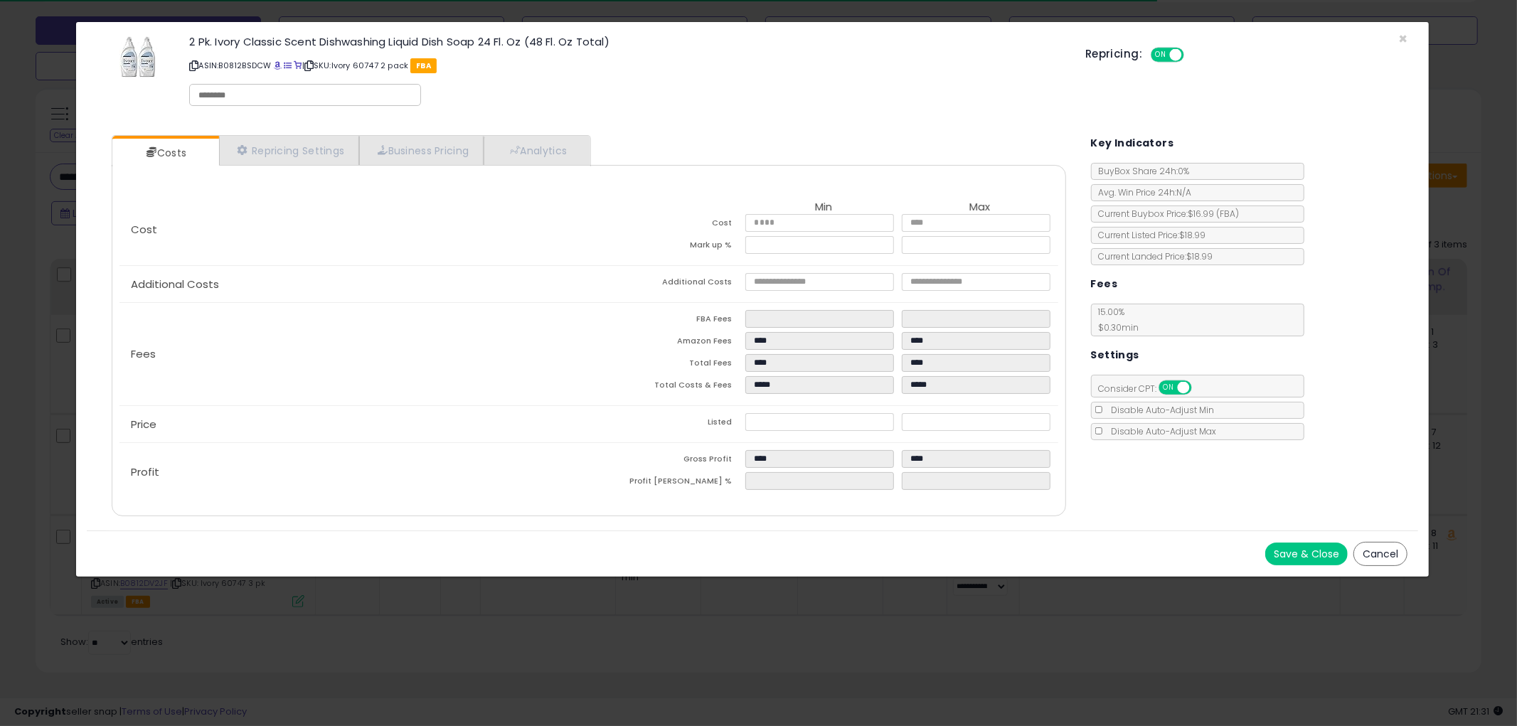
drag, startPoint x: 1388, startPoint y: 546, endPoint x: 1227, endPoint y: 388, distance: 225.2
click at [1388, 544] on button "Cancel" at bounding box center [1380, 554] width 54 height 24
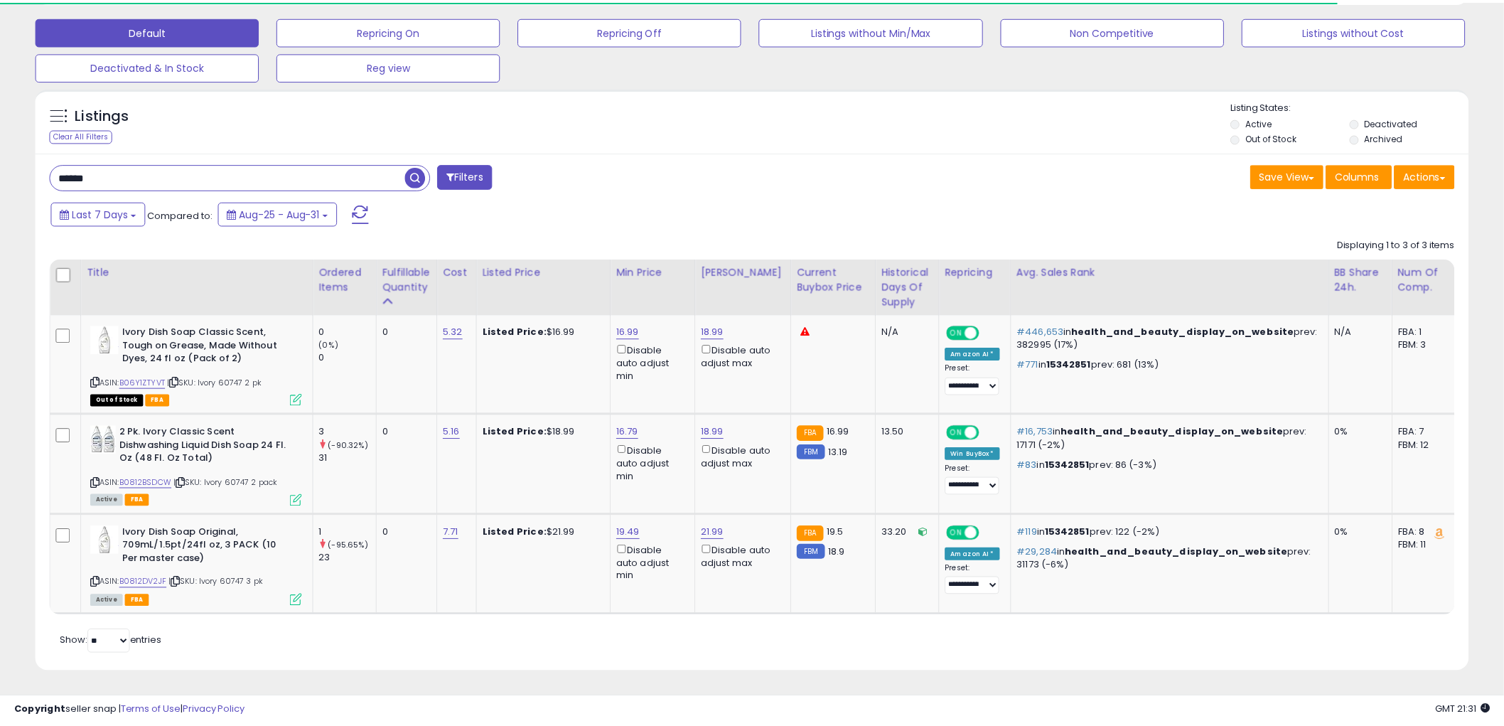
scroll to position [710709, 710167]
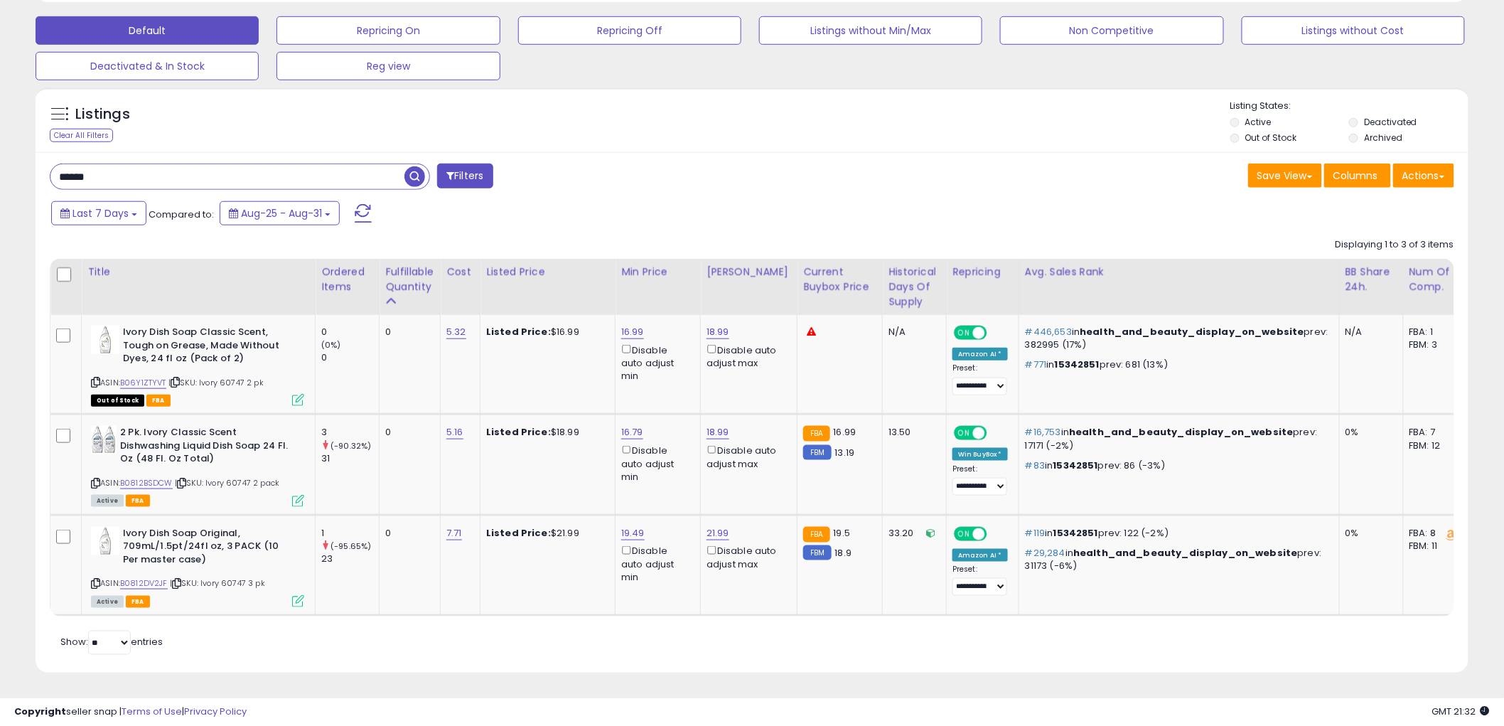
click at [267, 166] on input "*****" at bounding box center [227, 176] width 354 height 25
type input "****"
click at [413, 166] on span "button" at bounding box center [415, 176] width 21 height 21
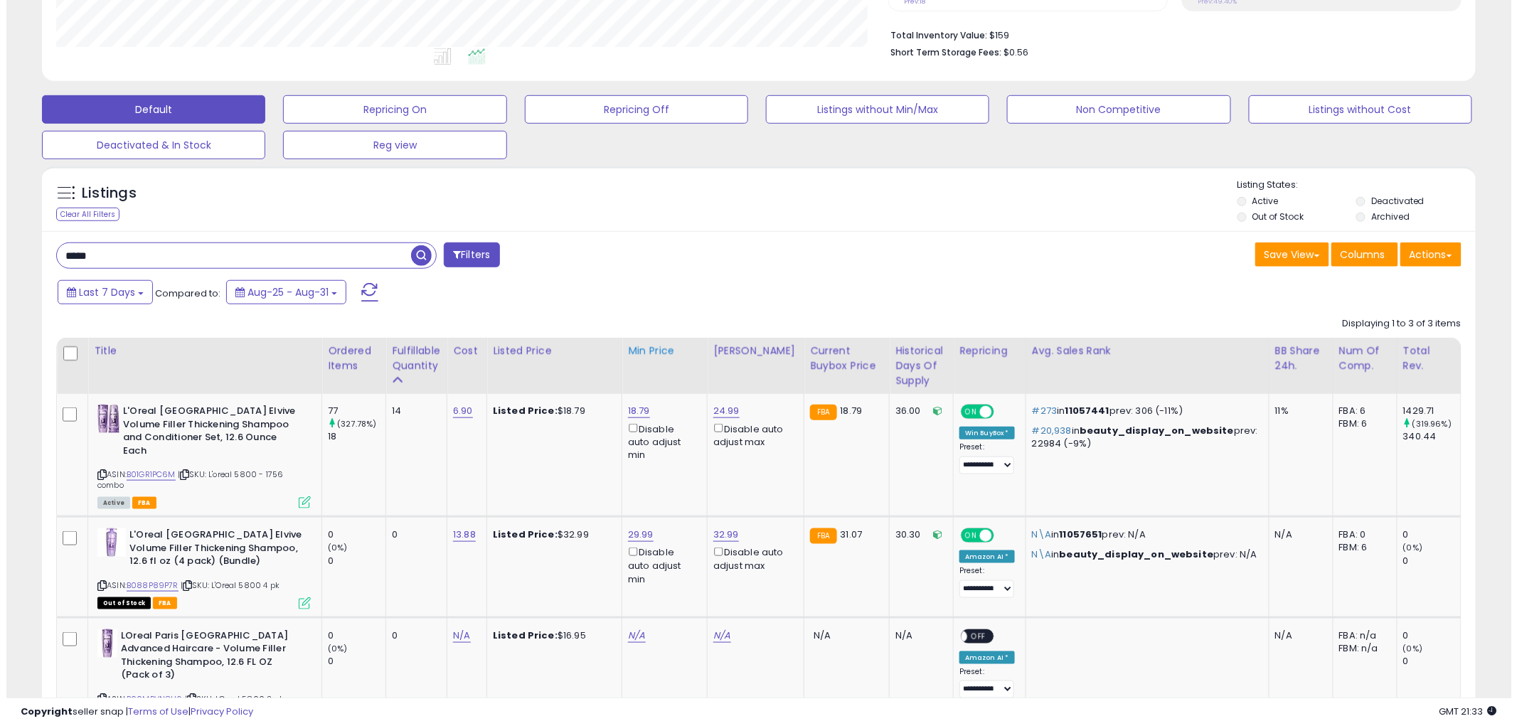
scroll to position [380, 0]
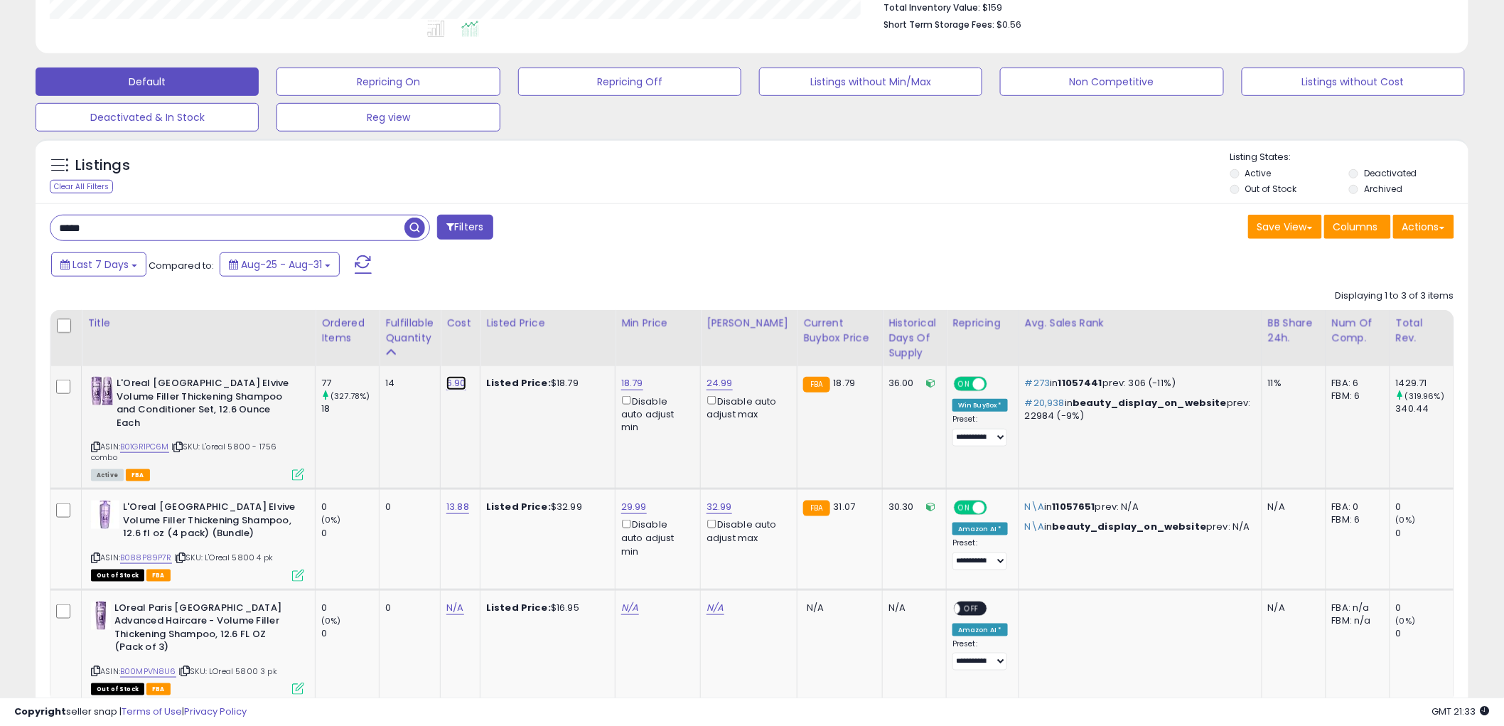
click at [464, 379] on link "6.90" at bounding box center [457, 383] width 20 height 14
type input "****"
click at [501, 346] on icon "submit" at bounding box center [497, 347] width 9 height 9
click at [290, 469] on div "Active FBA" at bounding box center [197, 474] width 213 height 10
click at [299, 469] on icon at bounding box center [298, 475] width 12 height 12
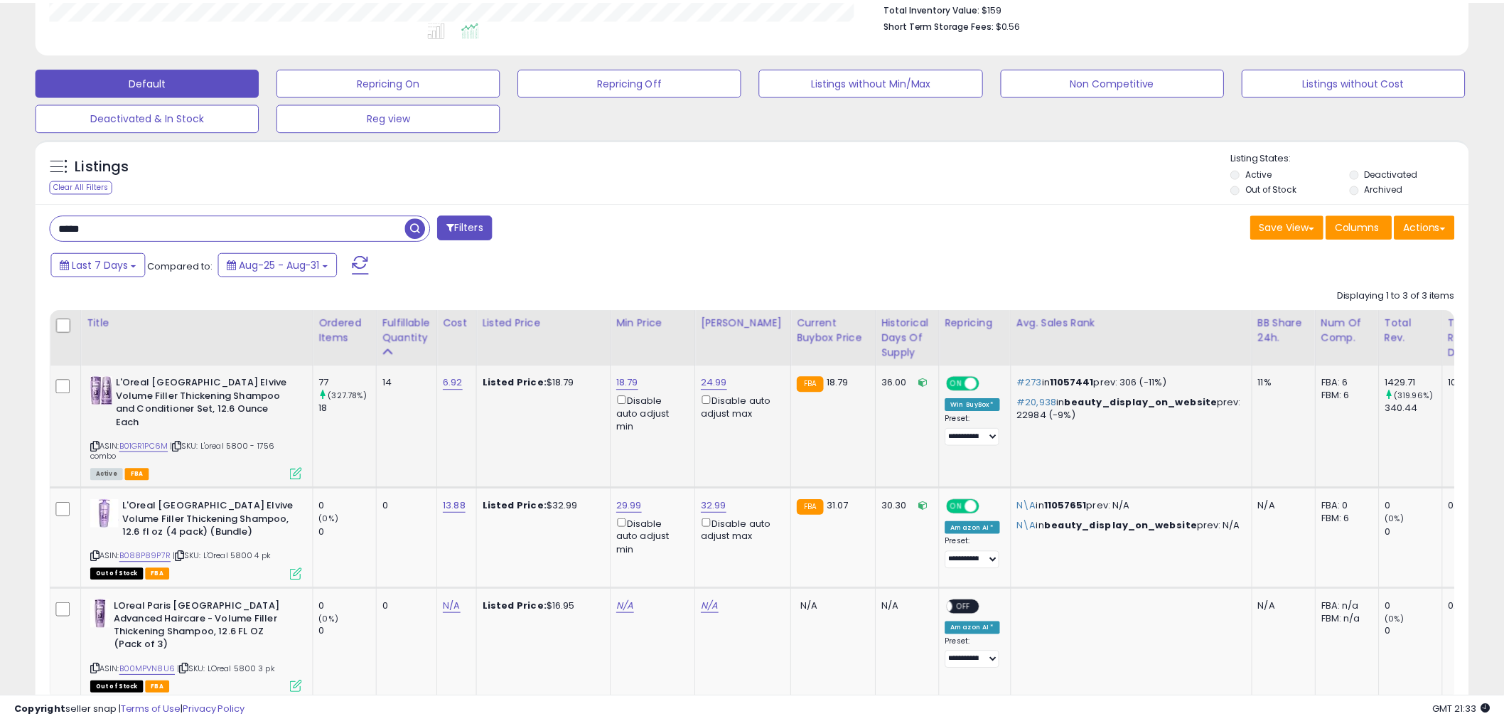
scroll to position [292, 840]
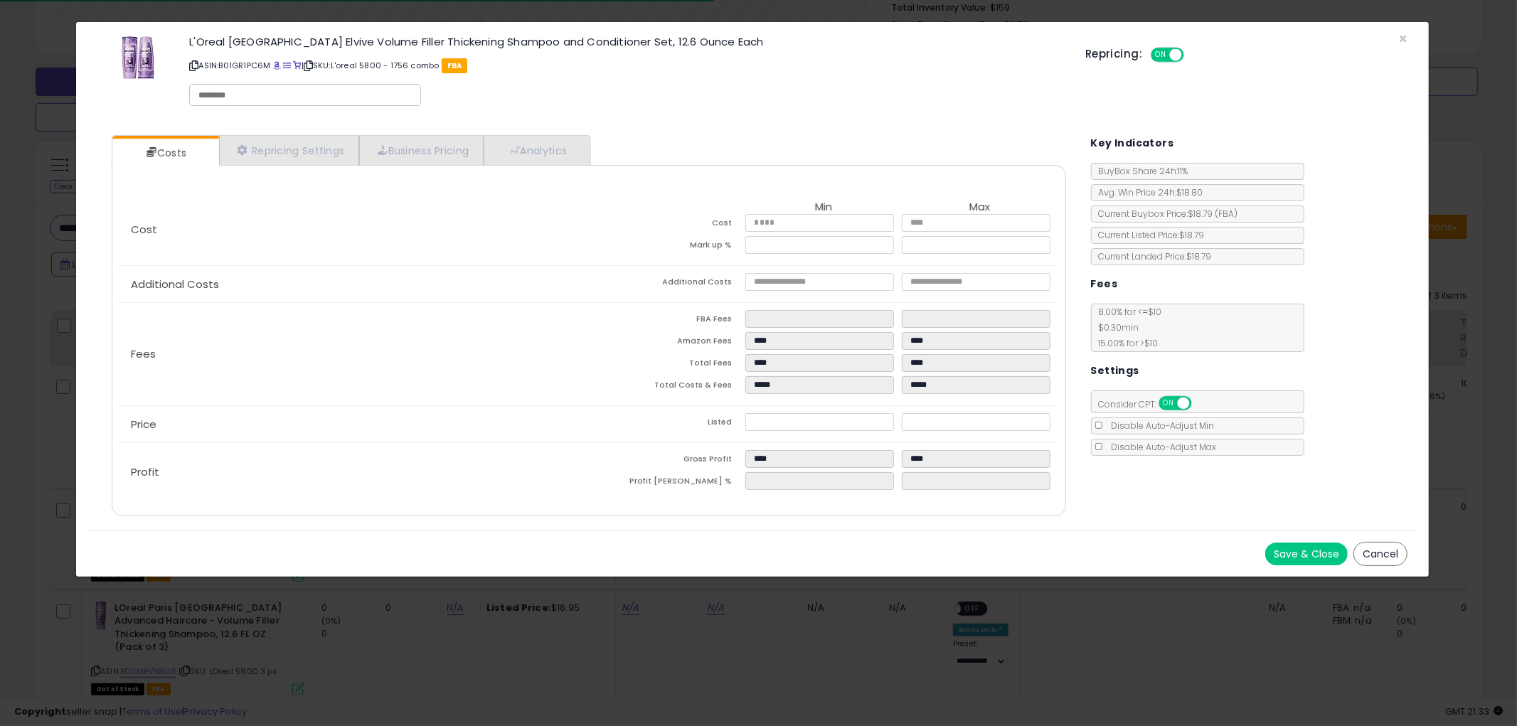
click at [1385, 559] on button "Cancel" at bounding box center [1380, 554] width 54 height 24
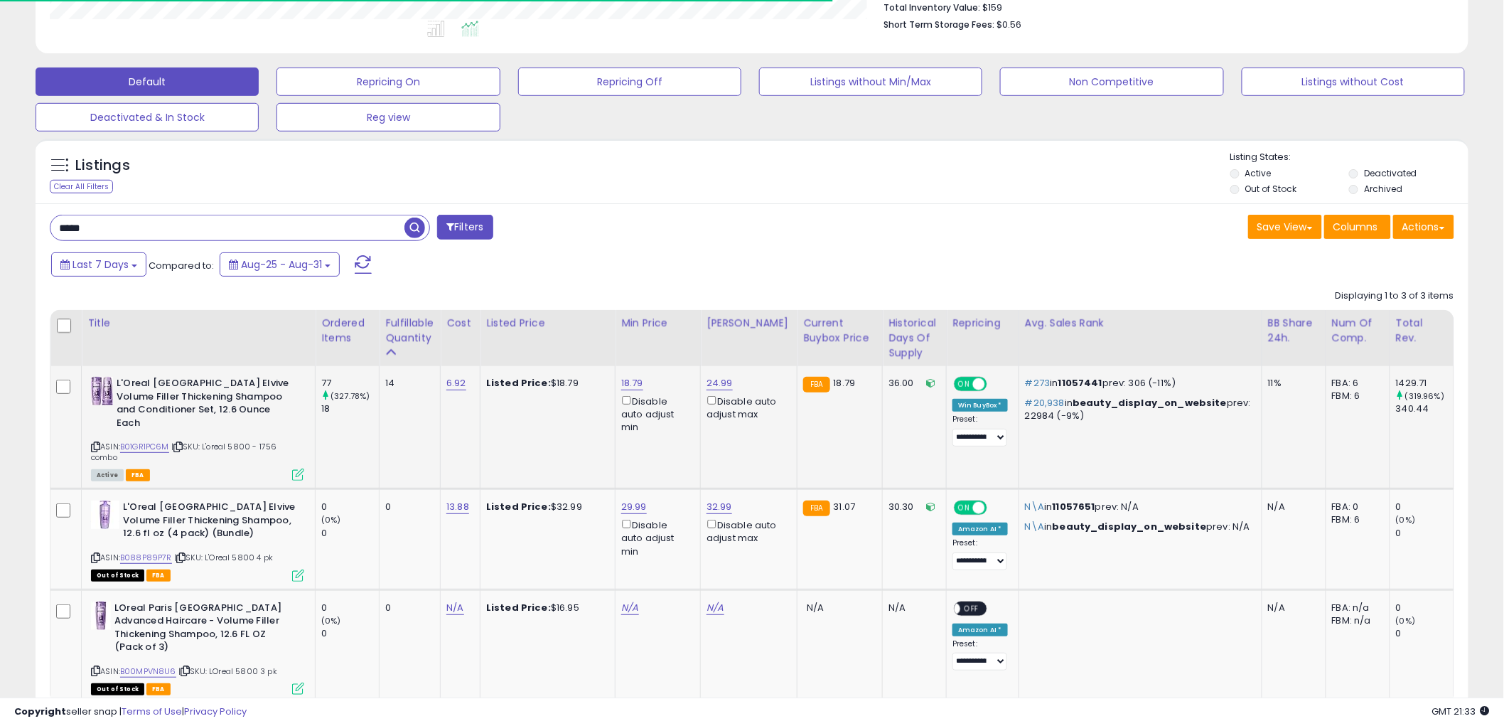
scroll to position [710709, 710167]
click at [93, 443] on icon at bounding box center [95, 447] width 9 height 8
click at [281, 232] on input "****" at bounding box center [227, 227] width 354 height 25
type input "*****"
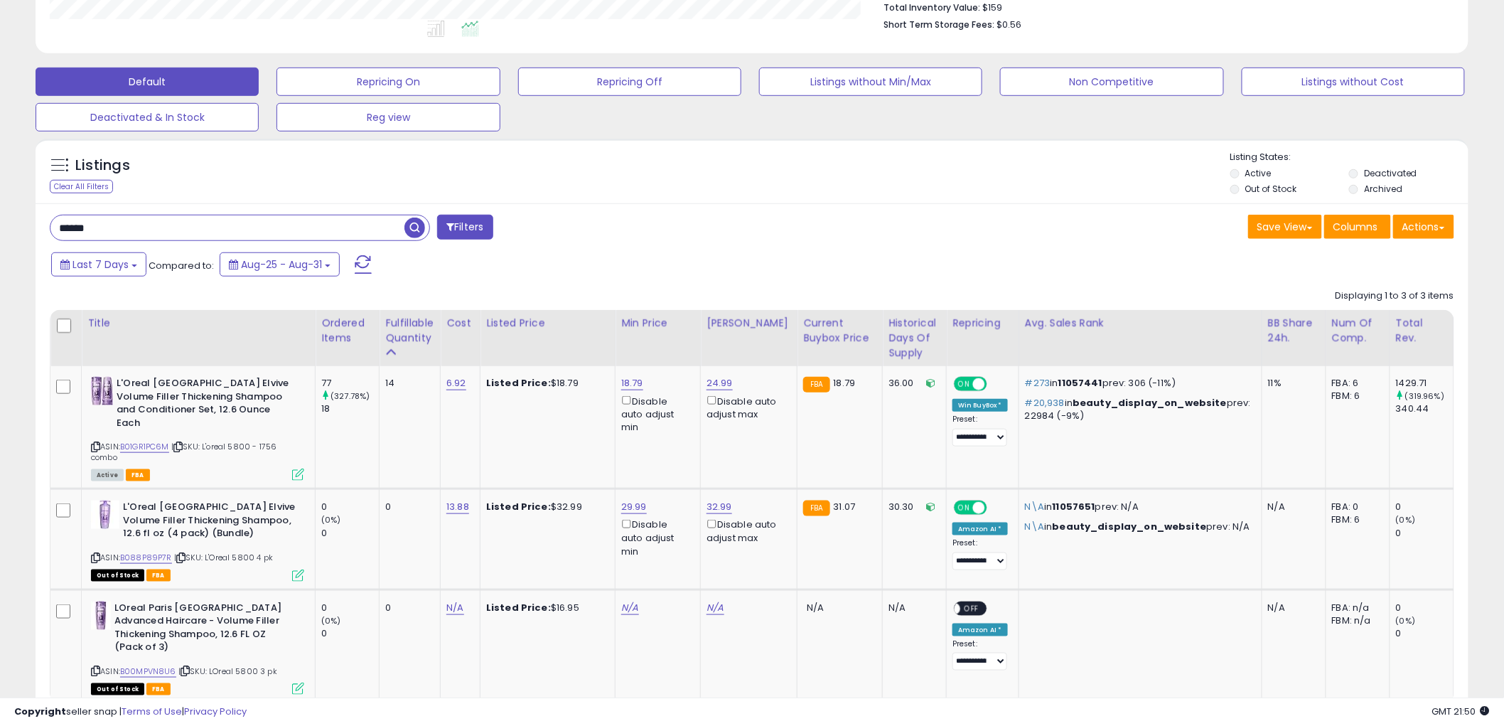
click at [419, 222] on span "button" at bounding box center [415, 228] width 21 height 21
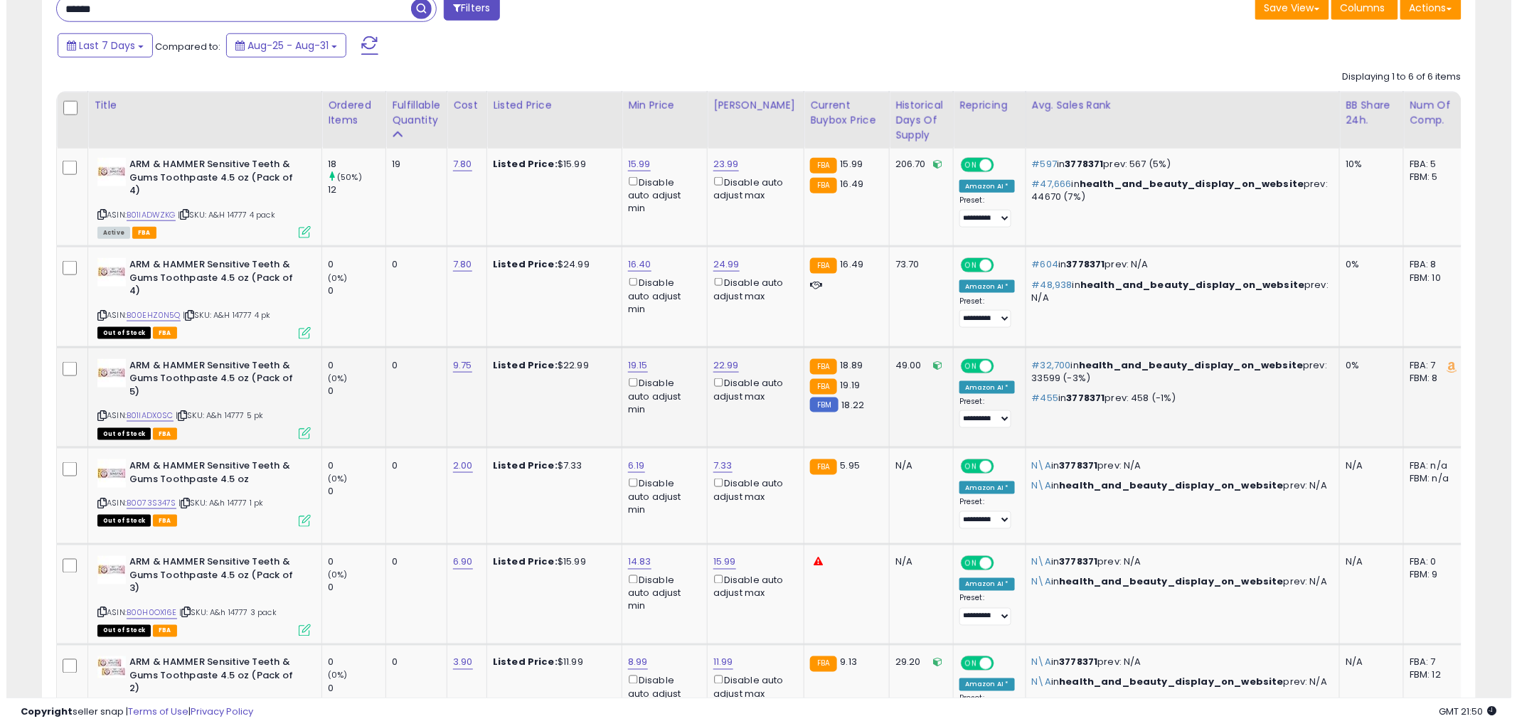
scroll to position [697, 0]
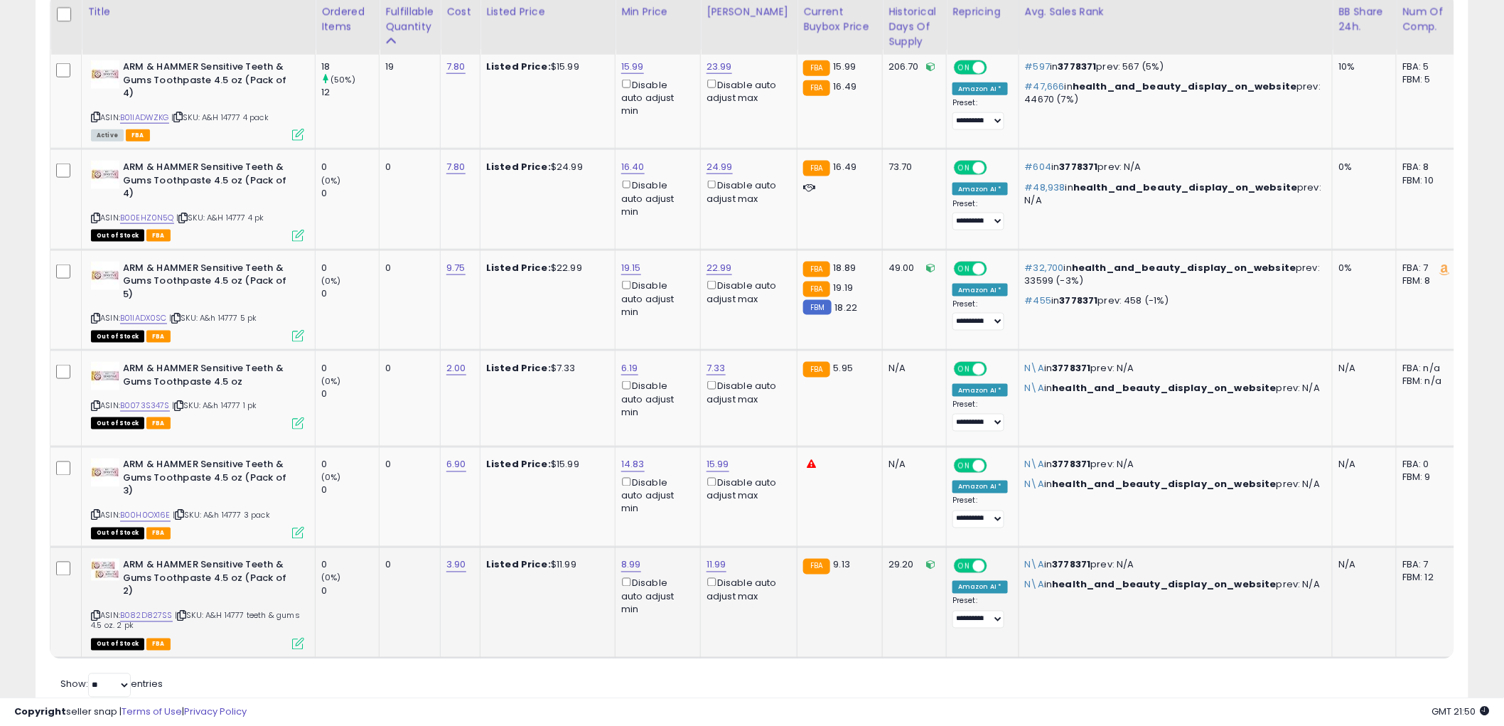
click at [297, 638] on icon at bounding box center [298, 644] width 12 height 12
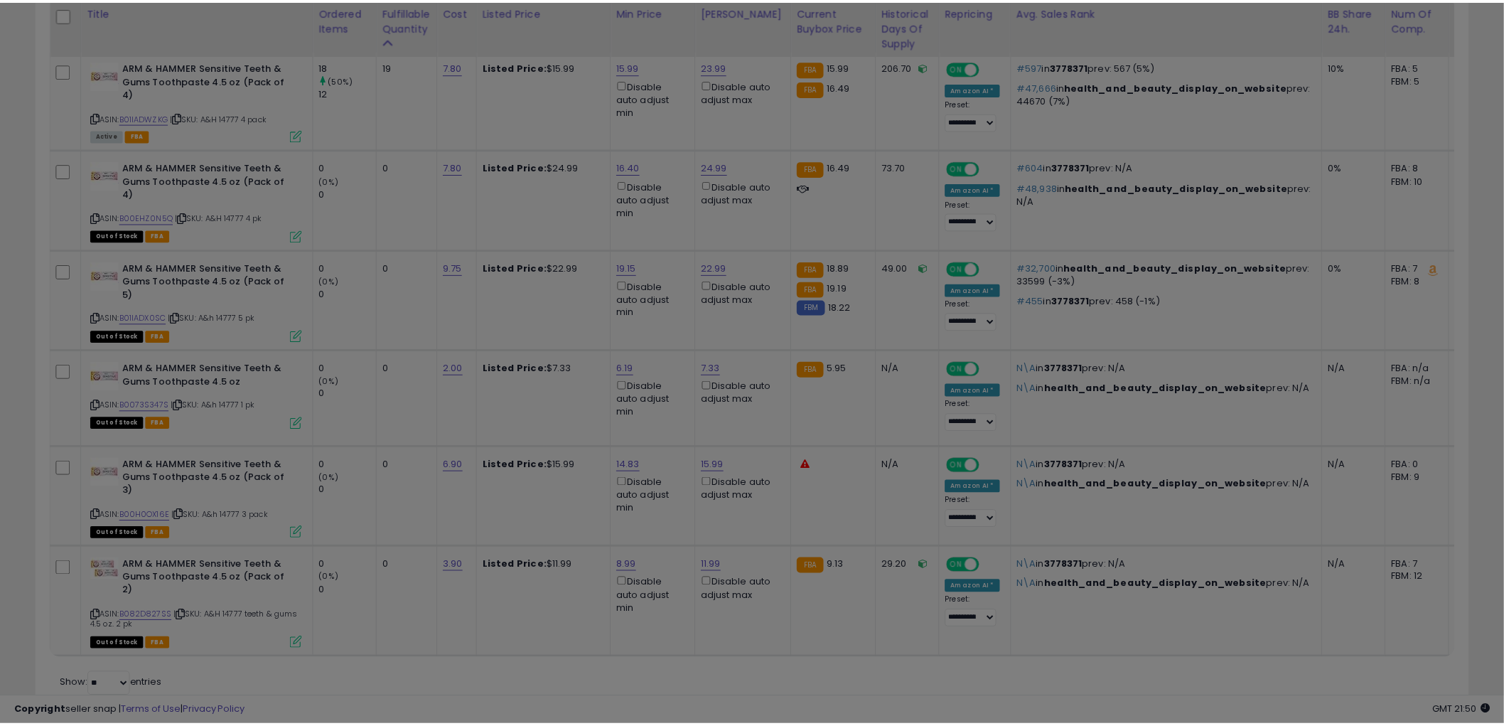
scroll to position [292, 840]
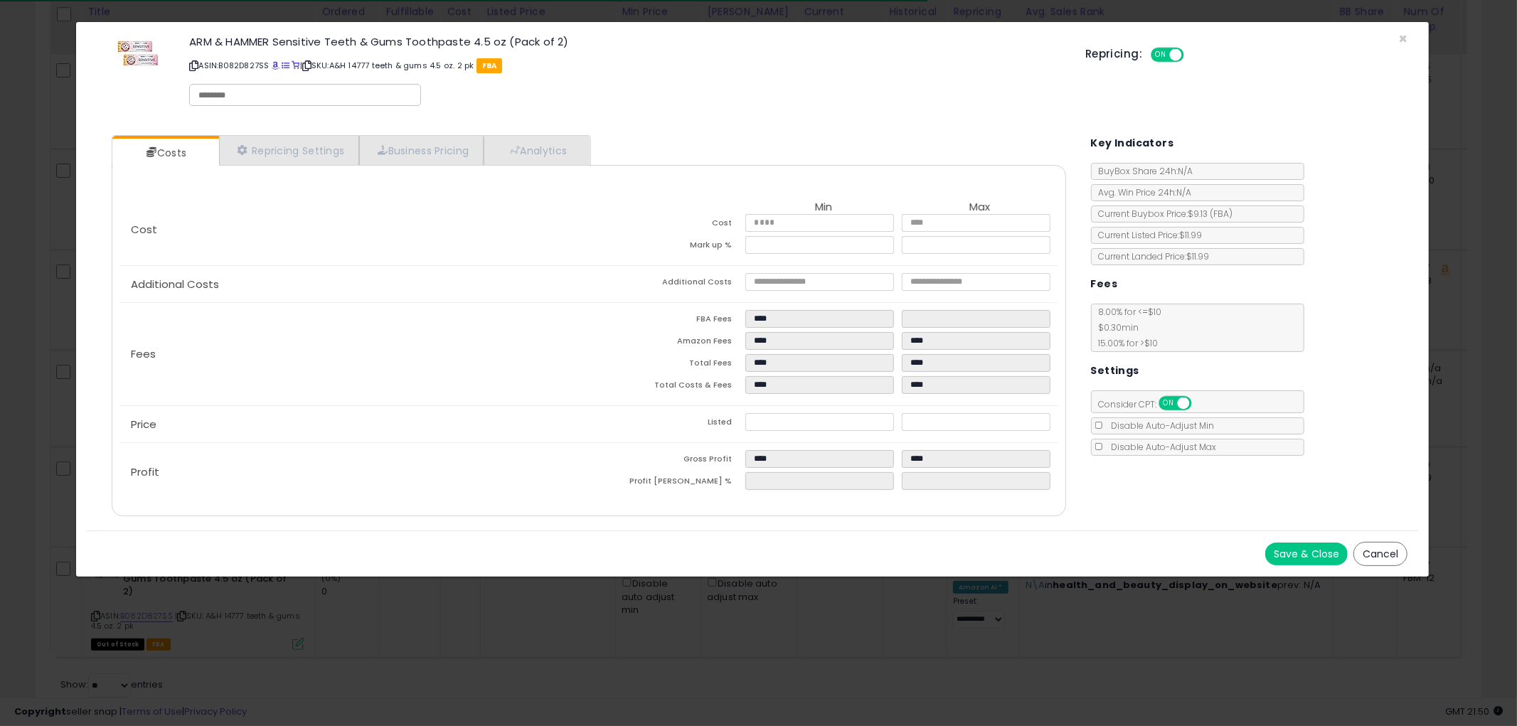
click at [1381, 551] on button "Cancel" at bounding box center [1380, 554] width 54 height 24
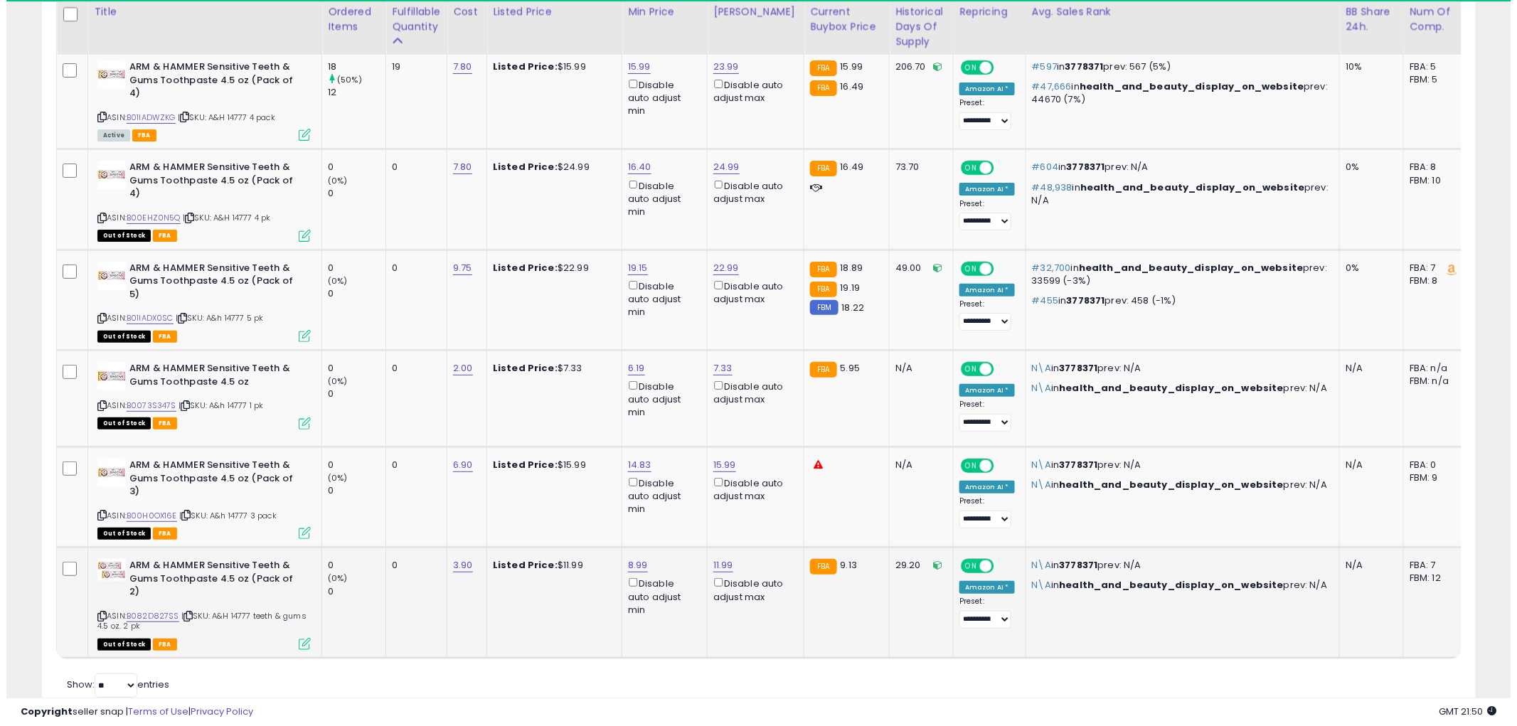
scroll to position [710709, 710167]
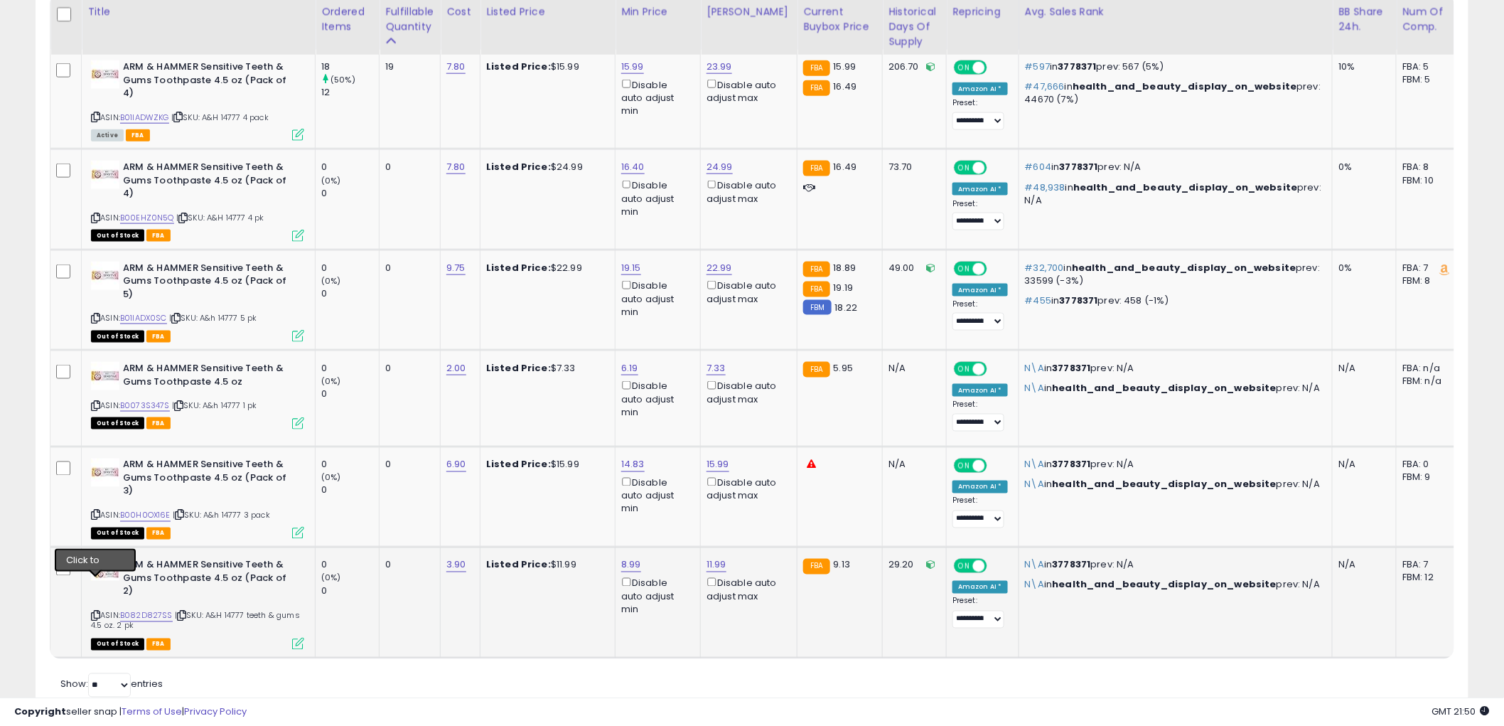
click at [96, 612] on icon at bounding box center [95, 616] width 9 height 8
click at [629, 558] on link "8.99" at bounding box center [631, 565] width 20 height 14
type input "*"
type input "****"
click at [683, 493] on button "submit" at bounding box center [671, 497] width 24 height 21
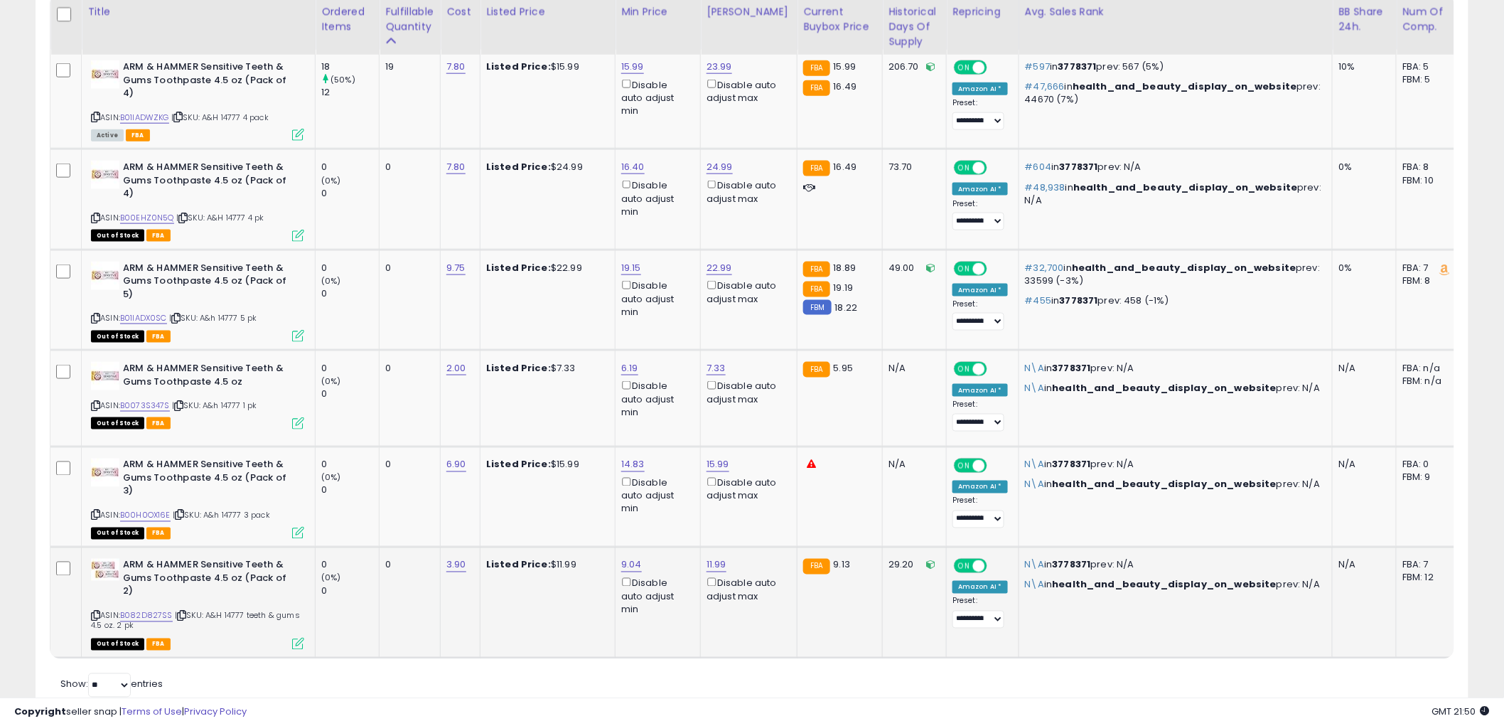
click at [300, 638] on icon at bounding box center [298, 644] width 12 height 12
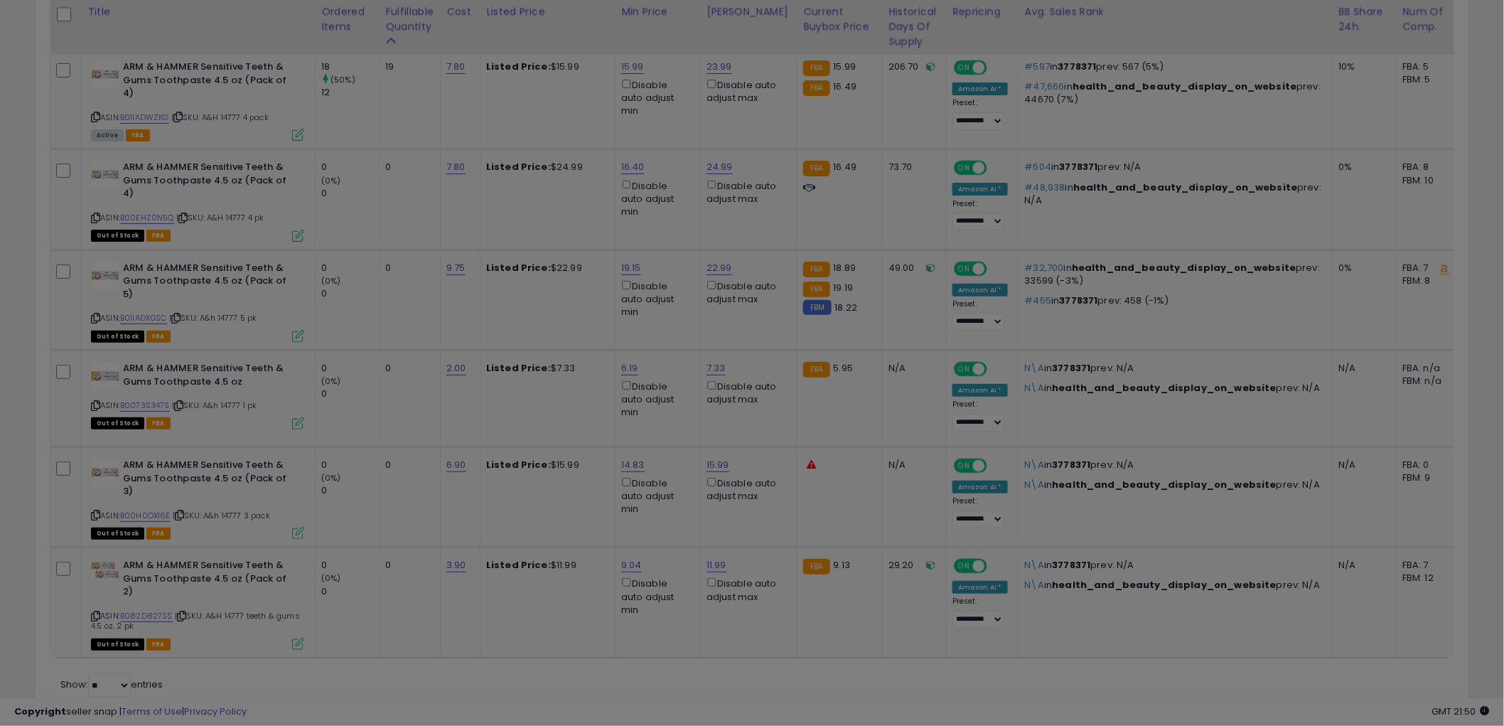
scroll to position [292, 840]
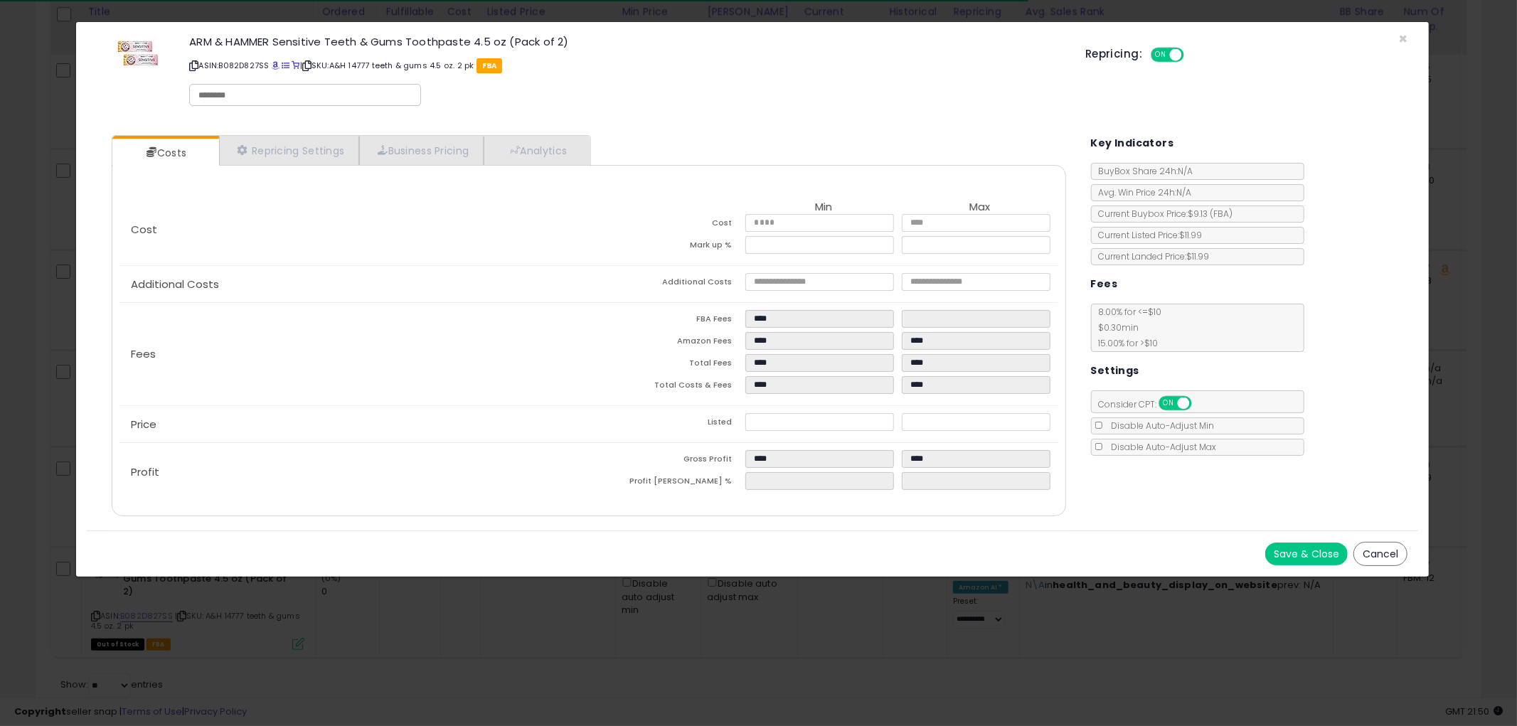
click at [1383, 542] on button "Cancel" at bounding box center [1380, 554] width 54 height 24
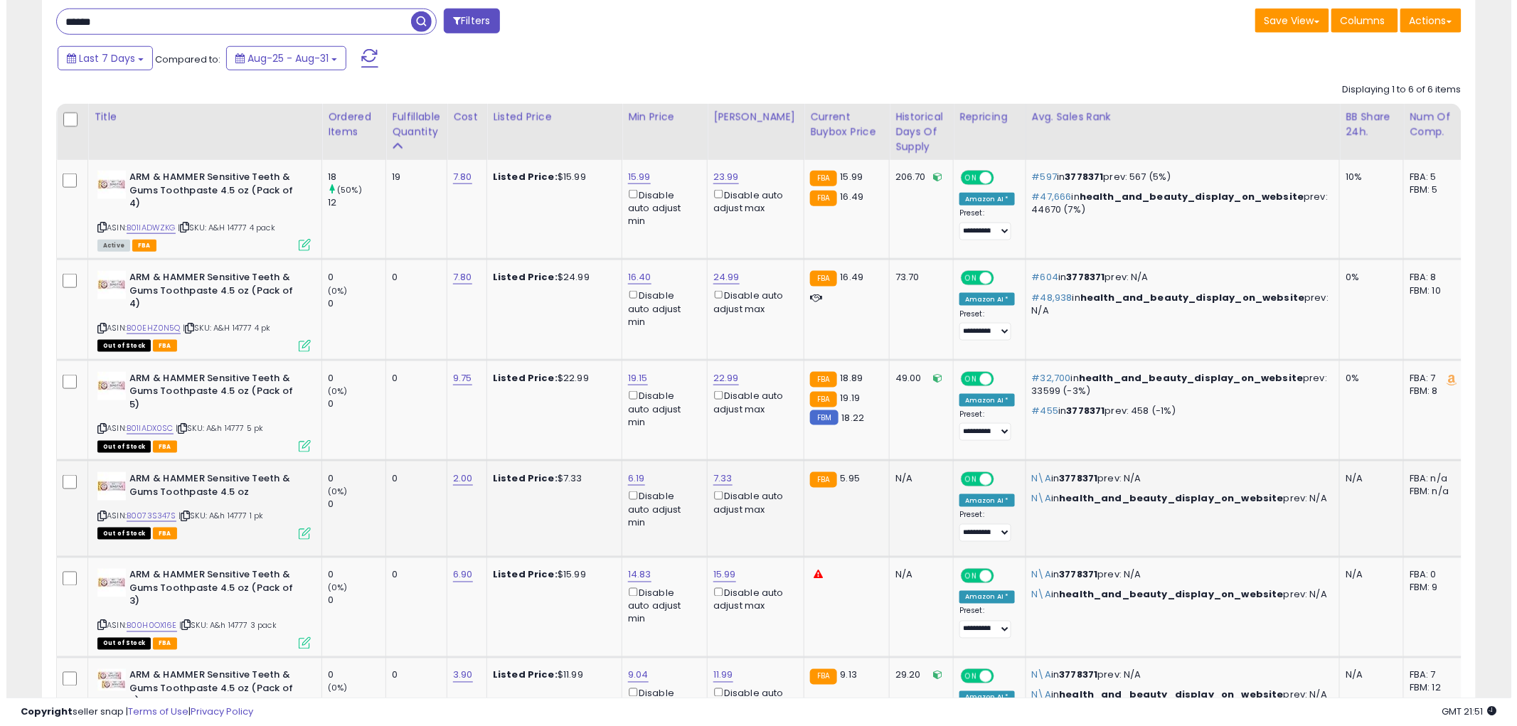
scroll to position [538, 0]
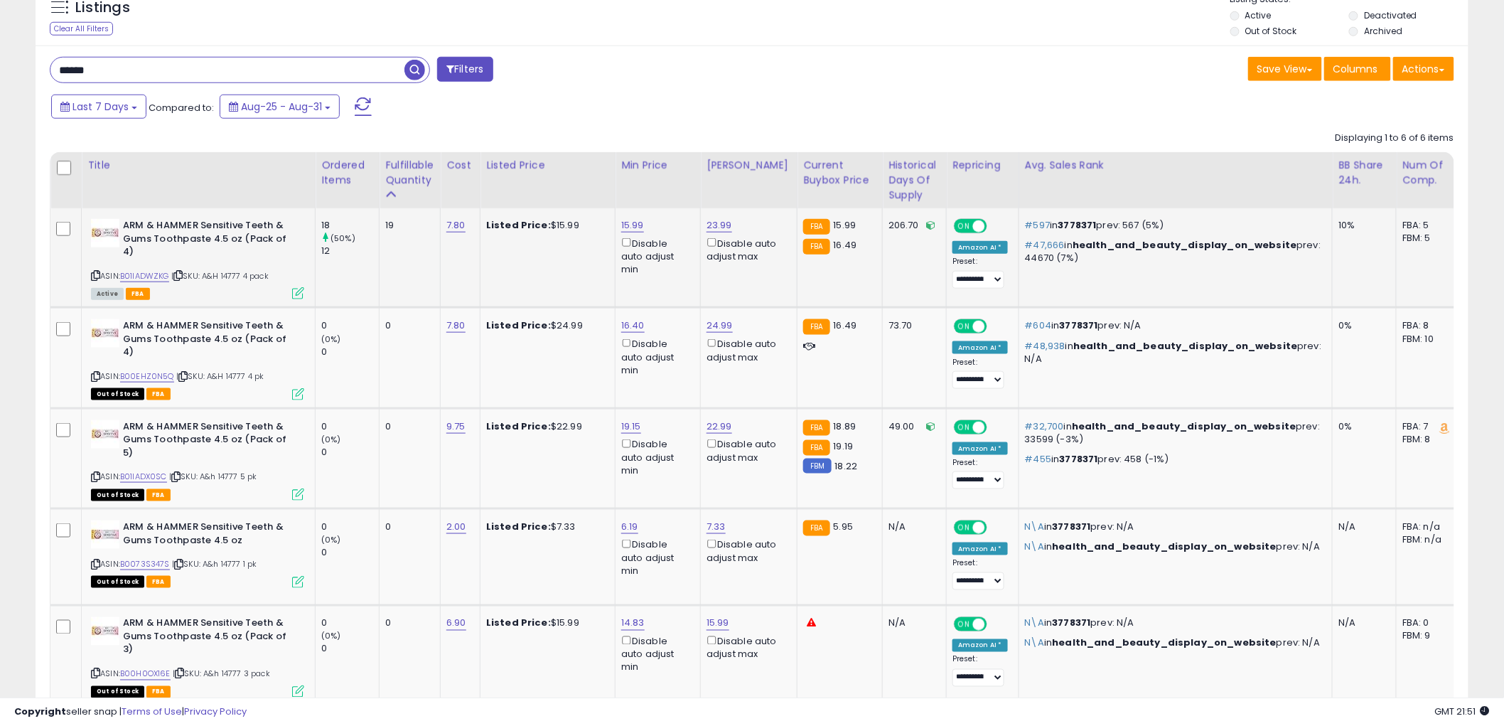
click at [297, 287] on icon at bounding box center [298, 293] width 12 height 12
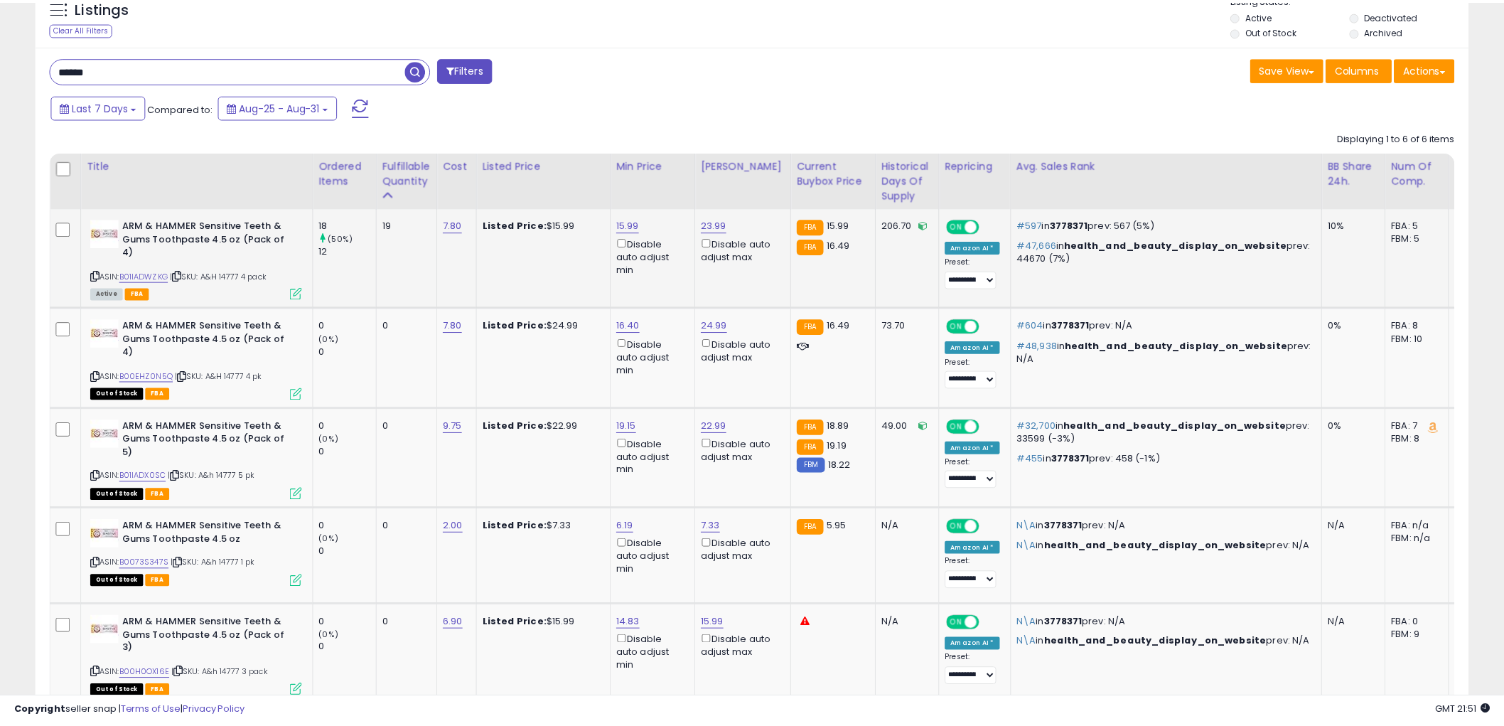
scroll to position [292, 840]
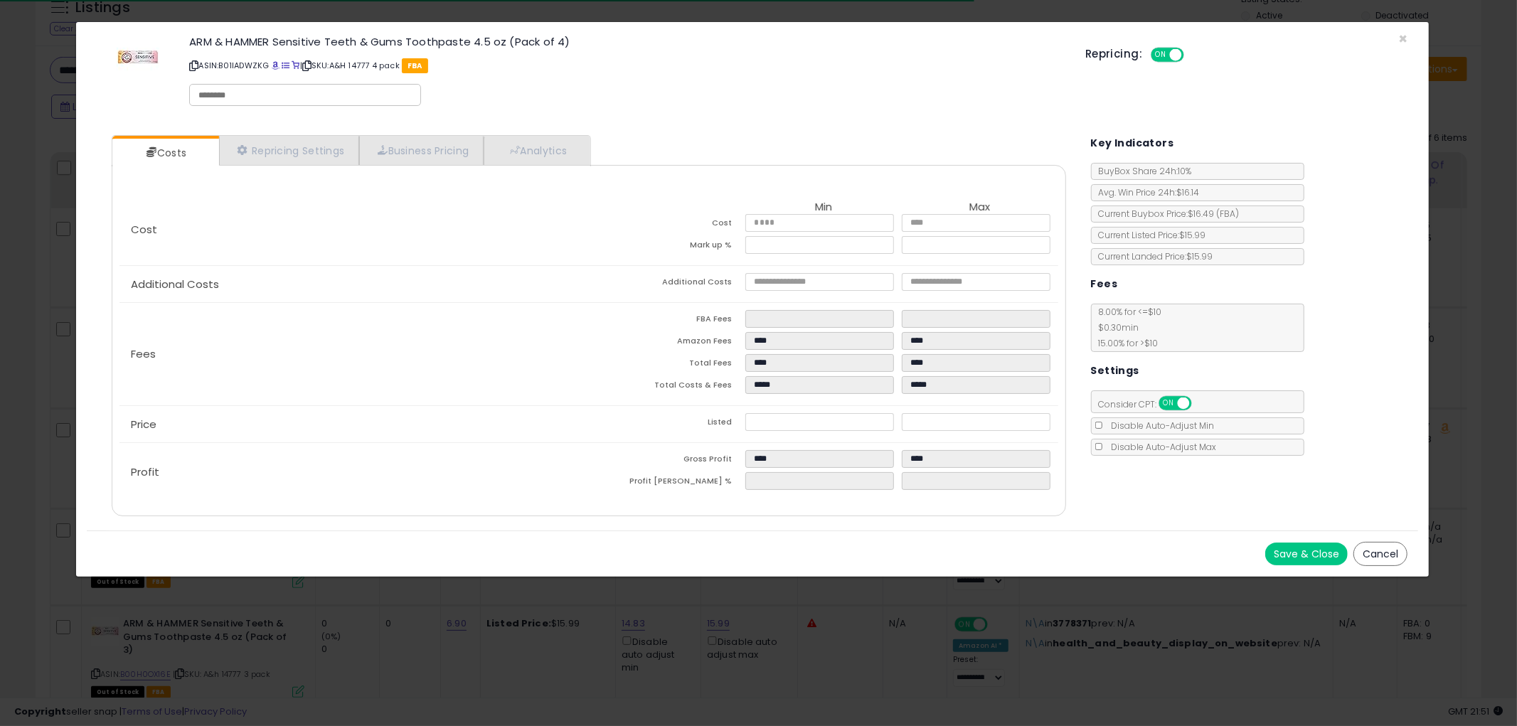
click at [1396, 555] on button "Cancel" at bounding box center [1380, 554] width 54 height 24
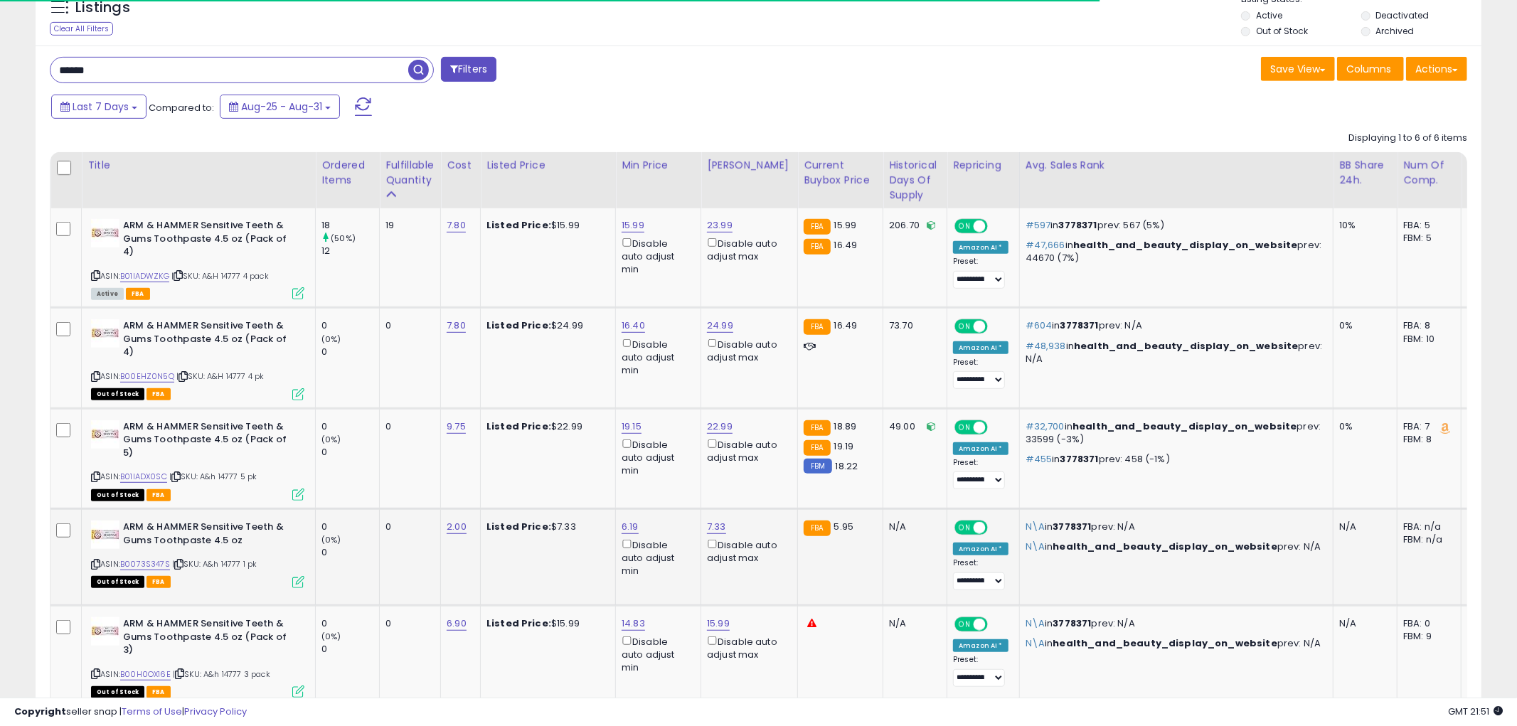
scroll to position [710709, 710167]
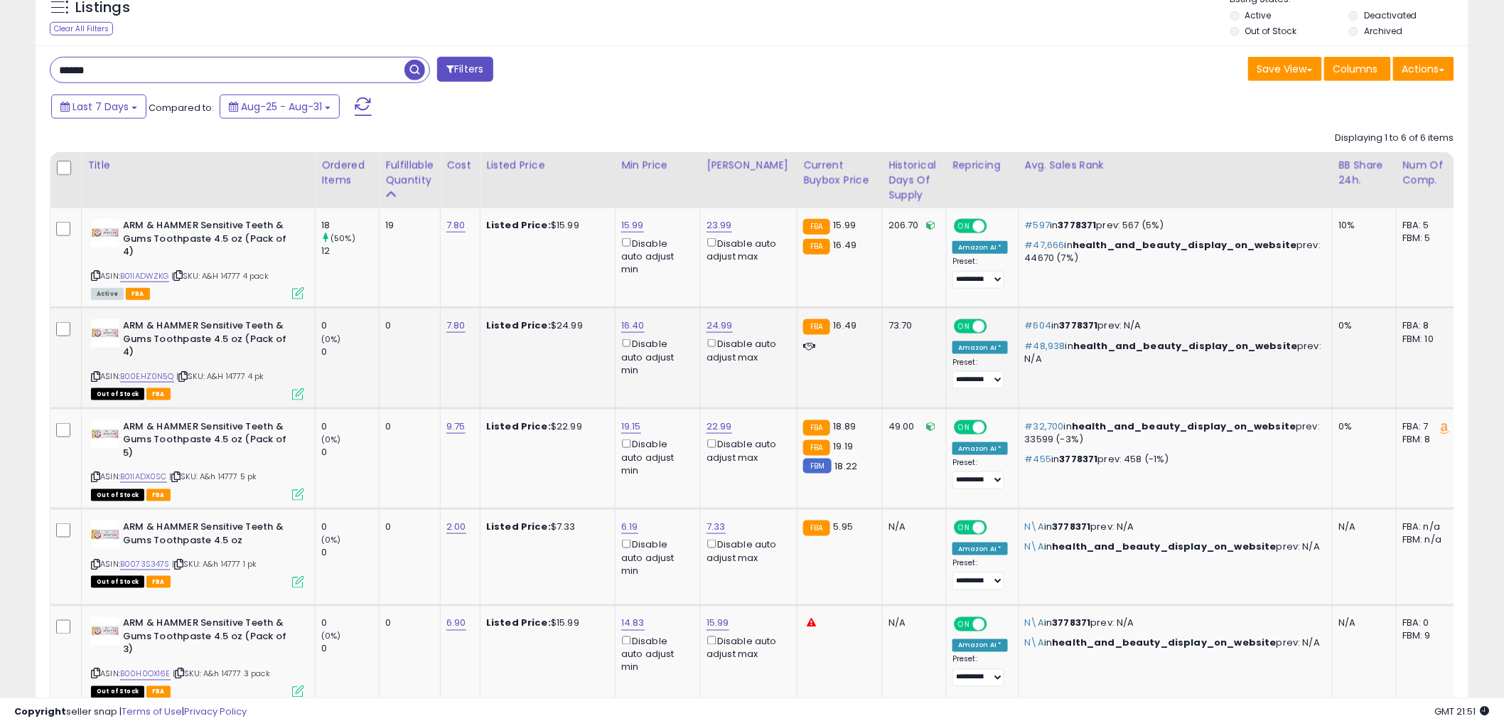
click at [296, 388] on icon at bounding box center [298, 394] width 12 height 12
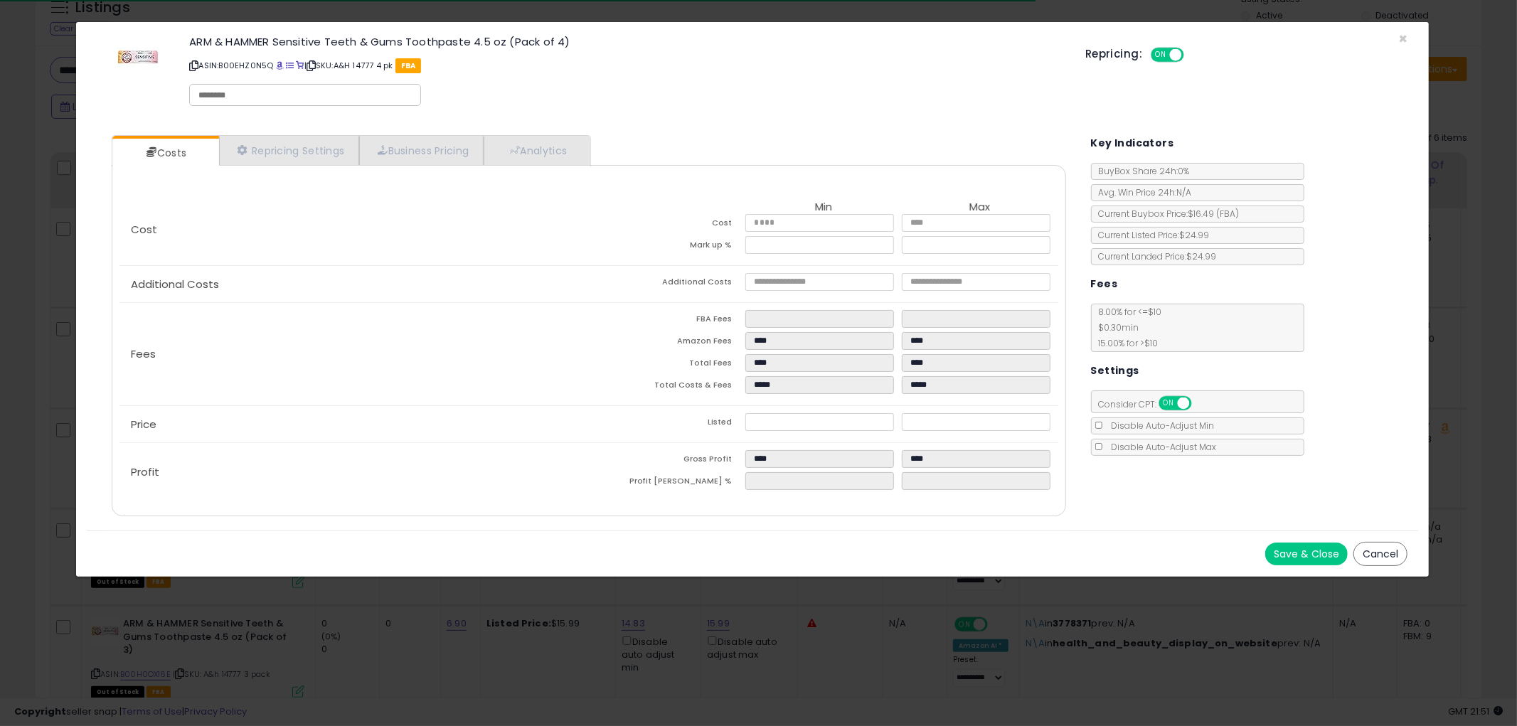
click at [1361, 553] on button "Cancel" at bounding box center [1380, 554] width 54 height 24
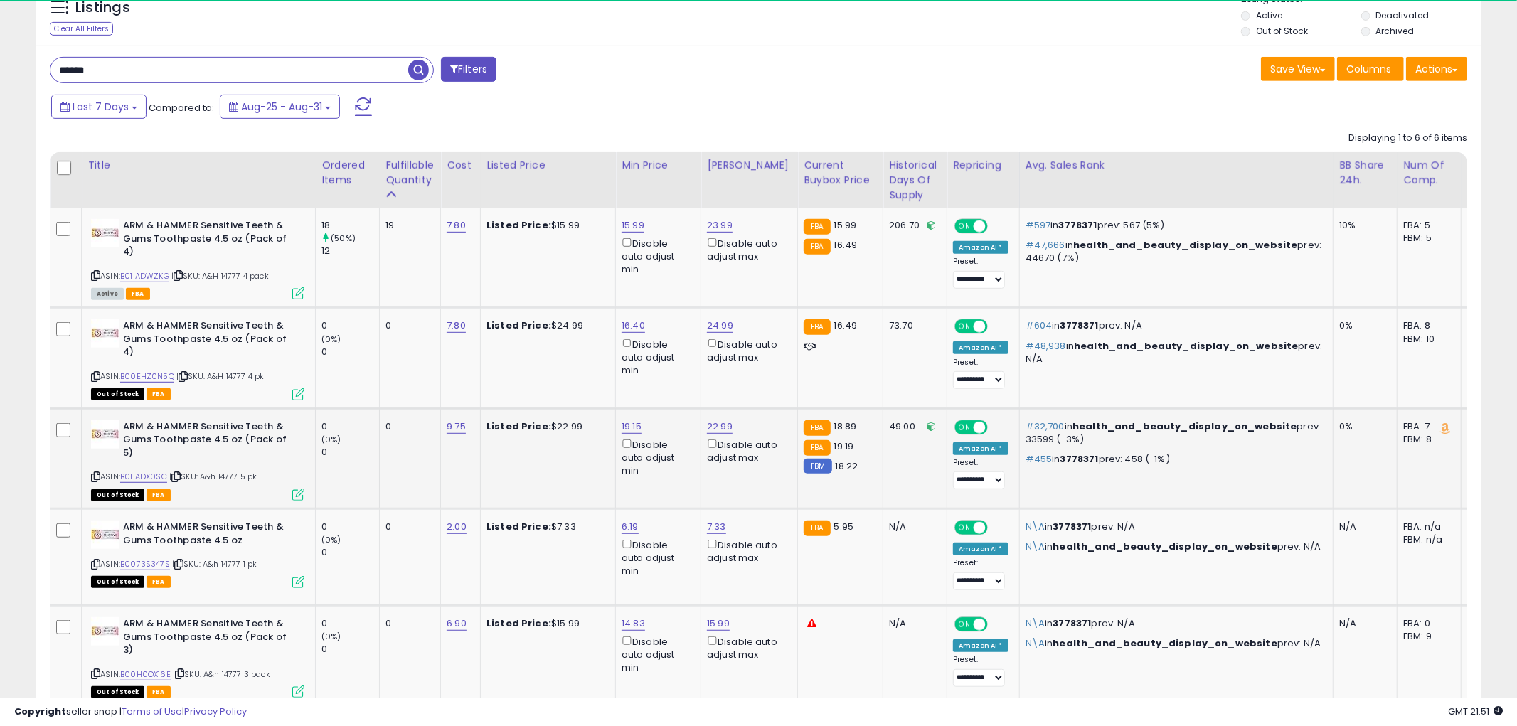
scroll to position [710709, 710167]
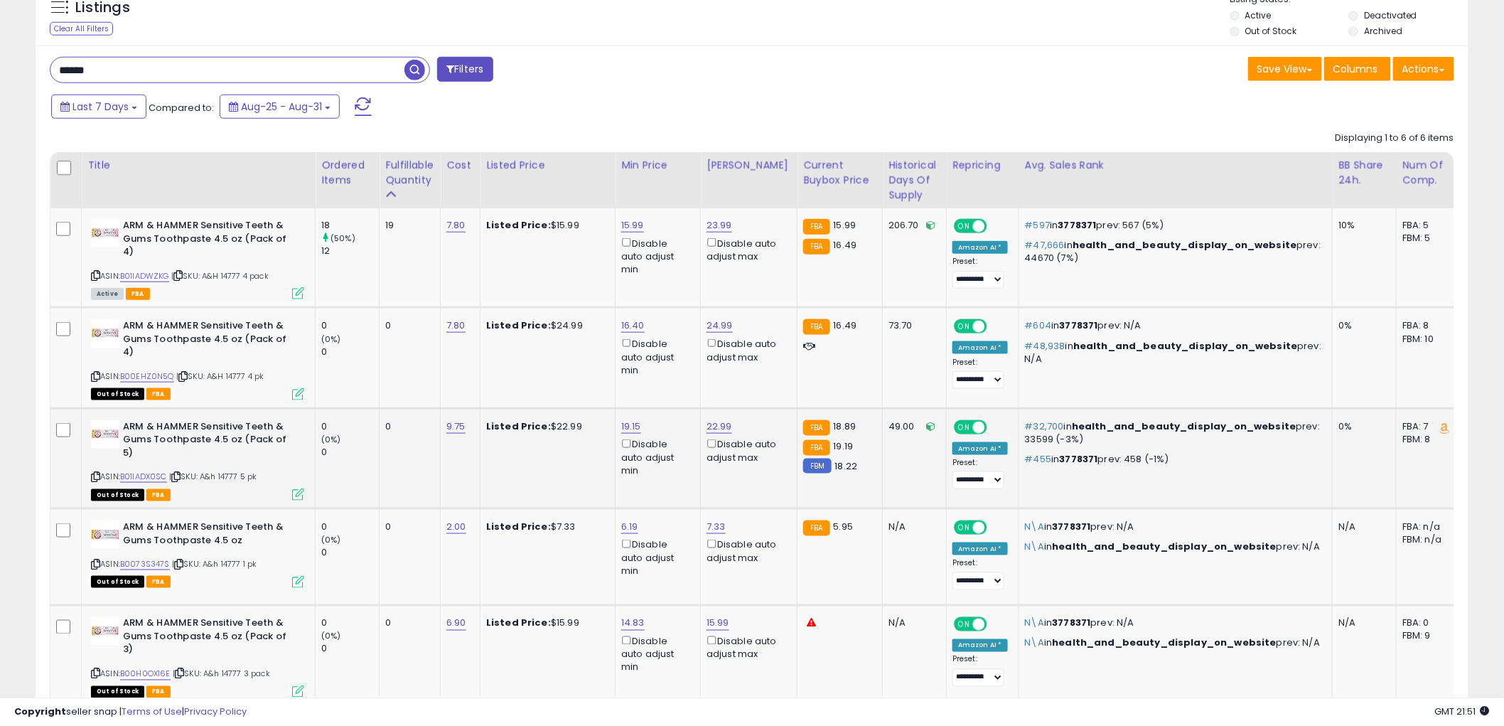
click at [299, 488] on icon at bounding box center [298, 494] width 12 height 12
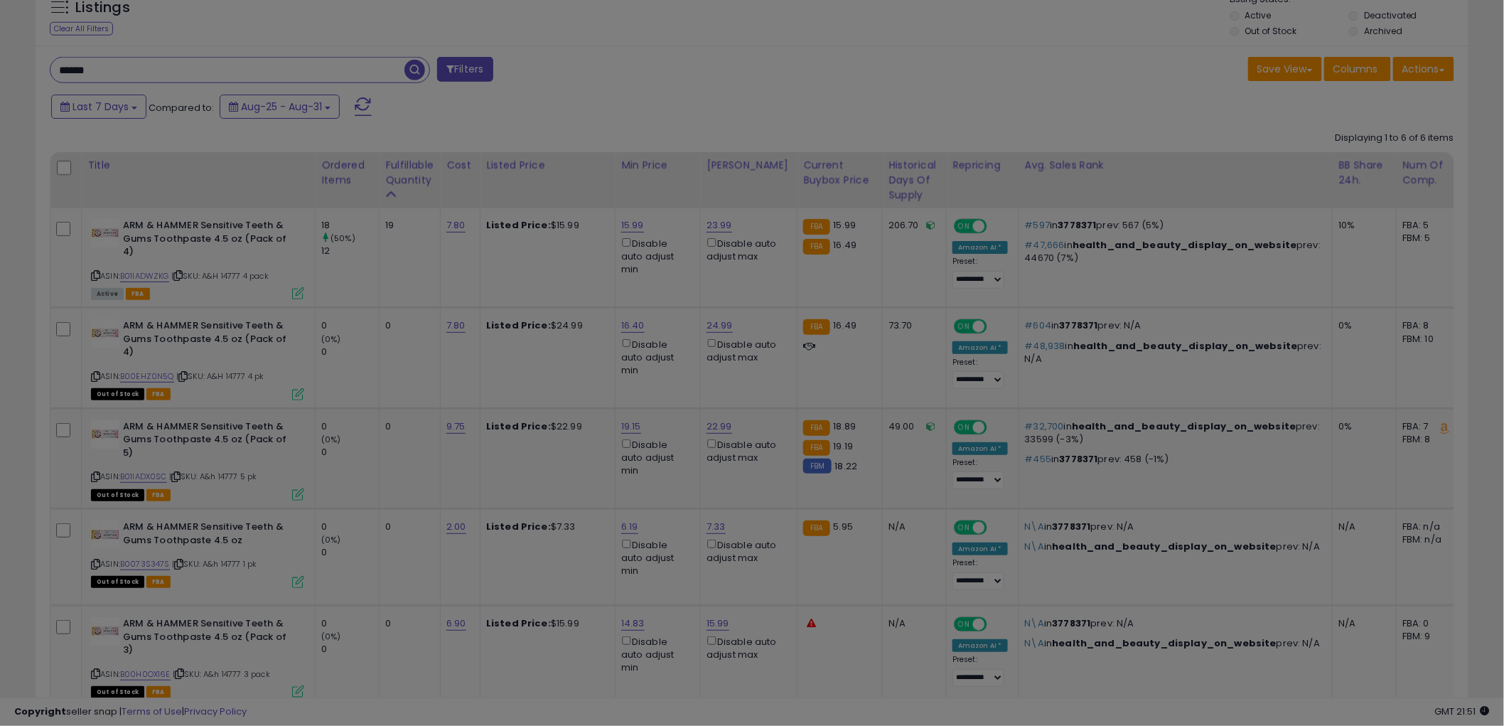
scroll to position [292, 840]
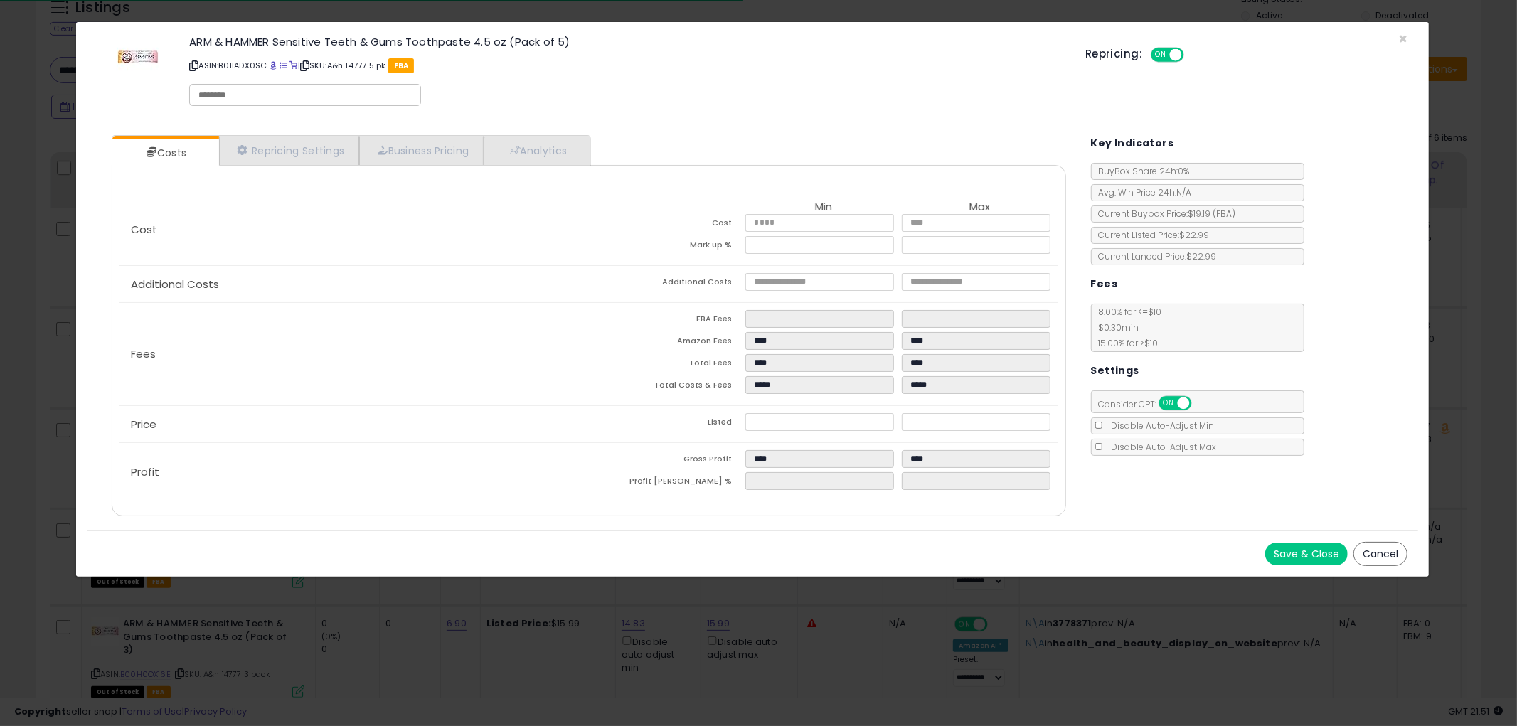
click at [1375, 550] on button "Cancel" at bounding box center [1380, 554] width 54 height 24
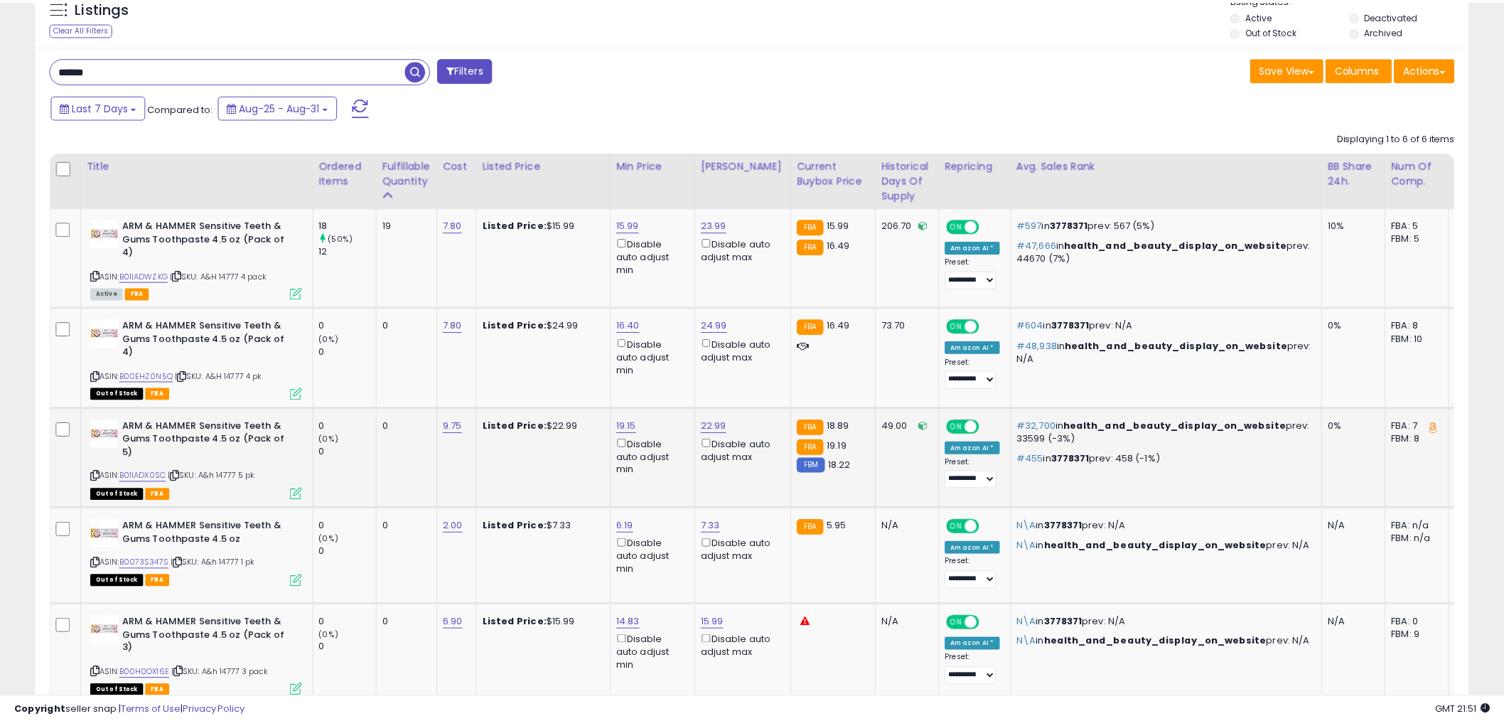
scroll to position [710709, 710167]
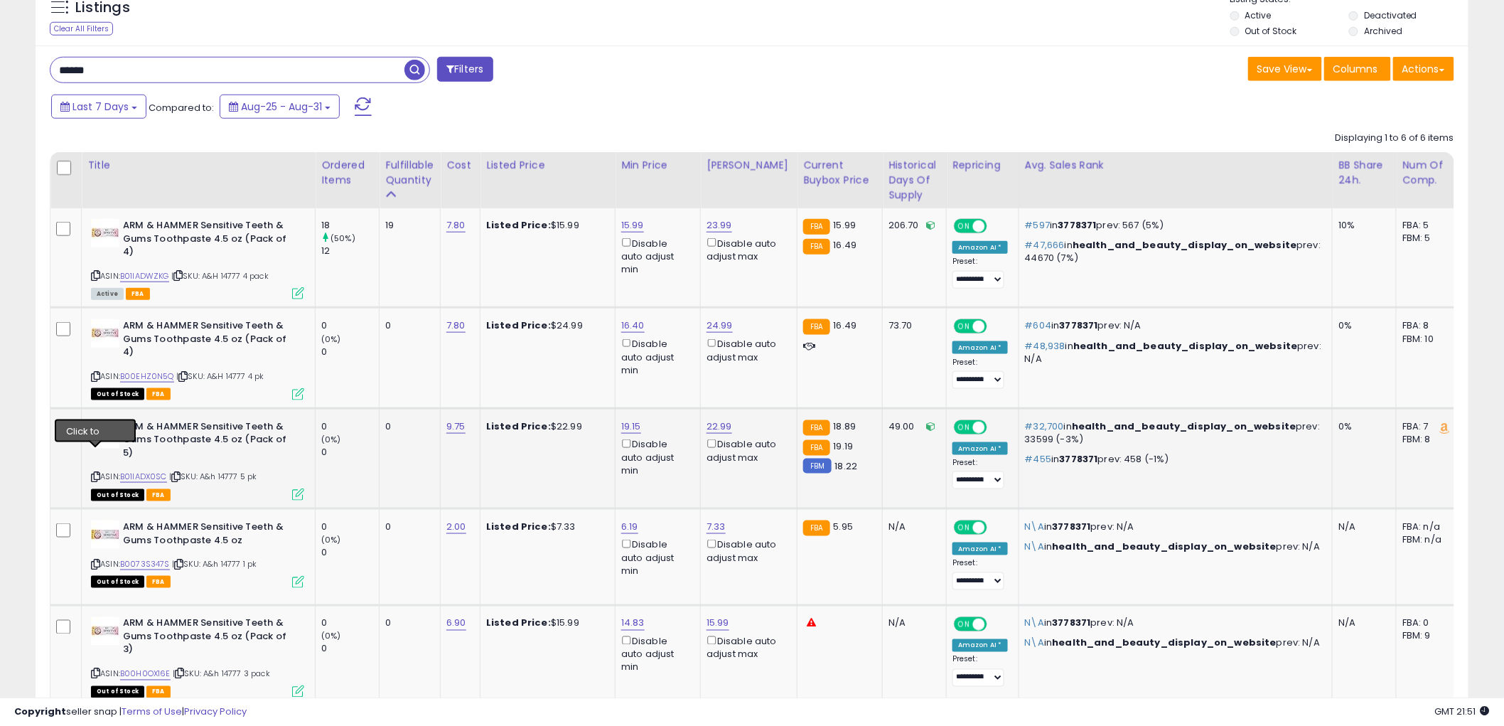
click at [96, 473] on icon at bounding box center [95, 477] width 9 height 8
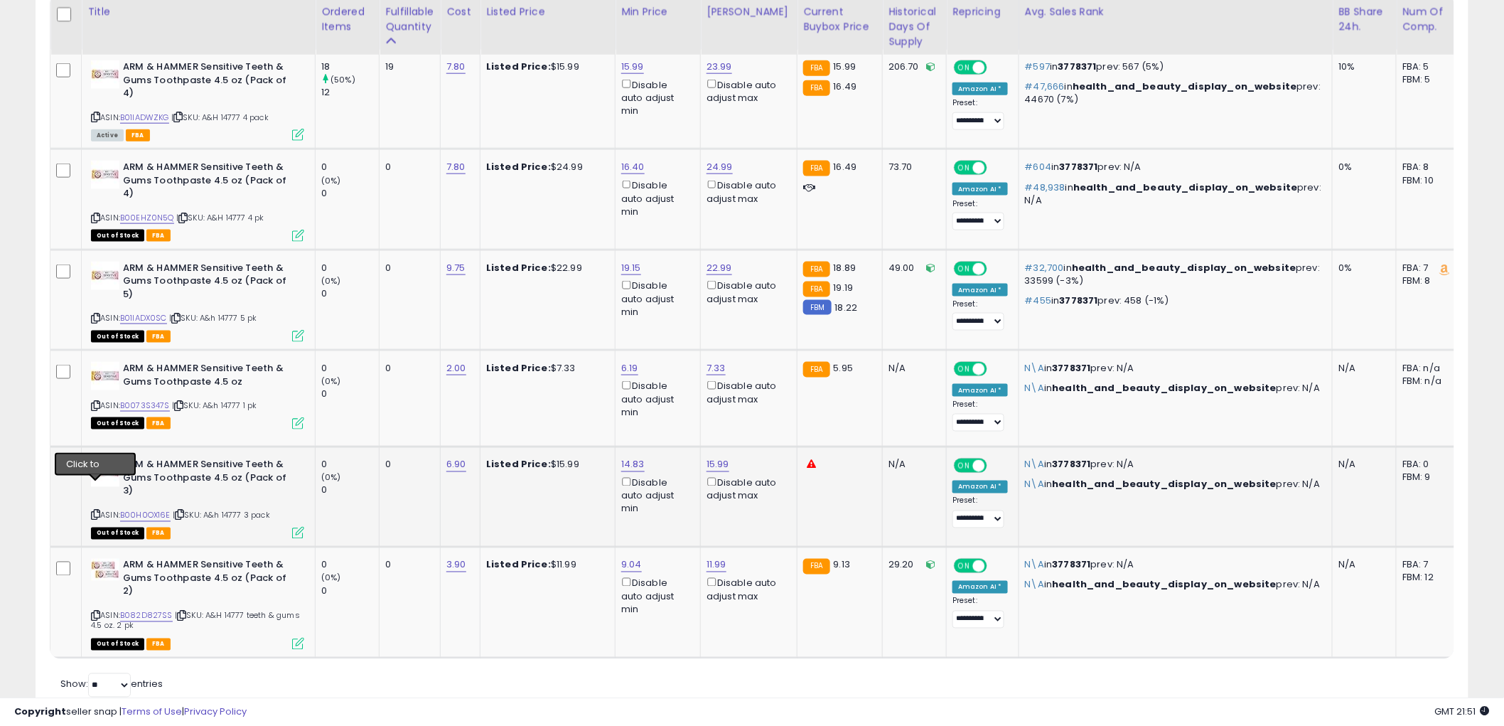
drag, startPoint x: 91, startPoint y: 489, endPoint x: 73, endPoint y: 466, distance: 29.4
click at [92, 511] on icon at bounding box center [95, 515] width 9 height 8
click at [541, 292] on td "Listed Price: $22.99" at bounding box center [548, 300] width 135 height 100
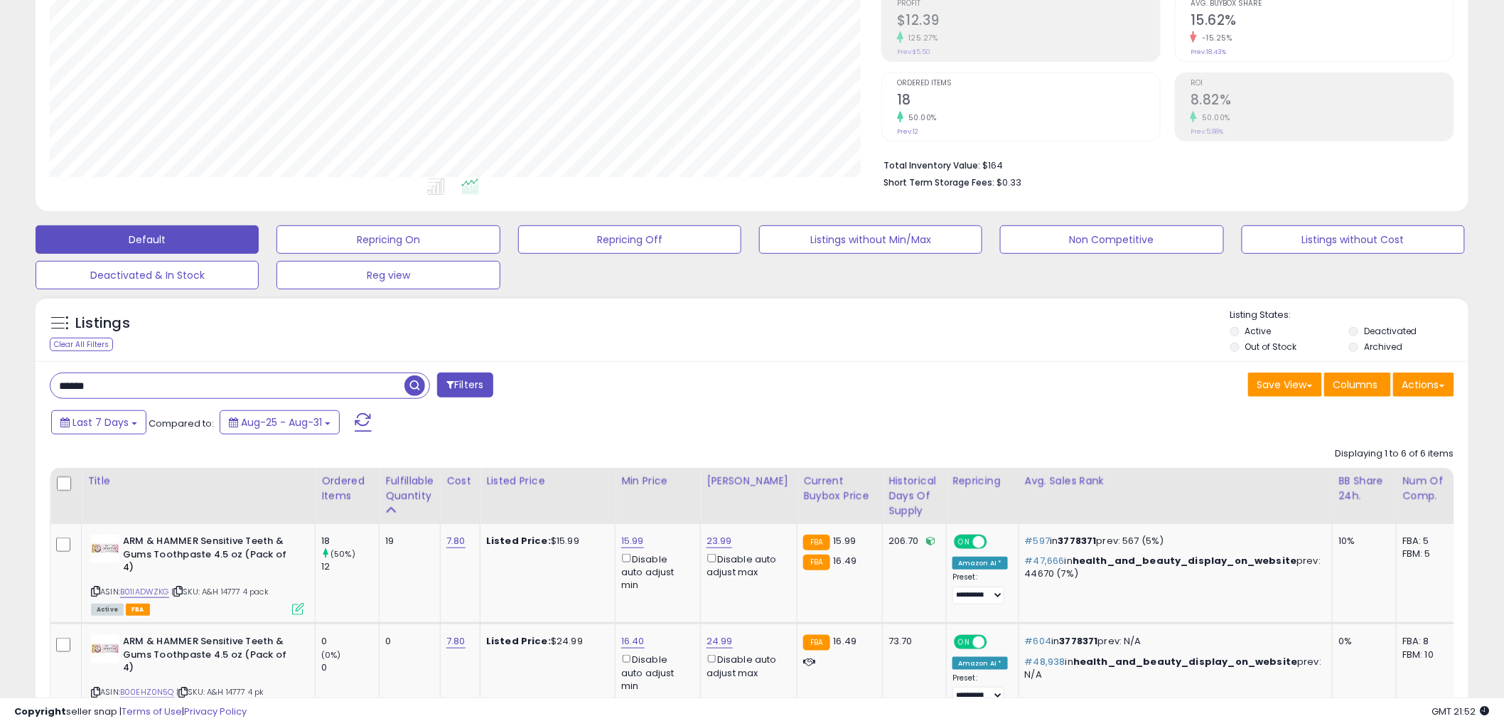
click at [247, 377] on input "*****" at bounding box center [227, 385] width 354 height 25
type input "*****"
click at [417, 381] on span "button" at bounding box center [415, 385] width 21 height 21
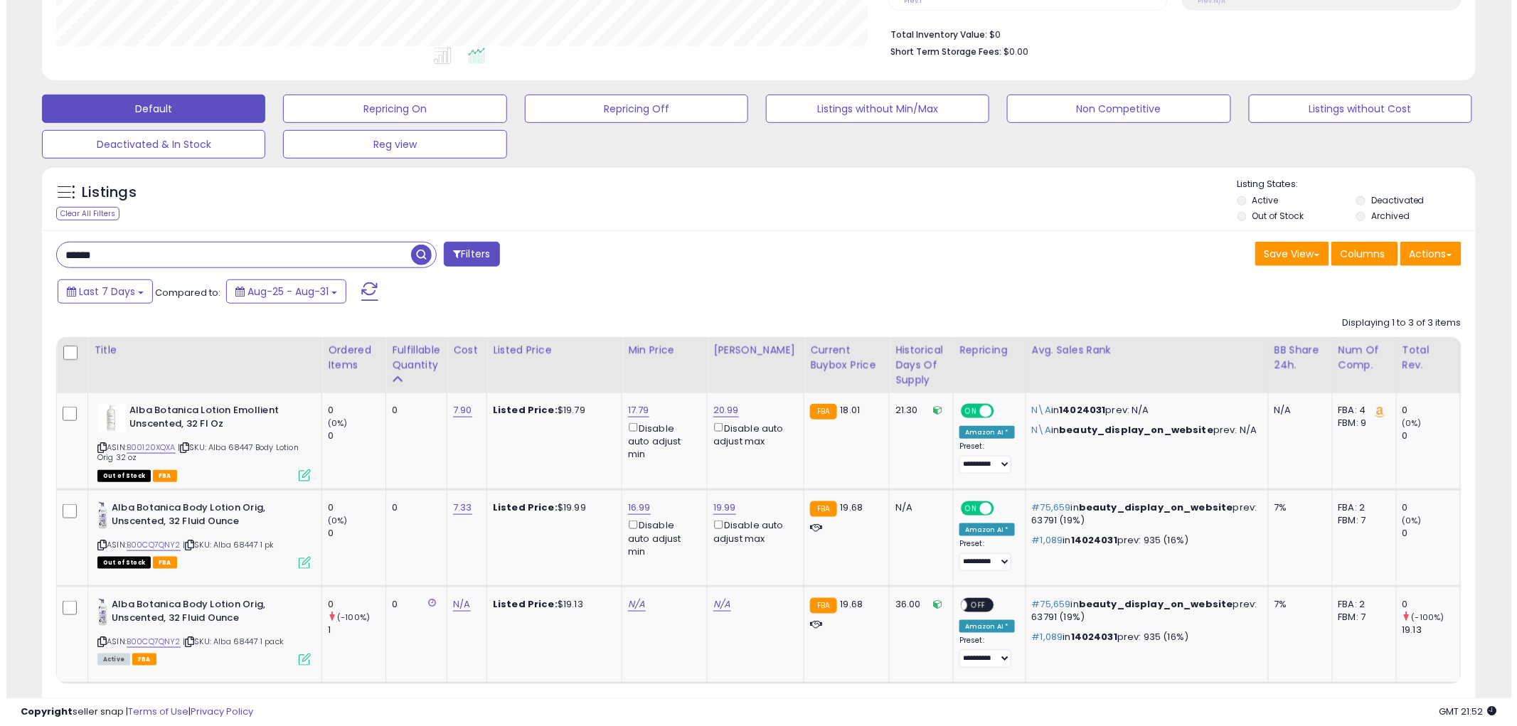
scroll to position [380, 0]
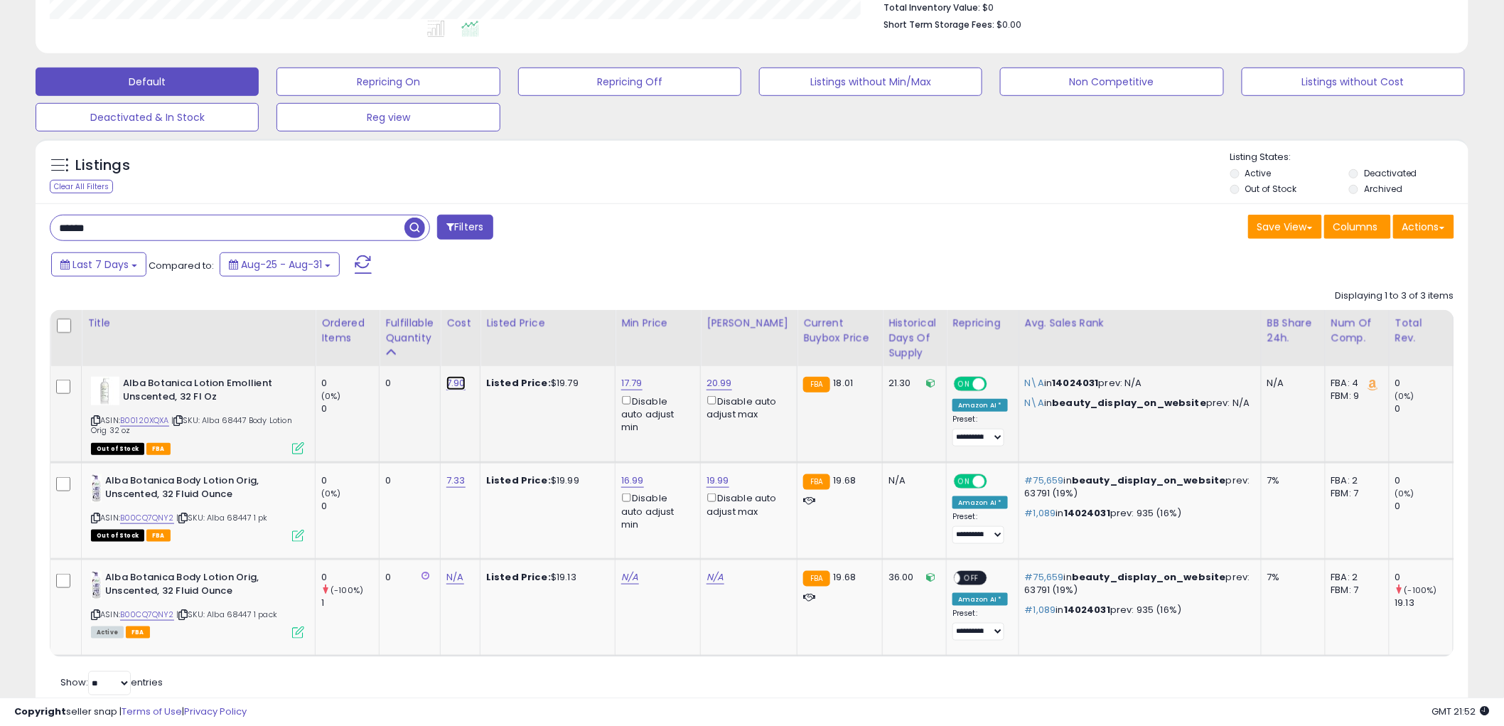
click at [458, 388] on link "7.90" at bounding box center [456, 383] width 19 height 14
type input "****"
click at [501, 344] on icon "submit" at bounding box center [496, 347] width 9 height 9
click at [96, 420] on icon at bounding box center [95, 421] width 9 height 8
click at [297, 447] on icon at bounding box center [298, 448] width 12 height 12
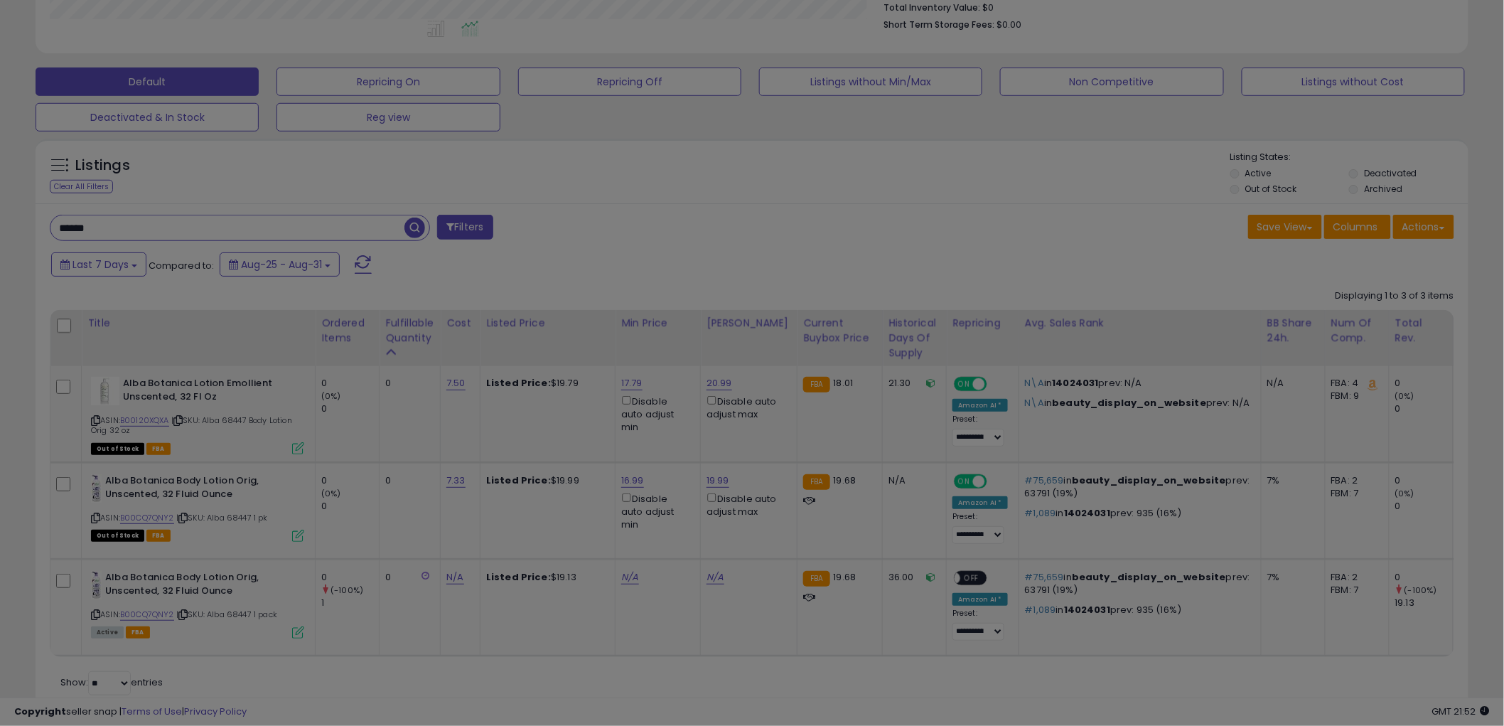
scroll to position [292, 840]
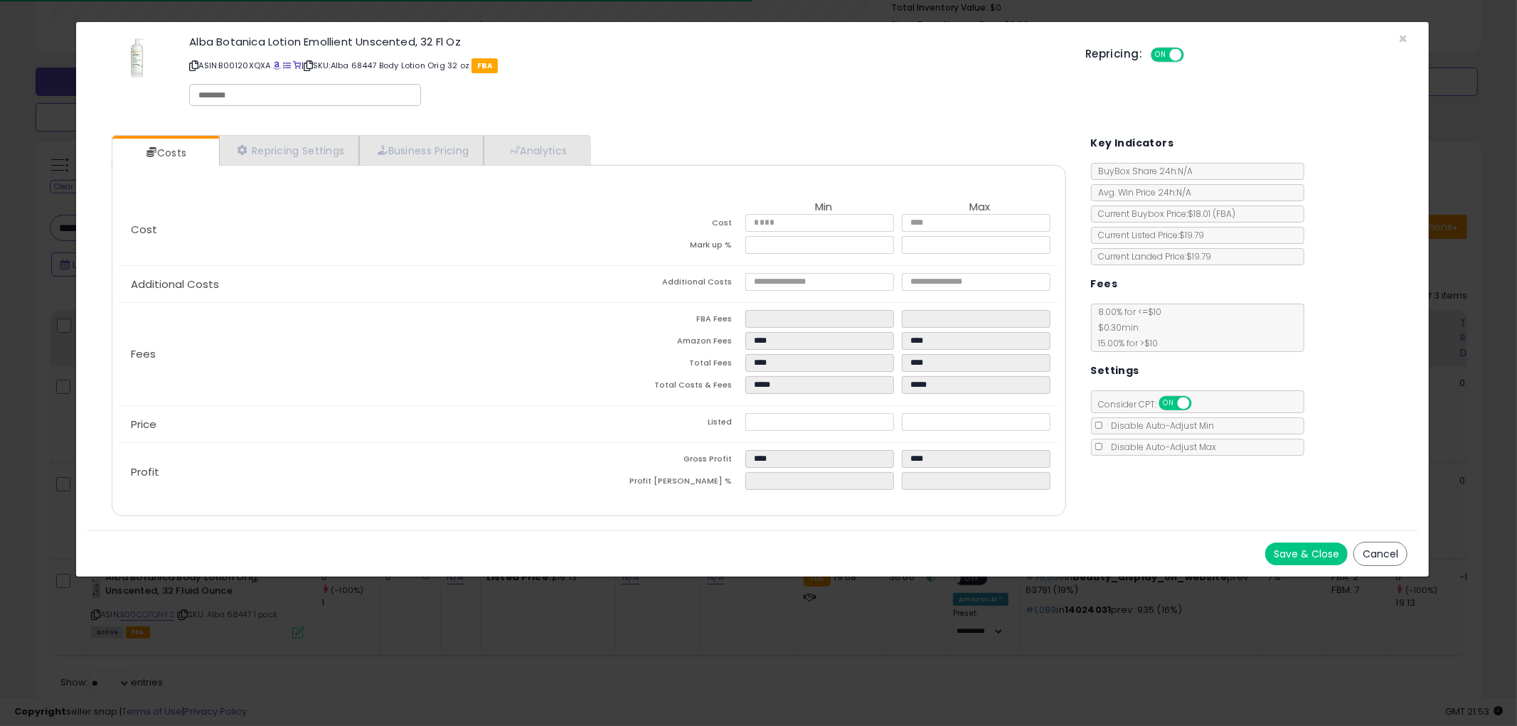
click at [1369, 549] on button "Cancel" at bounding box center [1380, 554] width 54 height 24
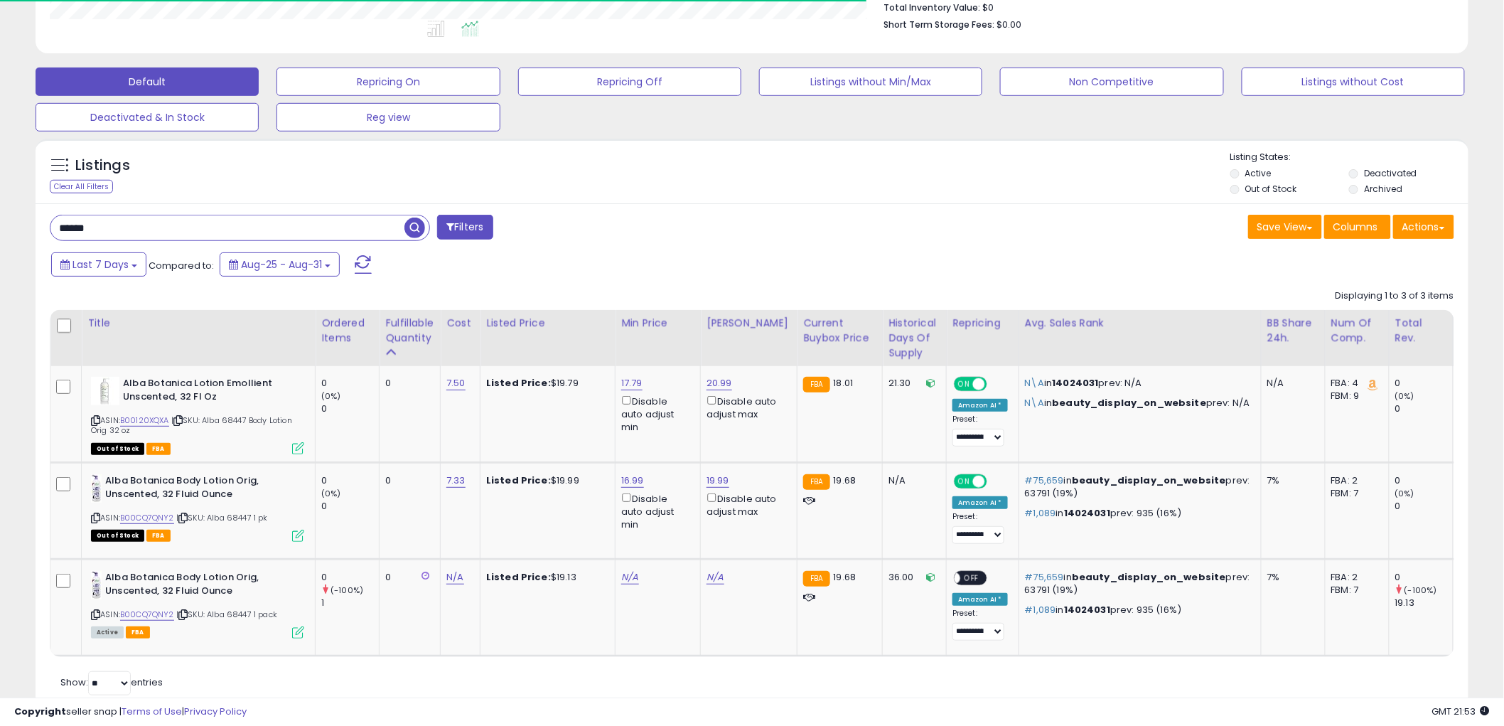
scroll to position [710709, 710167]
click at [635, 381] on link "17.79" at bounding box center [631, 383] width 21 height 14
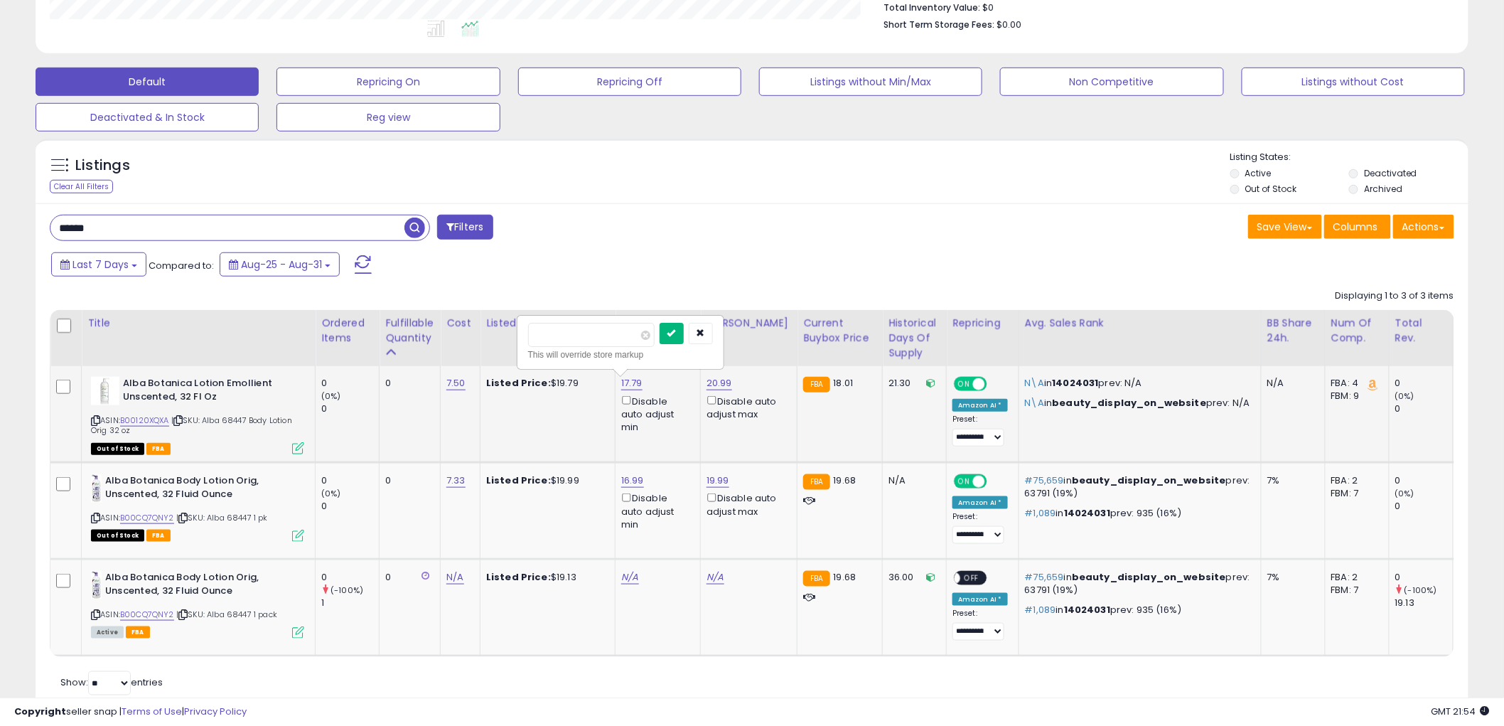
type input "*****"
click at [676, 331] on icon "submit" at bounding box center [672, 332] width 9 height 9
click at [164, 233] on input "*****" at bounding box center [227, 227] width 354 height 25
click at [419, 225] on span "button" at bounding box center [415, 228] width 21 height 21
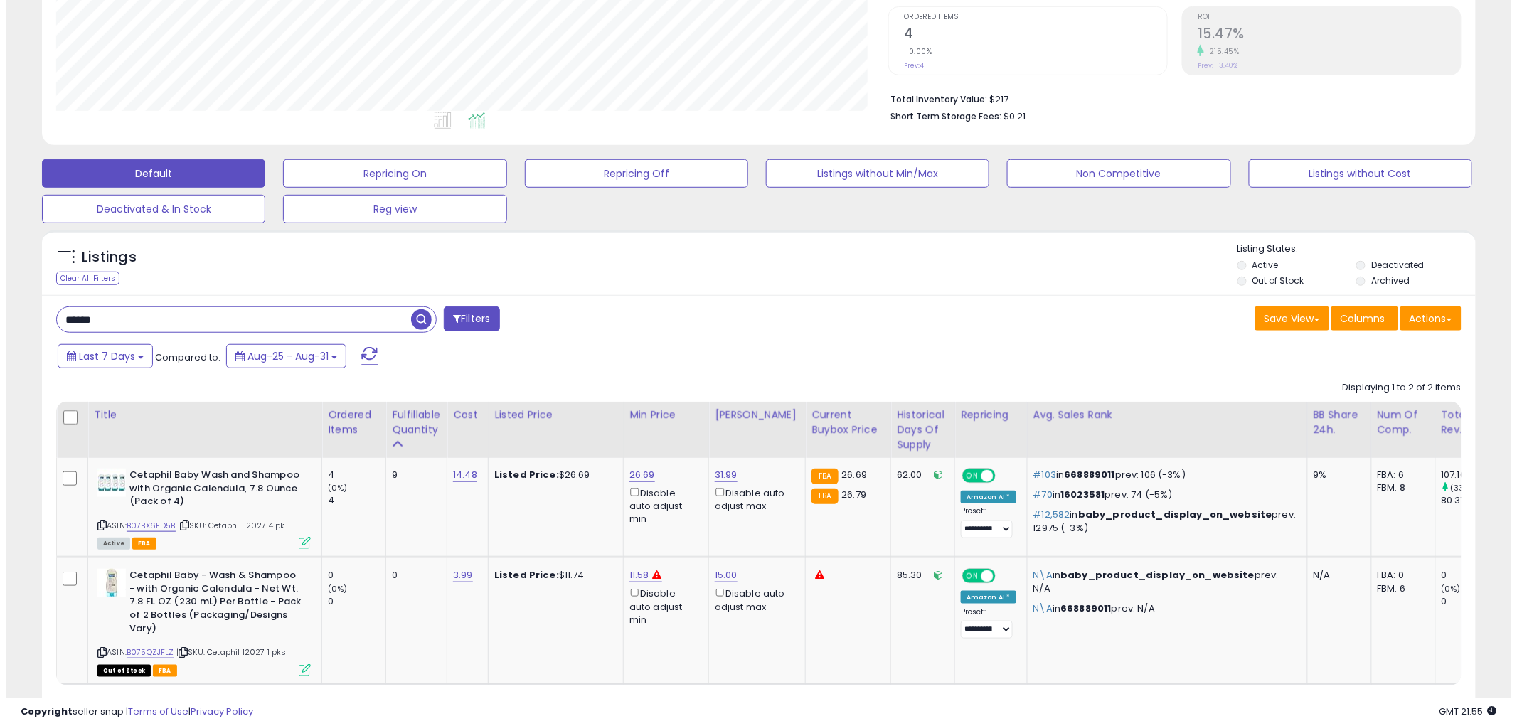
scroll to position [301, 0]
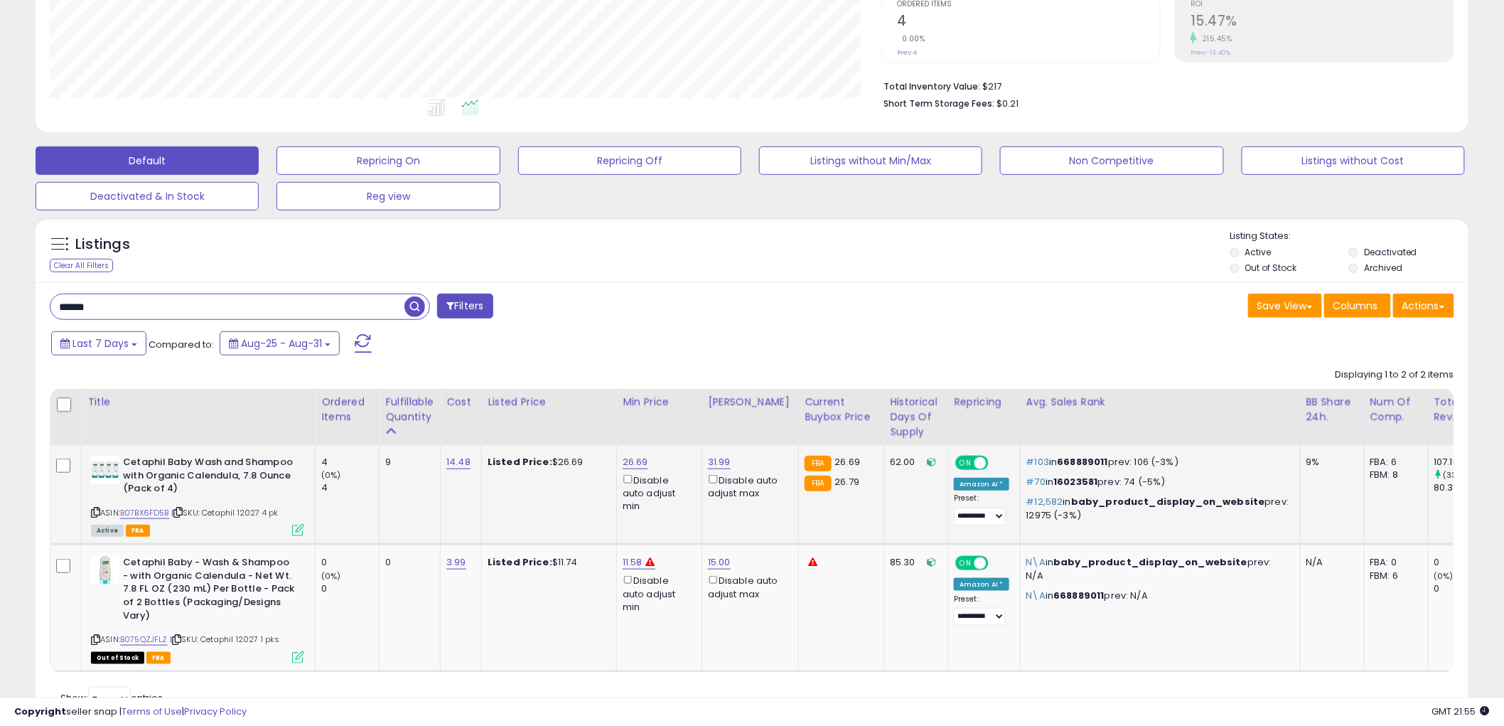
click at [294, 530] on icon at bounding box center [298, 530] width 12 height 12
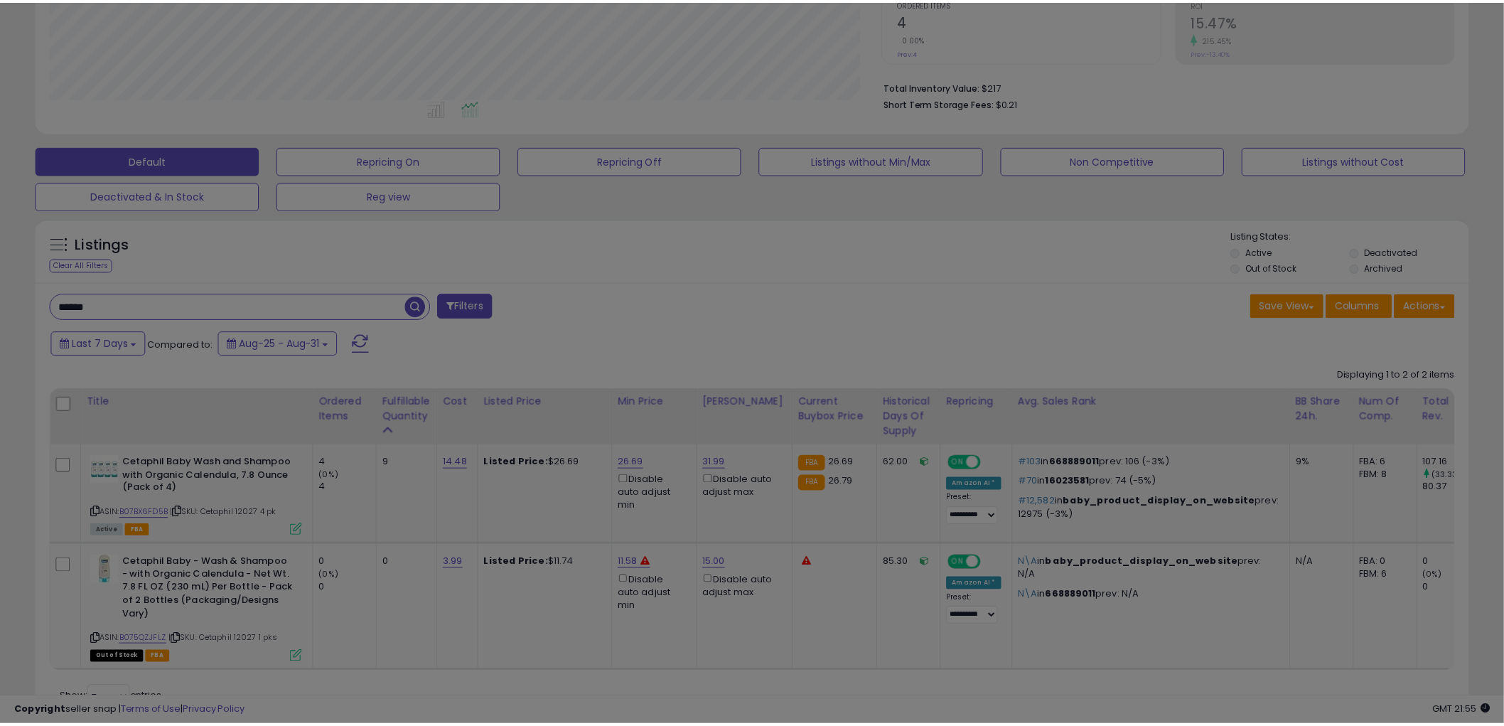
scroll to position [292, 840]
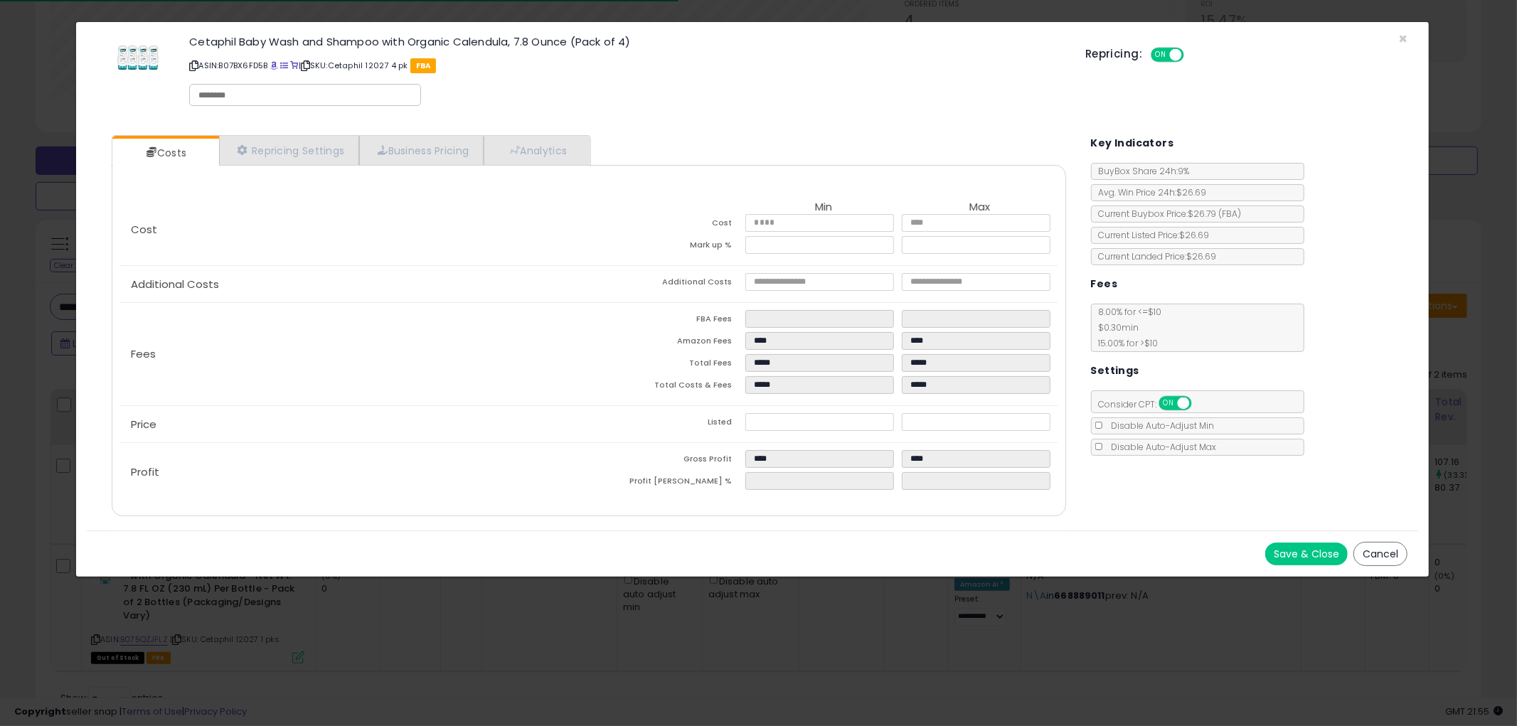
click at [1372, 545] on button "Cancel" at bounding box center [1380, 554] width 54 height 24
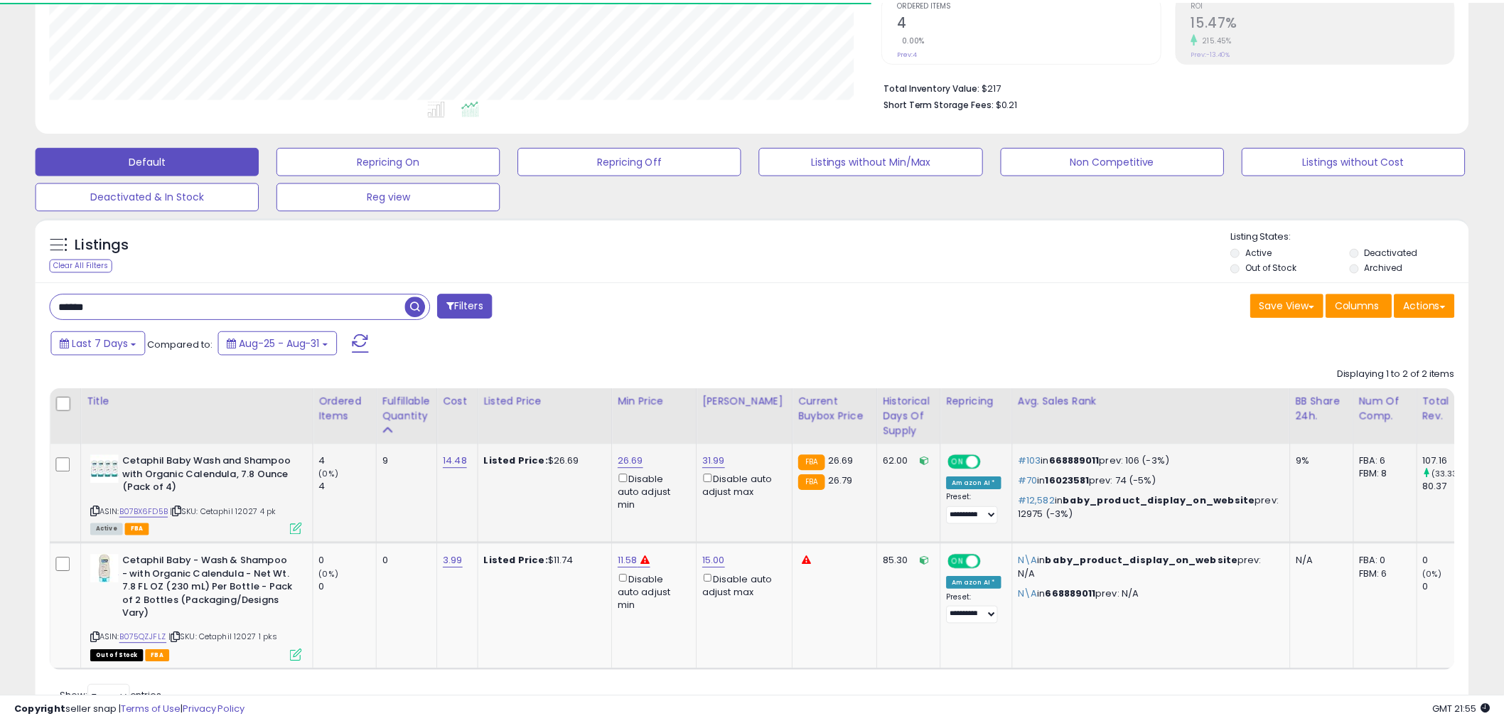
scroll to position [710709, 710167]
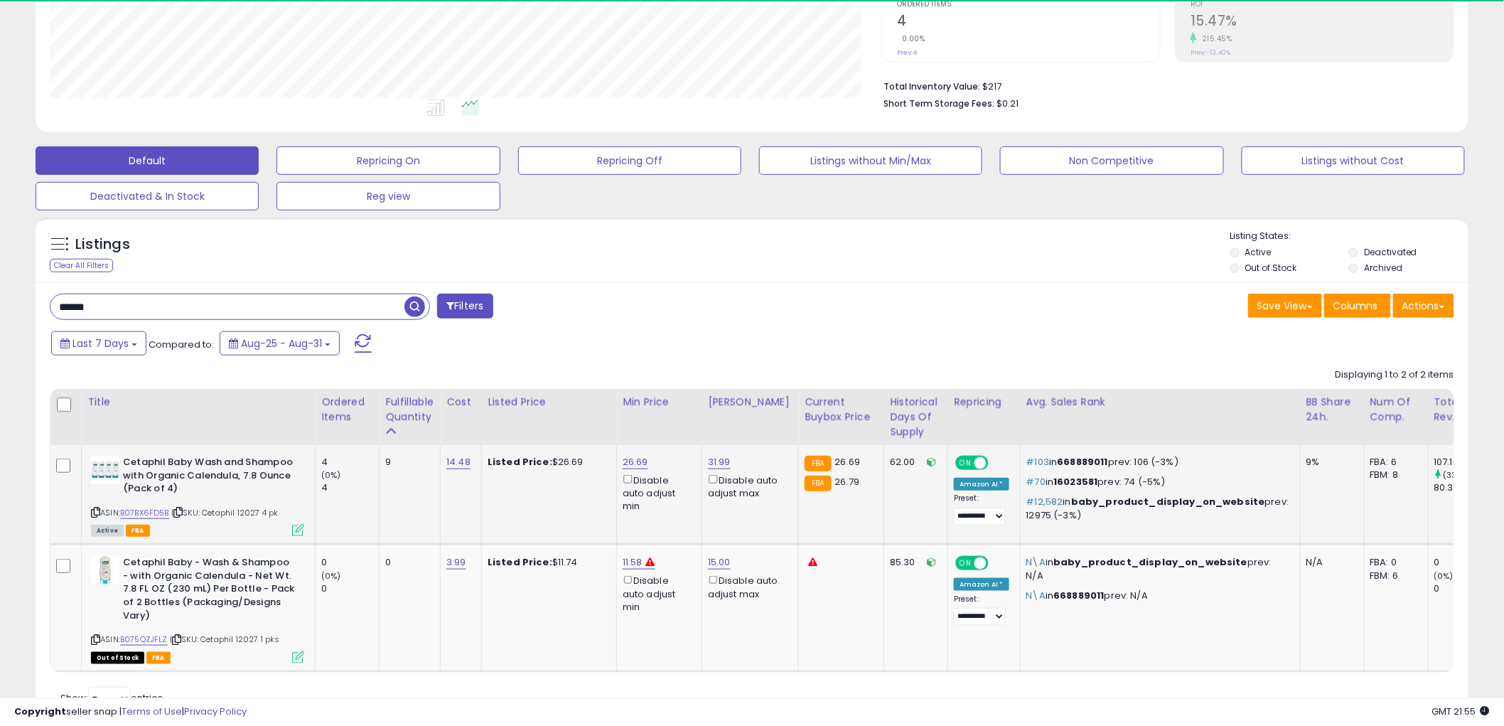
click at [90, 510] on div "Cetaphil Baby Wash and Shampoo with Organic Calendula, 7.8 Ounce (Pack of 4) AS…" at bounding box center [195, 495] width 217 height 79
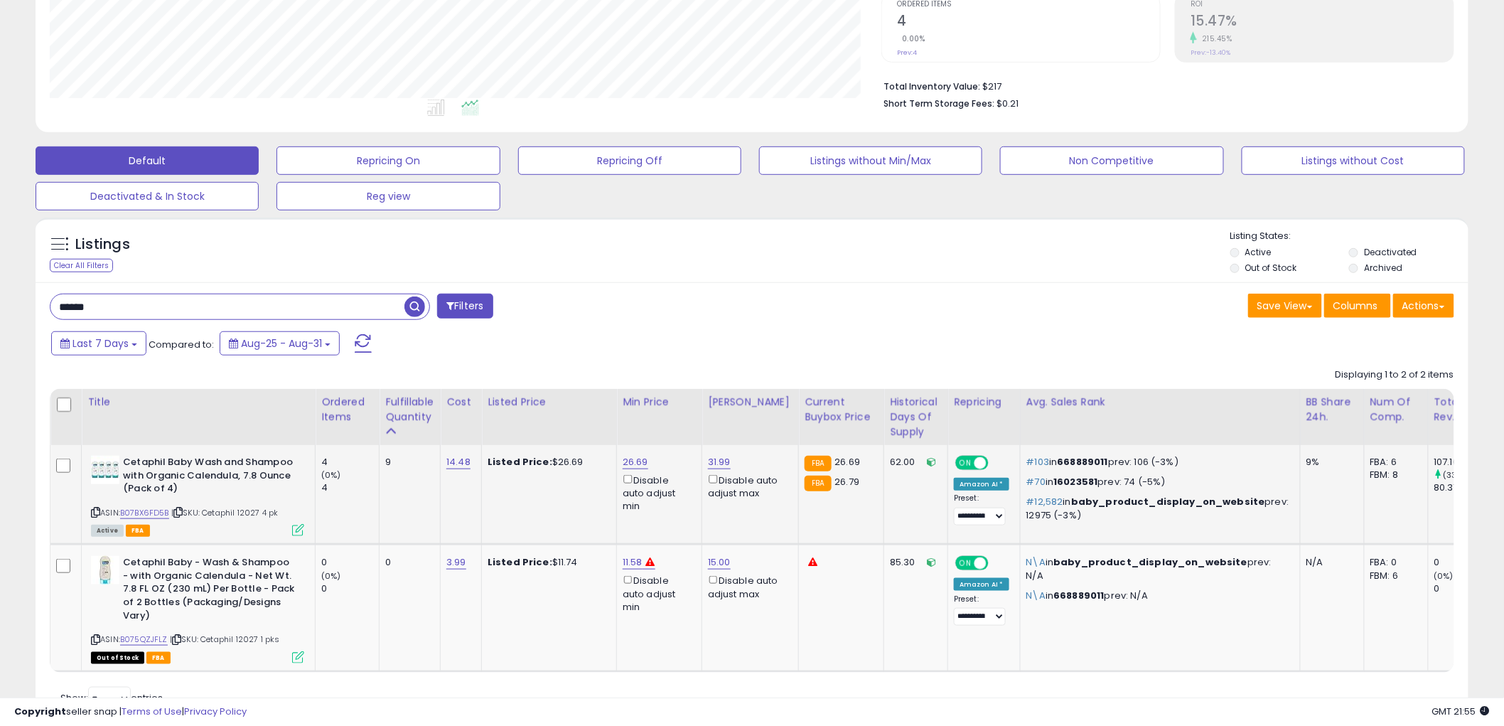
click at [93, 512] on icon at bounding box center [95, 512] width 9 height 8
click at [226, 317] on input "*****" at bounding box center [227, 306] width 354 height 25
click at [415, 296] on button "button" at bounding box center [417, 304] width 26 height 21
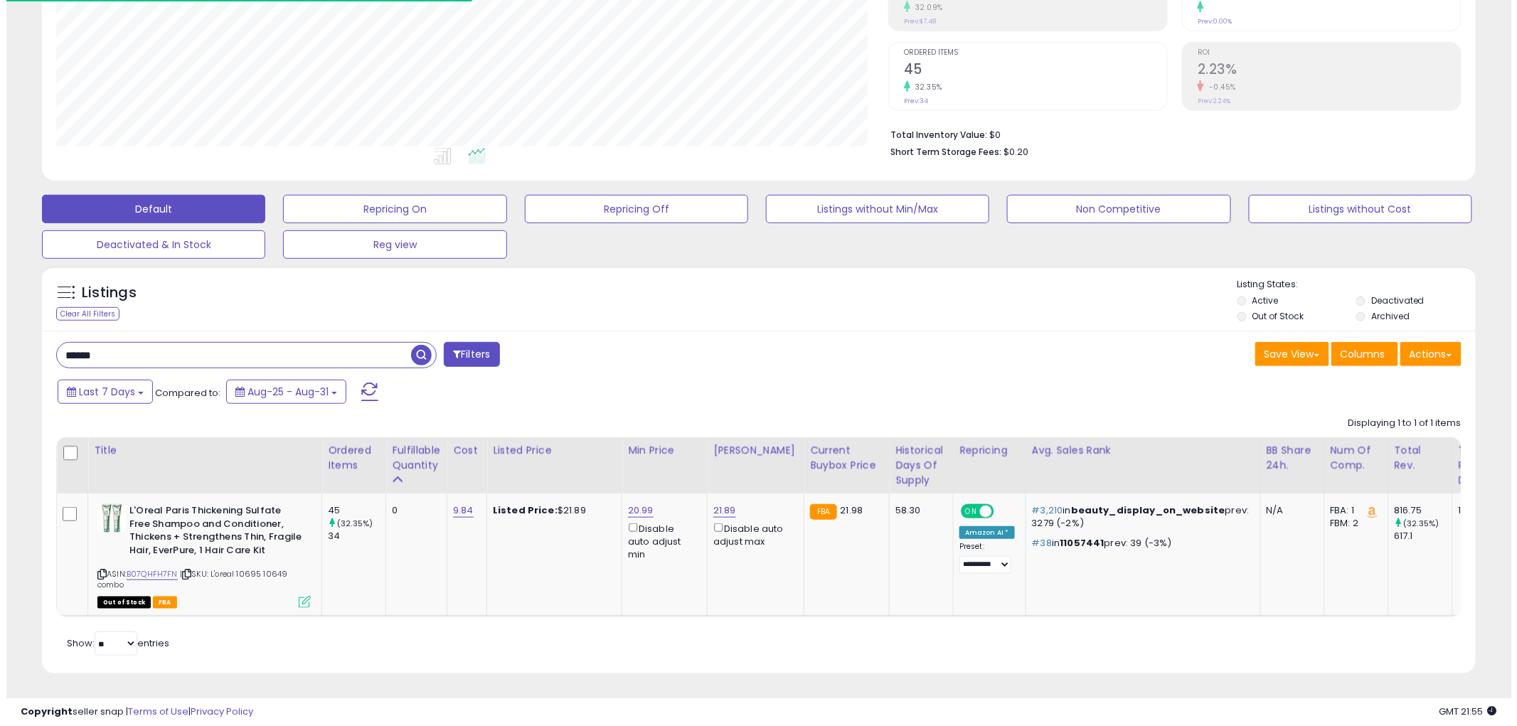
scroll to position [266, 0]
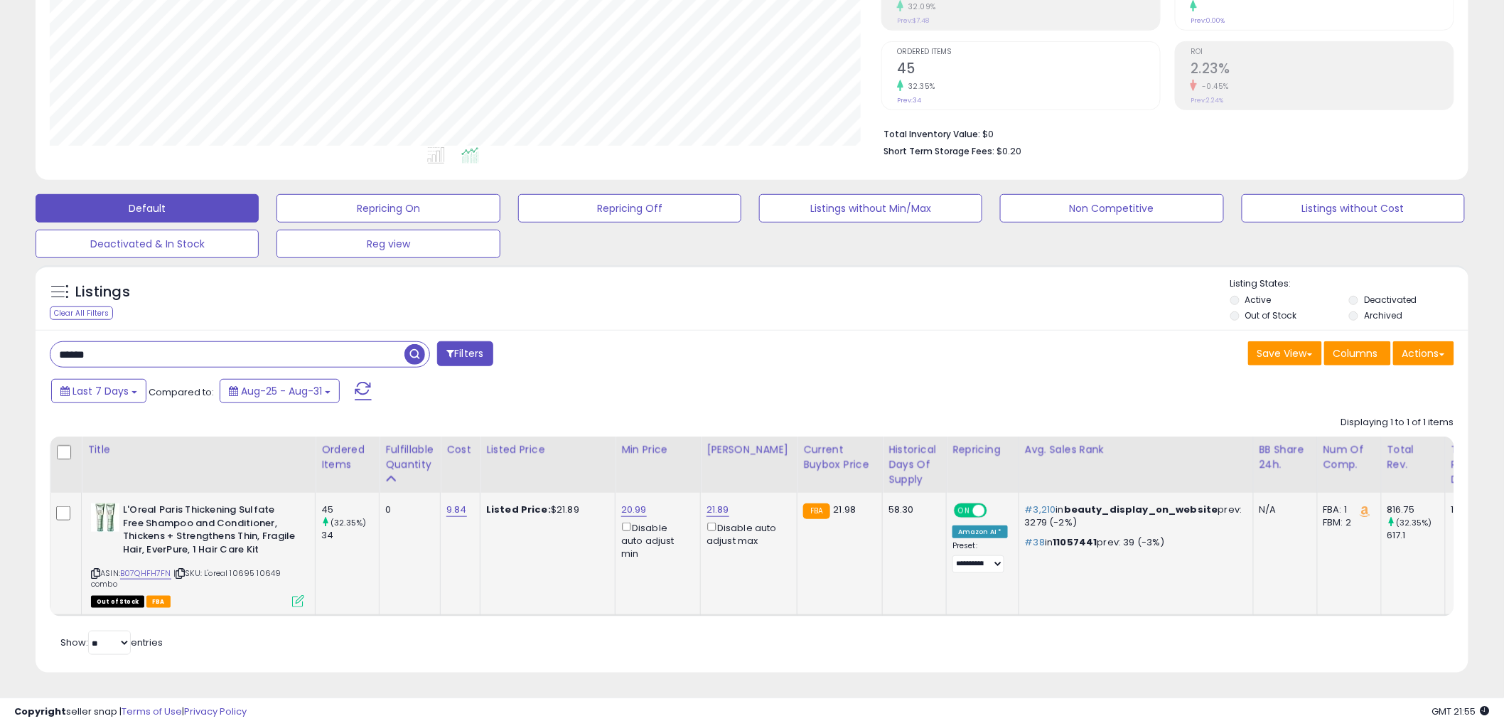
click at [296, 595] on icon at bounding box center [298, 601] width 12 height 12
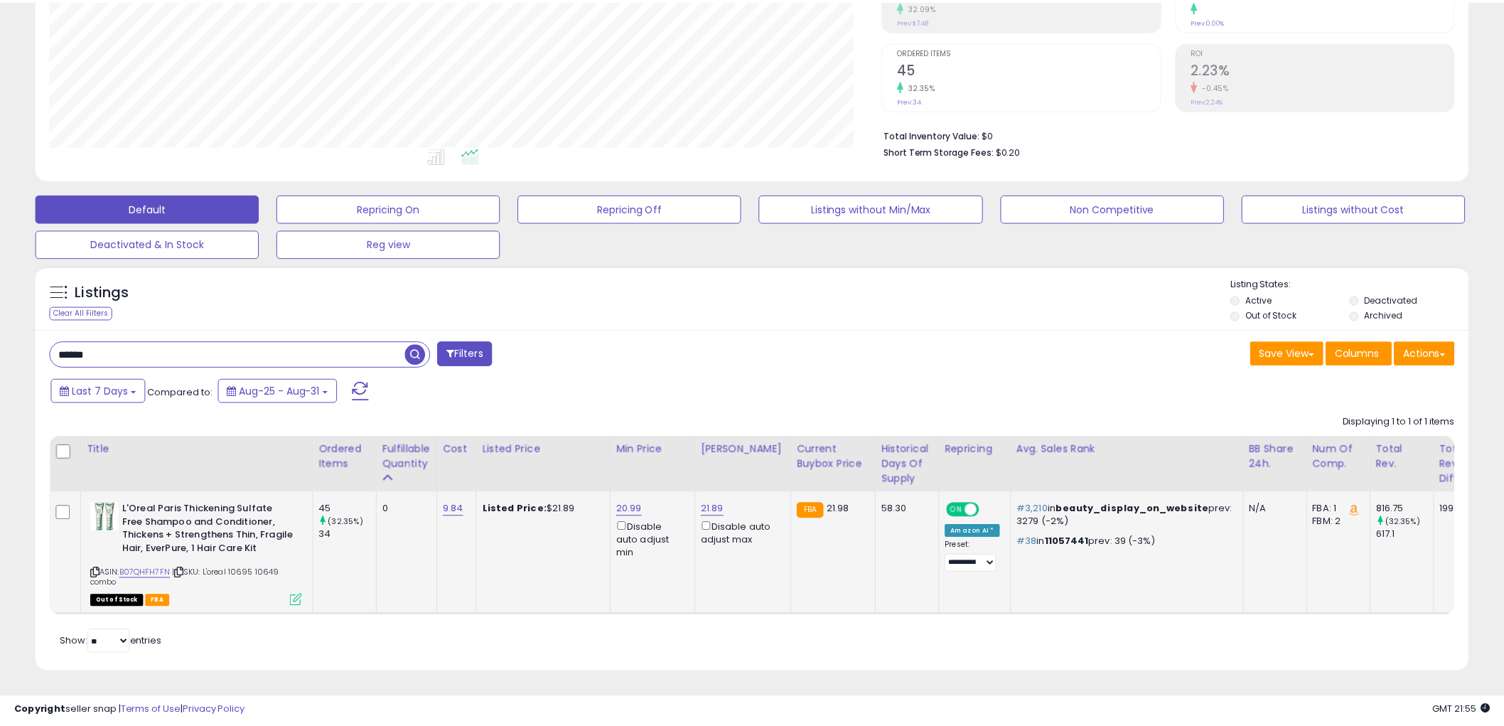
scroll to position [292, 840]
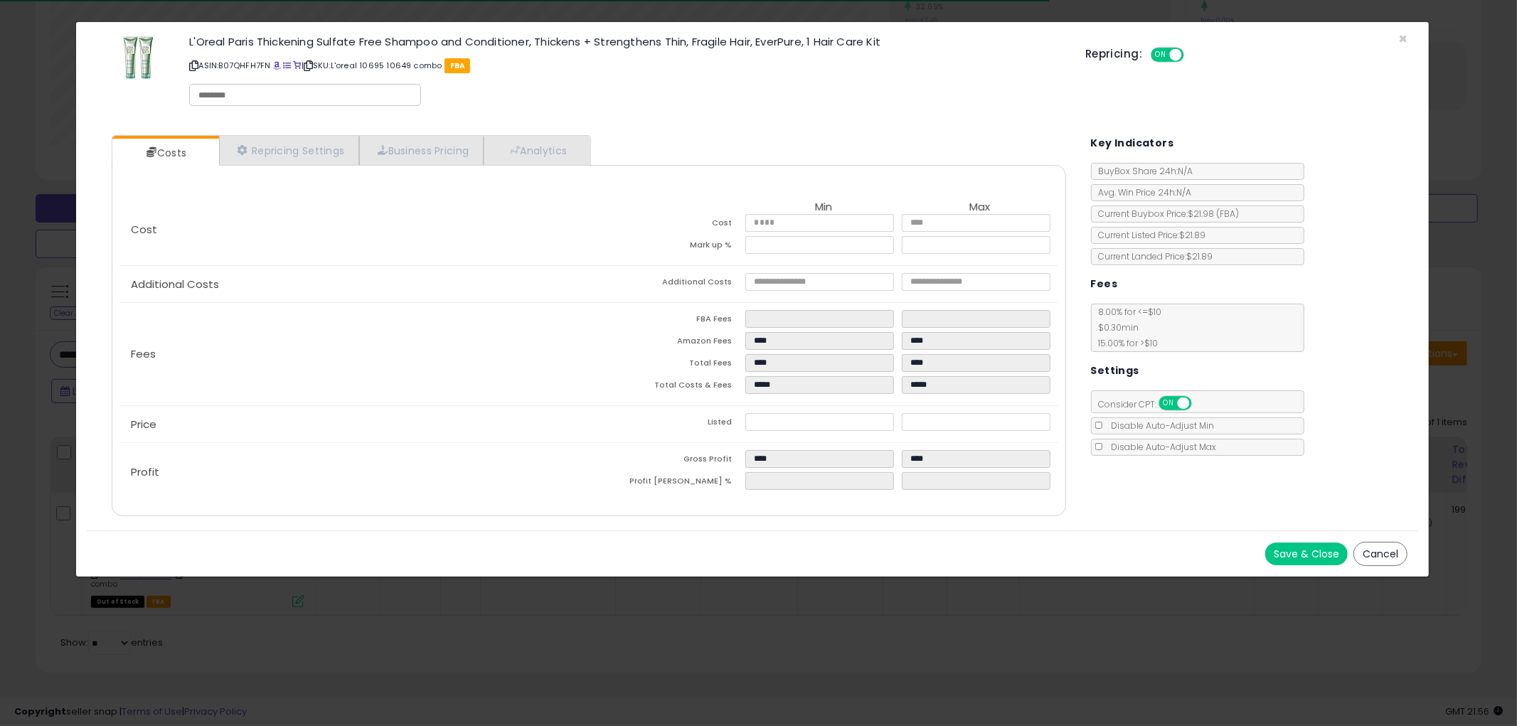
click at [1391, 548] on button "Cancel" at bounding box center [1380, 554] width 54 height 24
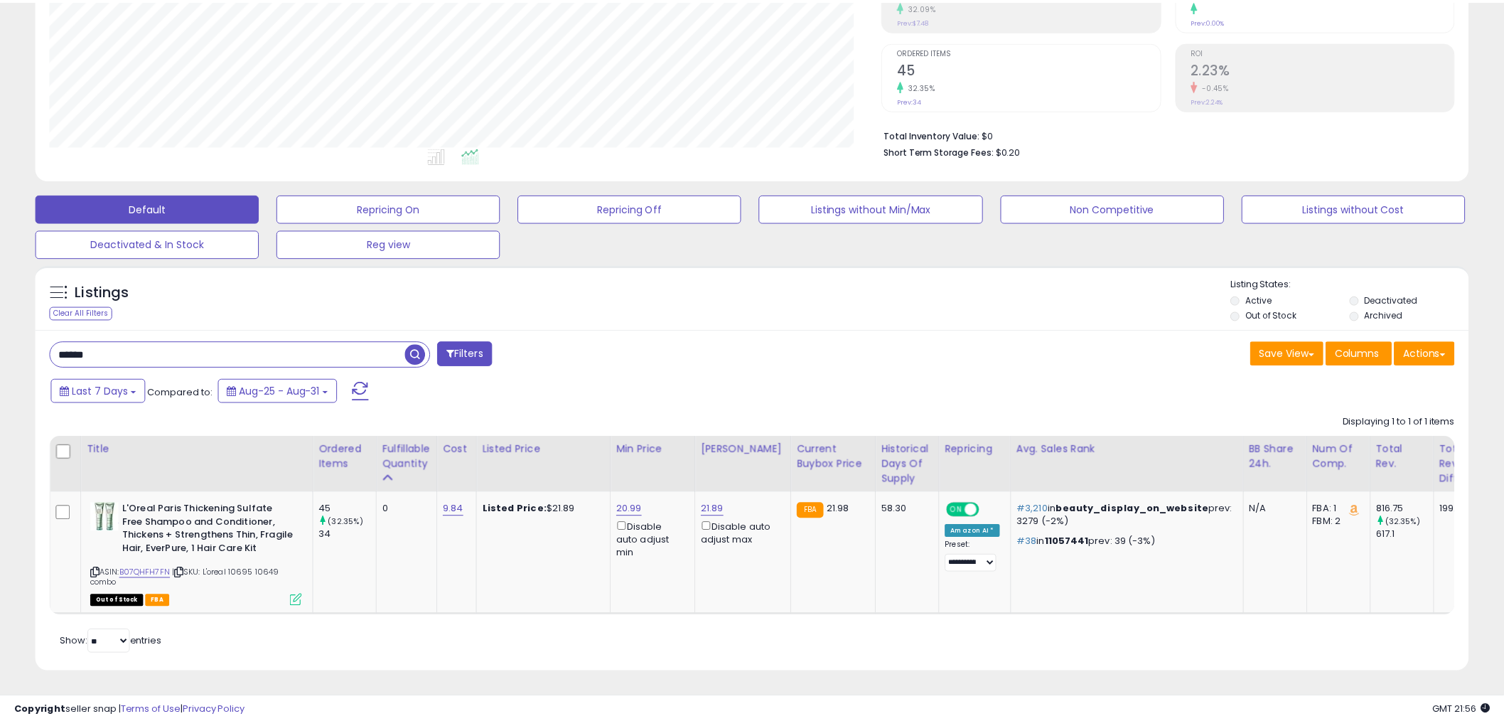
scroll to position [710709, 710167]
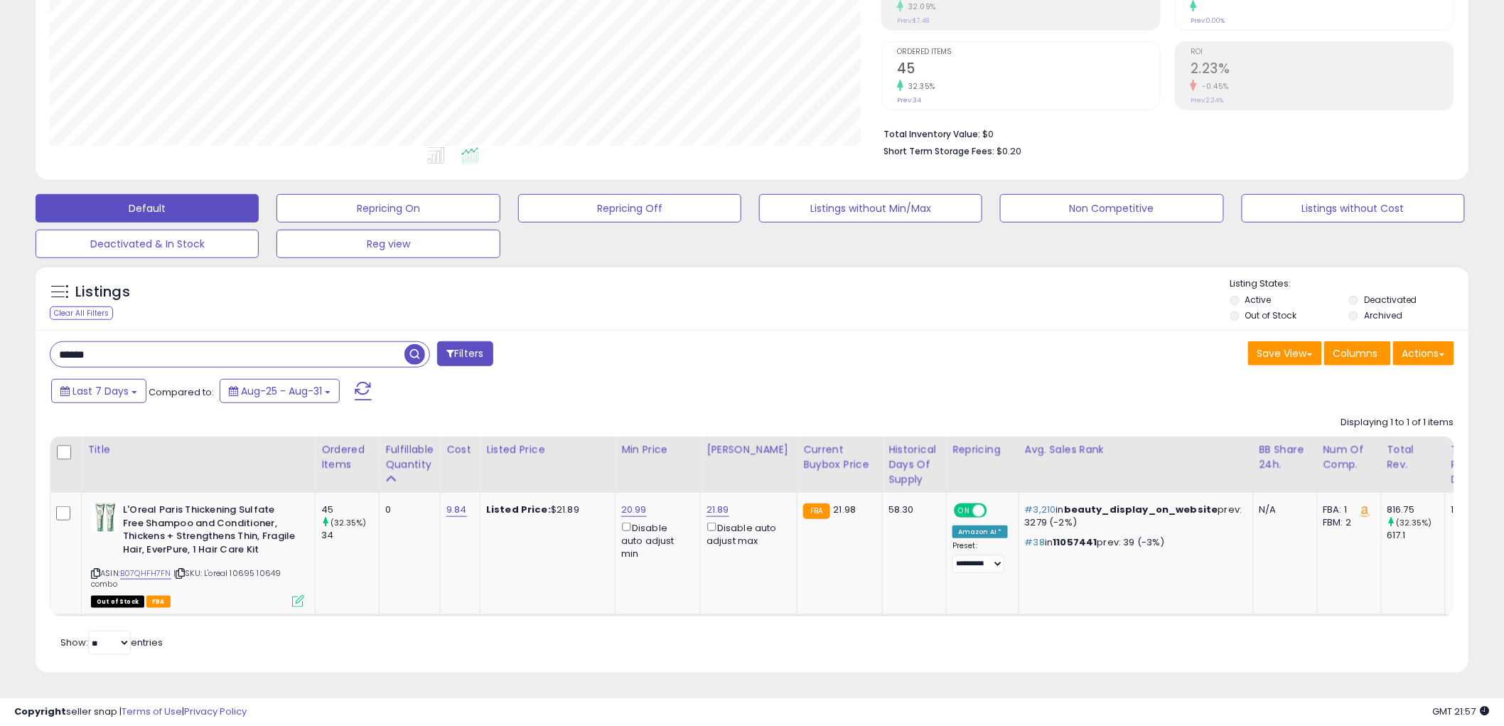
click at [275, 342] on input "*****" at bounding box center [227, 354] width 354 height 25
type input "*****"
click at [416, 344] on span "button" at bounding box center [415, 354] width 21 height 21
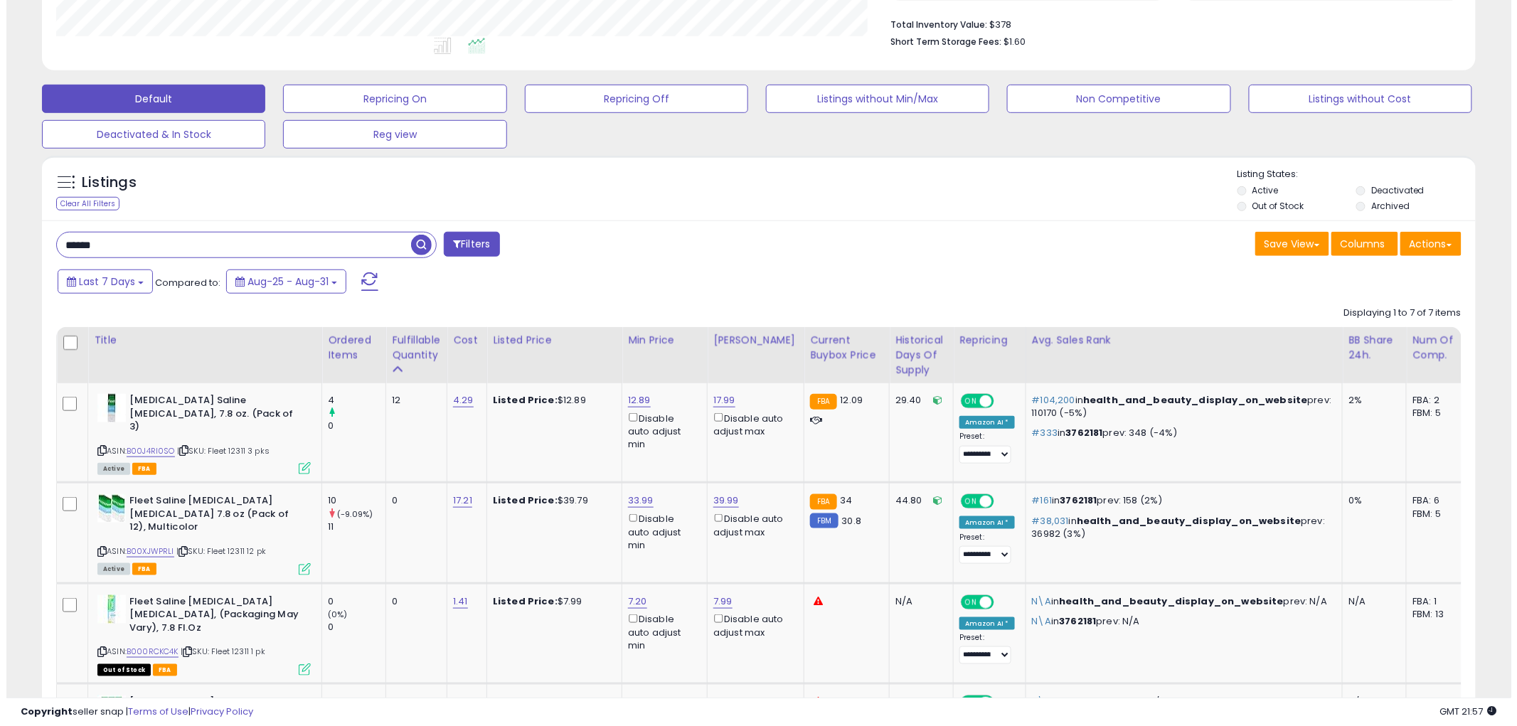
scroll to position [380, 0]
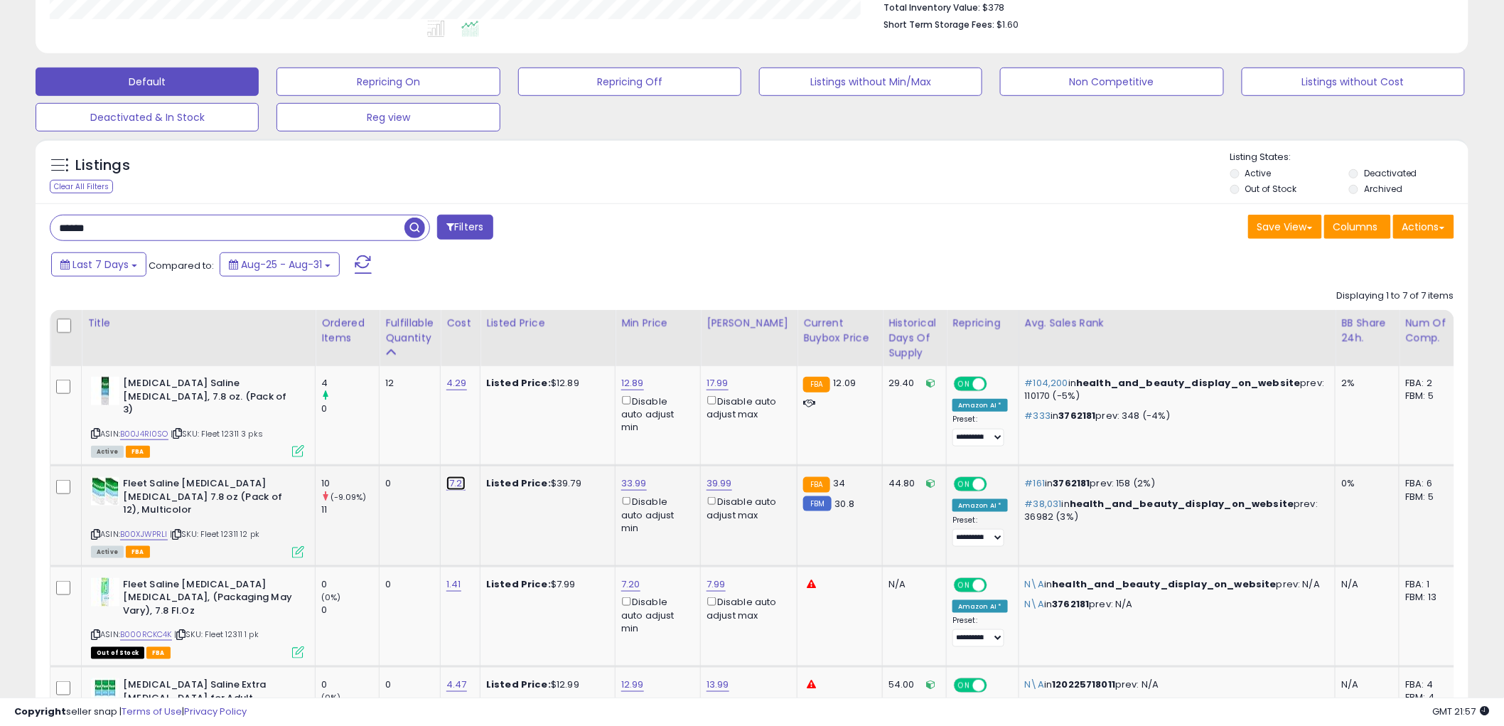
click at [450, 480] on link "17.21" at bounding box center [456, 483] width 19 height 14
type input "*****"
click at [501, 444] on icon "submit" at bounding box center [496, 443] width 9 height 9
click at [296, 546] on icon at bounding box center [298, 552] width 12 height 12
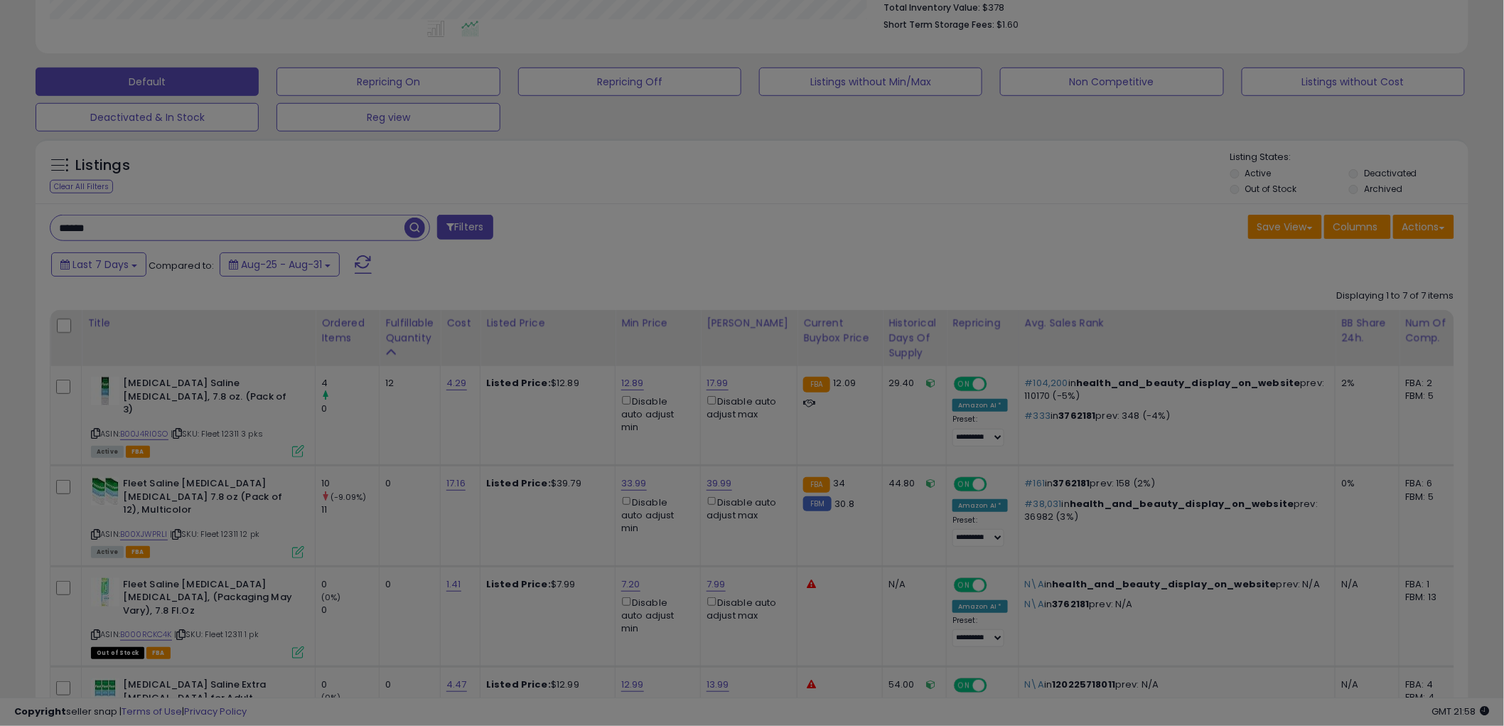
scroll to position [292, 840]
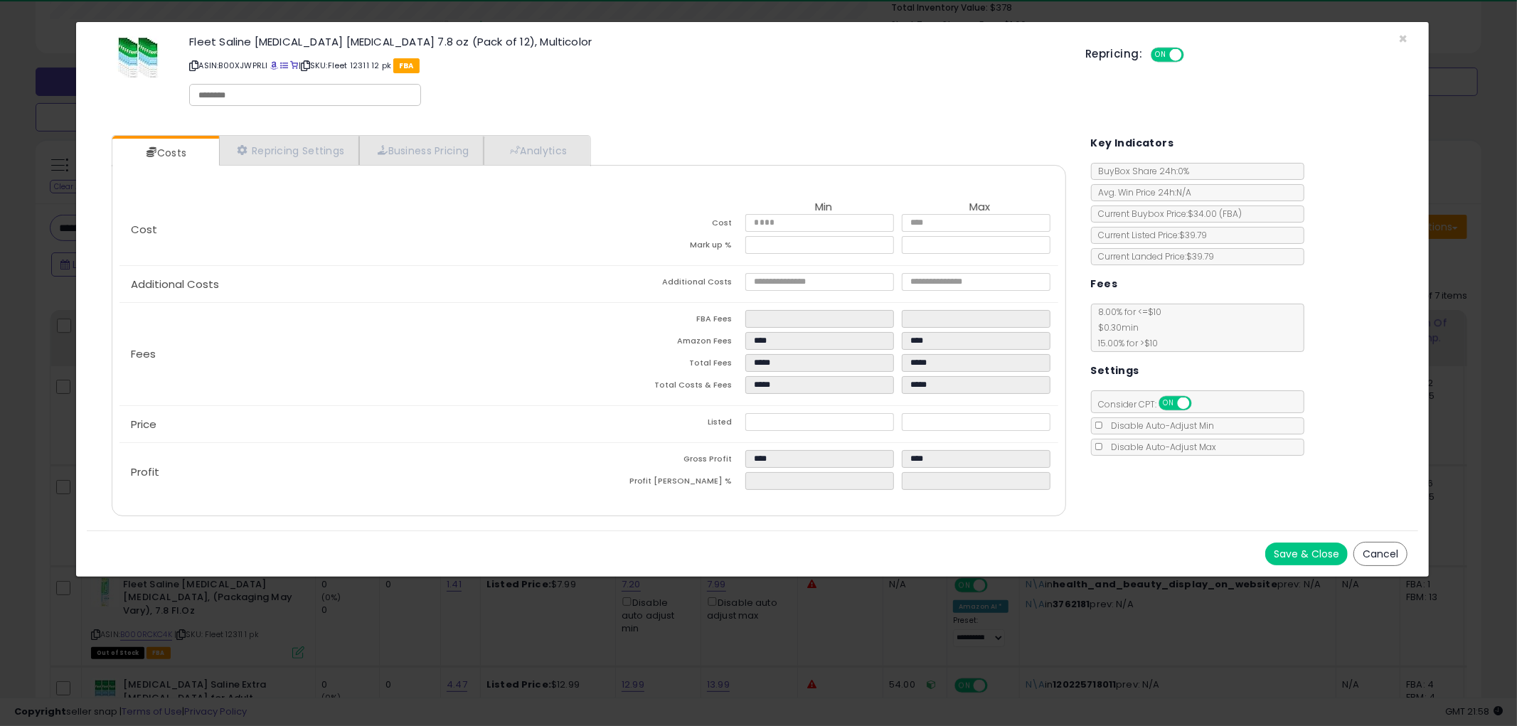
click at [1381, 549] on button "Cancel" at bounding box center [1380, 554] width 54 height 24
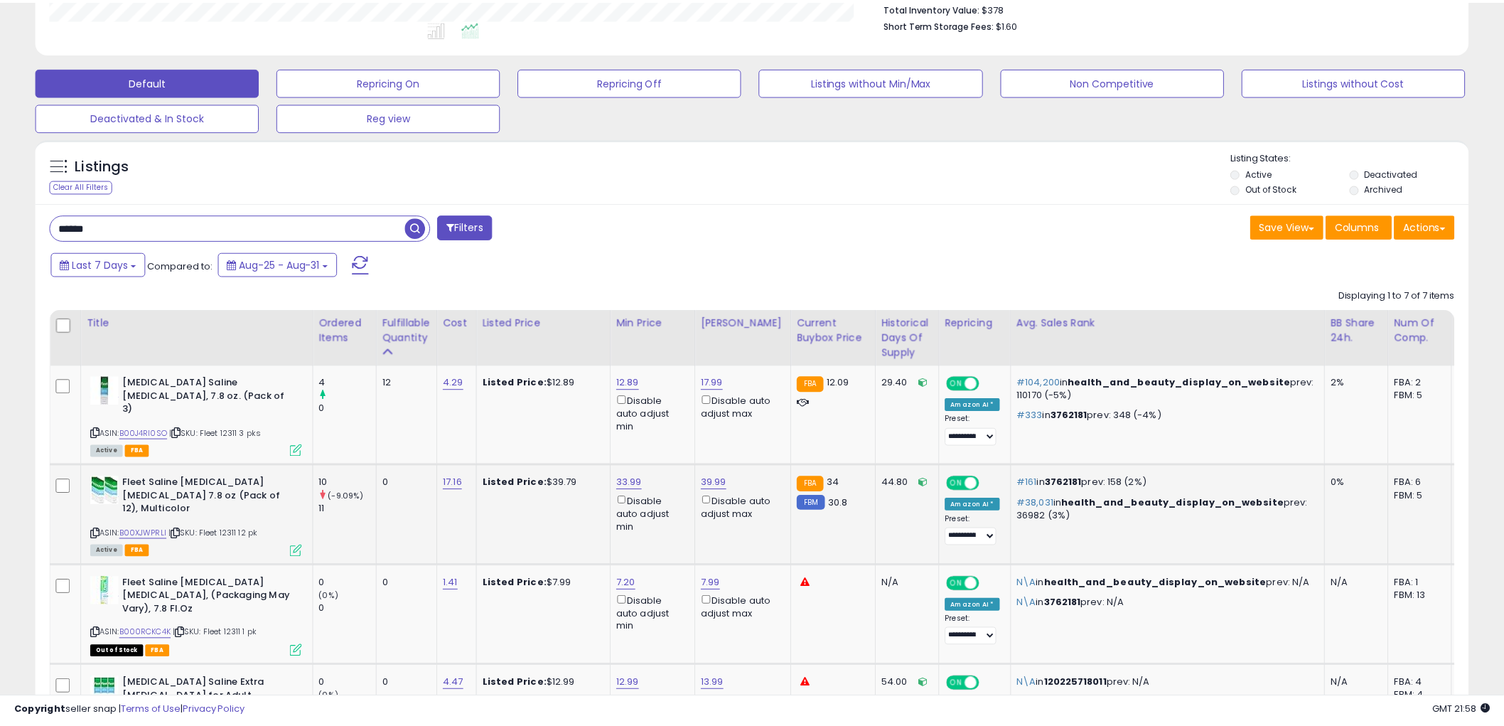
scroll to position [710709, 710167]
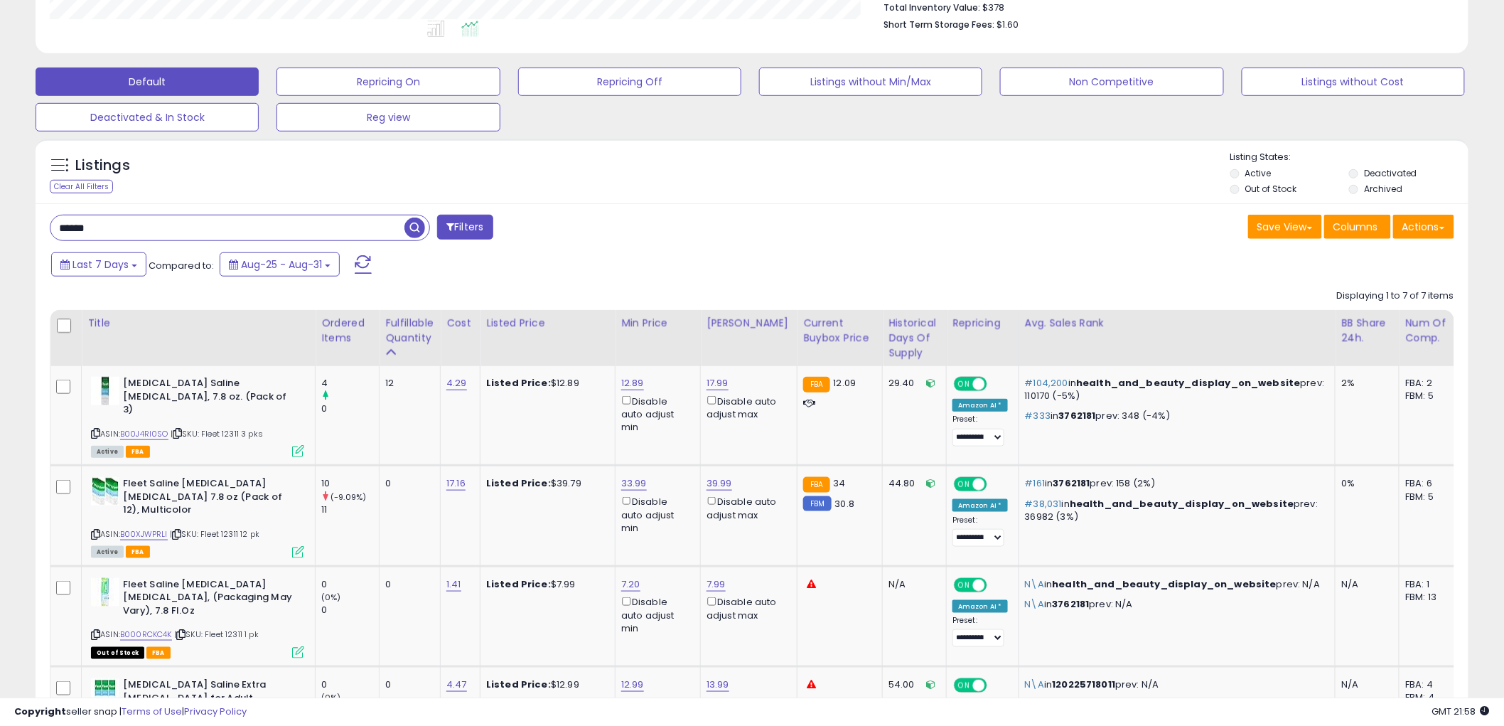
click at [264, 226] on input "*****" at bounding box center [227, 227] width 354 height 25
type input "*****"
click at [425, 223] on button "button" at bounding box center [417, 225] width 26 height 21
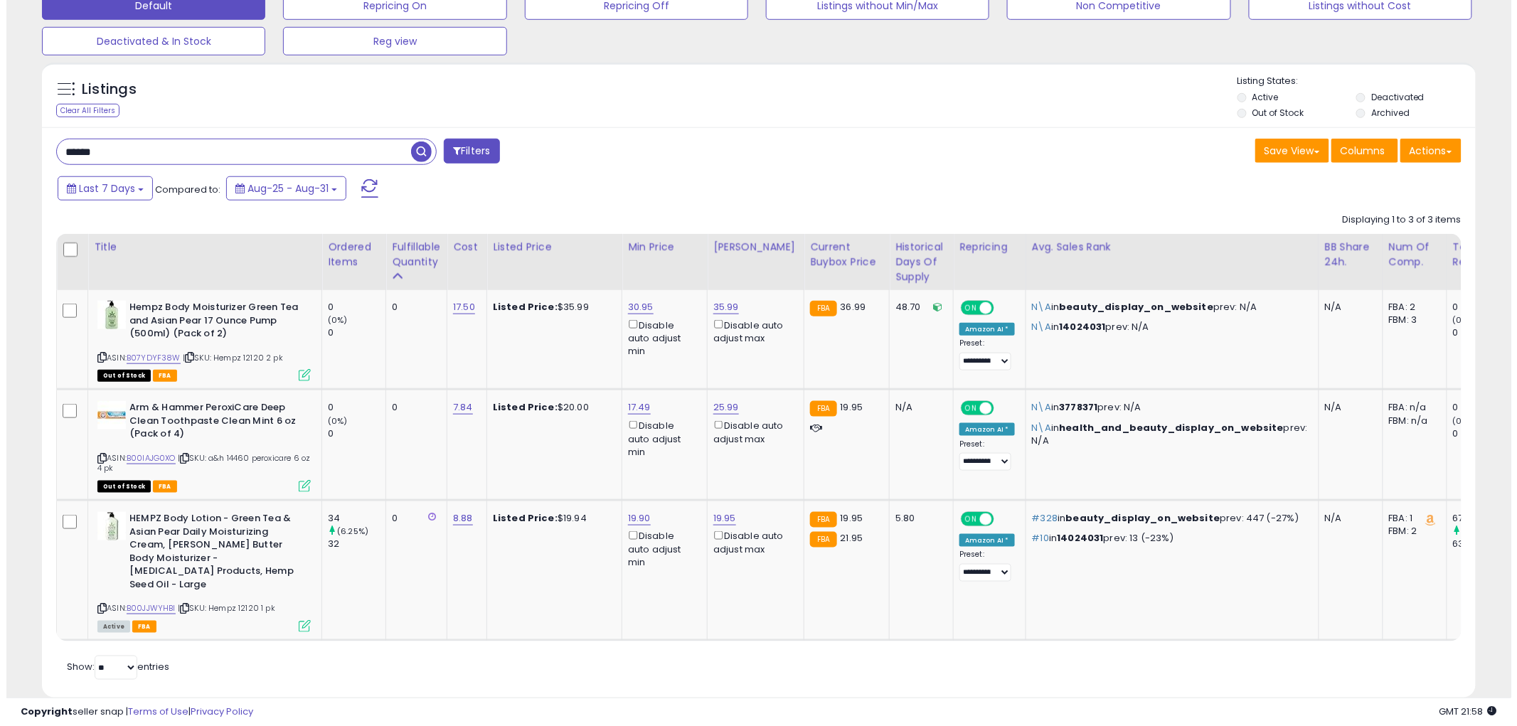
scroll to position [459, 0]
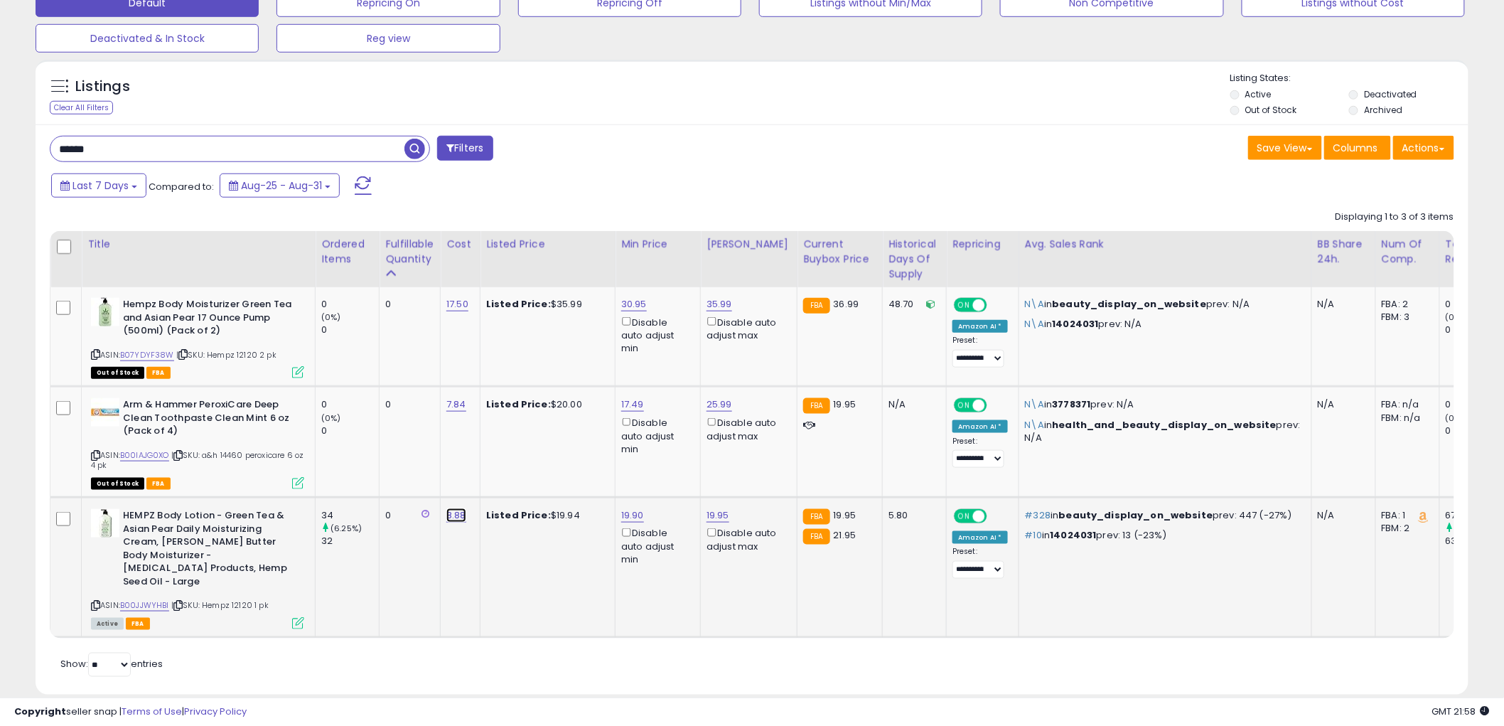
click at [464, 510] on link "8.88" at bounding box center [457, 515] width 20 height 14
type input "****"
click at [501, 478] on icon "submit" at bounding box center [497, 478] width 9 height 9
click at [296, 617] on icon at bounding box center [298, 623] width 12 height 12
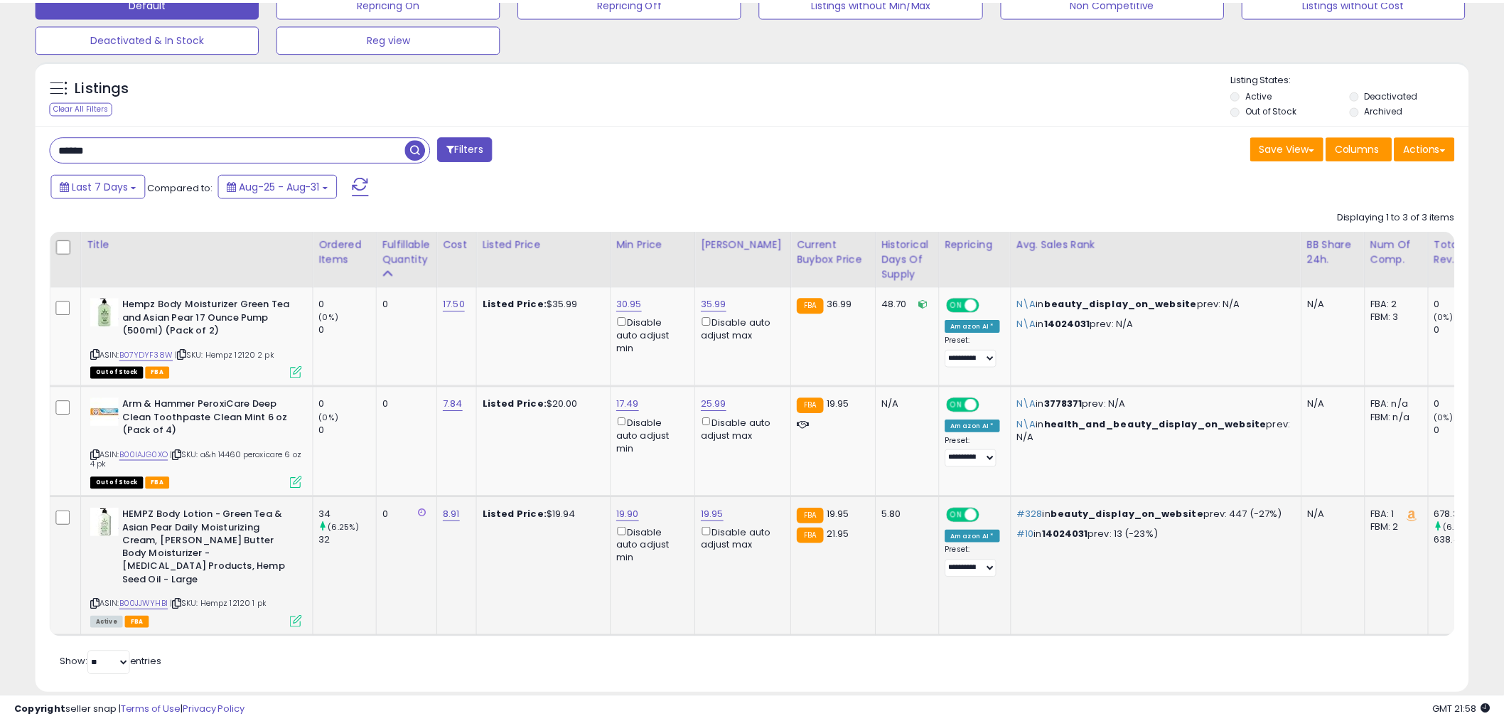
scroll to position [292, 840]
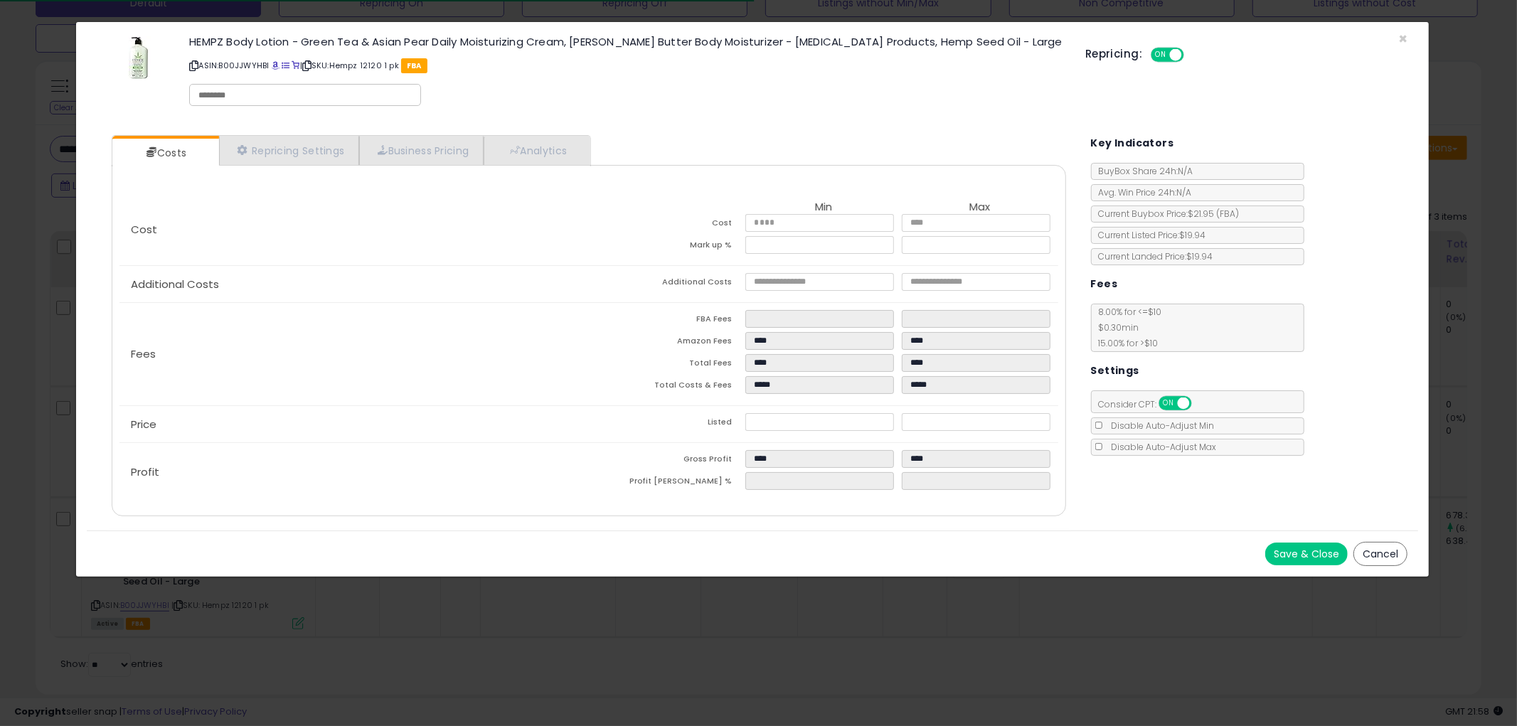
click at [1377, 549] on button "Cancel" at bounding box center [1380, 554] width 54 height 24
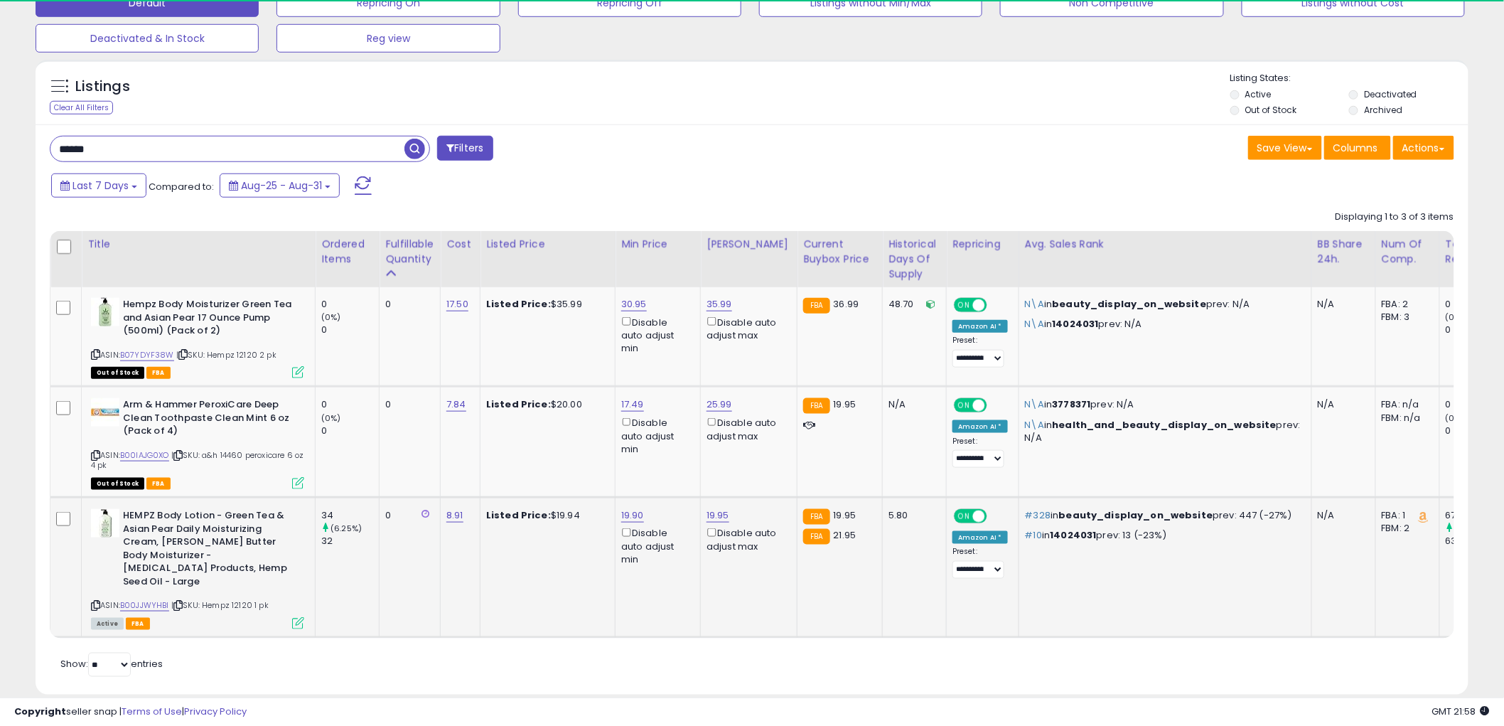
scroll to position [710709, 710167]
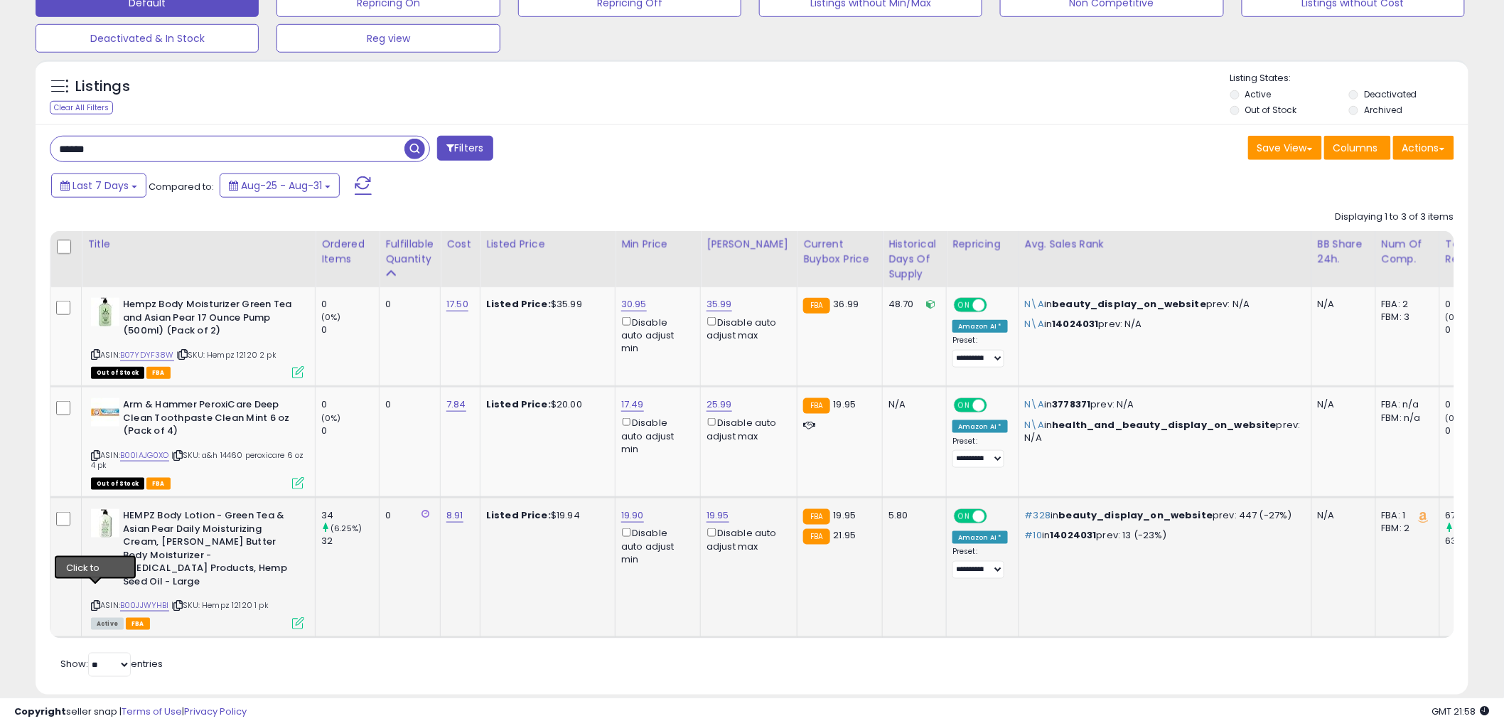
click at [94, 602] on icon at bounding box center [95, 606] width 9 height 8
click at [137, 154] on input "*****" at bounding box center [227, 149] width 354 height 25
type input "********"
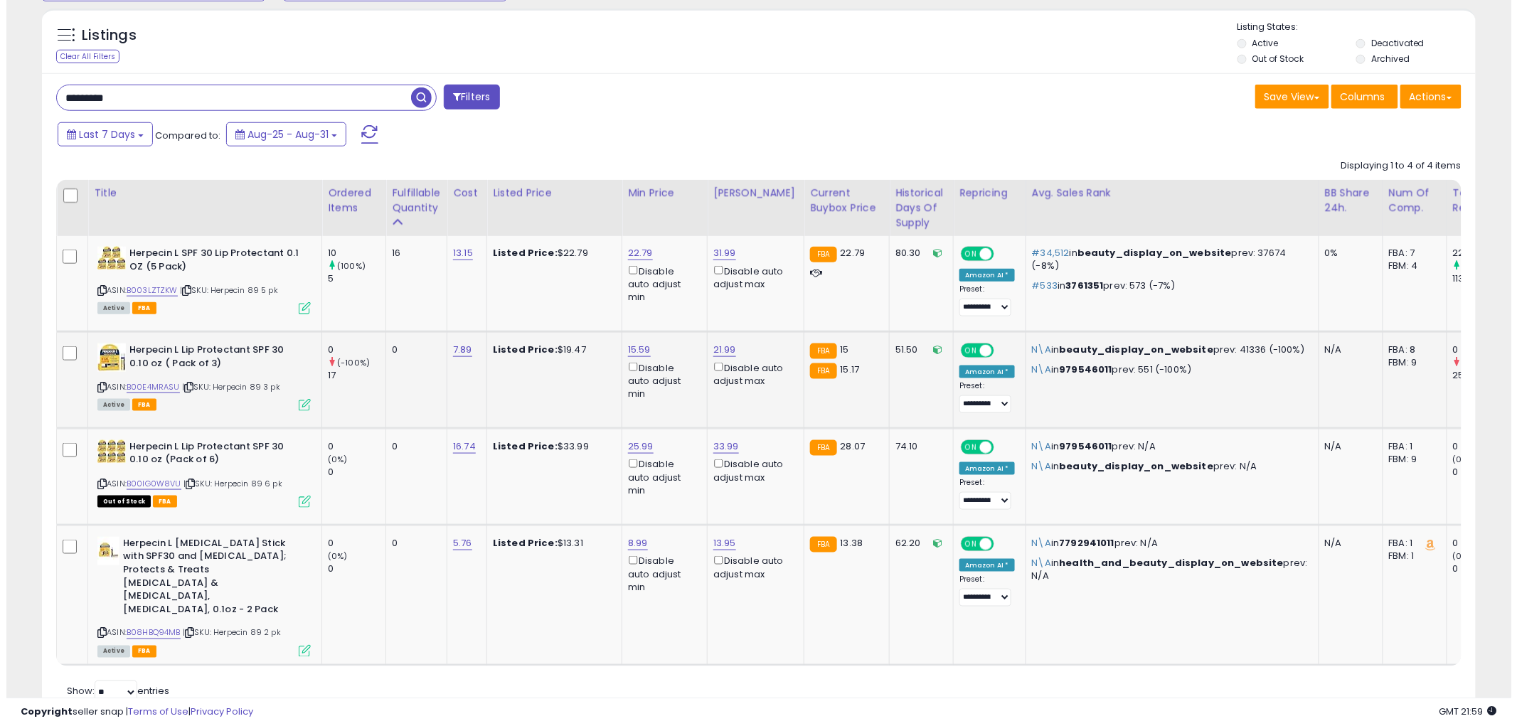
scroll to position [538, 0]
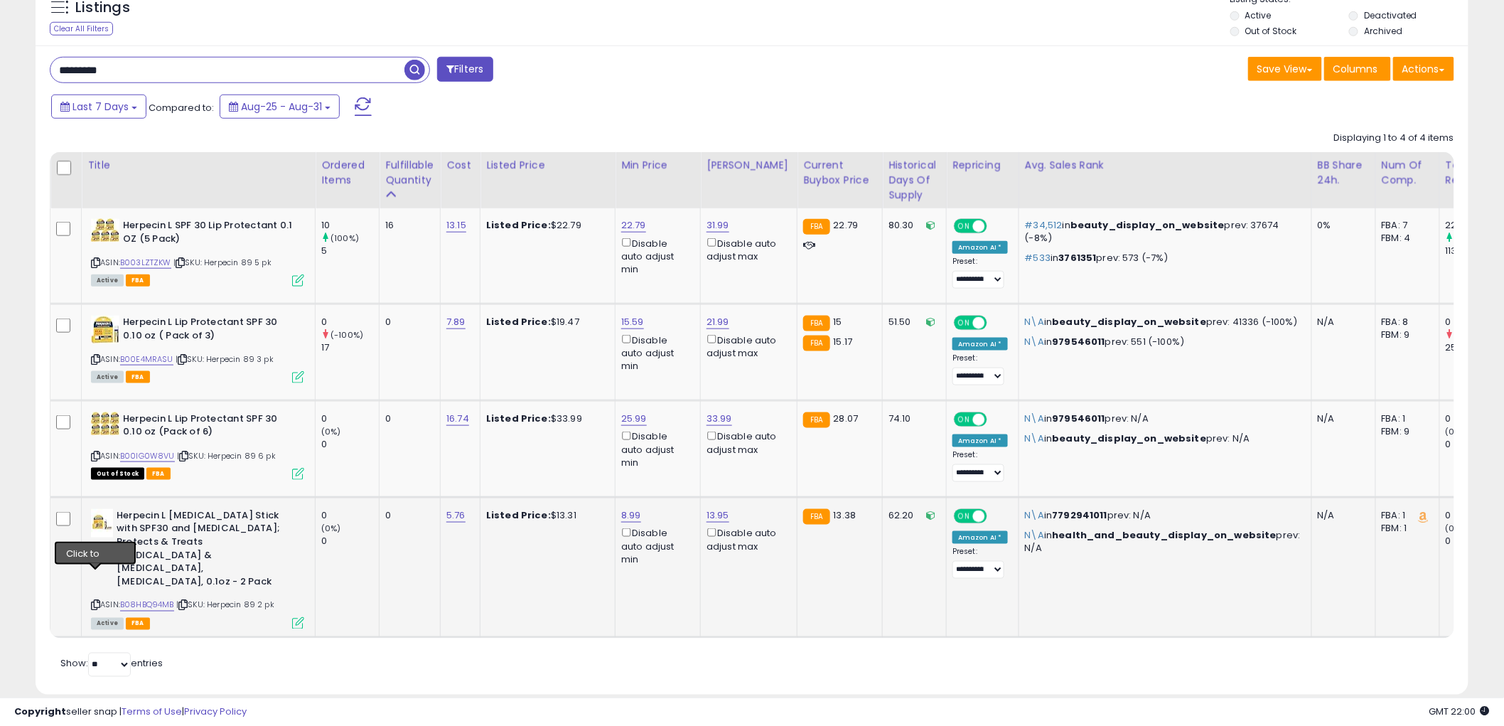
click at [94, 602] on icon at bounding box center [95, 606] width 9 height 8
click at [445, 513] on td "5.76" at bounding box center [461, 567] width 40 height 140
click at [458, 512] on link "5.76" at bounding box center [456, 515] width 19 height 14
type input "****"
click at [501, 479] on icon "submit" at bounding box center [496, 477] width 9 height 9
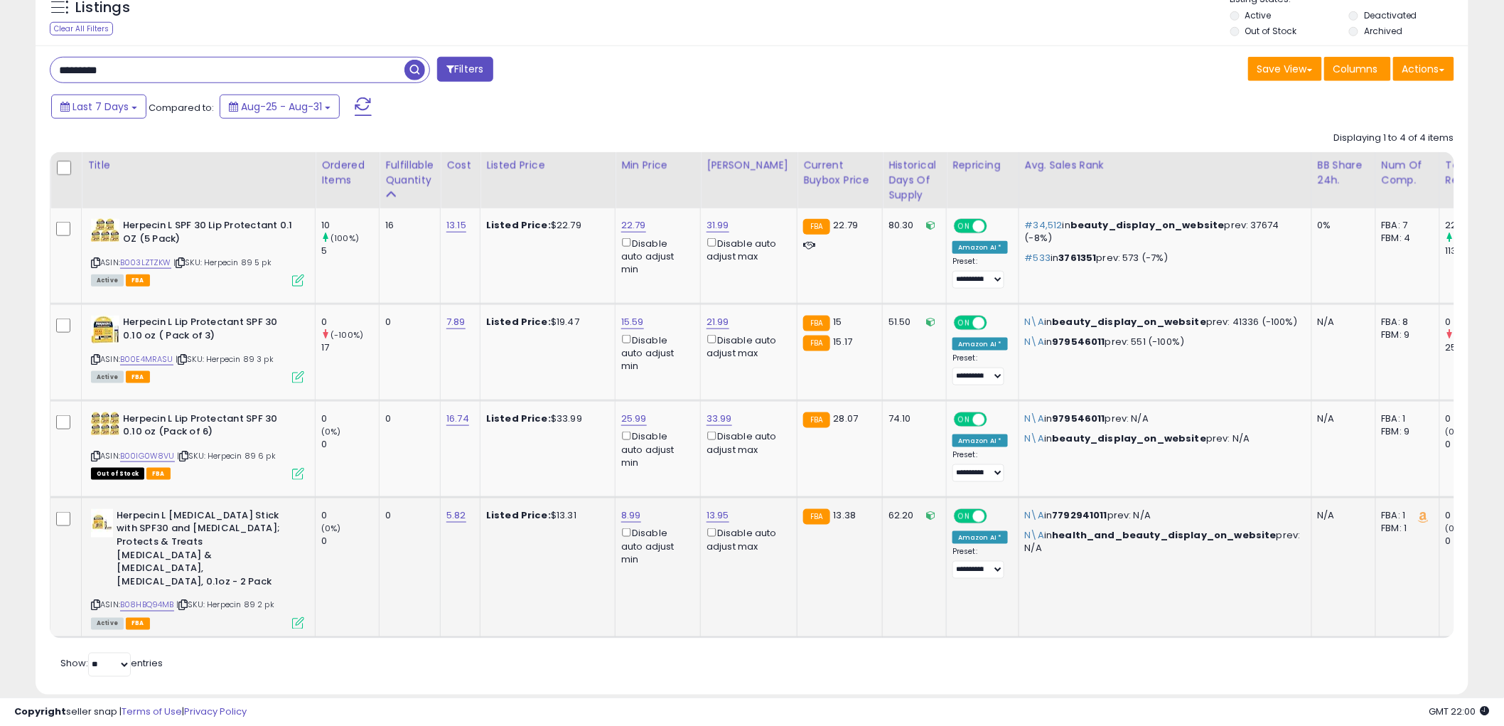
click at [299, 617] on icon at bounding box center [298, 623] width 12 height 12
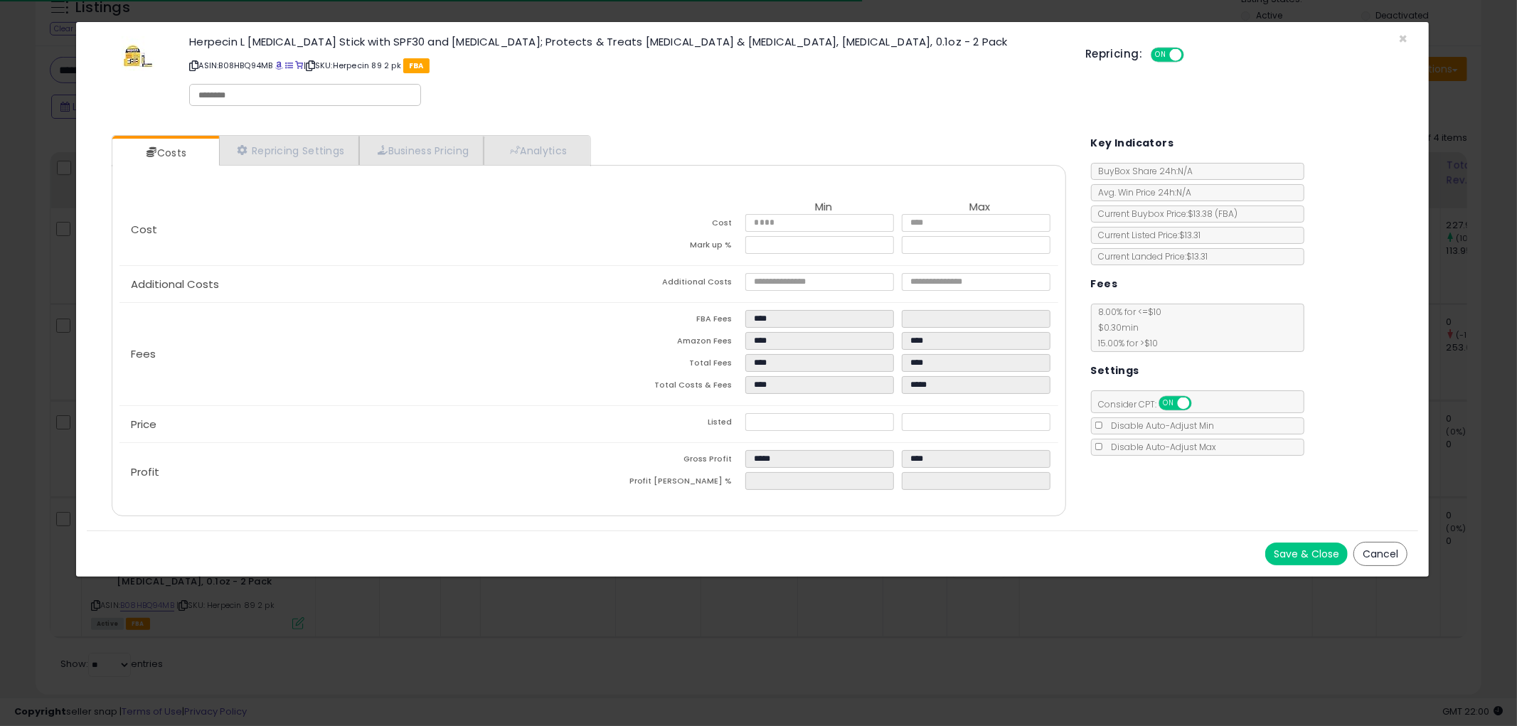
click at [1376, 552] on button "Cancel" at bounding box center [1380, 554] width 54 height 24
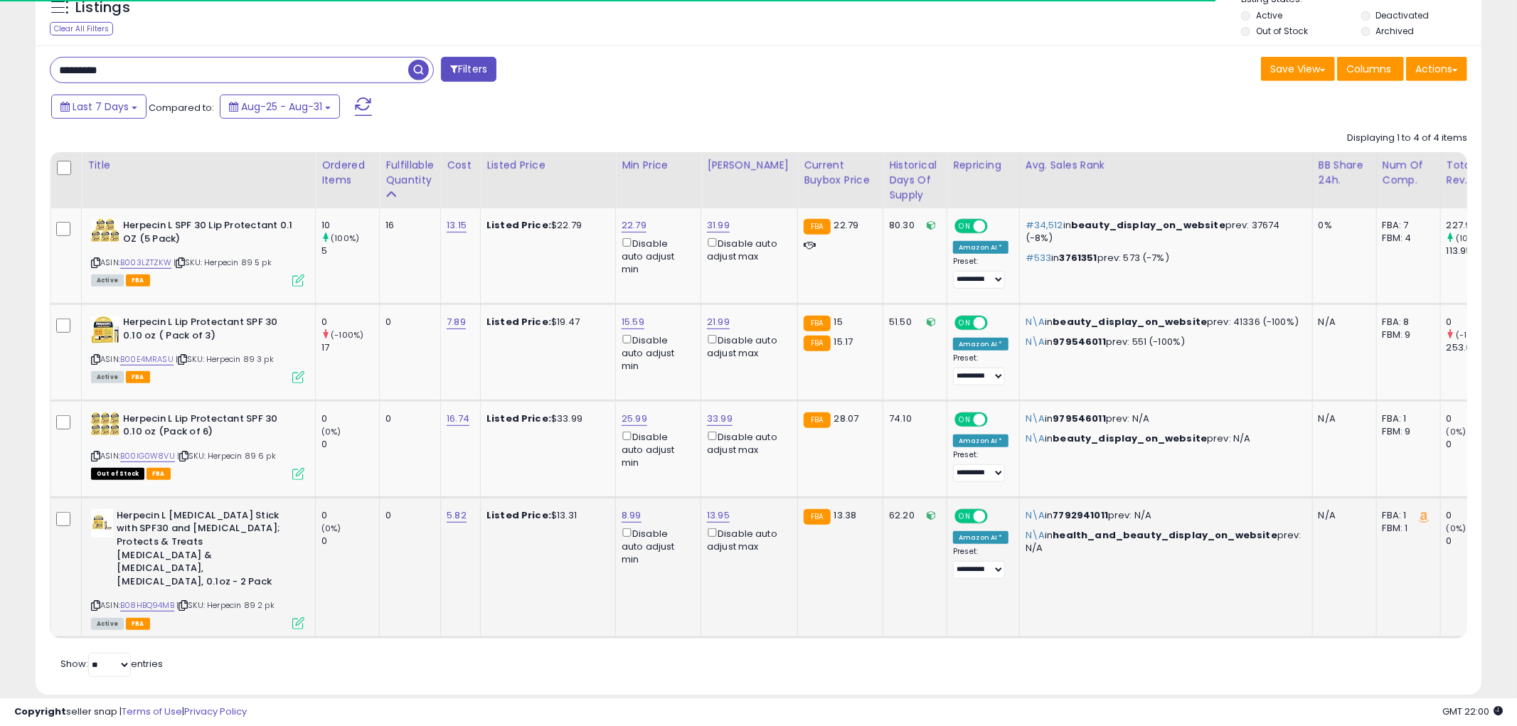
scroll to position [710709, 710167]
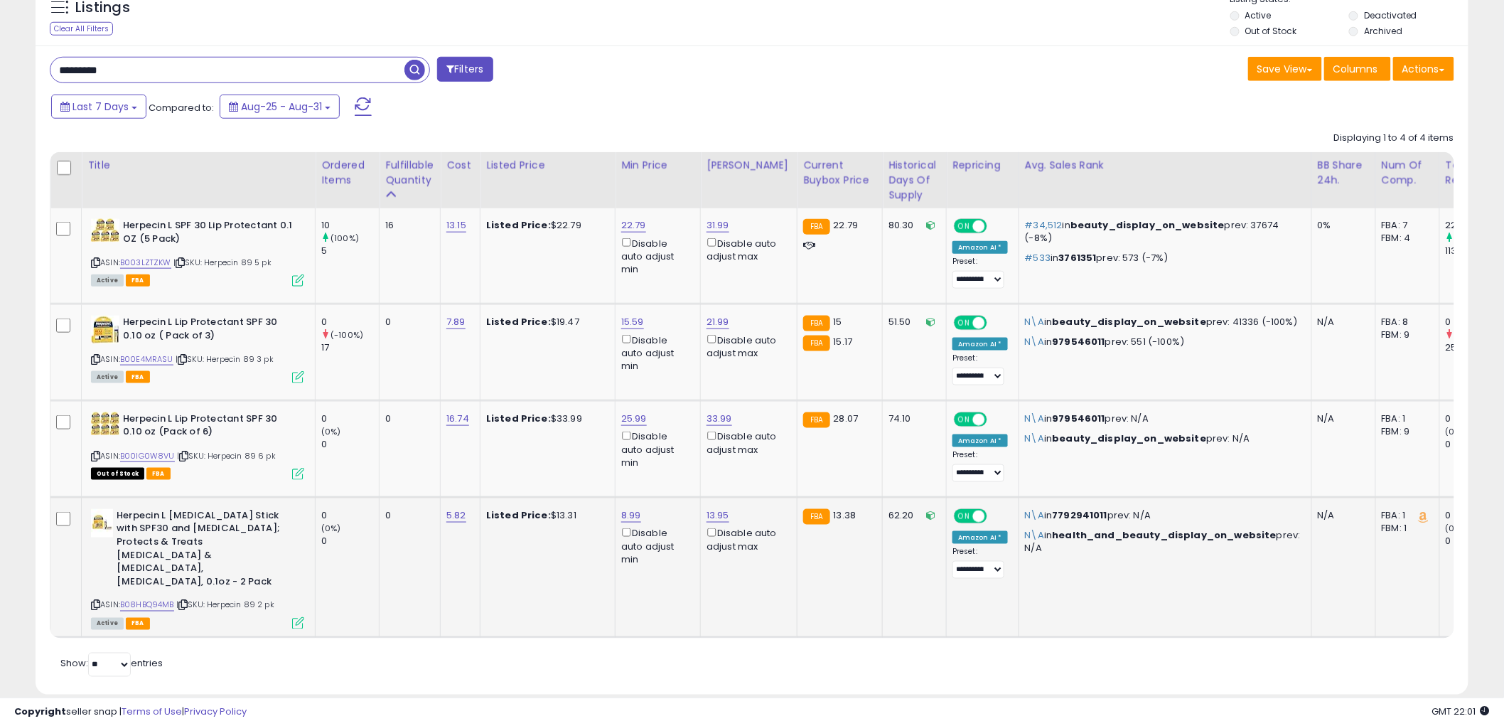
click at [631, 507] on td "8.99 Disable auto adjust min" at bounding box center [658, 567] width 85 height 140
click at [631, 510] on link "8.99" at bounding box center [631, 515] width 20 height 14
type input "*"
type input "*****"
click at [675, 463] on icon "submit" at bounding box center [671, 463] width 9 height 9
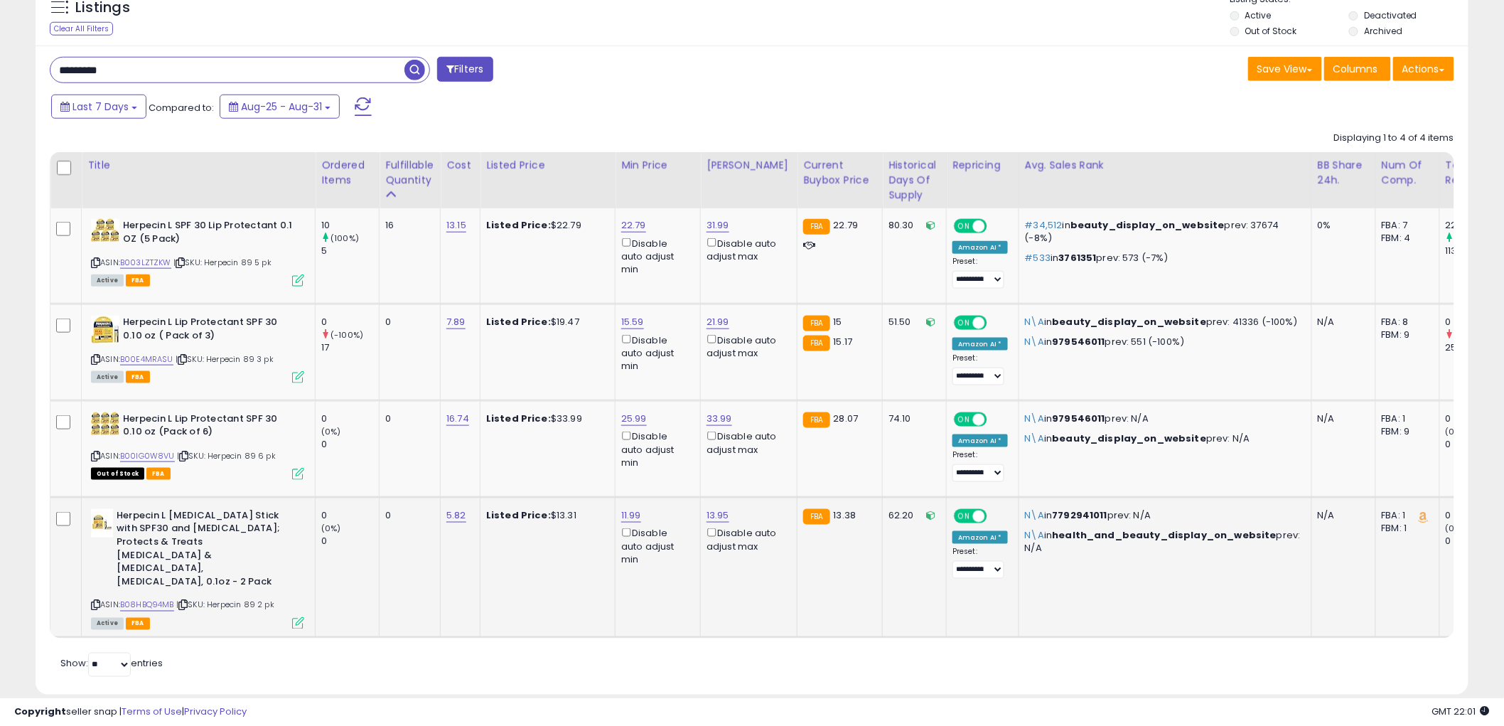
click at [294, 617] on icon at bounding box center [298, 623] width 12 height 12
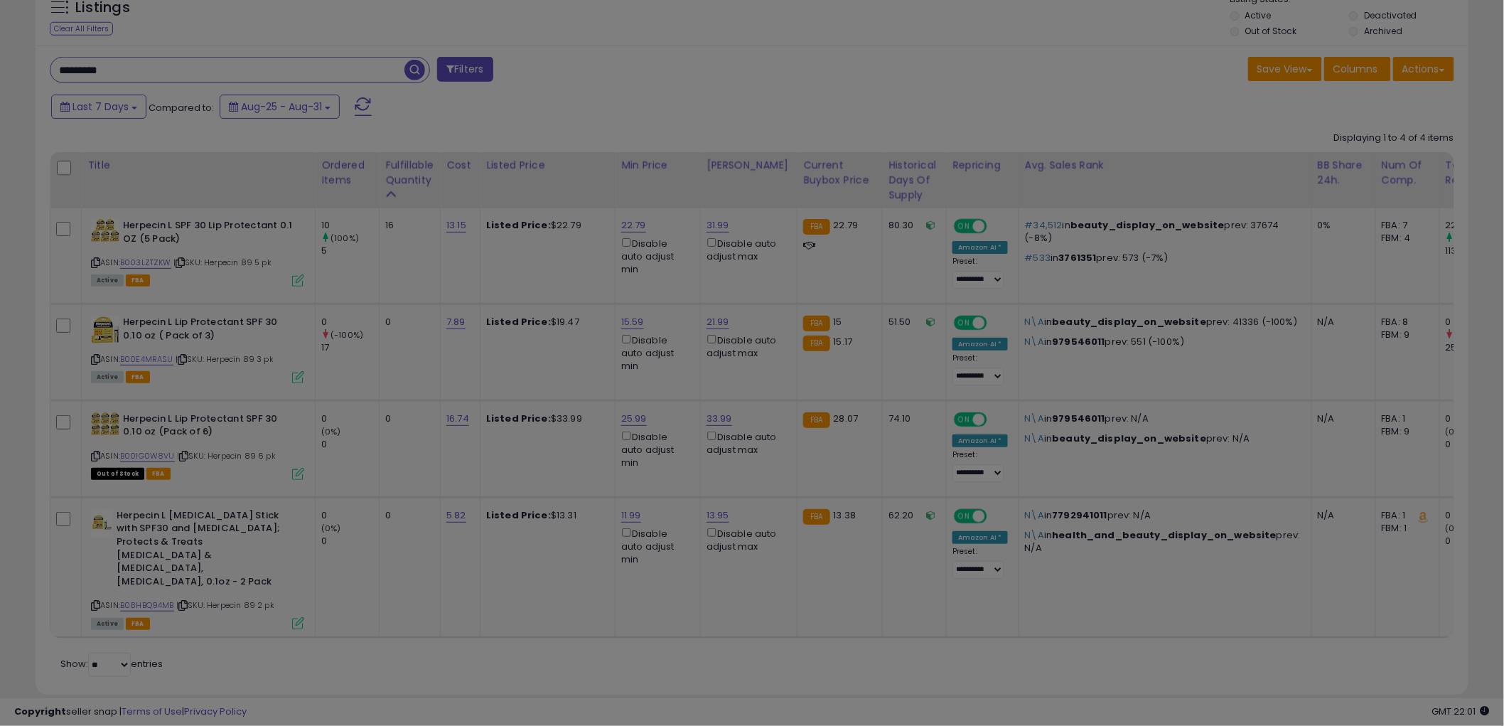
scroll to position [292, 840]
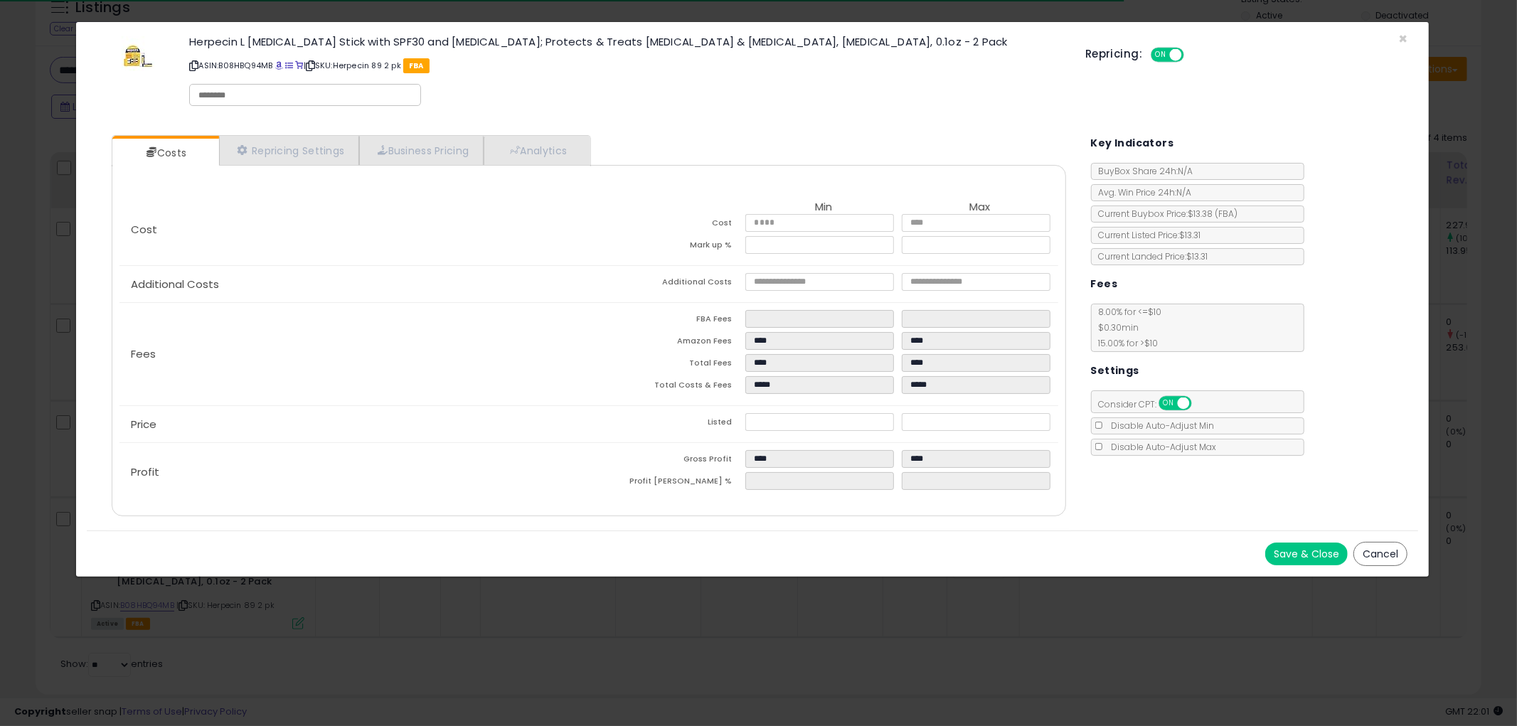
click at [1370, 548] on button "Cancel" at bounding box center [1380, 554] width 54 height 24
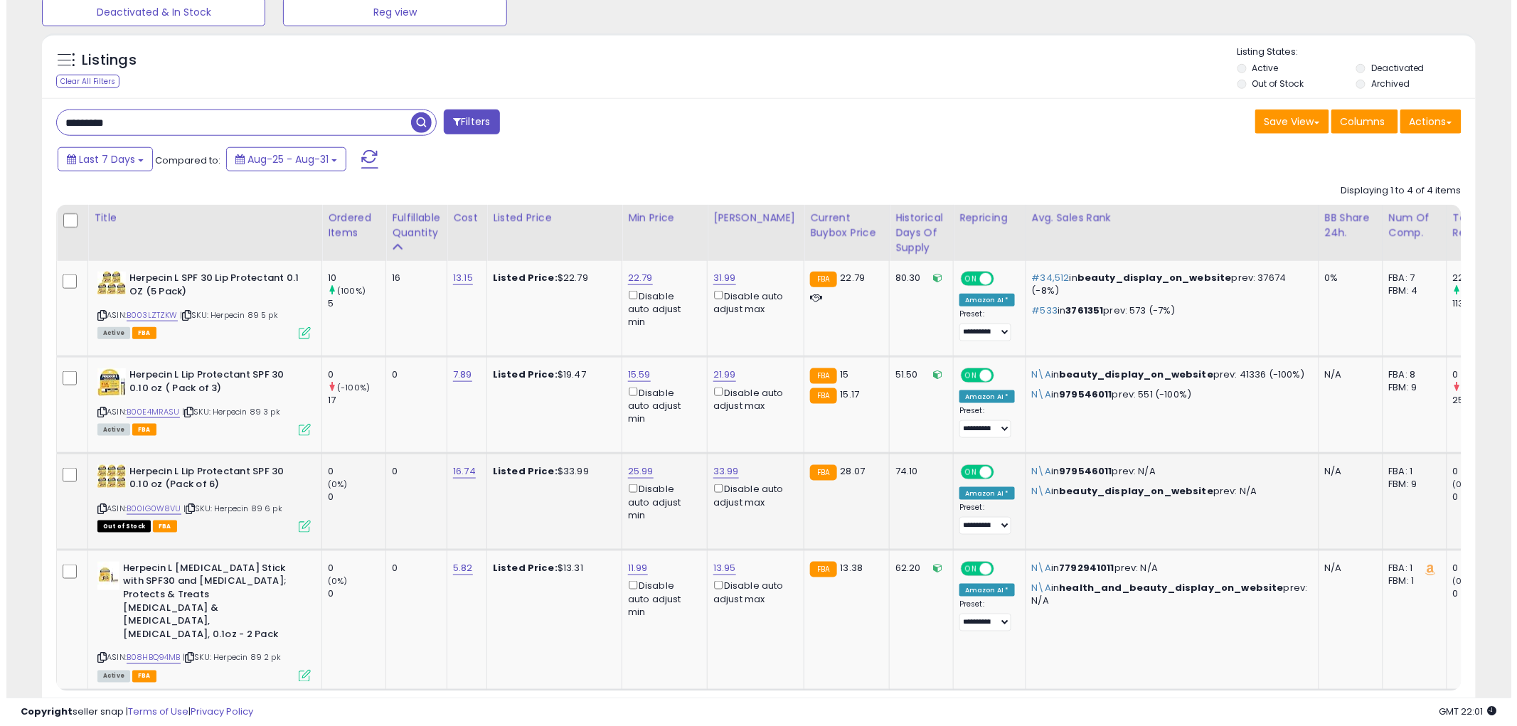
scroll to position [380, 0]
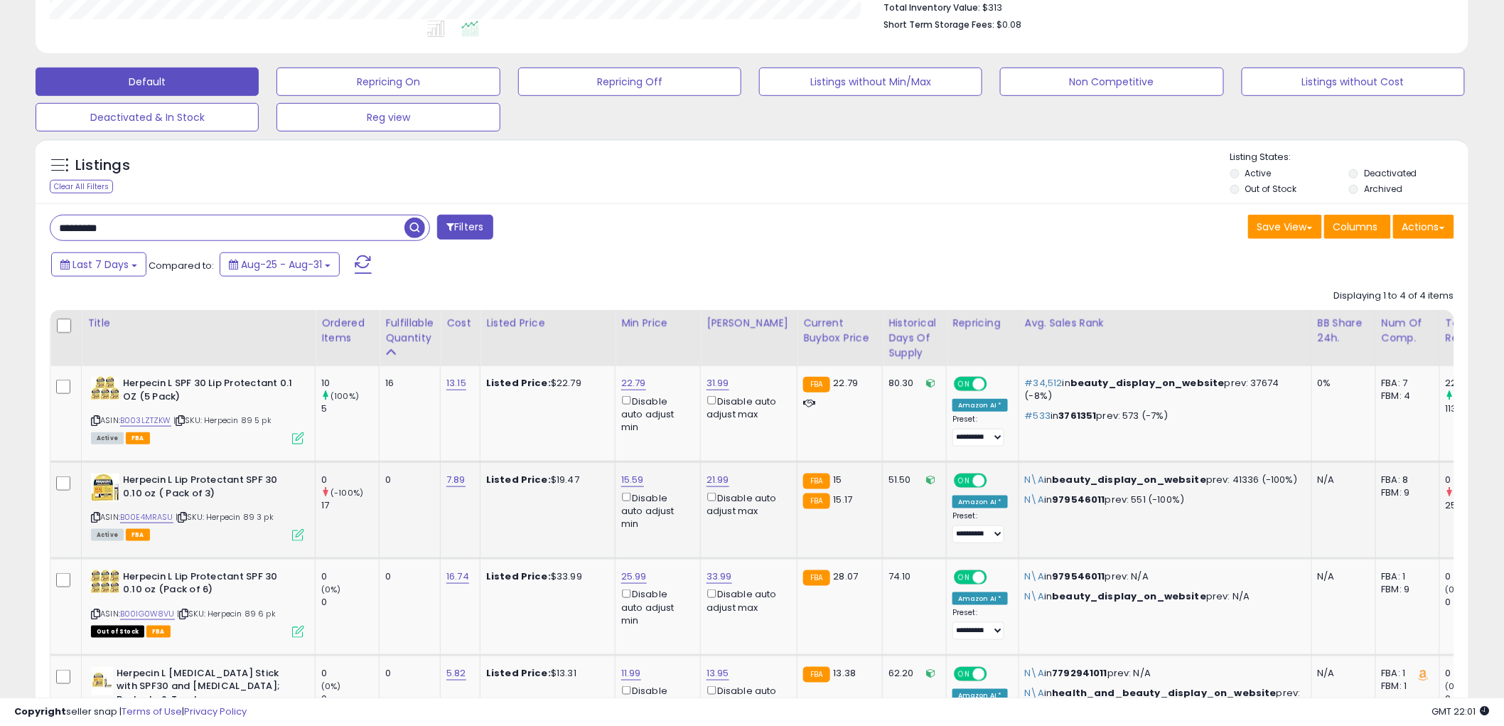
click at [299, 534] on icon at bounding box center [298, 535] width 12 height 12
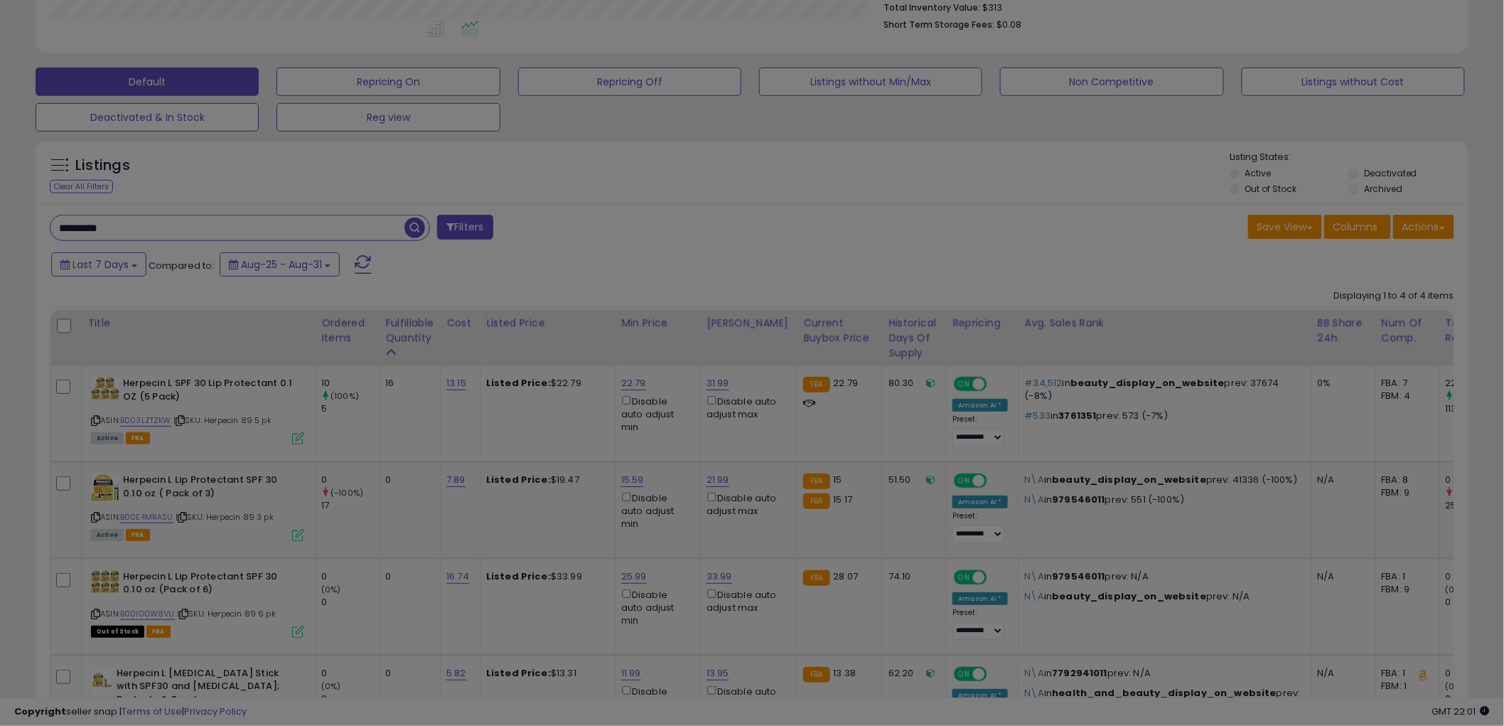
scroll to position [292, 840]
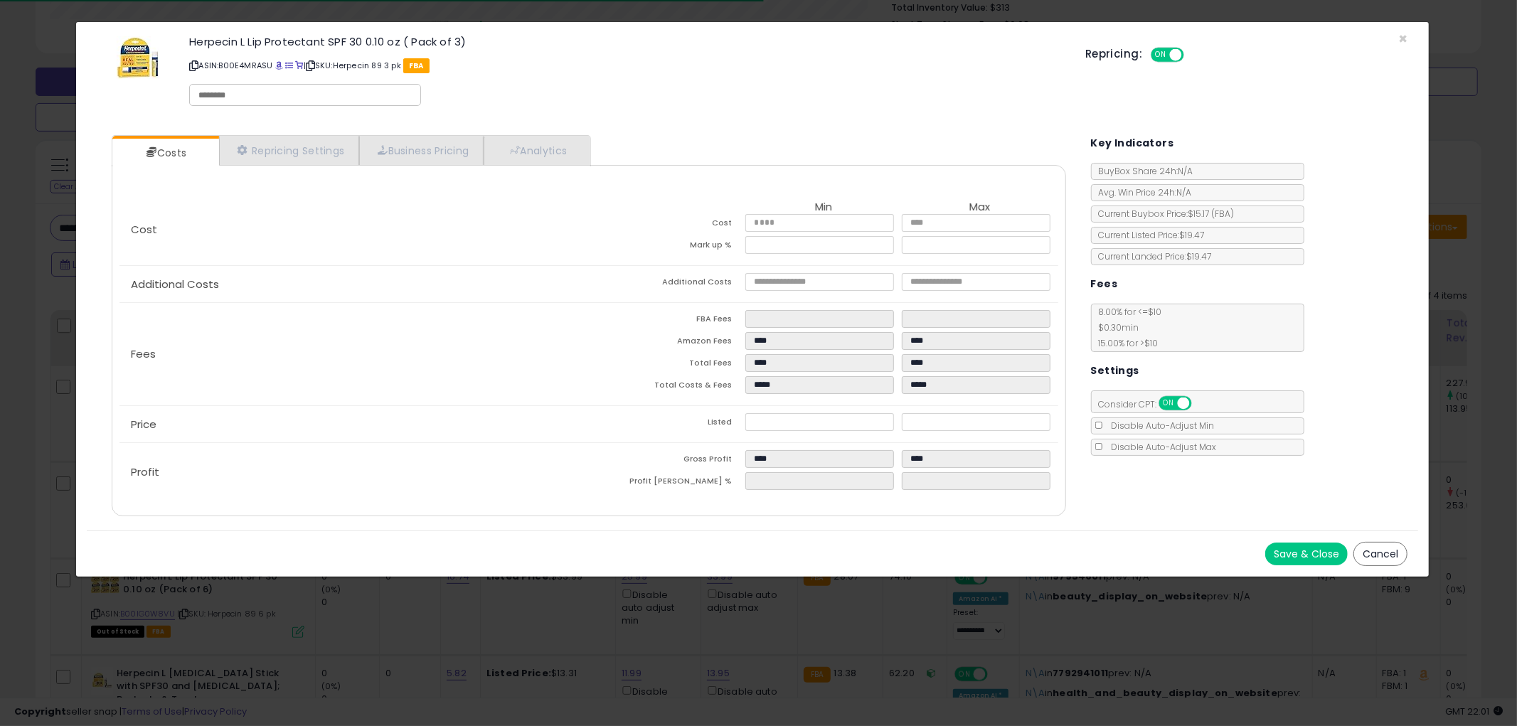
click at [1364, 552] on button "Cancel" at bounding box center [1380, 554] width 54 height 24
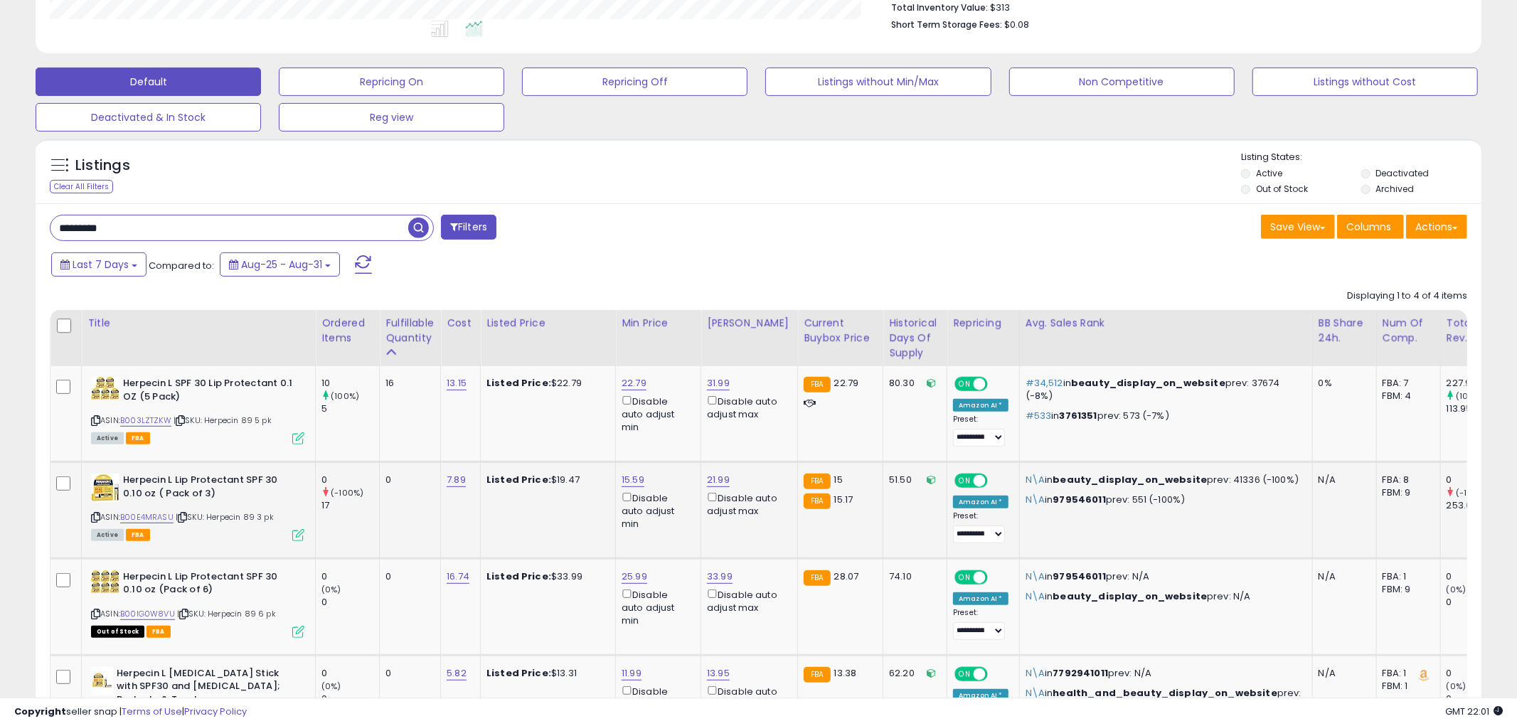
scroll to position [710709, 710167]
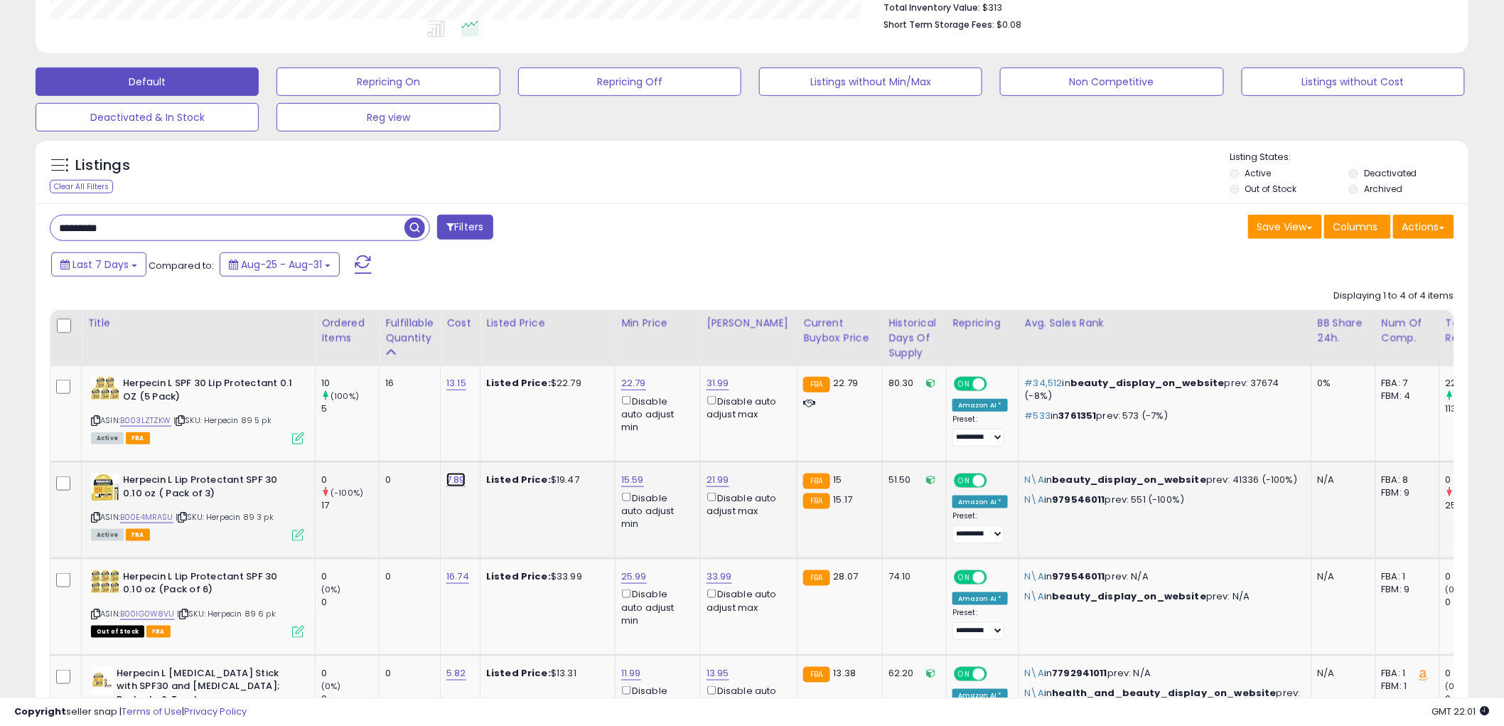
click at [459, 480] on link "7.89" at bounding box center [456, 480] width 19 height 14
type input "*"
type input "****"
click at [501, 442] on icon "submit" at bounding box center [496, 443] width 9 height 9
click at [294, 532] on icon at bounding box center [298, 535] width 12 height 12
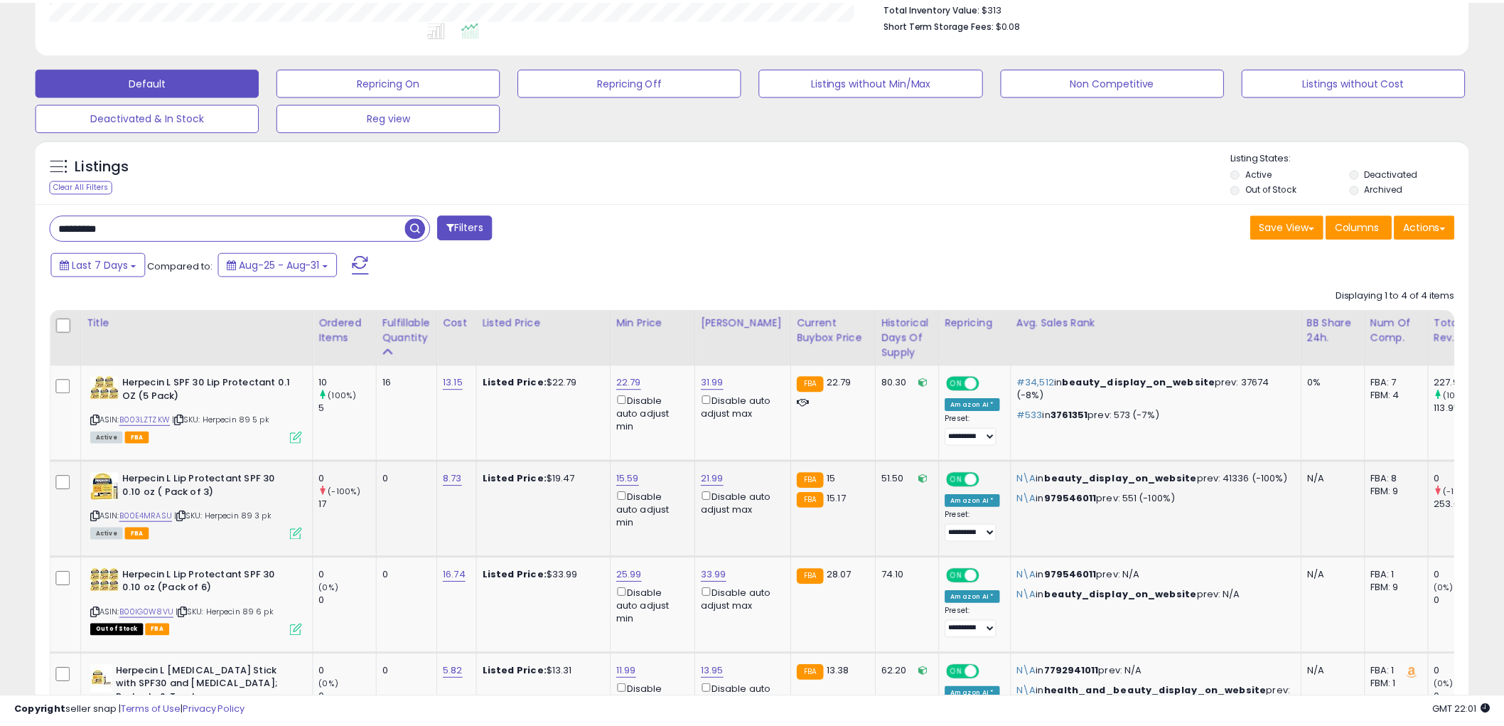
scroll to position [292, 840]
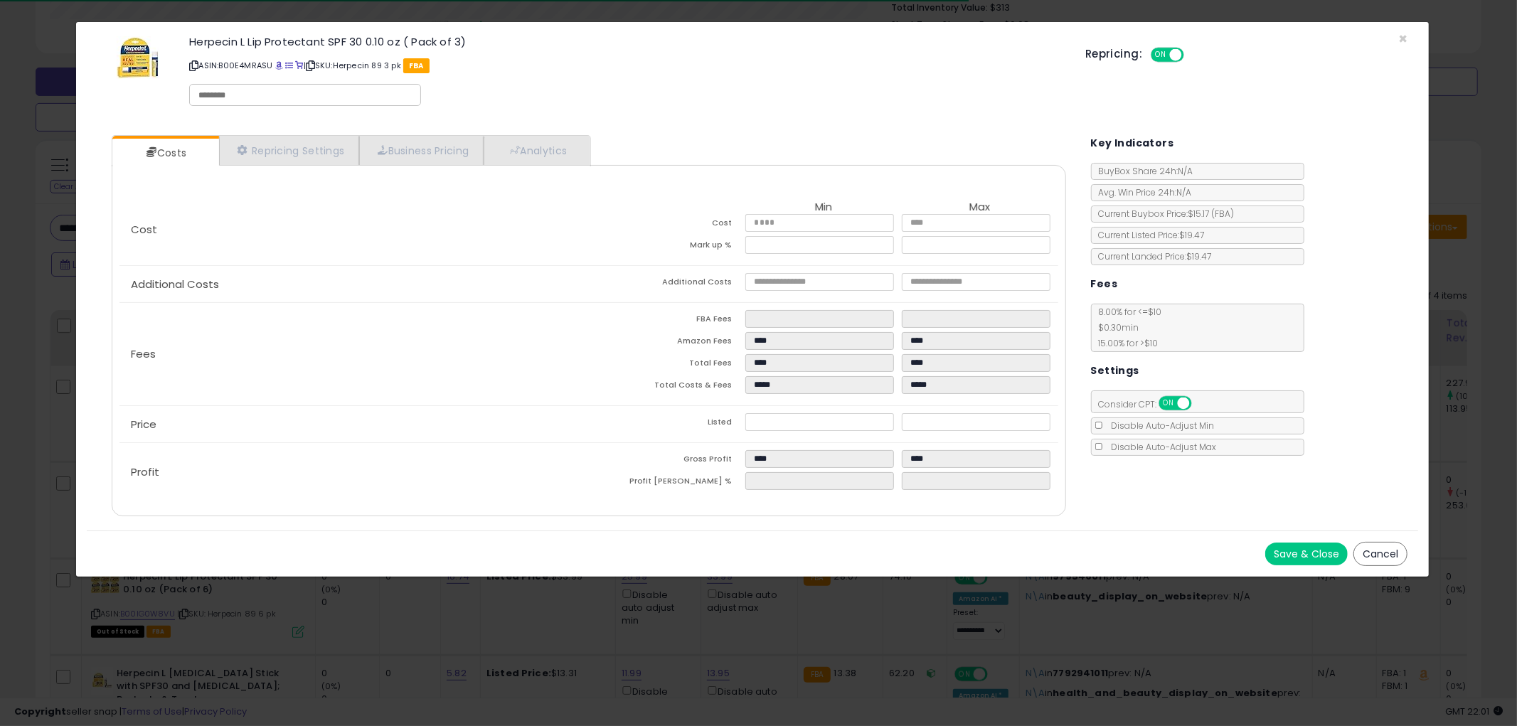
click at [1376, 545] on button "Cancel" at bounding box center [1380, 554] width 54 height 24
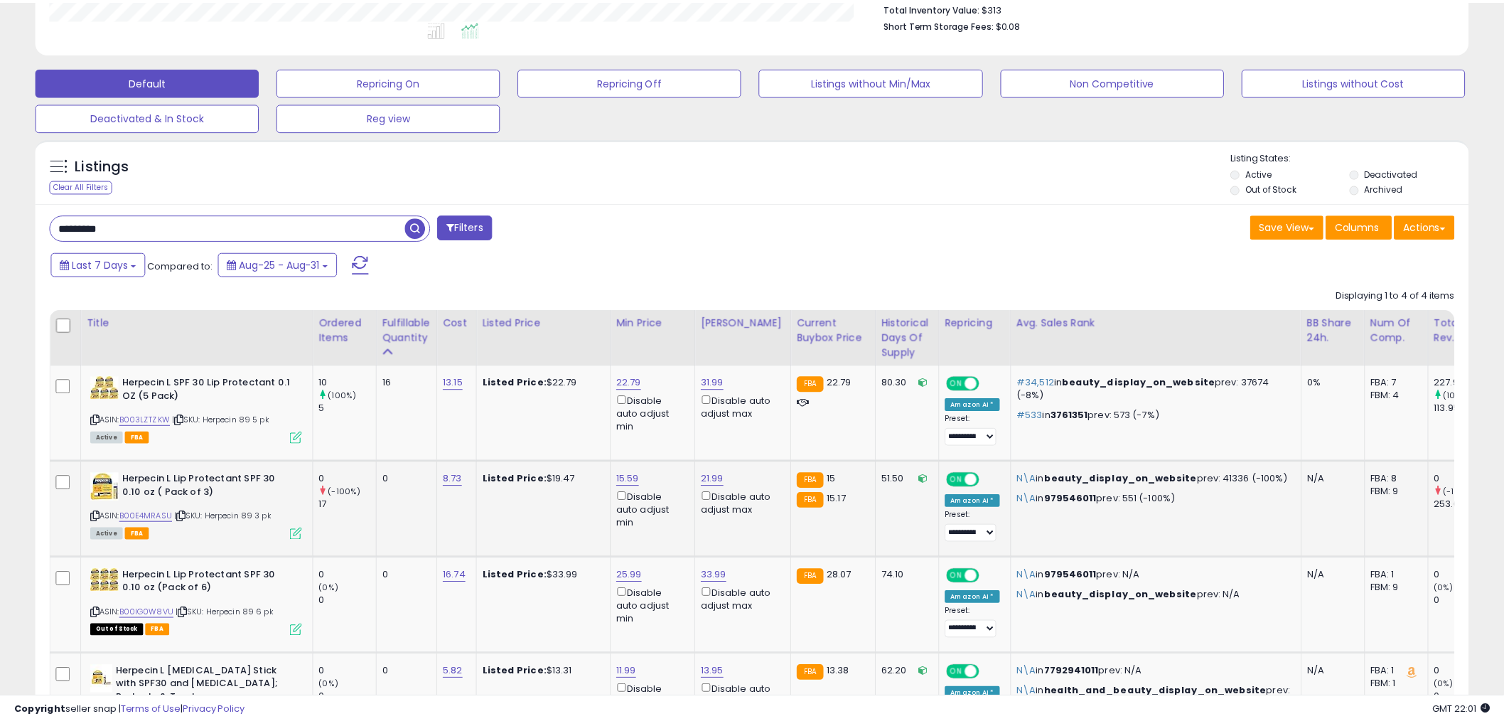
scroll to position [292, 832]
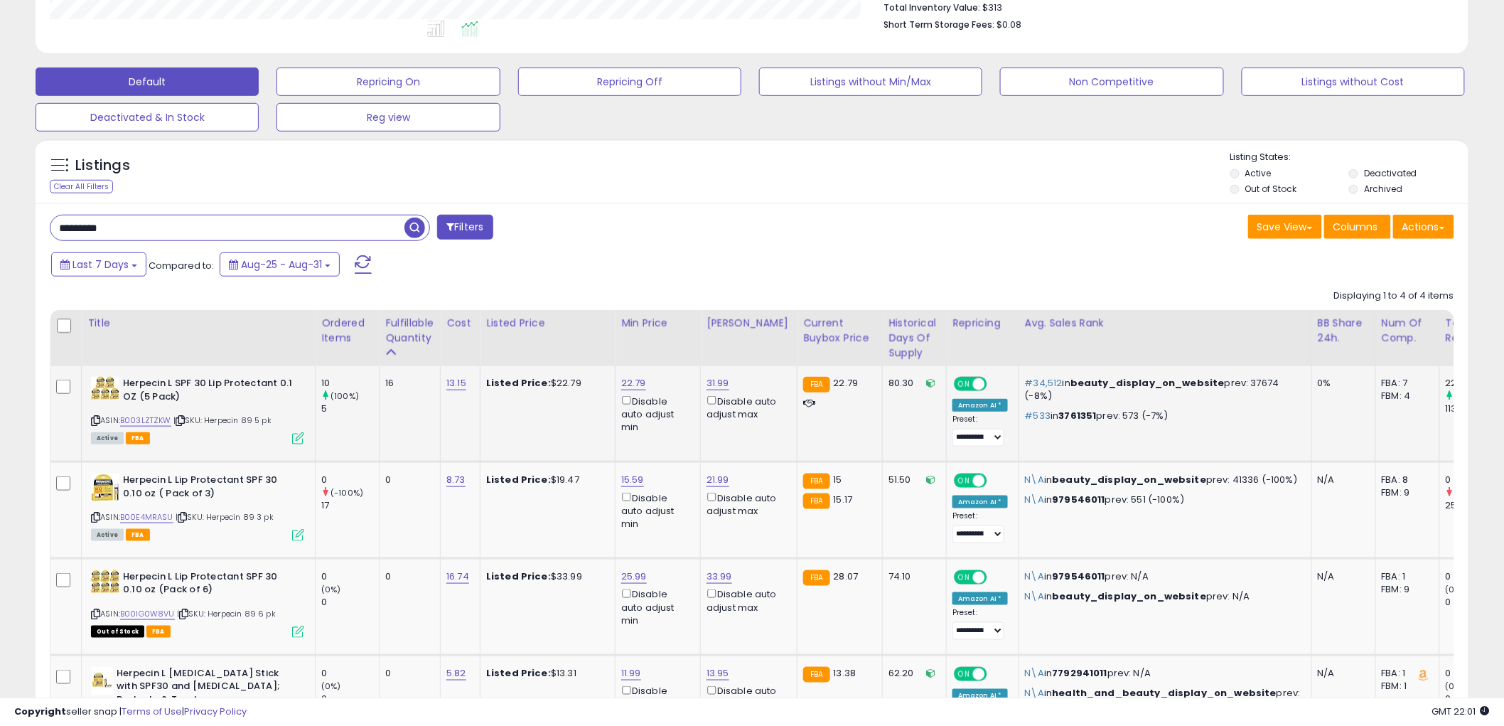
click at [296, 437] on icon at bounding box center [298, 438] width 12 height 12
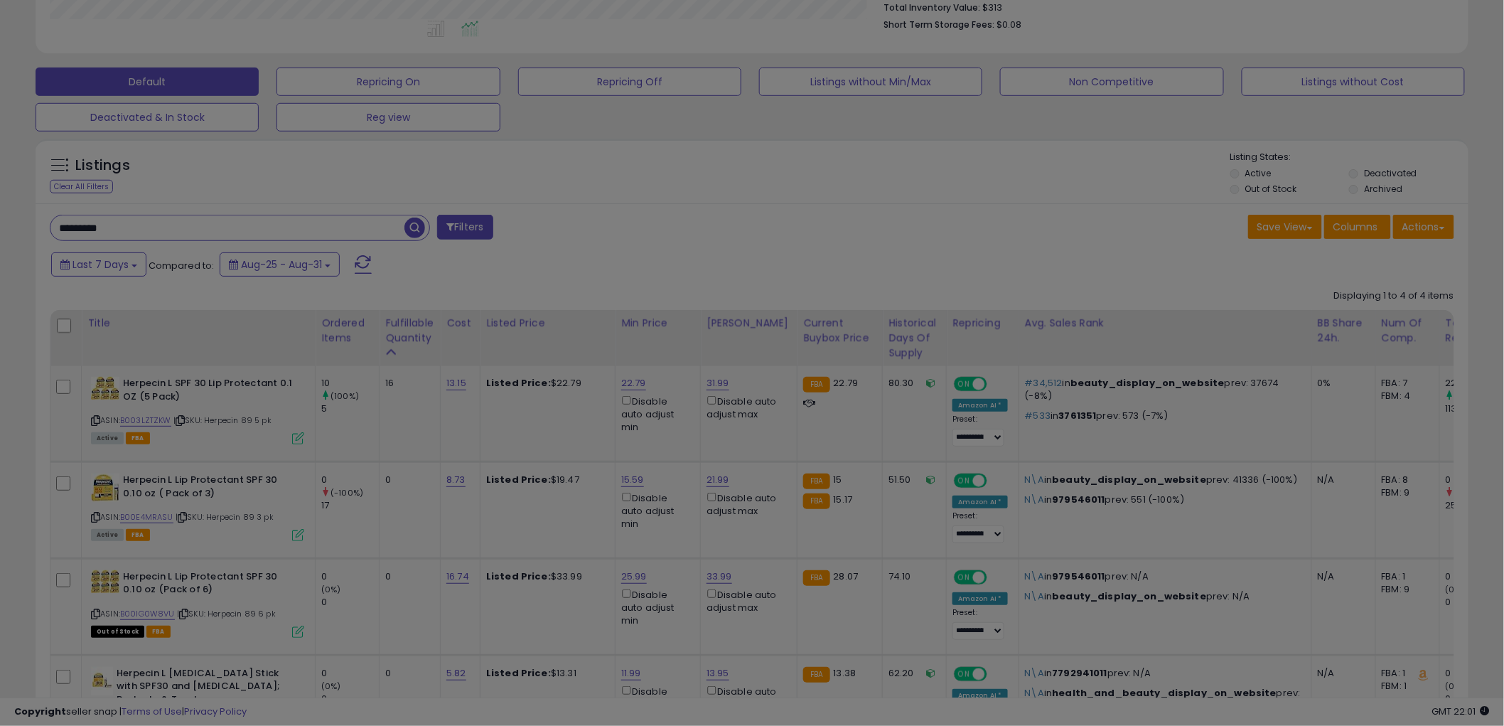
scroll to position [292, 840]
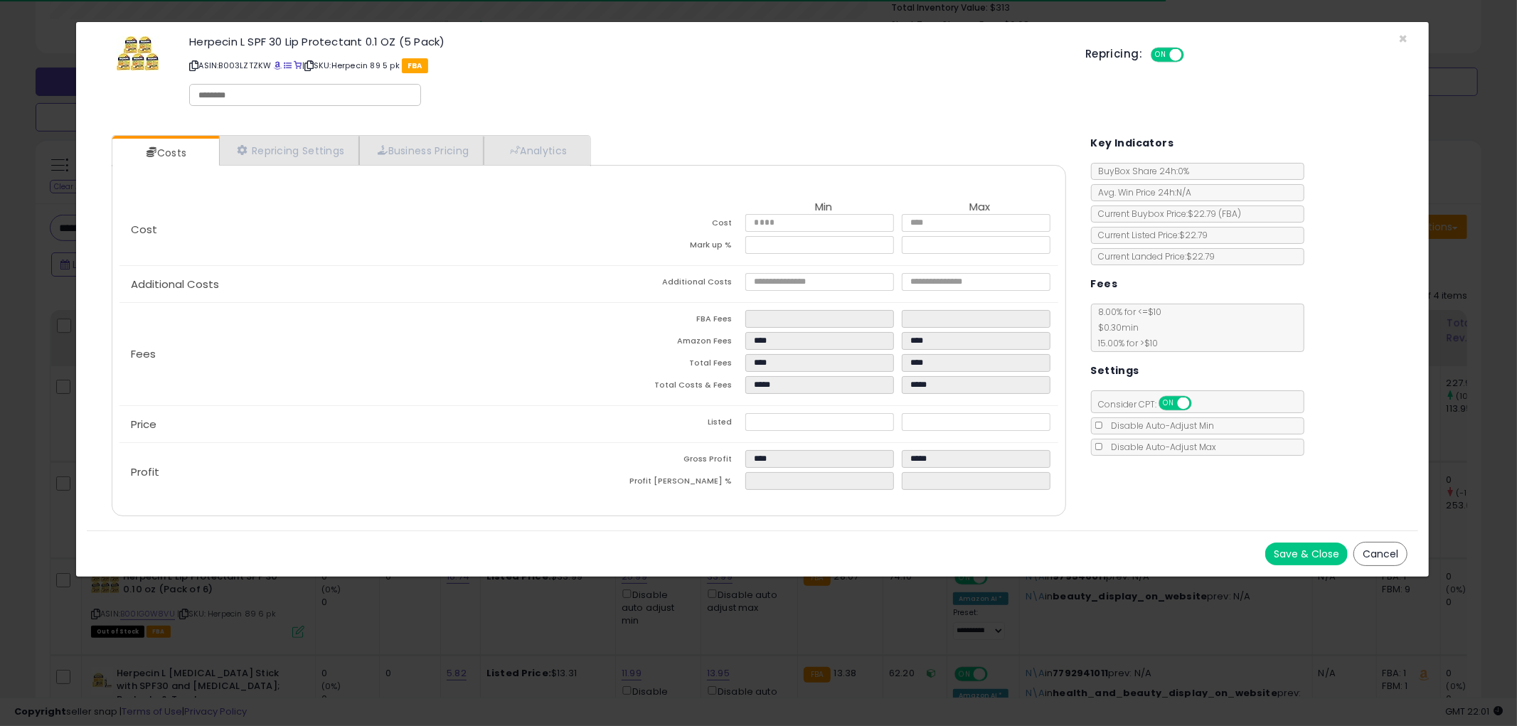
click at [1381, 548] on button "Cancel" at bounding box center [1380, 554] width 54 height 24
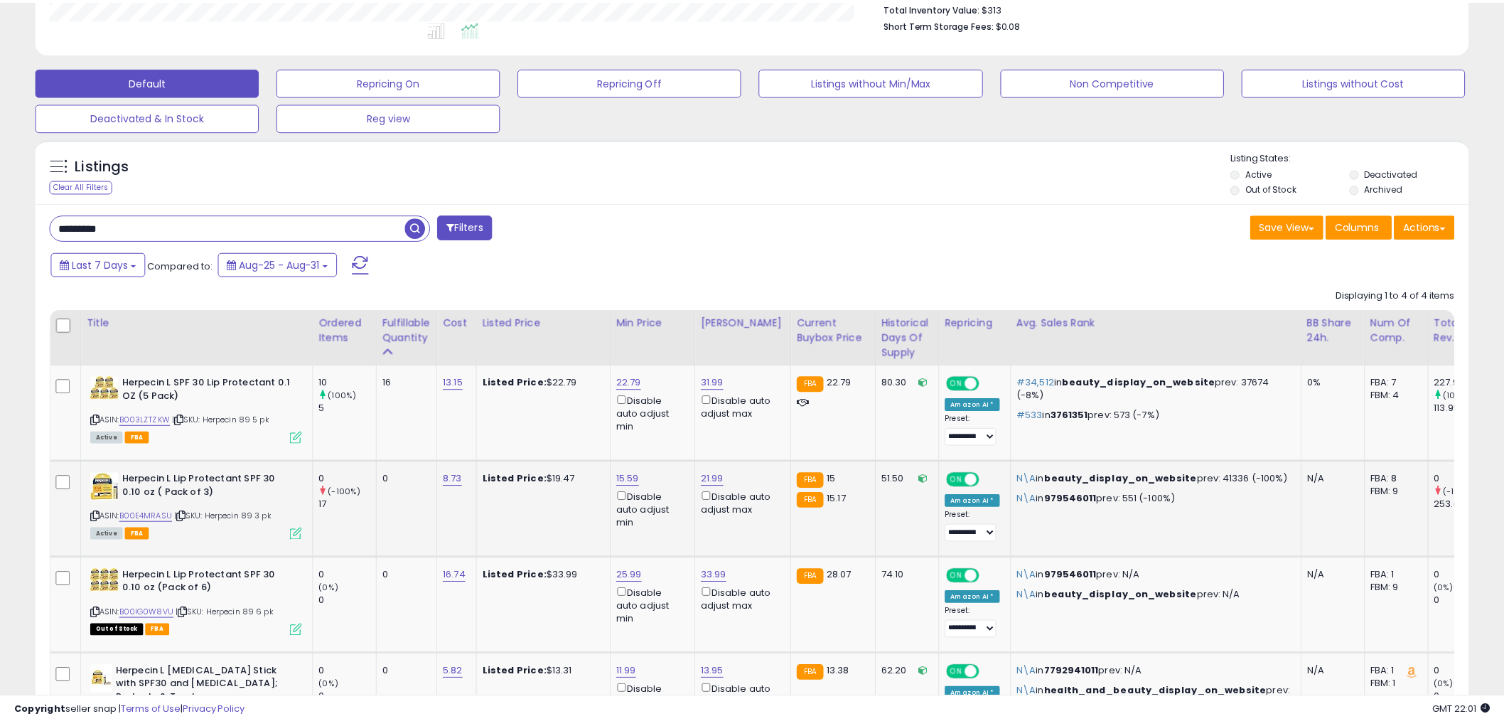
scroll to position [710709, 710167]
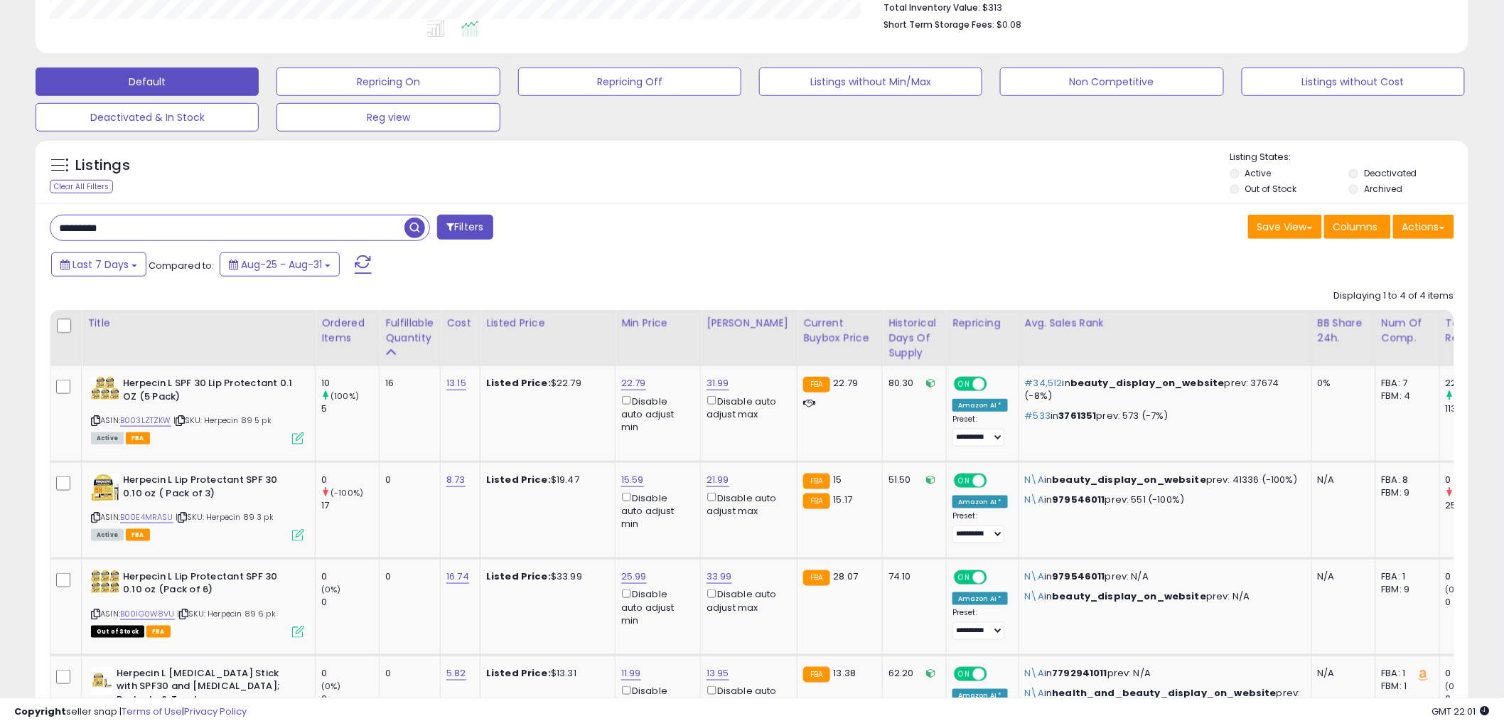
click at [629, 214] on div "******** Filters Save View Save As New View Update Current View" at bounding box center [752, 527] width 1433 height 648
click at [160, 232] on input "********" at bounding box center [227, 227] width 354 height 25
type input "****"
click at [415, 228] on span "button" at bounding box center [415, 228] width 21 height 21
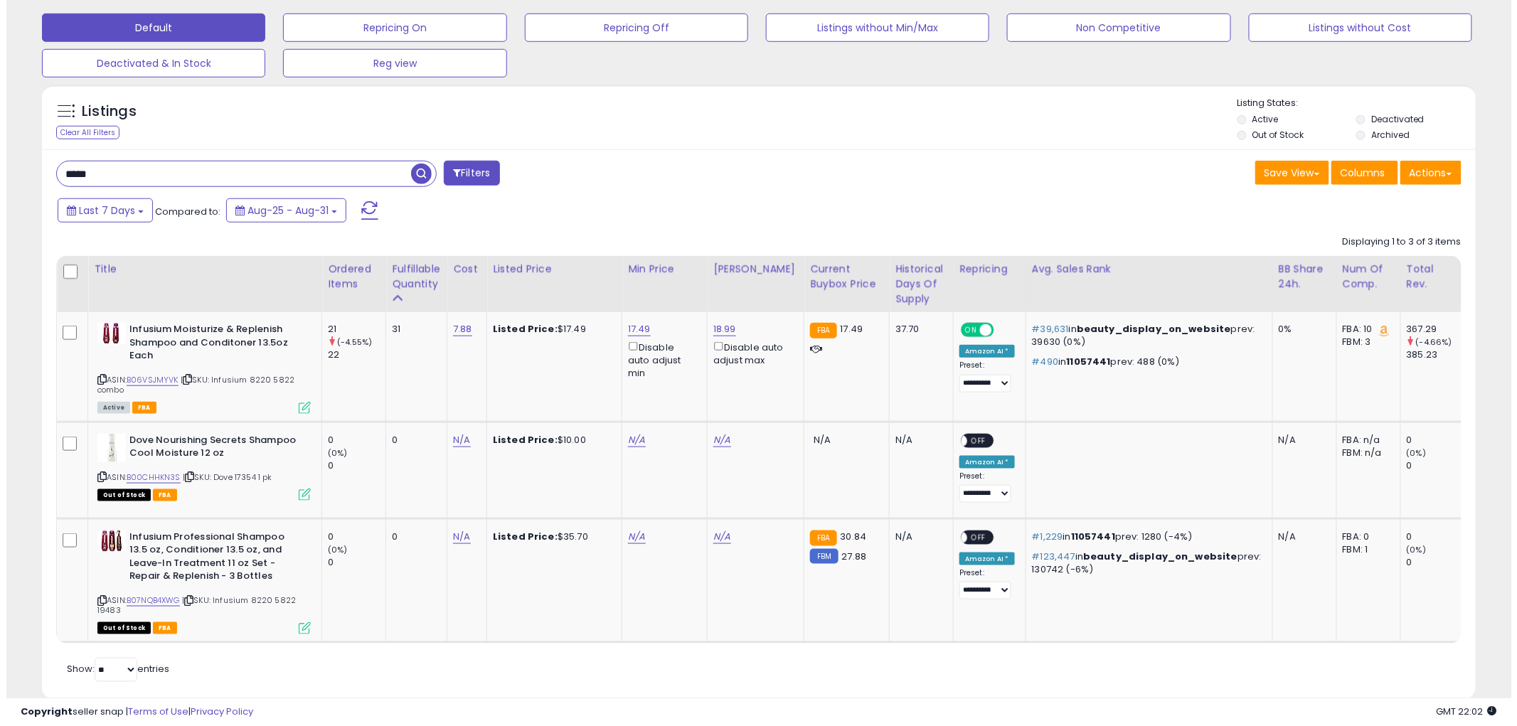
scroll to position [459, 0]
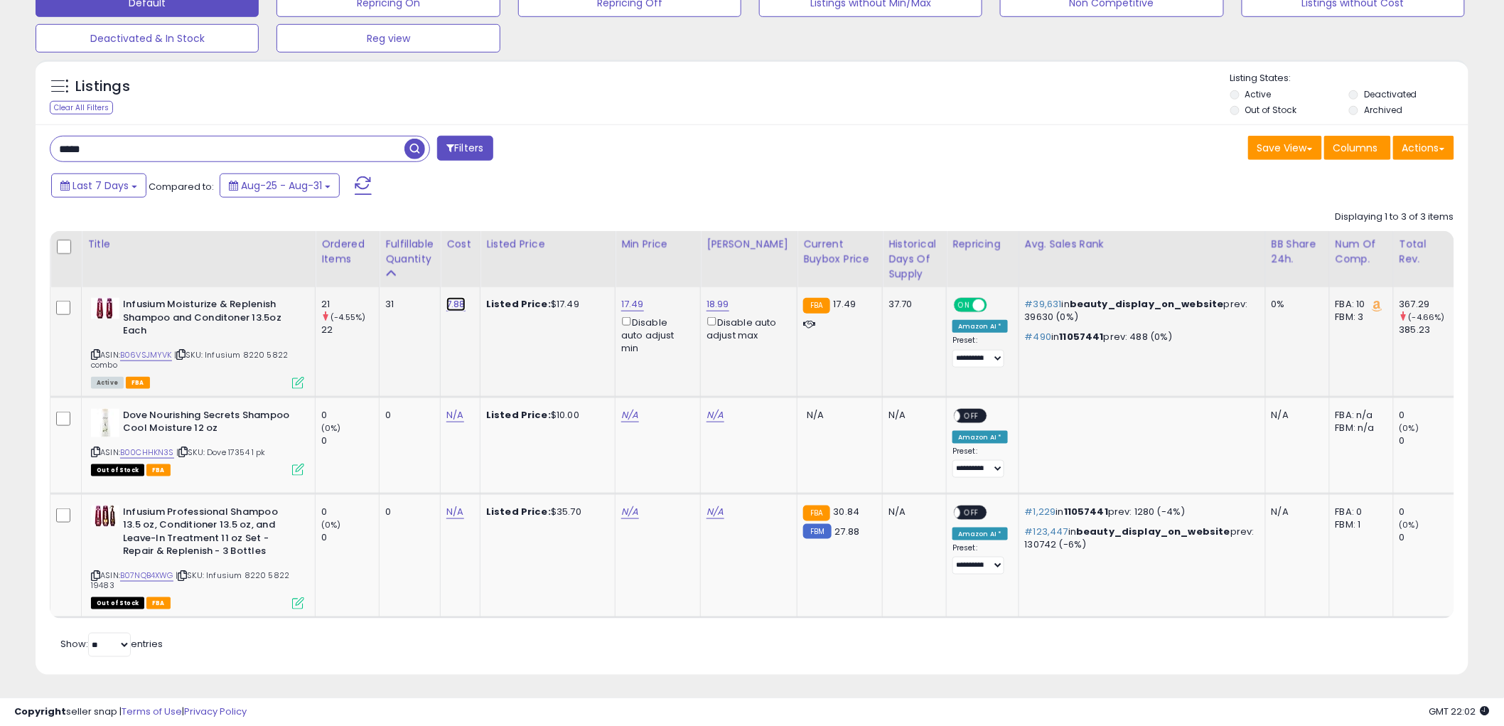
click at [464, 306] on link "7.88" at bounding box center [456, 304] width 19 height 14
type input "****"
click at [508, 267] on button "submit" at bounding box center [496, 268] width 24 height 21
click at [296, 384] on icon at bounding box center [298, 383] width 12 height 12
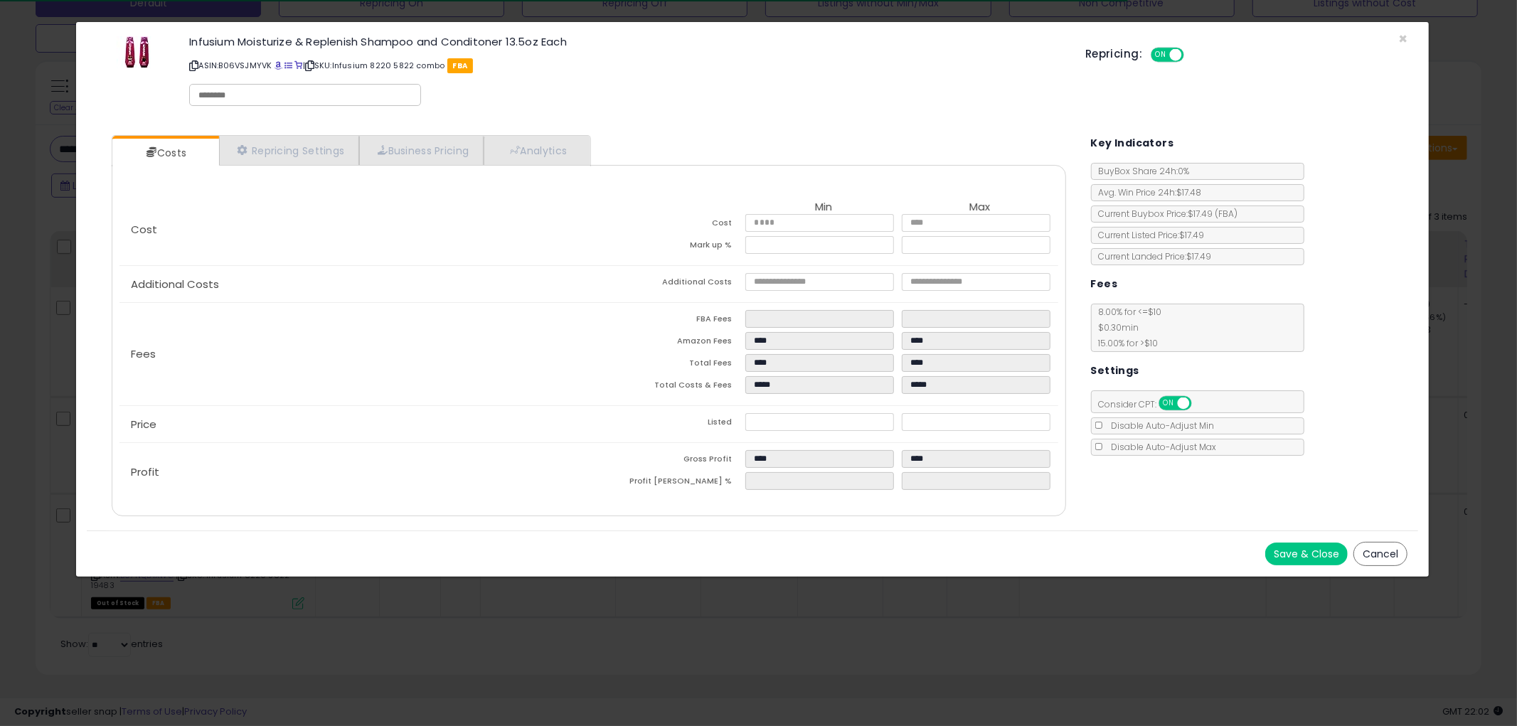
click at [1371, 546] on button "Cancel" at bounding box center [1380, 554] width 54 height 24
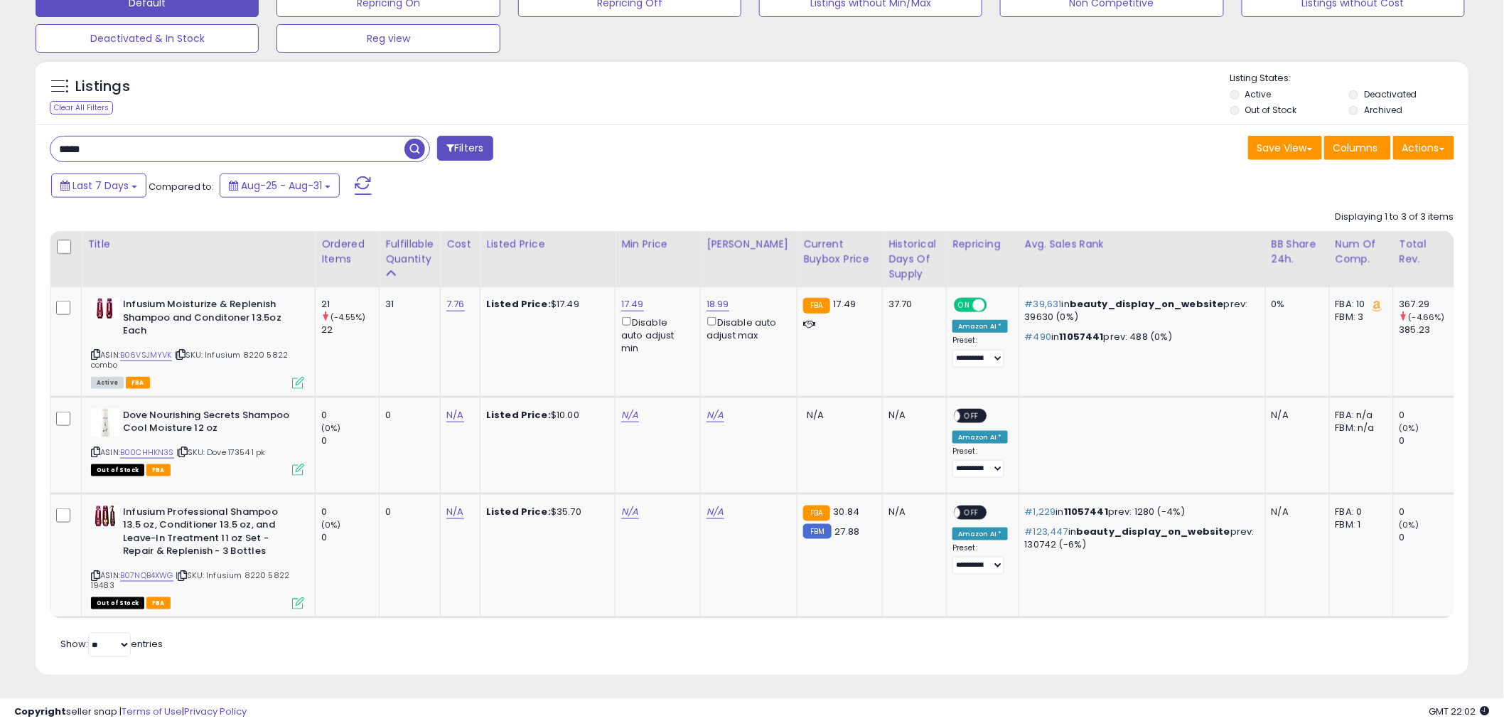
scroll to position [710709, 710167]
click at [92, 351] on icon at bounding box center [95, 355] width 9 height 8
click at [223, 161] on input "****" at bounding box center [227, 149] width 354 height 25
click at [408, 146] on span "button" at bounding box center [415, 149] width 21 height 21
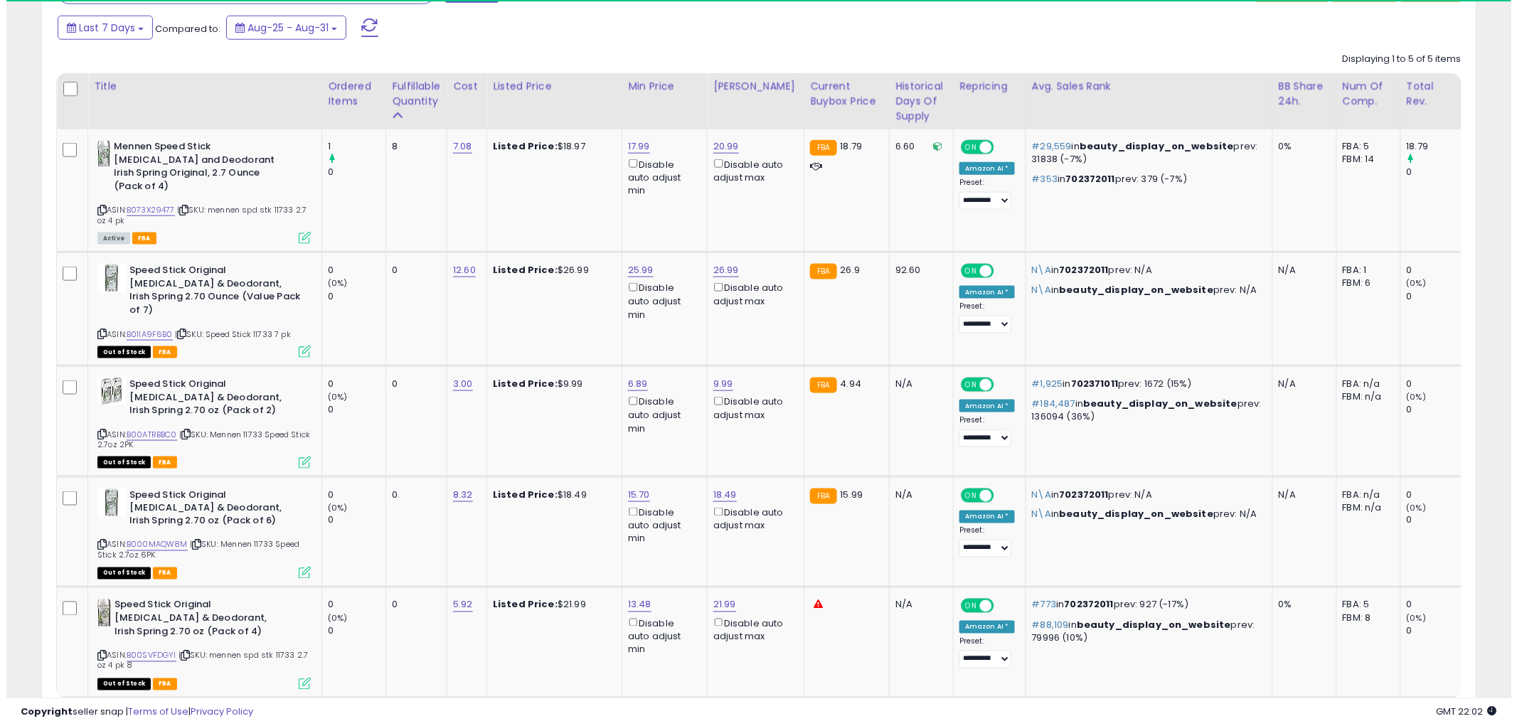
scroll to position [292, 832]
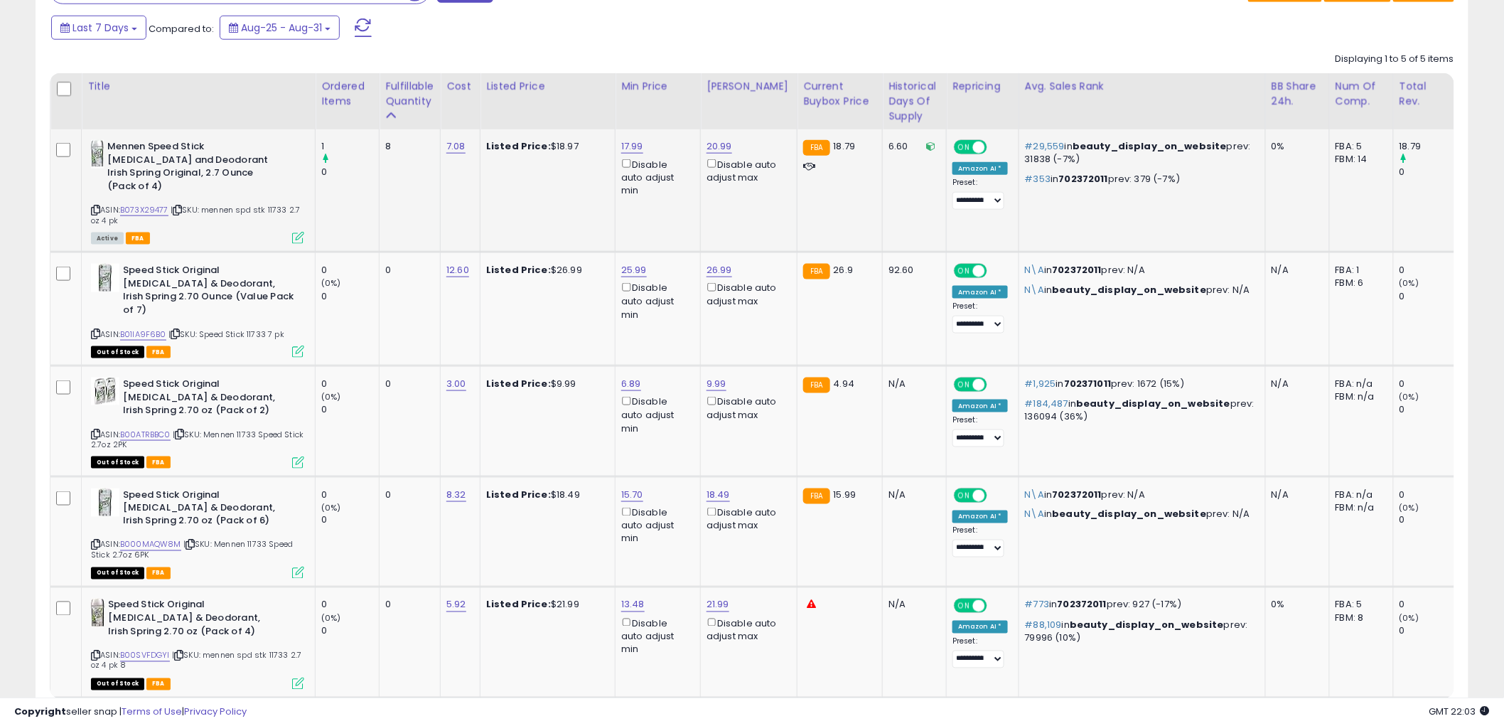
click at [297, 232] on icon at bounding box center [298, 238] width 12 height 12
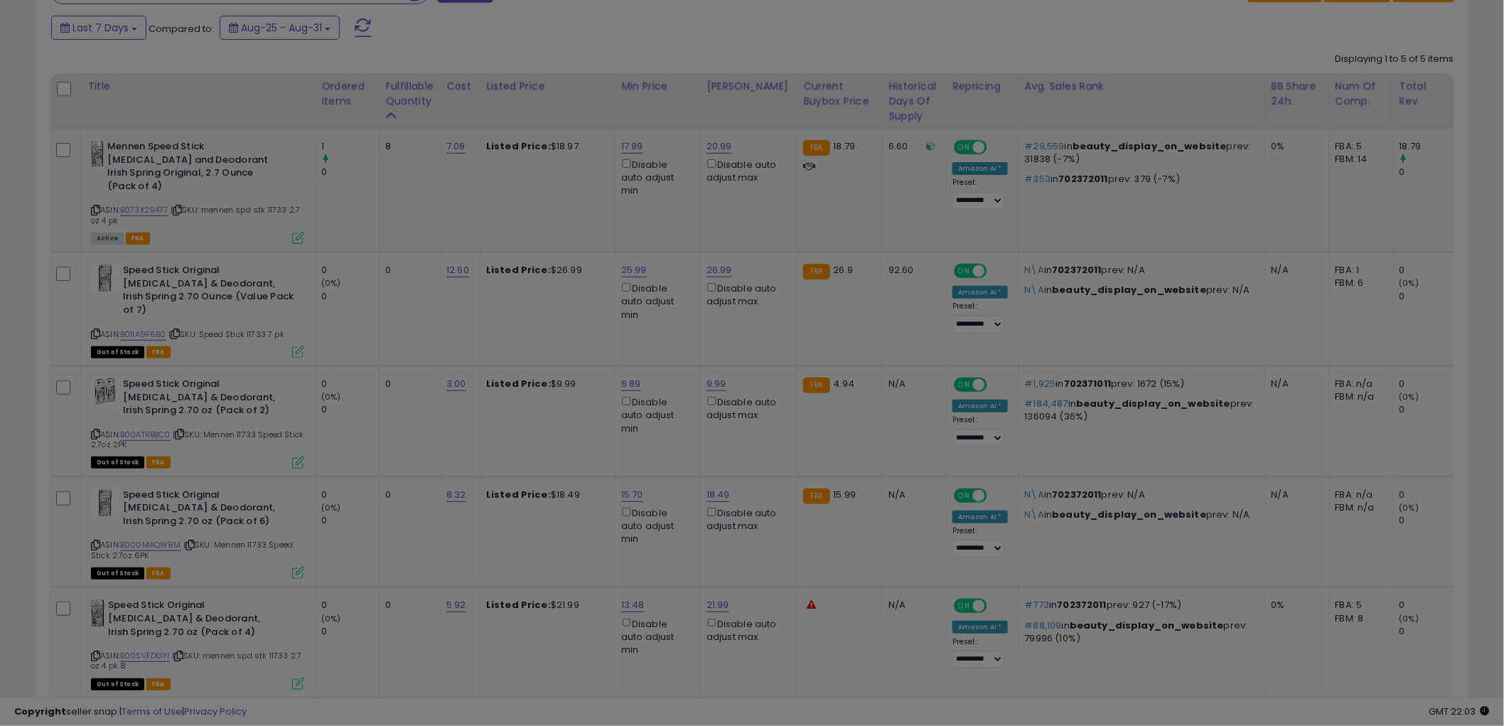
scroll to position [292, 840]
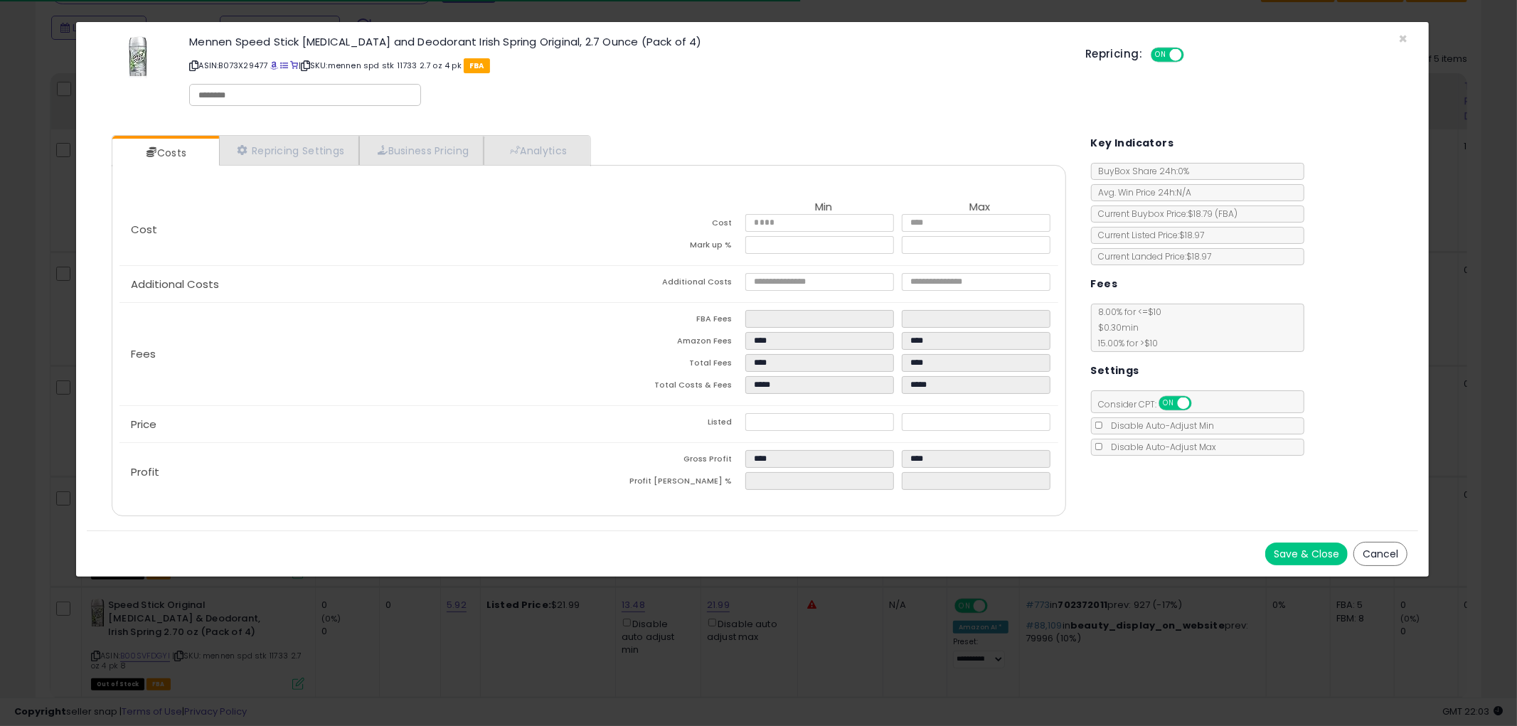
click at [1381, 558] on button "Cancel" at bounding box center [1380, 554] width 54 height 24
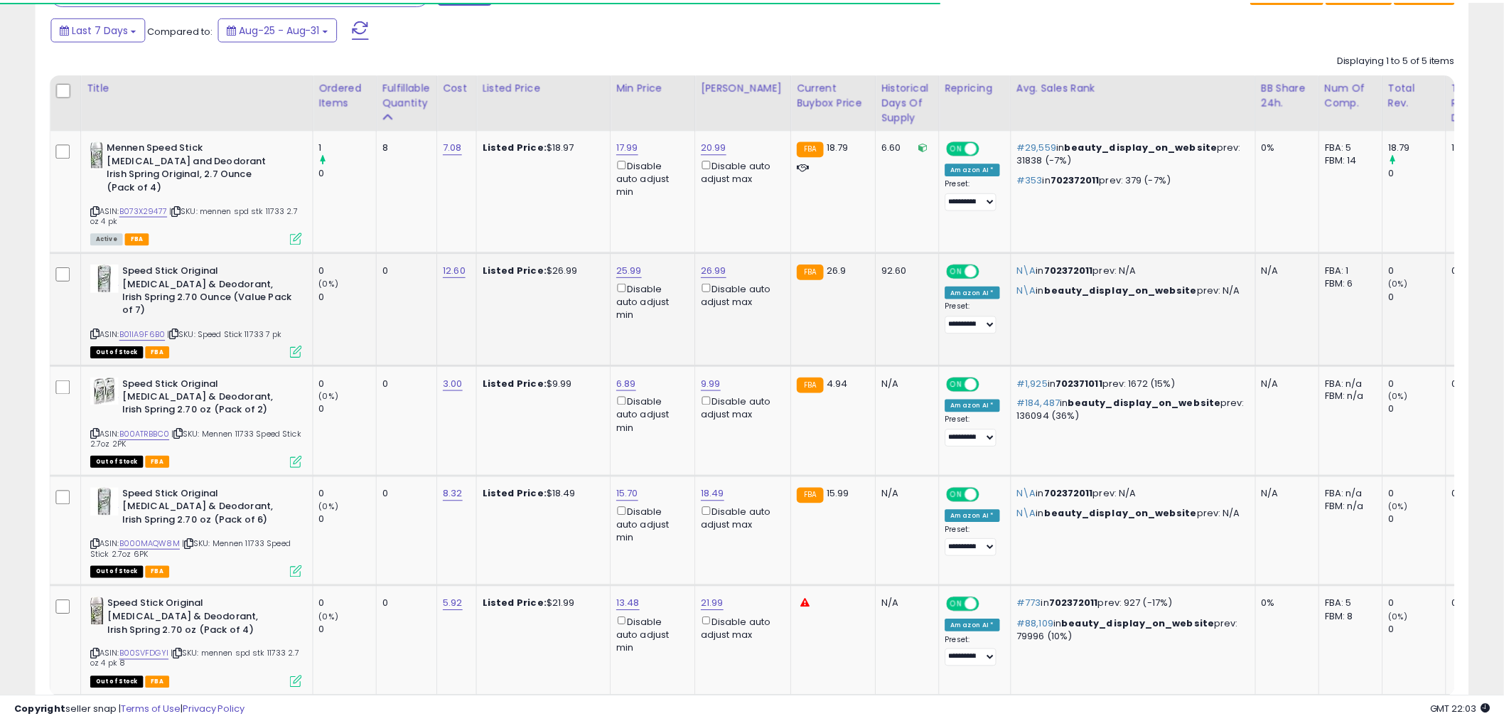
scroll to position [710709, 710167]
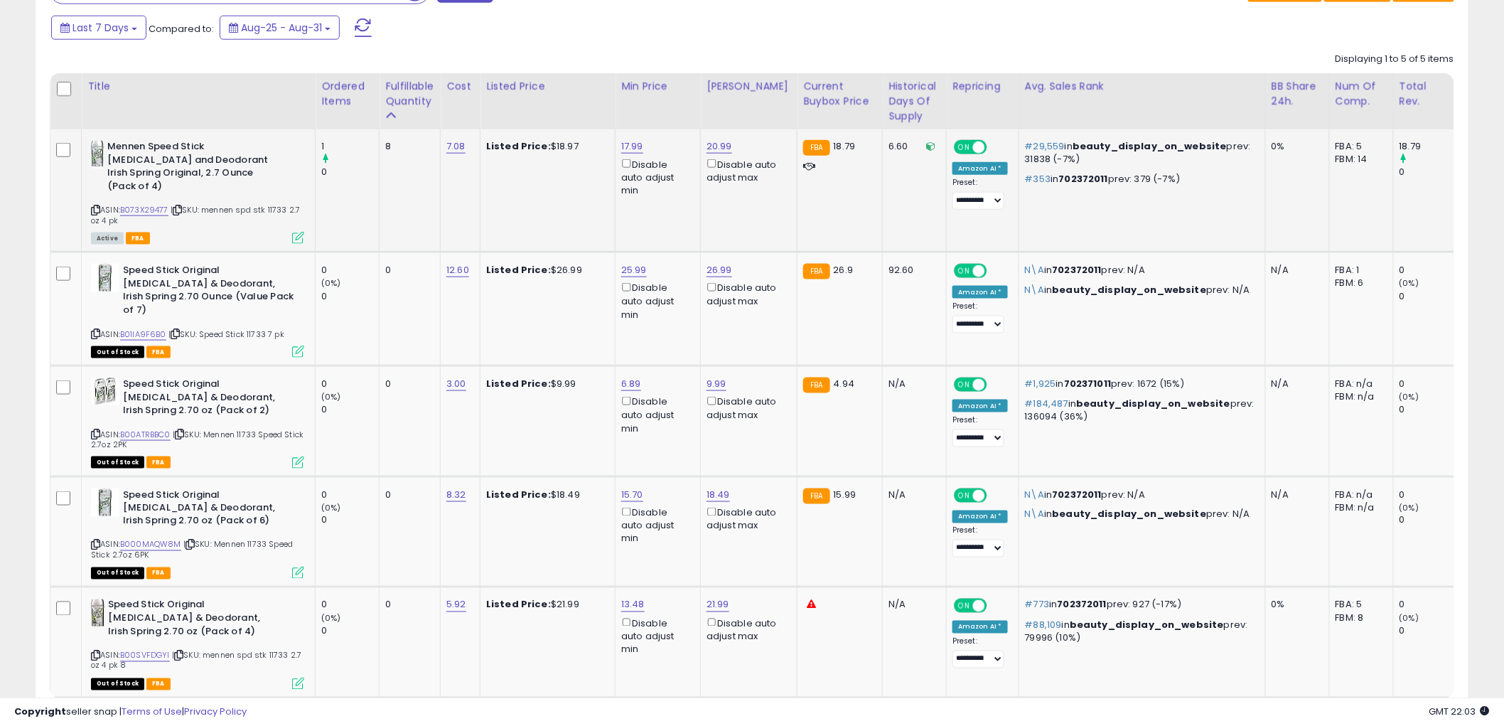
click at [97, 206] on icon at bounding box center [95, 210] width 9 height 8
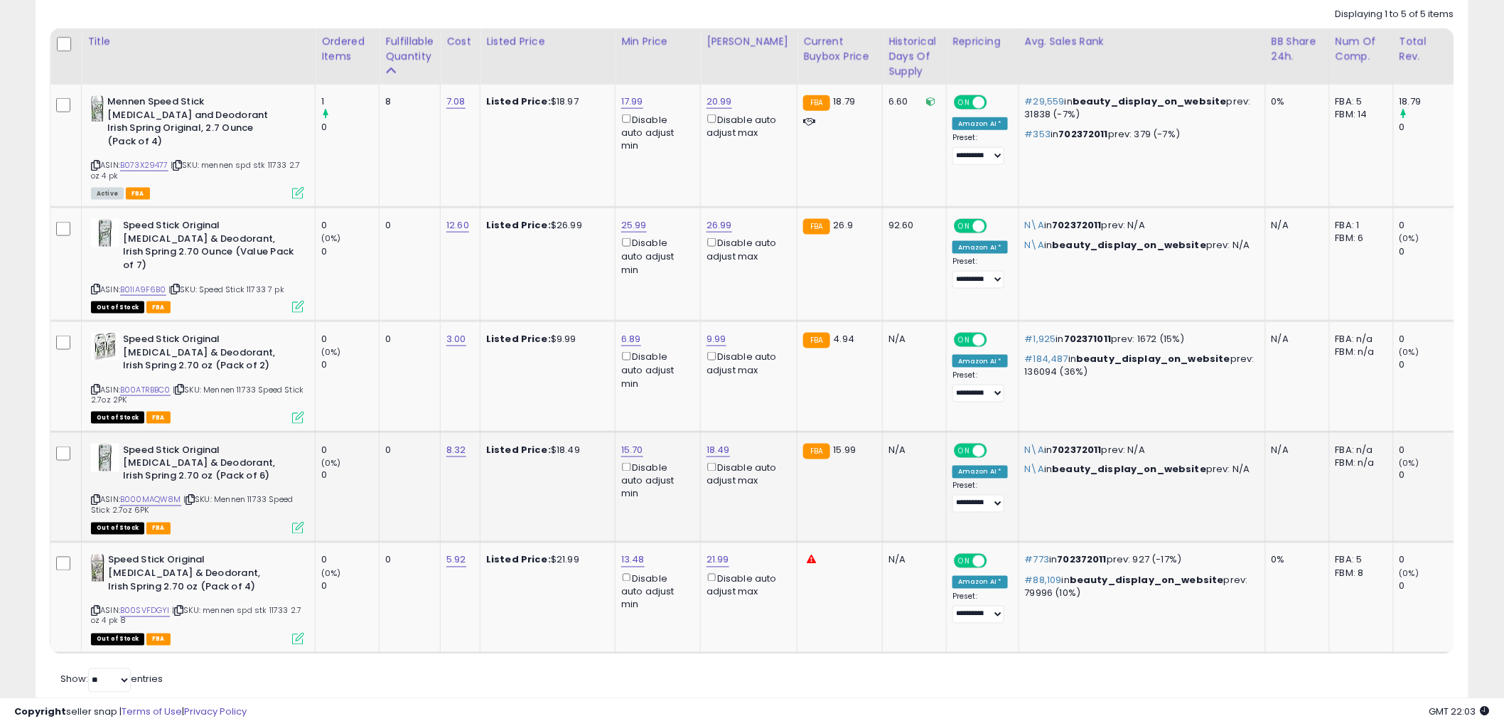
scroll to position [683, 0]
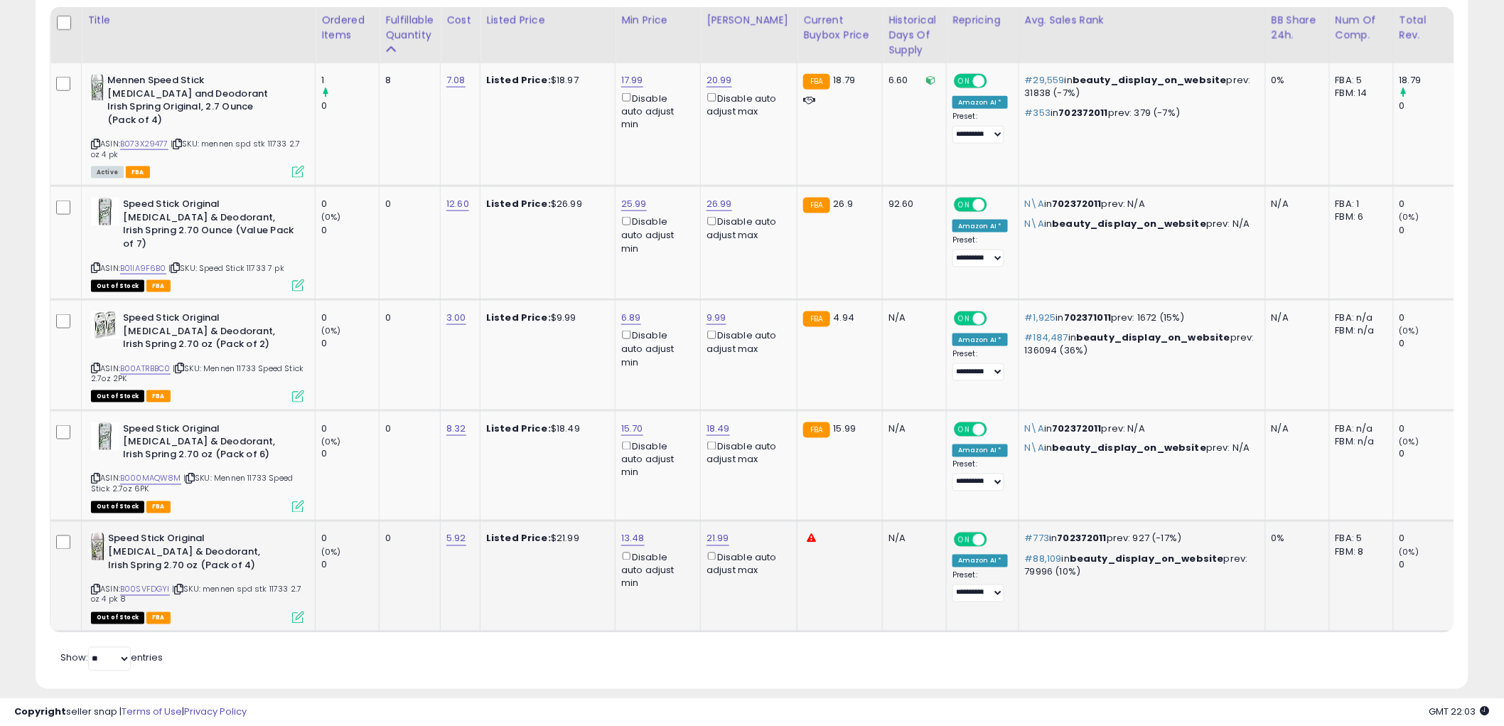
click at [97, 586] on icon at bounding box center [95, 590] width 9 height 8
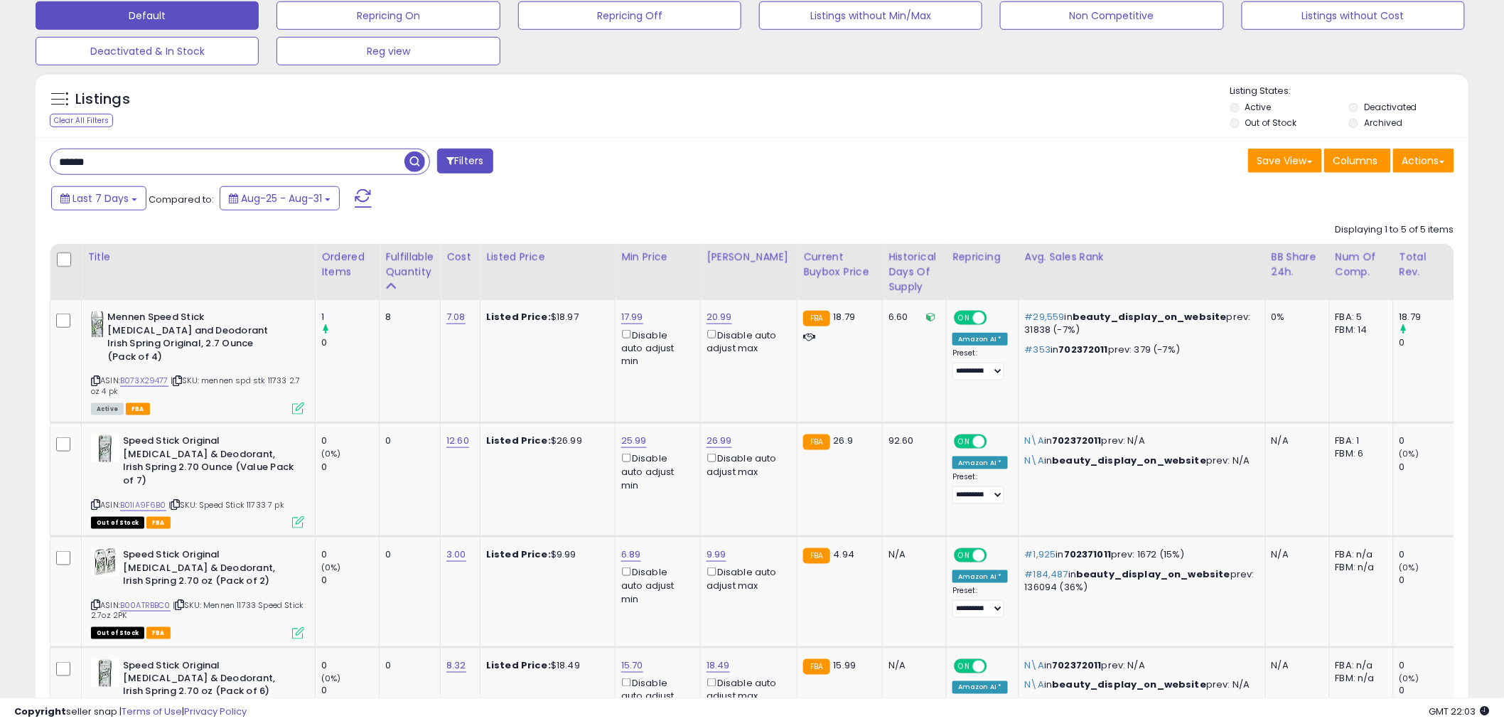
scroll to position [446, 0]
click at [97, 378] on icon at bounding box center [95, 382] width 9 height 8
click at [280, 164] on input "*****" at bounding box center [227, 162] width 354 height 25
type input "****"
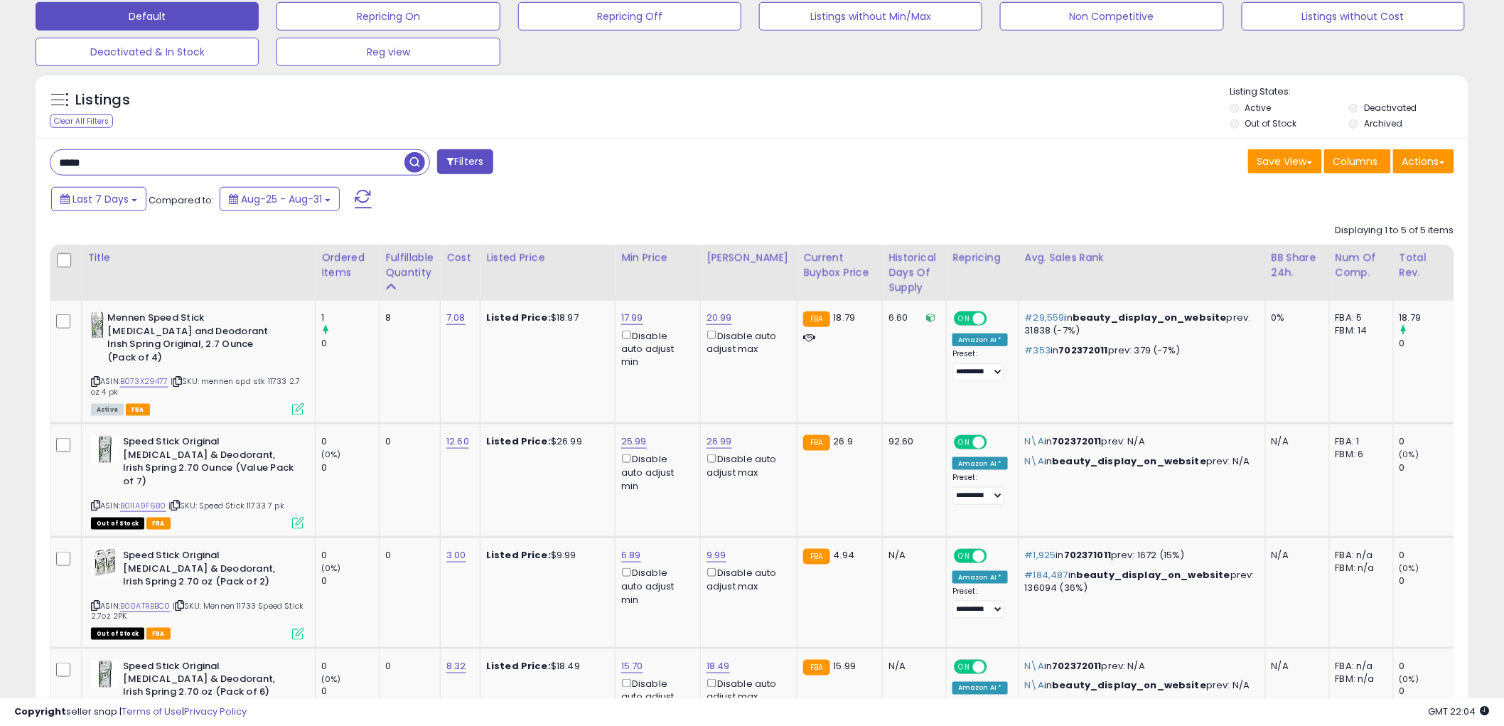
click at [408, 166] on span "button" at bounding box center [415, 162] width 21 height 21
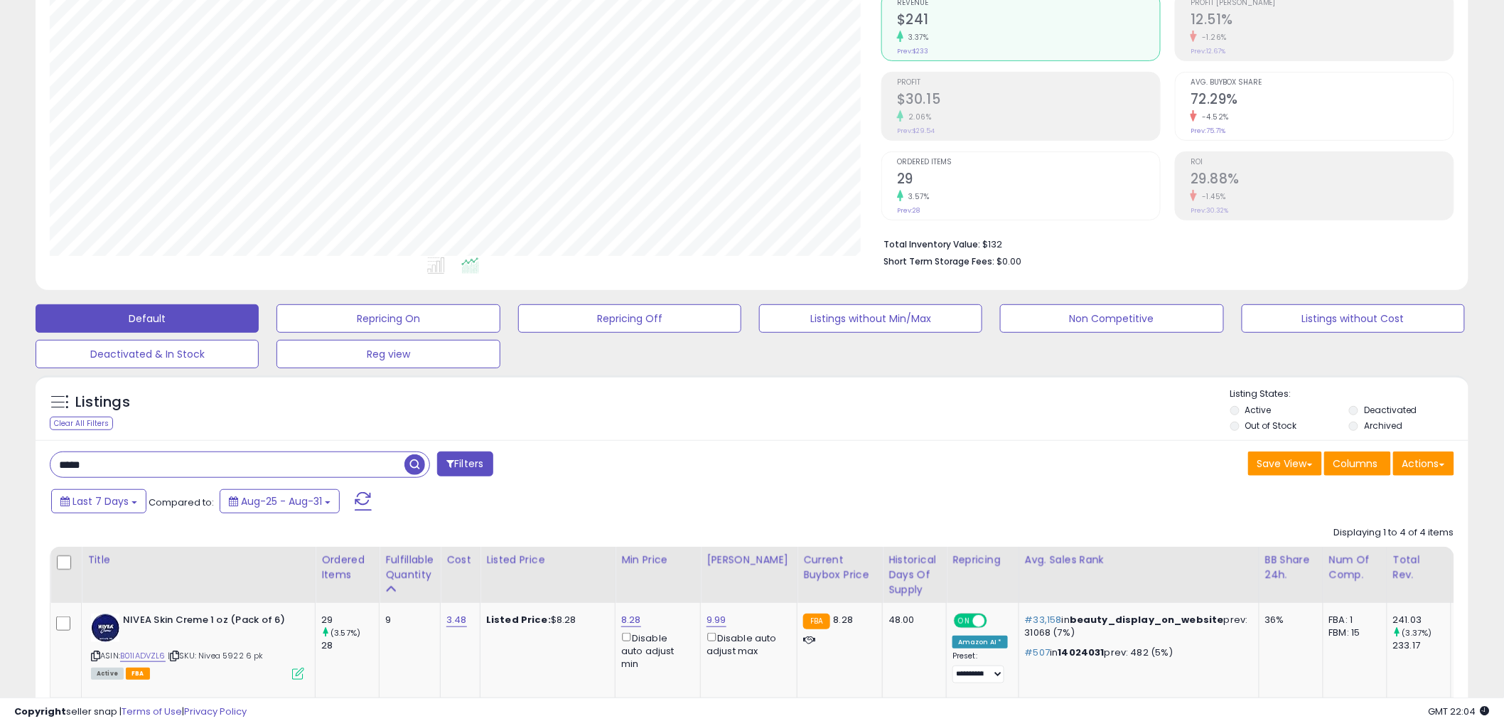
scroll to position [292, 832]
click at [680, 437] on div "Listings Clear All Filters" at bounding box center [752, 407] width 1433 height 65
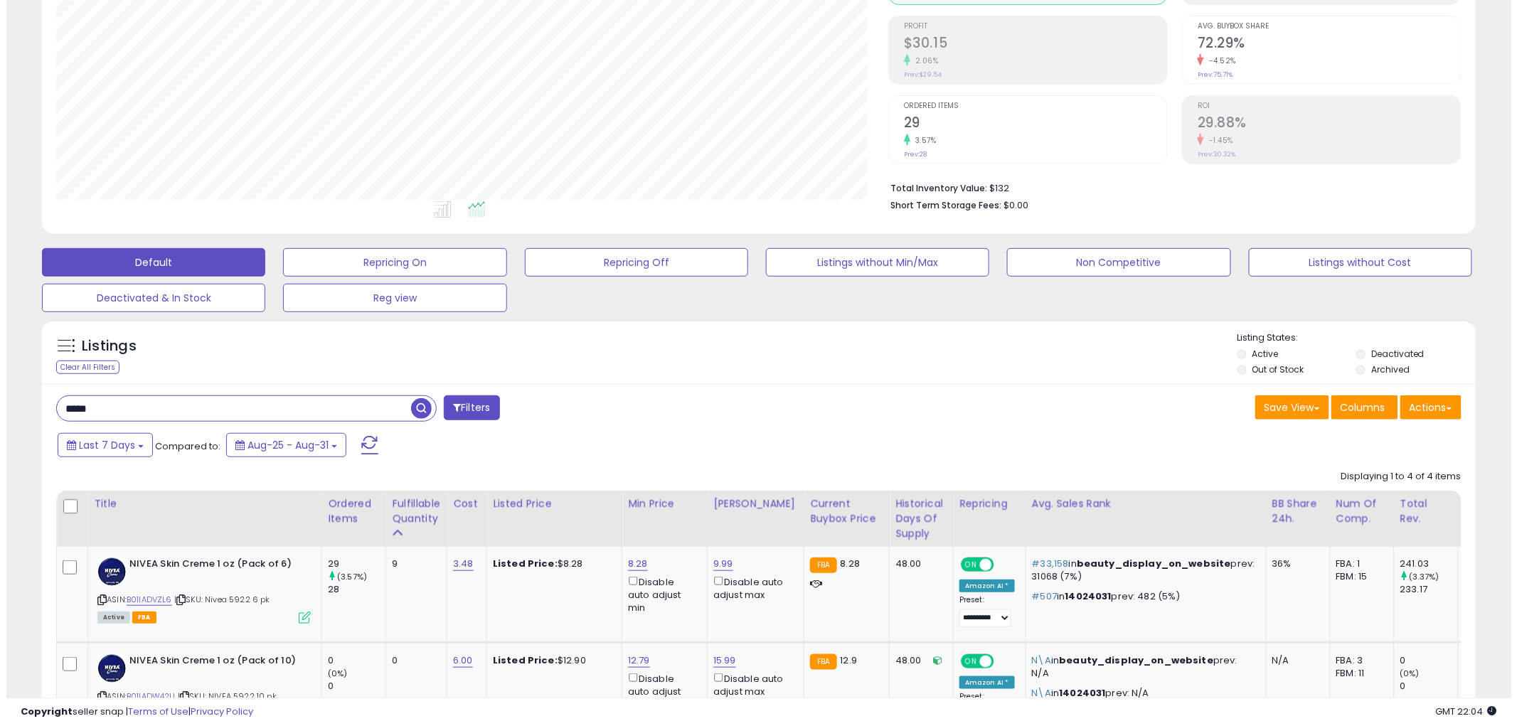
scroll to position [301, 0]
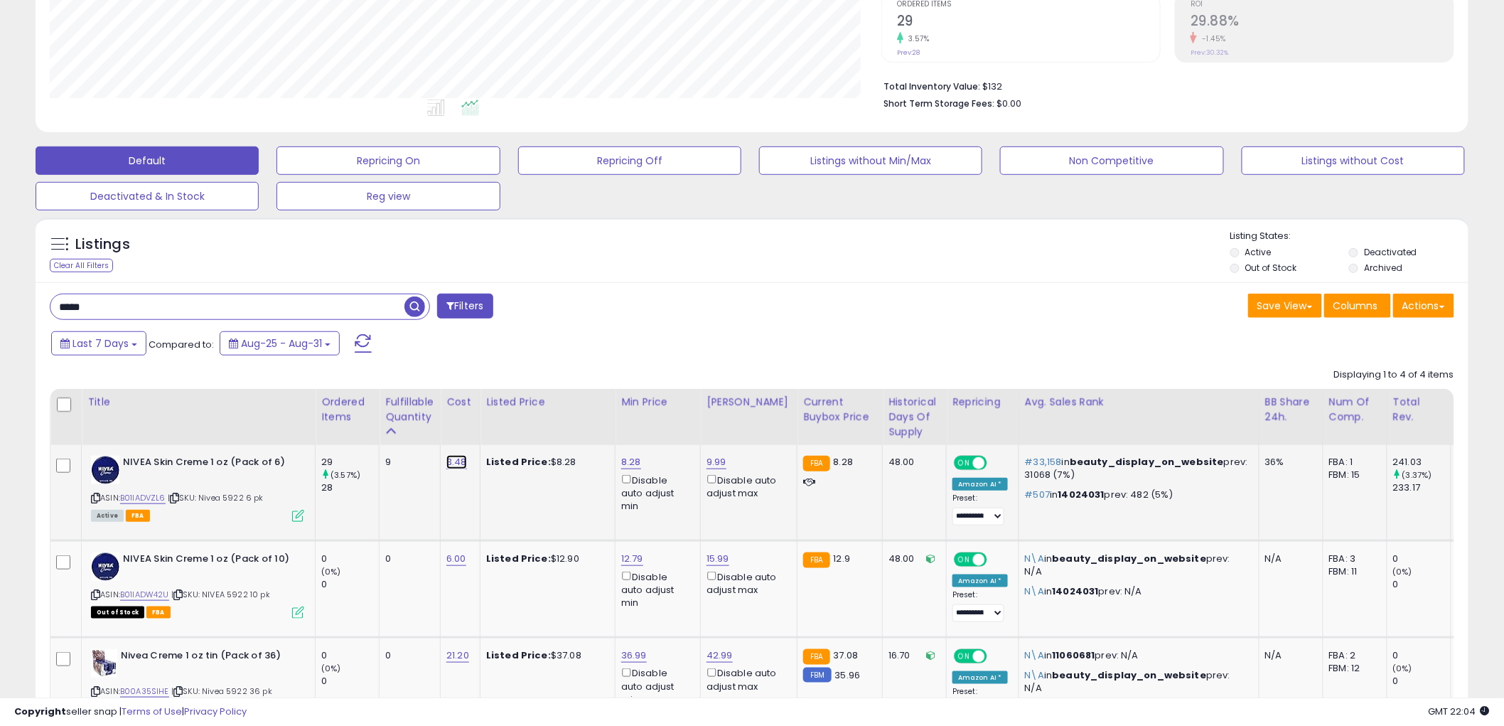
click at [460, 464] on link "3.48" at bounding box center [457, 462] width 21 height 14
type input "****"
click at [501, 425] on icon "submit" at bounding box center [496, 426] width 9 height 9
click at [296, 513] on icon at bounding box center [298, 516] width 12 height 12
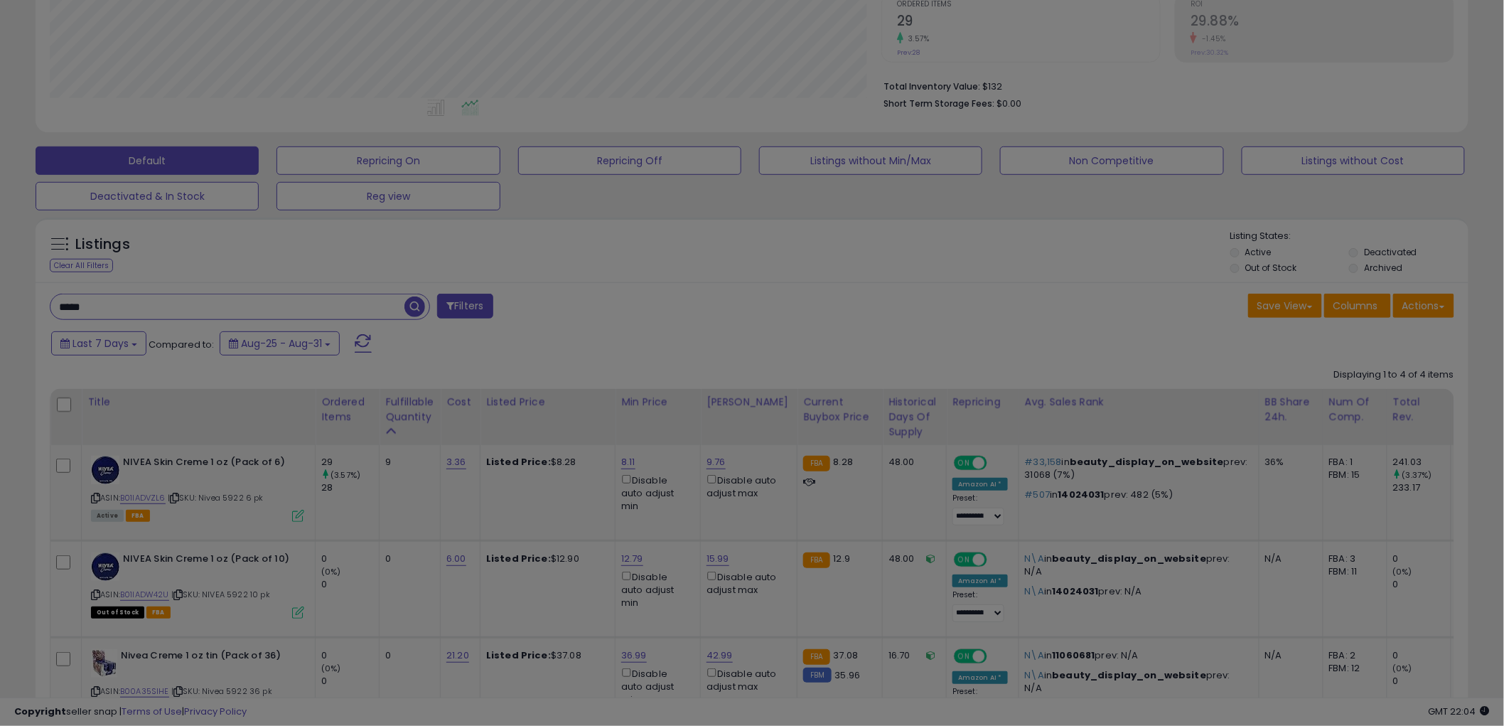
scroll to position [292, 840]
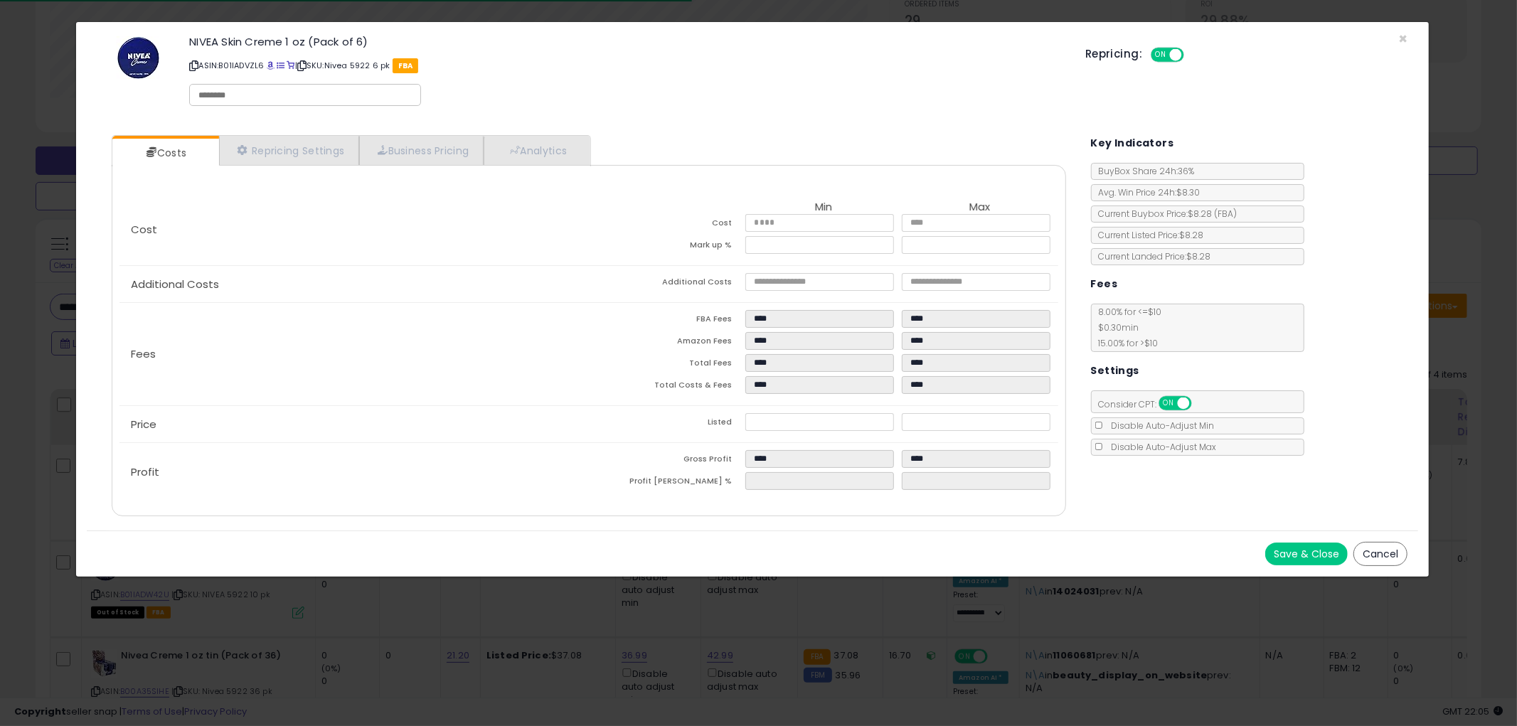
click at [1381, 553] on button "Cancel" at bounding box center [1380, 554] width 54 height 24
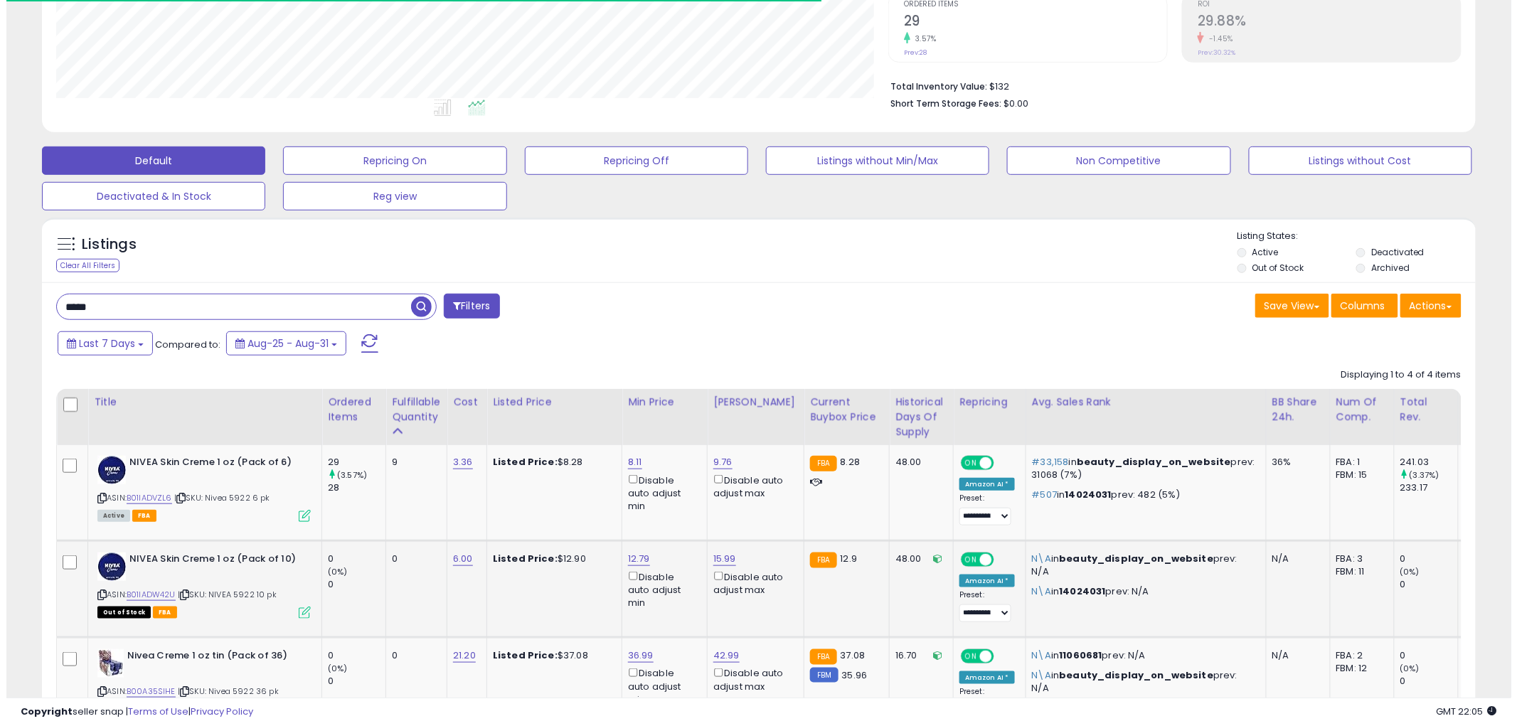
scroll to position [710709, 710167]
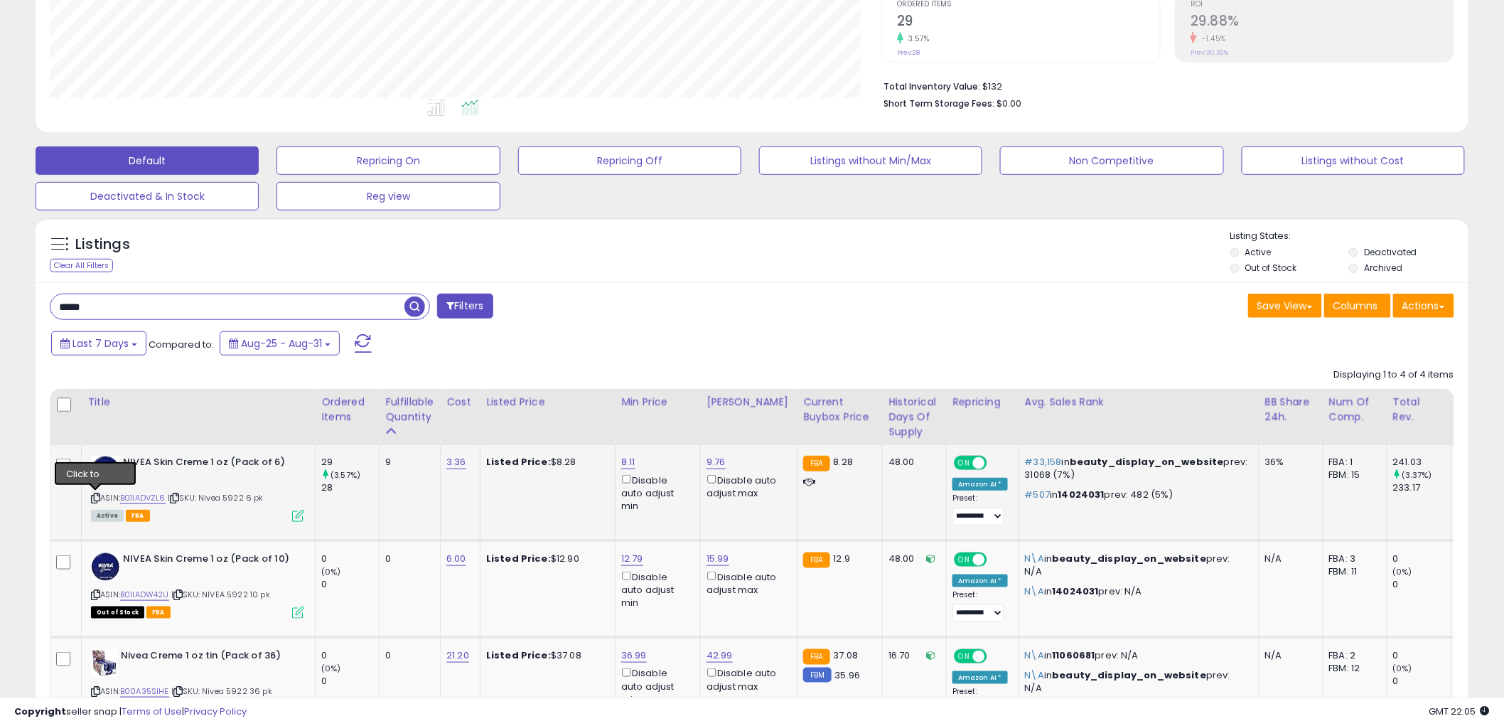
click at [95, 495] on icon at bounding box center [95, 498] width 9 height 8
click at [629, 463] on link "8.11" at bounding box center [628, 462] width 14 height 14
type input "****"
click at [680, 412] on button "submit" at bounding box center [668, 412] width 24 height 21
click at [301, 516] on icon at bounding box center [298, 516] width 12 height 12
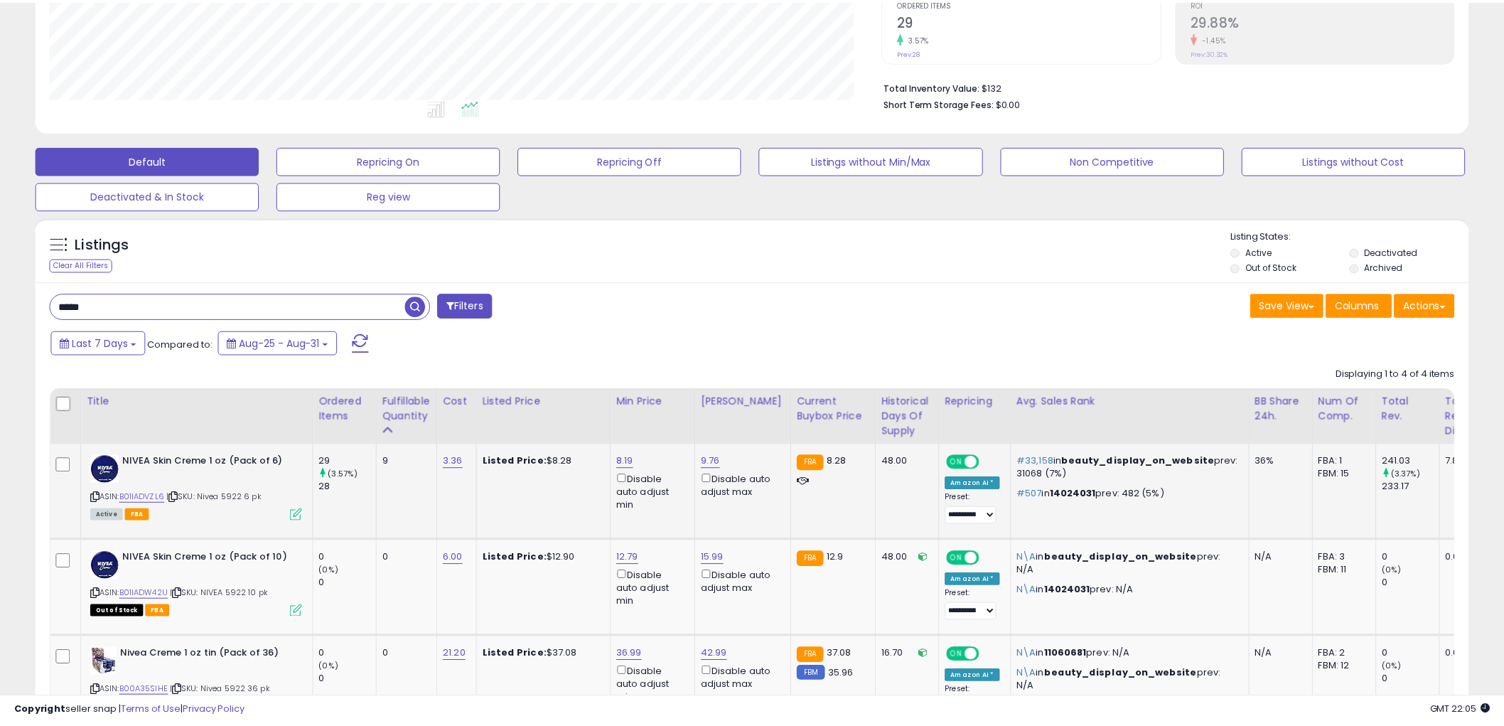
scroll to position [292, 840]
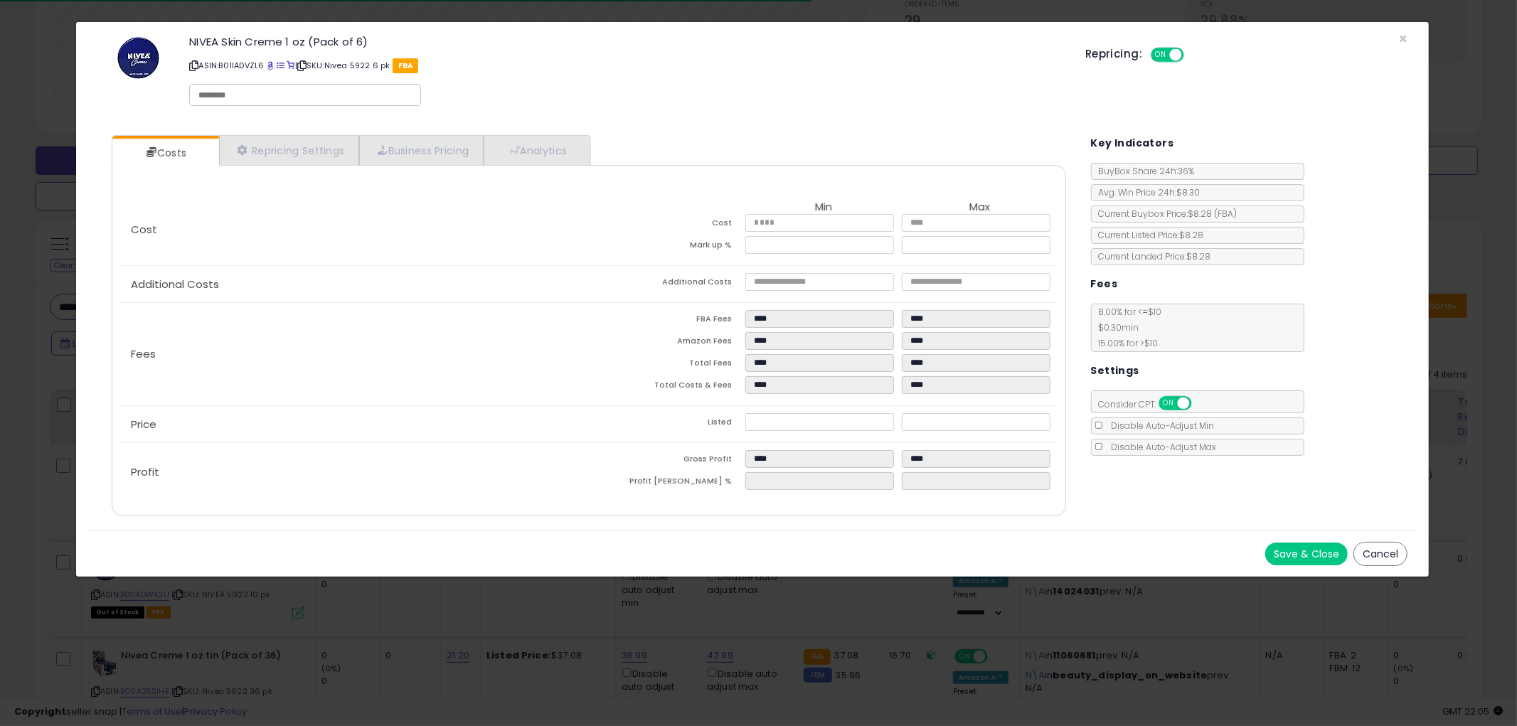
click at [1404, 550] on button "Cancel" at bounding box center [1380, 554] width 54 height 24
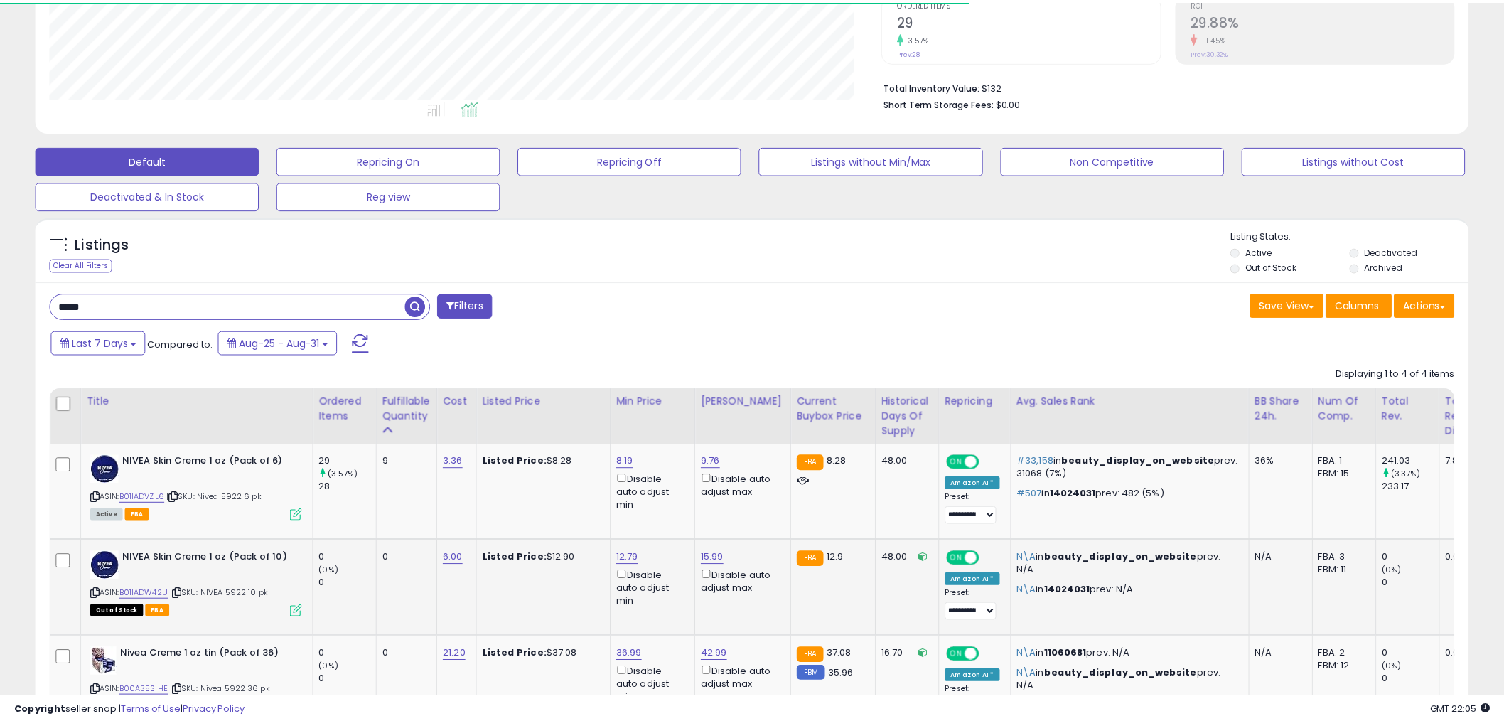
scroll to position [710709, 710167]
